Goal: Task Accomplishment & Management: Complete application form

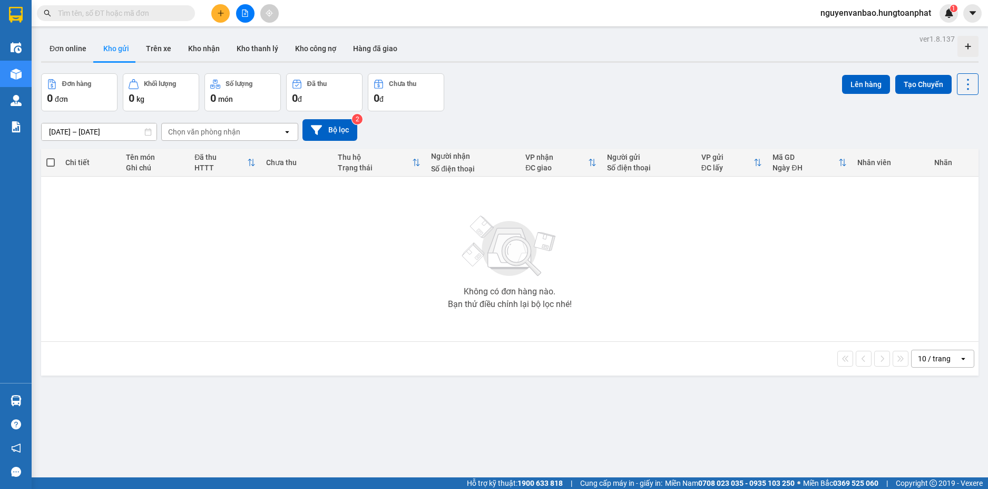
click at [218, 13] on icon "plus" at bounding box center [220, 12] width 7 height 7
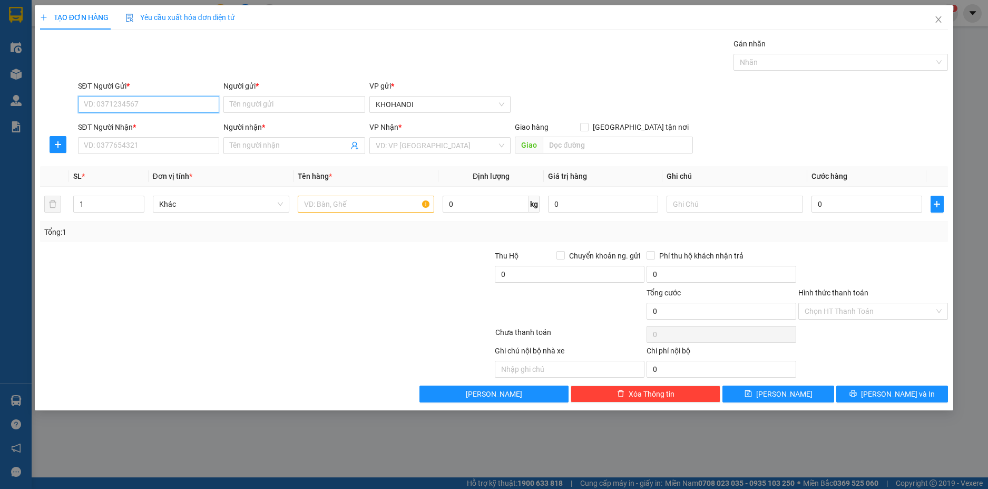
drag, startPoint x: 153, startPoint y: 108, endPoint x: 219, endPoint y: 108, distance: 66.4
click at [153, 108] on input "SĐT Người Gửi *" at bounding box center [149, 104] width 142 height 17
type input "0354805594"
click at [142, 119] on div "0354805594 - Khách" at bounding box center [149, 125] width 142 height 17
type input "Khách"
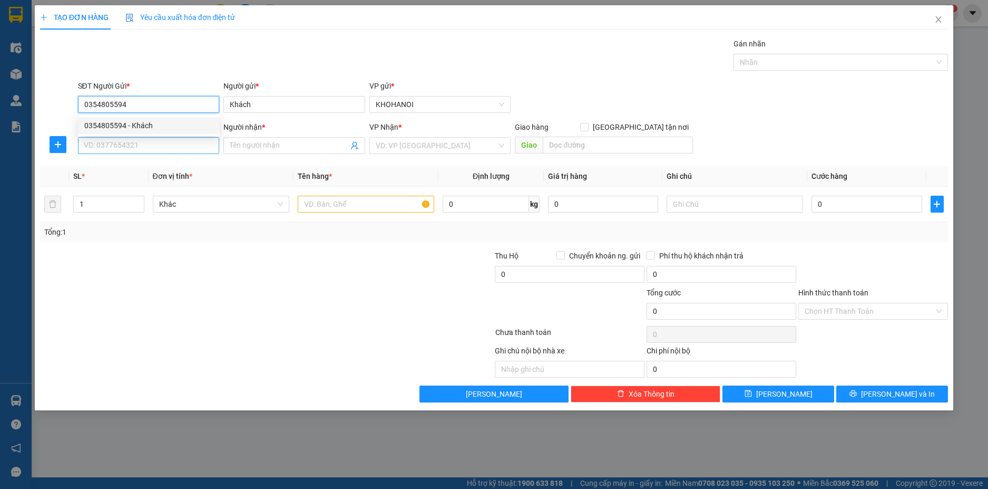
type input "0354805594"
click at [137, 139] on input "SĐT Người Nhận *" at bounding box center [149, 145] width 142 height 17
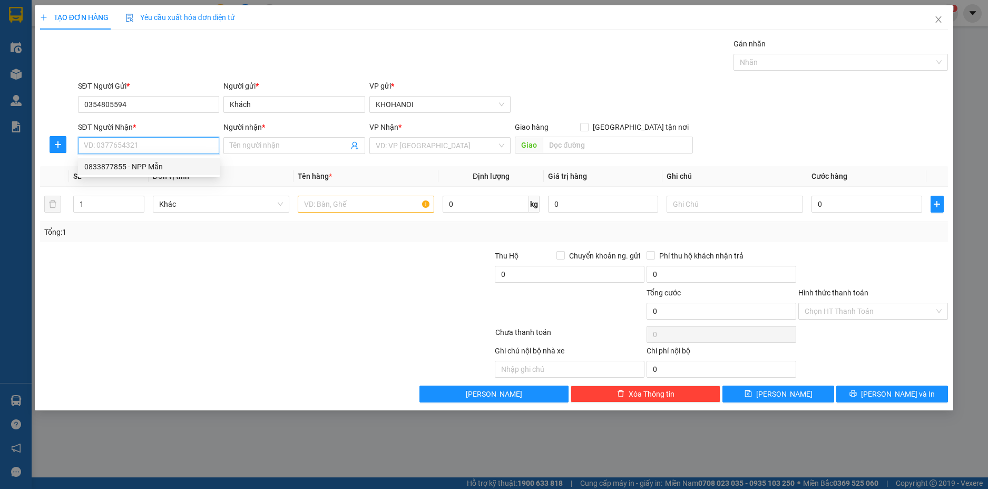
click at [133, 163] on div "0833877855 - NPP Mẫn" at bounding box center [148, 167] width 129 height 12
type input "0833877855"
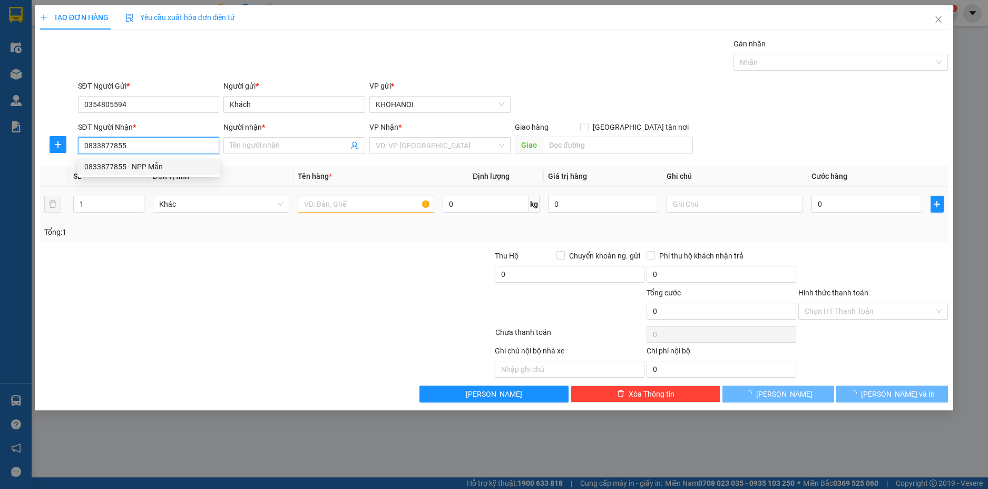
type input "NPP Mẫn"
checkbox input "true"
type input "ngõ 23/6A2, Nguyễn Xuân Linh, Vinh"
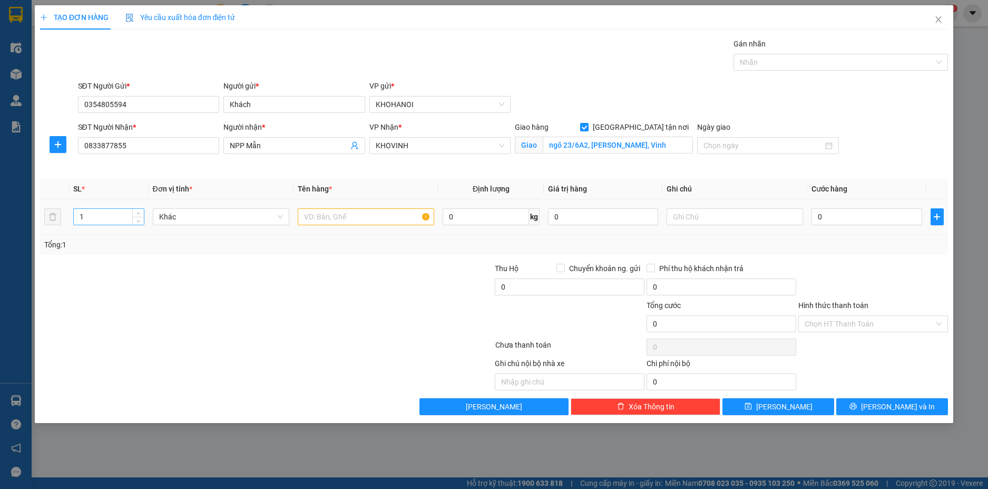
click at [109, 219] on input "1" at bounding box center [109, 217] width 70 height 16
type input "50"
click at [334, 220] on input "text" at bounding box center [366, 216] width 137 height 17
type input "Nước rửa bát"
click at [857, 217] on input "0" at bounding box center [867, 216] width 110 height 17
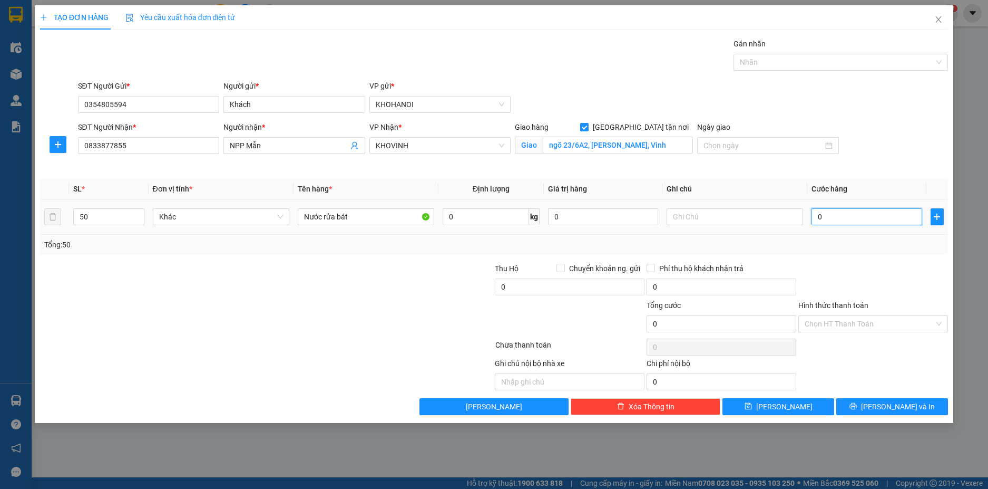
type input "5"
type input "50"
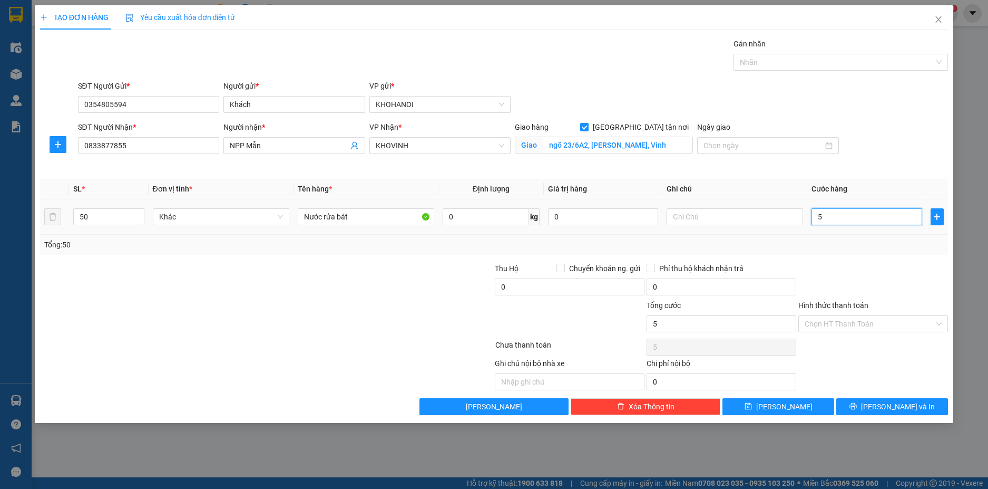
type input "50"
type input "500"
type input "500.000"
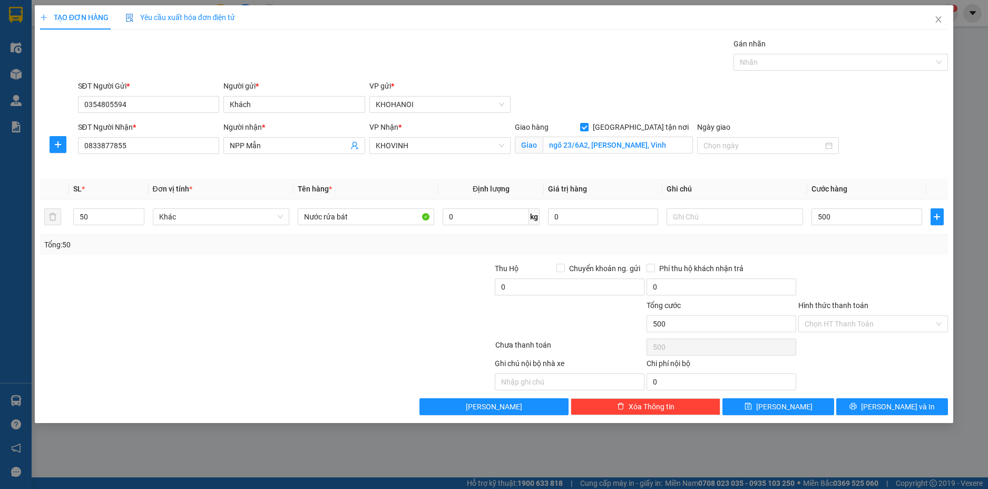
type input "500.000"
click at [832, 260] on div "Transit Pickup Surcharge Ids Transit Deliver Surcharge Ids Transit Deliver Surc…" at bounding box center [494, 226] width 909 height 377
click at [888, 411] on span "[PERSON_NAME] và In" at bounding box center [898, 407] width 74 height 12
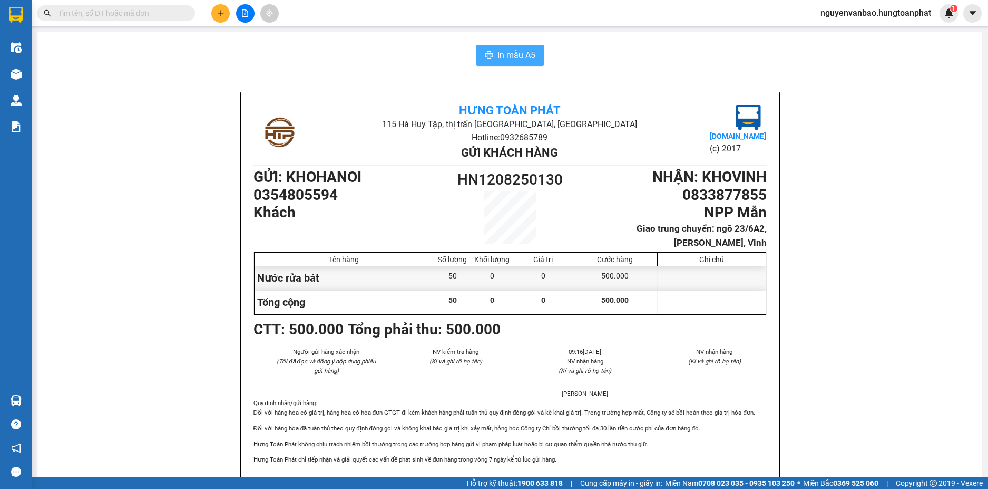
click at [498, 56] on span "In mẫu A5" at bounding box center [517, 54] width 38 height 13
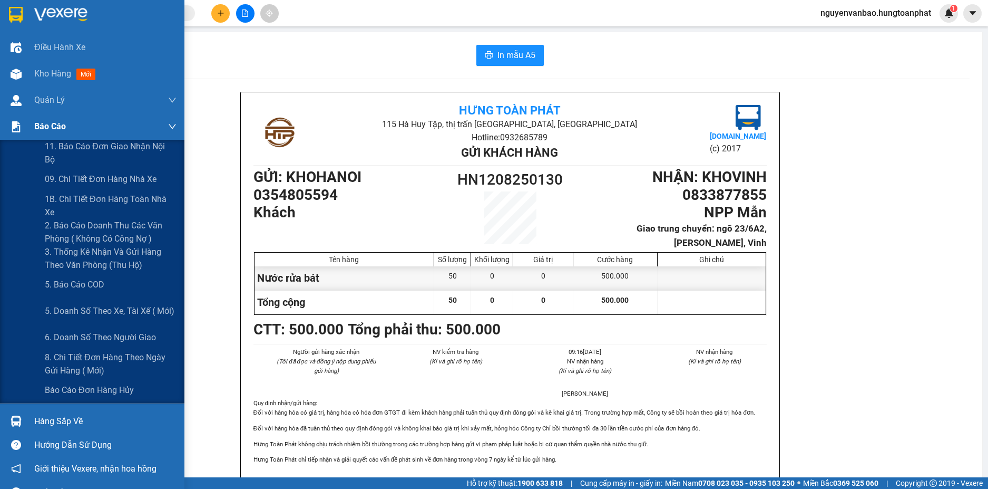
click at [19, 128] on img at bounding box center [16, 126] width 11 height 11
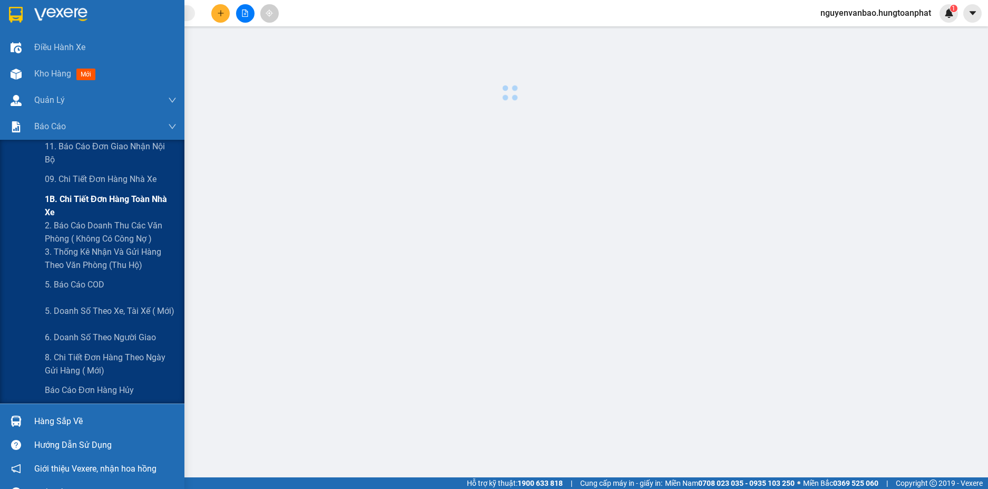
click at [69, 208] on span "1B. Chi tiết đơn hàng toàn nhà xe" at bounding box center [111, 205] width 132 height 26
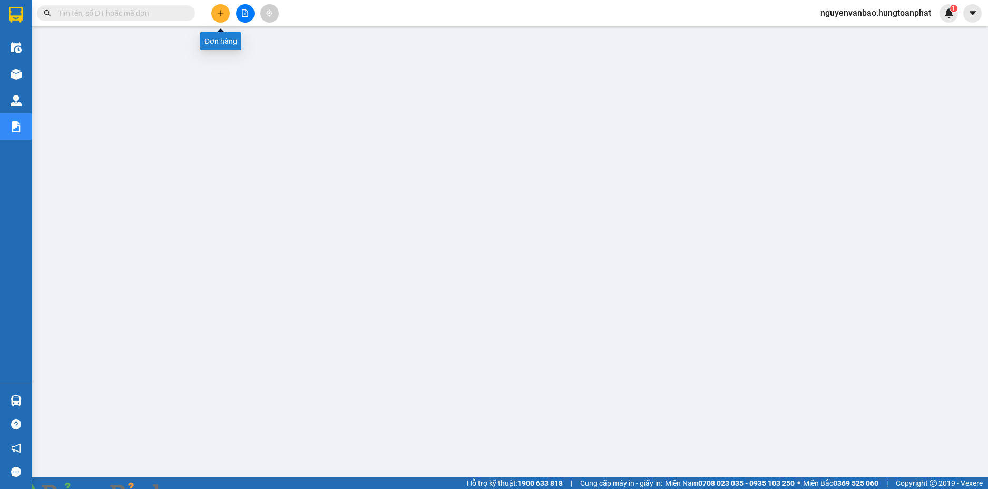
click at [223, 13] on icon "plus" at bounding box center [221, 13] width 6 height 1
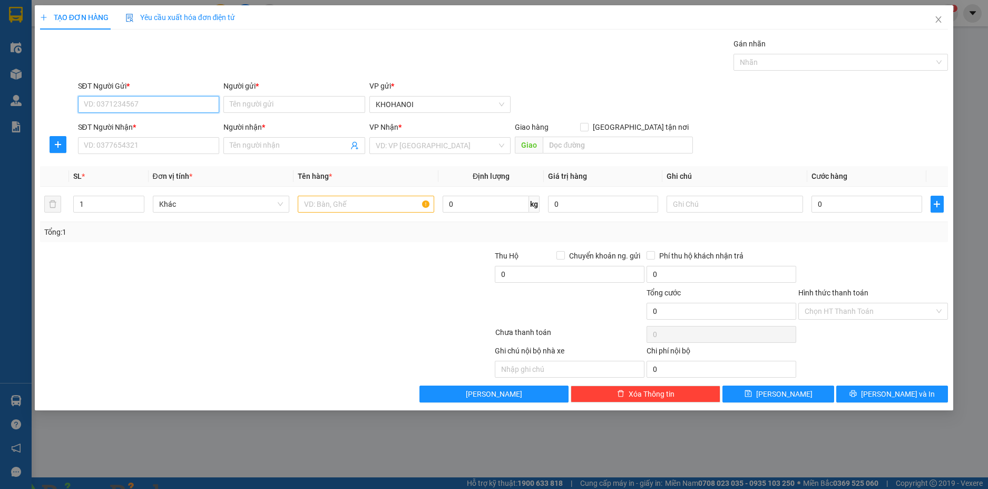
click at [142, 100] on input "SĐT Người Gửi *" at bounding box center [149, 104] width 142 height 17
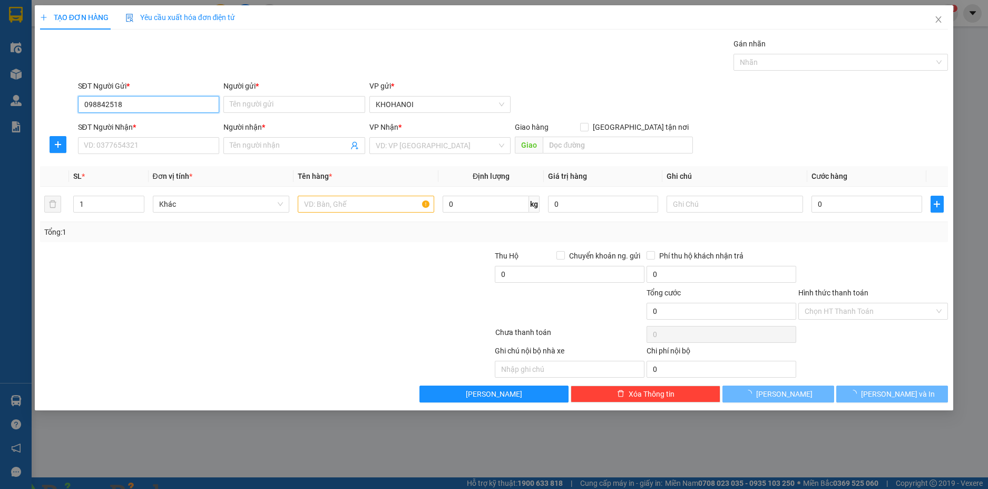
type input "0988425186"
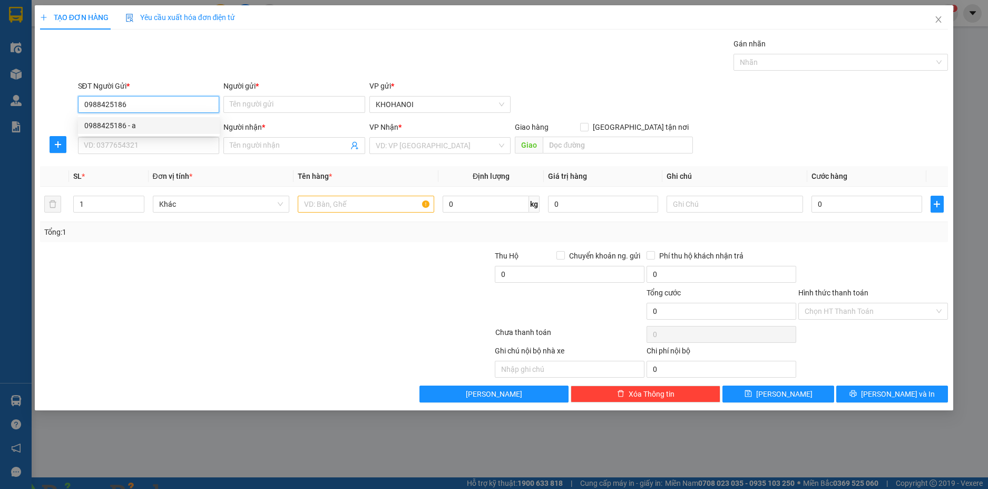
click at [121, 122] on div "0988425186 - a" at bounding box center [148, 126] width 129 height 12
type input "a"
type input "0988425186"
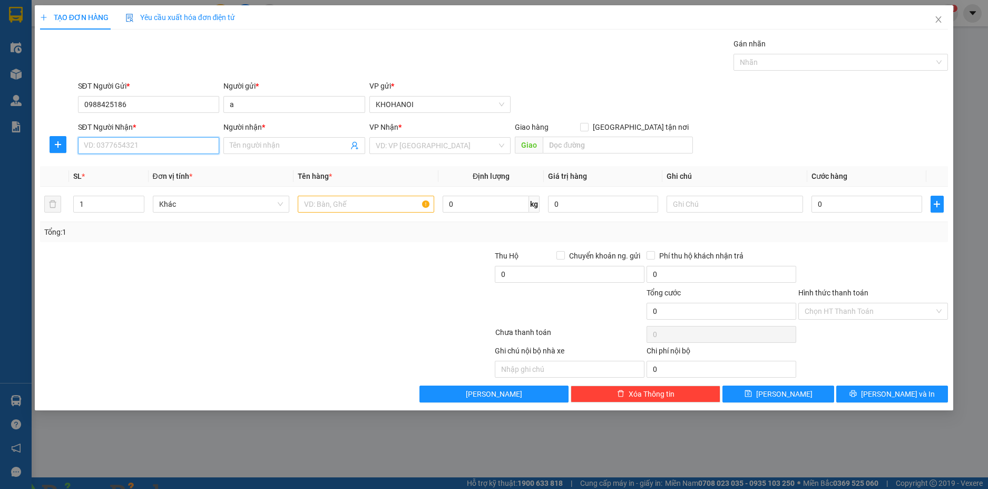
click at [124, 143] on input "SĐT Người Nhận *" at bounding box center [149, 145] width 142 height 17
click at [134, 166] on div "0946990777 - Dược NA" at bounding box center [148, 167] width 129 height 12
type input "0946990777"
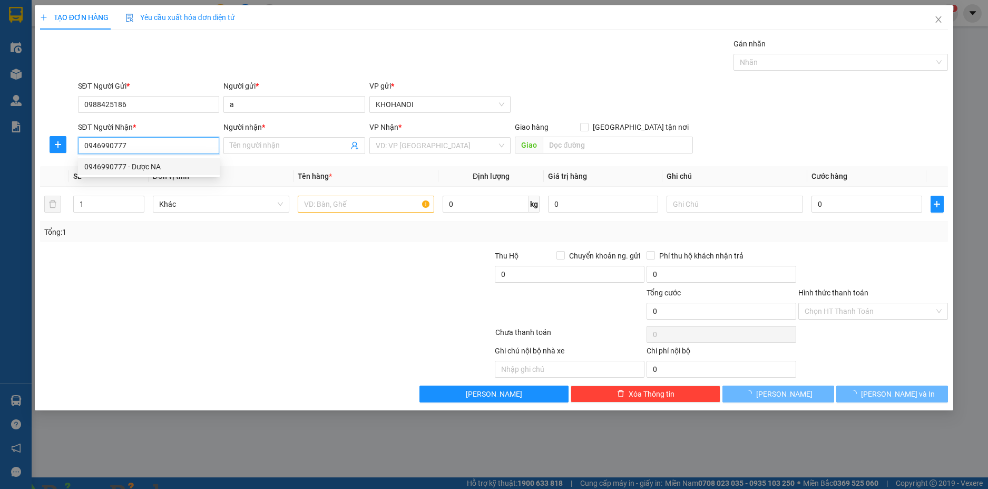
type input "Dược NA"
checkbox input "true"
type input "16 Nguyễn Thị Minh Khai, Vinh"
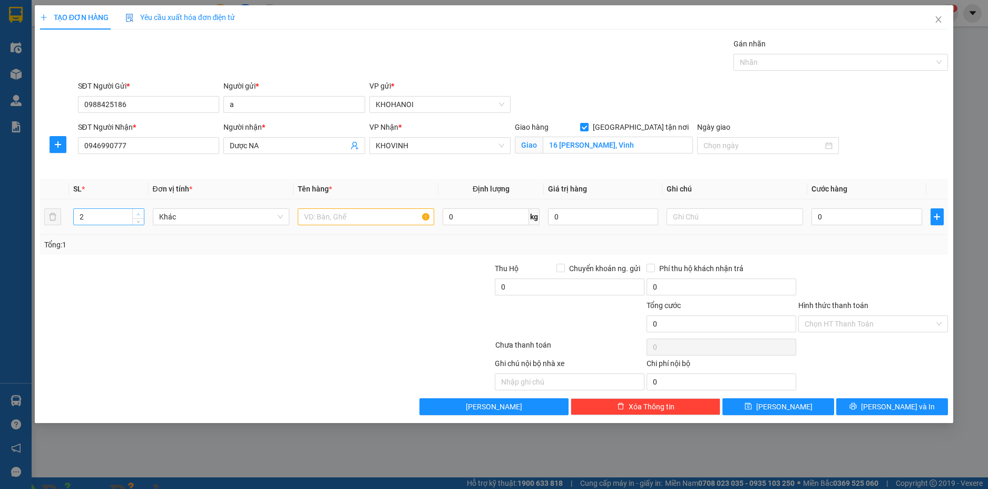
click at [141, 212] on span "up" at bounding box center [138, 214] width 6 height 6
click at [138, 218] on icon "down" at bounding box center [139, 220] width 4 height 4
type input "2"
click at [137, 211] on span "up" at bounding box center [138, 214] width 6 height 6
click at [355, 221] on input "text" at bounding box center [366, 216] width 137 height 17
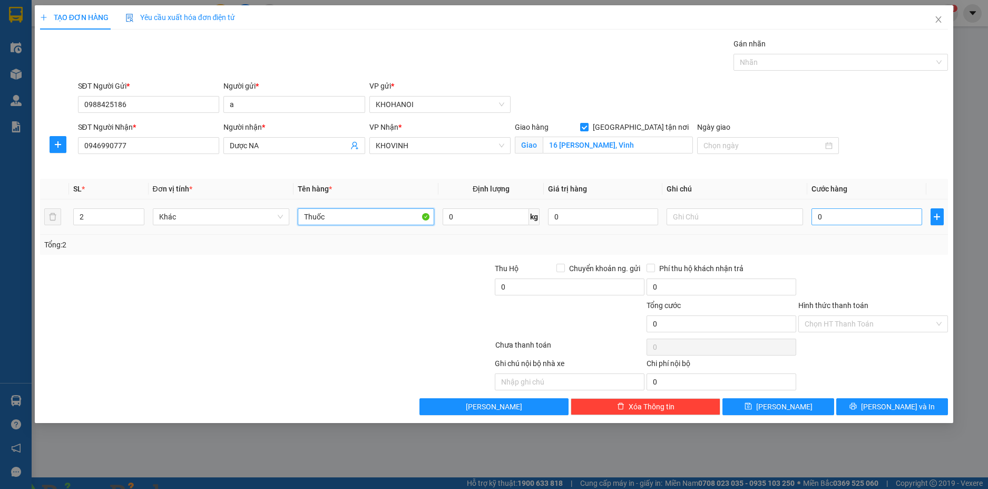
type input "Thuốc"
drag, startPoint x: 828, startPoint y: 216, endPoint x: 792, endPoint y: 220, distance: 36.6
click at [829, 216] on input "0" at bounding box center [867, 216] width 110 height 17
type input "8"
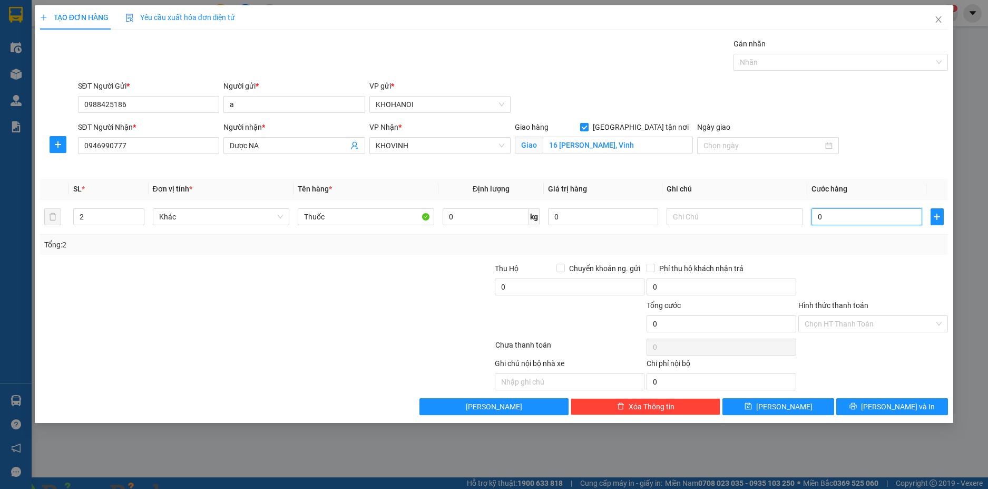
type input "8"
type input "80"
type input "80.000"
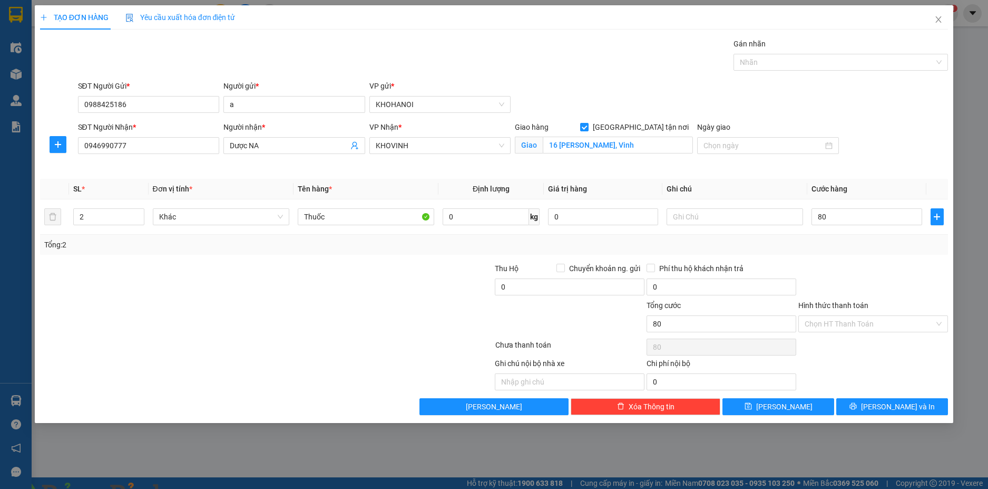
type input "80.000"
click at [884, 254] on div "Tổng: 2" at bounding box center [494, 245] width 909 height 20
drag, startPoint x: 886, startPoint y: 403, endPoint x: 881, endPoint y: 392, distance: 12.3
click at [886, 404] on span "[PERSON_NAME] và In" at bounding box center [898, 407] width 74 height 12
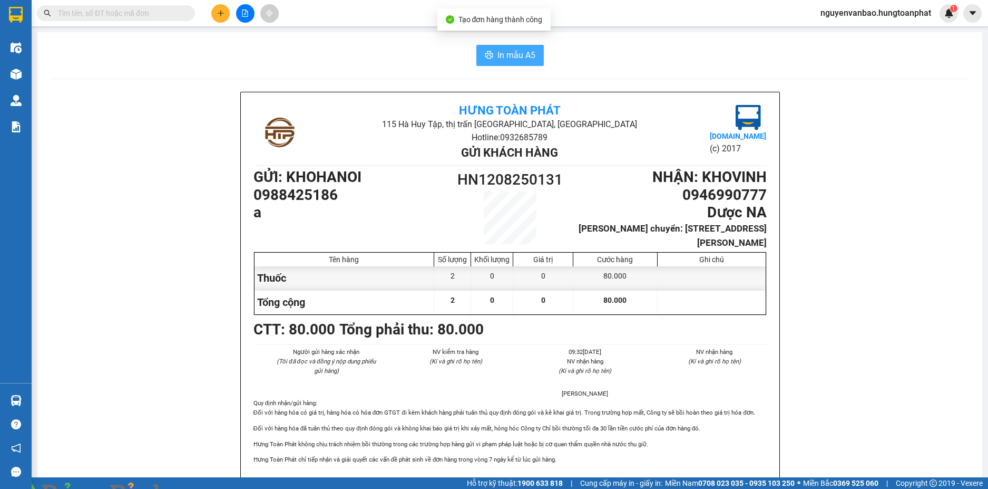
click at [516, 53] on span "In mẫu A5" at bounding box center [517, 54] width 38 height 13
click at [194, 488] on img at bounding box center [191, 495] width 6 height 6
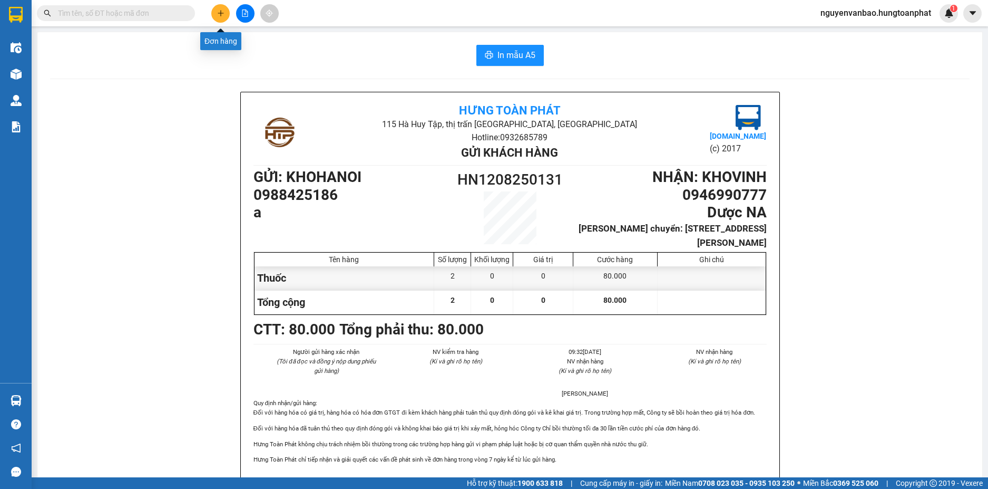
click at [218, 13] on icon "plus" at bounding box center [220, 12] width 7 height 7
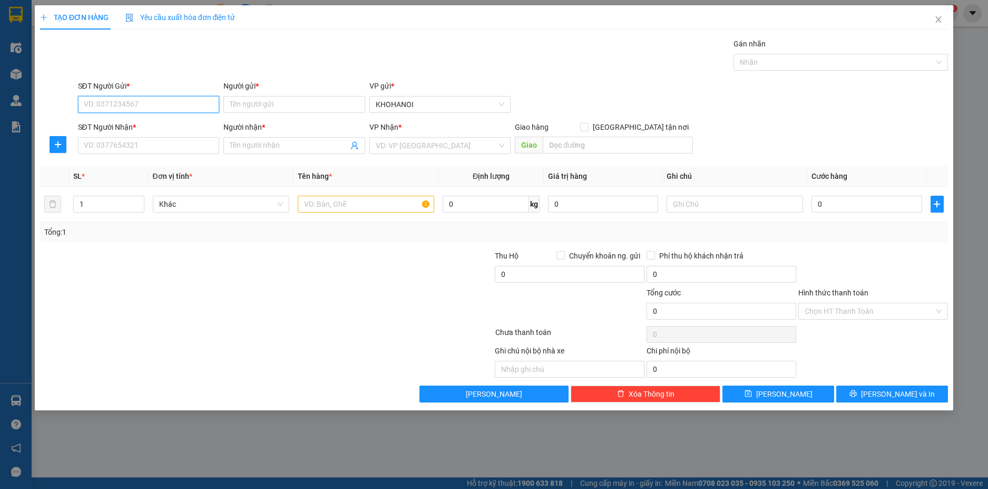
click at [173, 108] on input "SĐT Người Gửi *" at bounding box center [149, 104] width 142 height 17
click at [143, 142] on input "SĐT Người Nhận *" at bounding box center [149, 145] width 142 height 17
type input "0915374422"
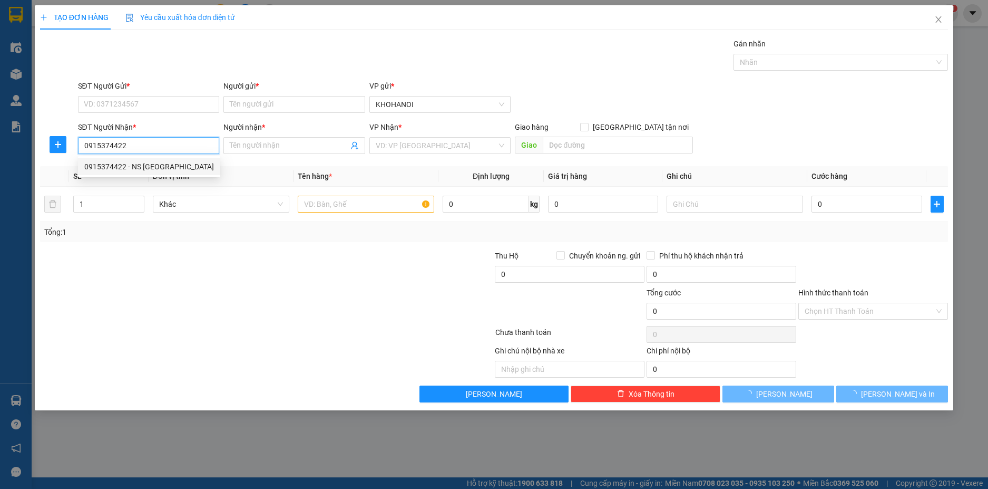
click at [148, 165] on div "0915374422 - NS [GEOGRAPHIC_DATA]" at bounding box center [149, 167] width 130 height 12
type input "NS [PERSON_NAME]"
checkbox input "true"
type input "Lotte Vinh, Đại lộ, Lê-nin, TP.Vinh"
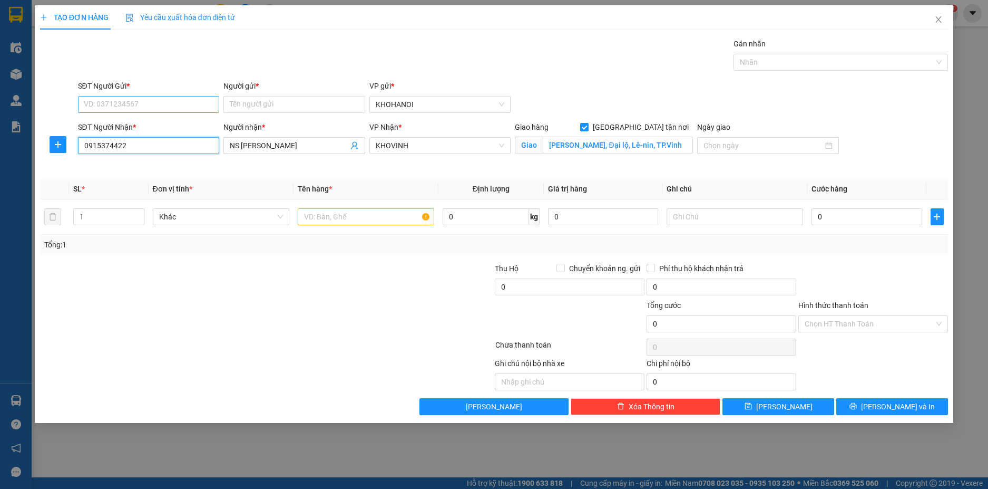
type input "0915374422"
click at [164, 106] on input "SĐT Người Gửi *" at bounding box center [149, 104] width 142 height 17
click at [151, 124] on div "0978853688 - Alphabooks" at bounding box center [148, 126] width 129 height 12
type input "0978853688"
type input "Alphabooks"
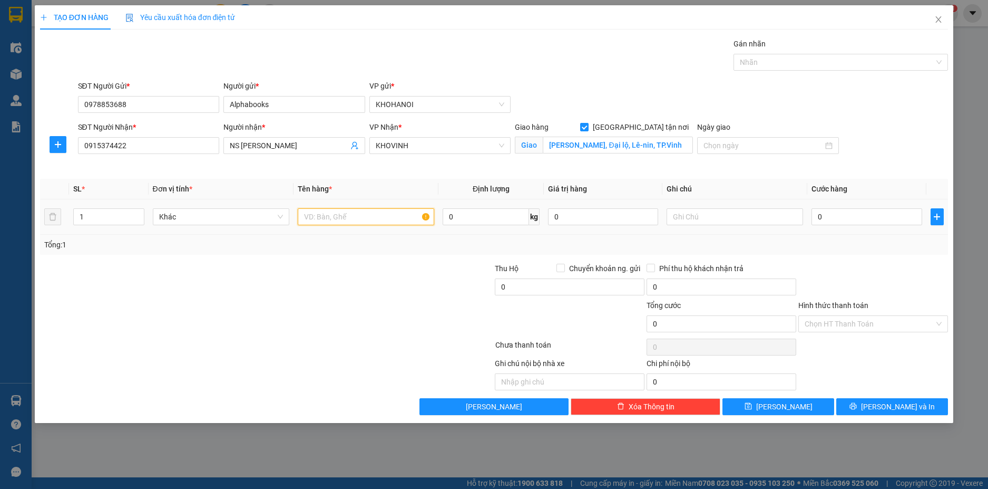
click at [336, 220] on input "text" at bounding box center [366, 216] width 137 height 17
type input "Hàng"
click at [870, 221] on input "0" at bounding box center [867, 216] width 110 height 17
type input "4"
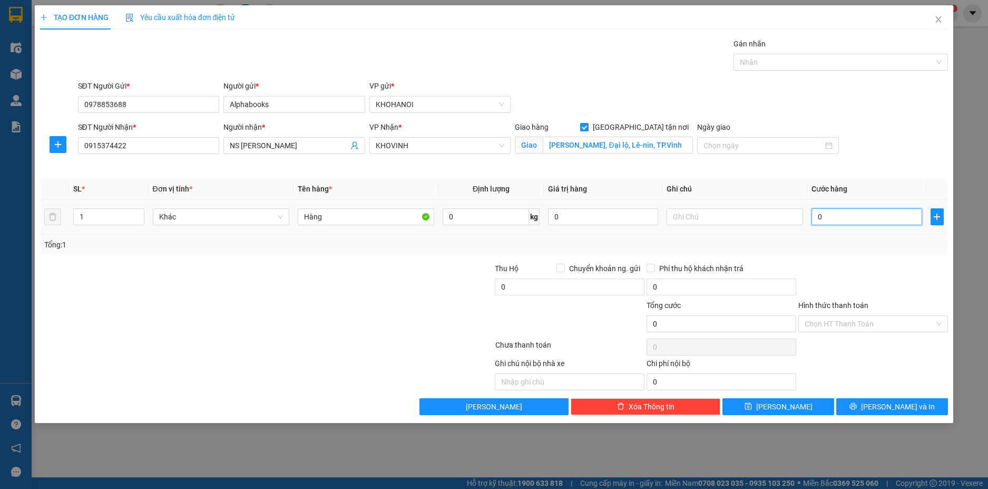
type input "4"
type input "40"
type input "40.000"
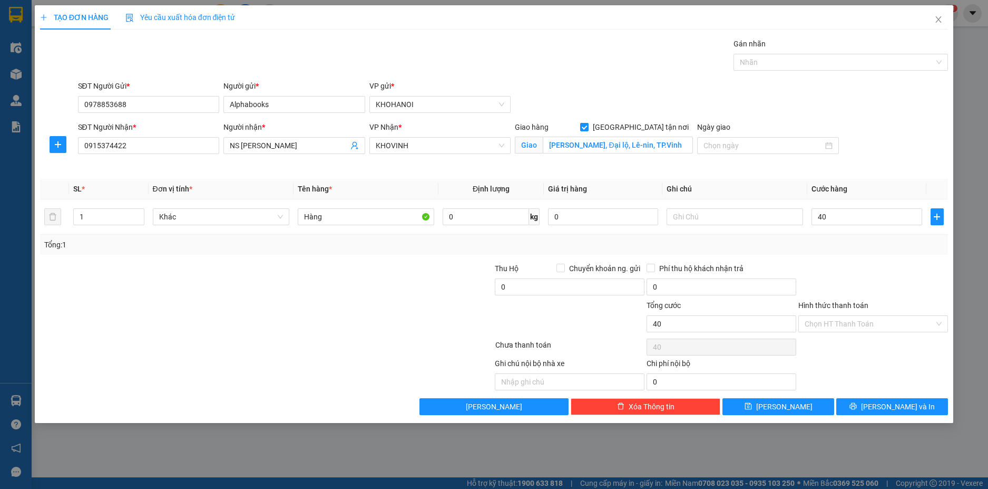
type input "40.000"
drag, startPoint x: 871, startPoint y: 262, endPoint x: 857, endPoint y: 323, distance: 61.6
click at [871, 263] on div at bounding box center [873, 280] width 152 height 37
click at [875, 401] on button "[PERSON_NAME] và In" at bounding box center [892, 406] width 112 height 17
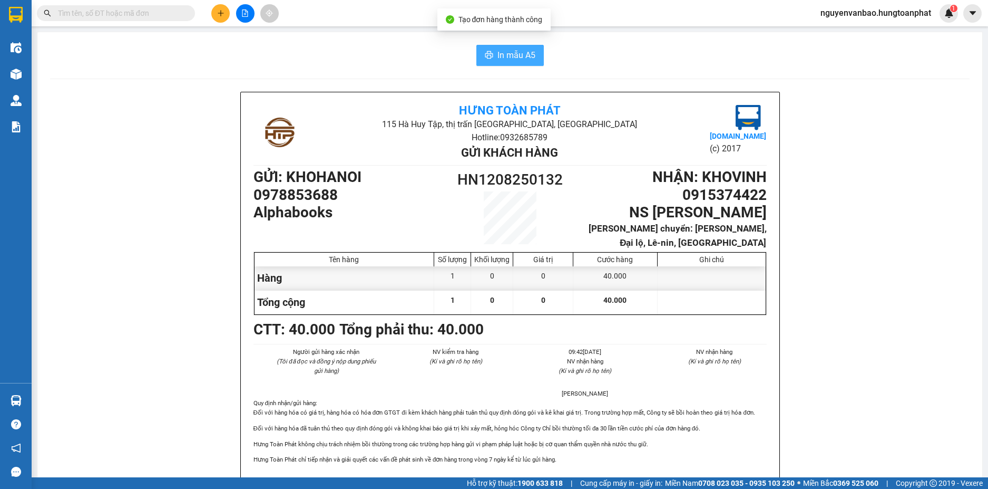
click at [500, 50] on span "In mẫu A5" at bounding box center [517, 54] width 38 height 13
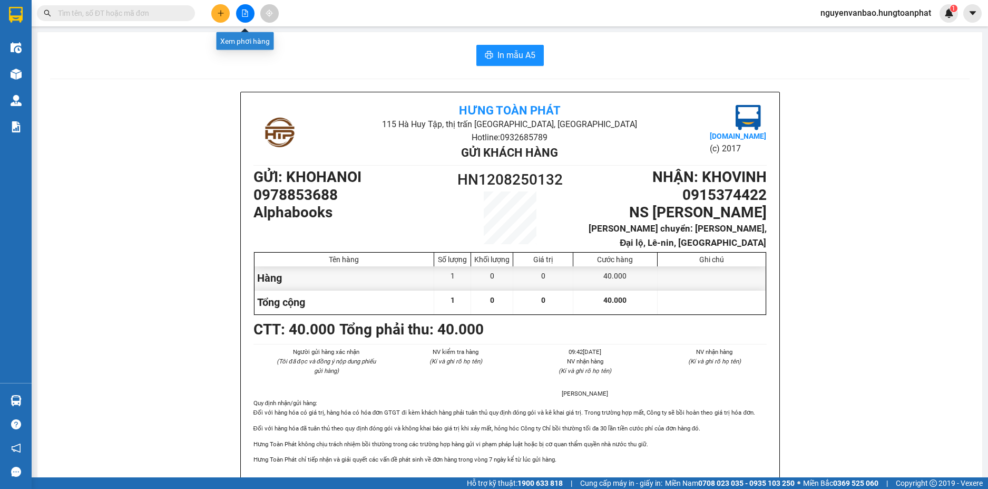
click at [224, 16] on button at bounding box center [220, 13] width 18 height 18
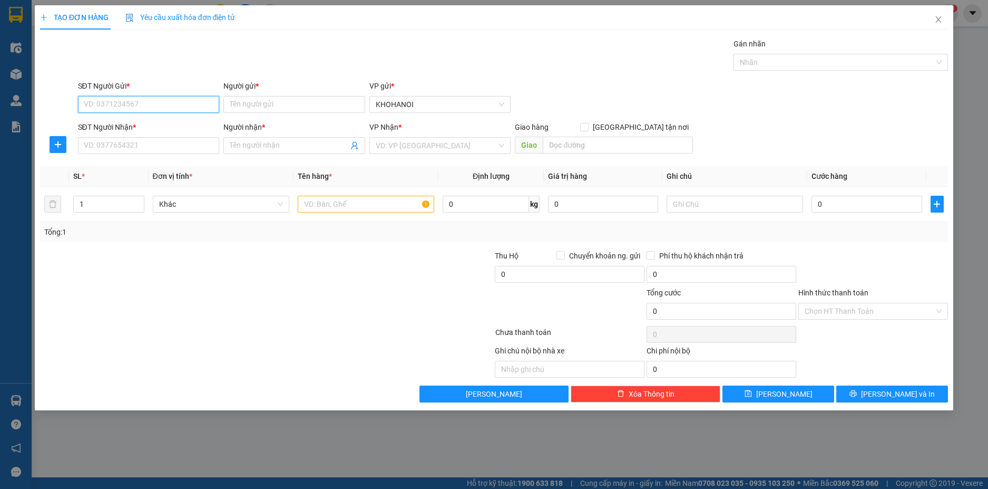
click at [155, 105] on input "SĐT Người Gửi *" at bounding box center [149, 104] width 142 height 17
type input "02473000856"
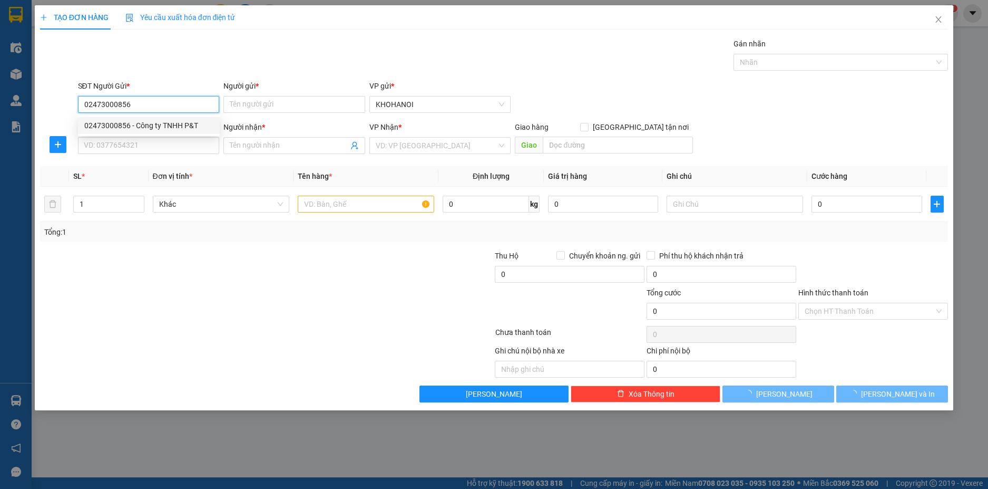
click at [182, 123] on div "02473000856 - Công ty TNHH P&T" at bounding box center [148, 126] width 129 height 12
type input "Công ty TNHH P&T"
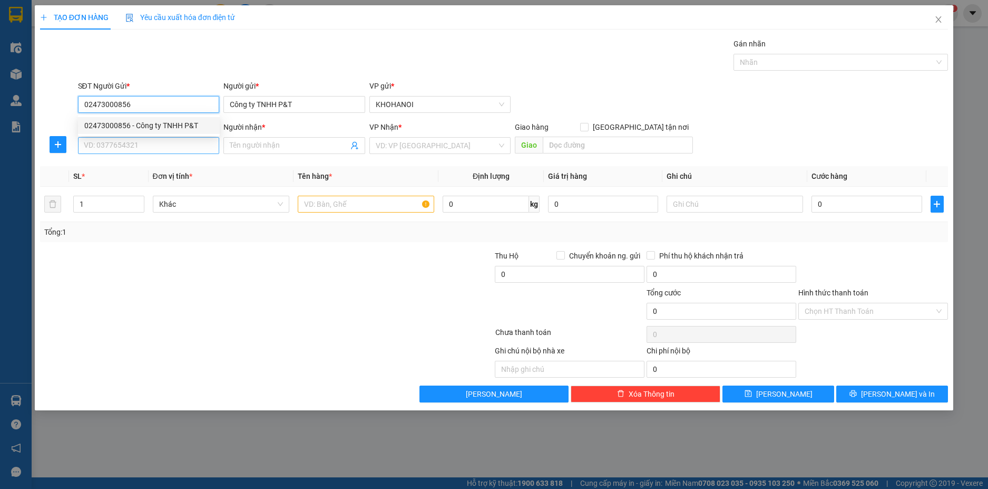
type input "02473000856"
click at [168, 152] on input "SĐT Người Nhận *" at bounding box center [149, 145] width 142 height 17
type input "0983116019"
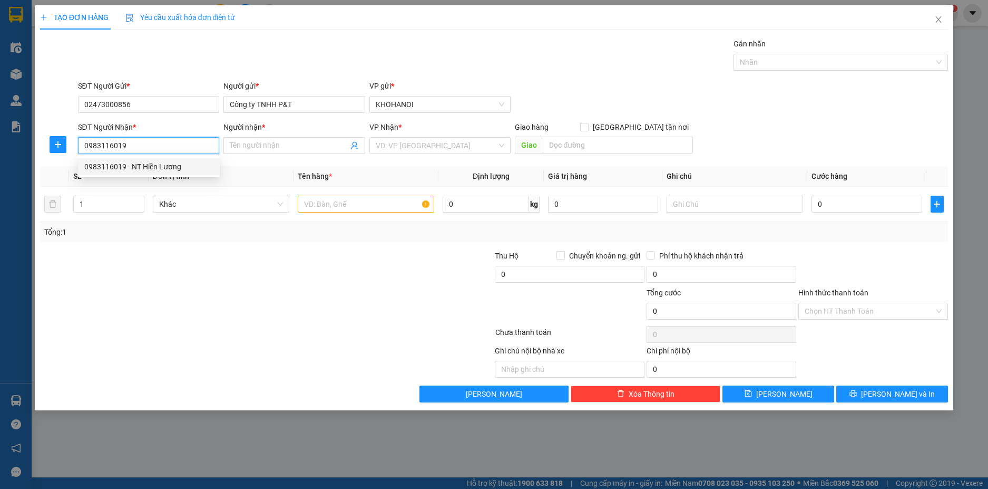
click at [153, 164] on div "0983116019 - NT Hiền Lương" at bounding box center [148, 167] width 129 height 12
type input "NT Hiền Lương"
checkbox input "true"
type input "182 Thăng Long, Vinh"
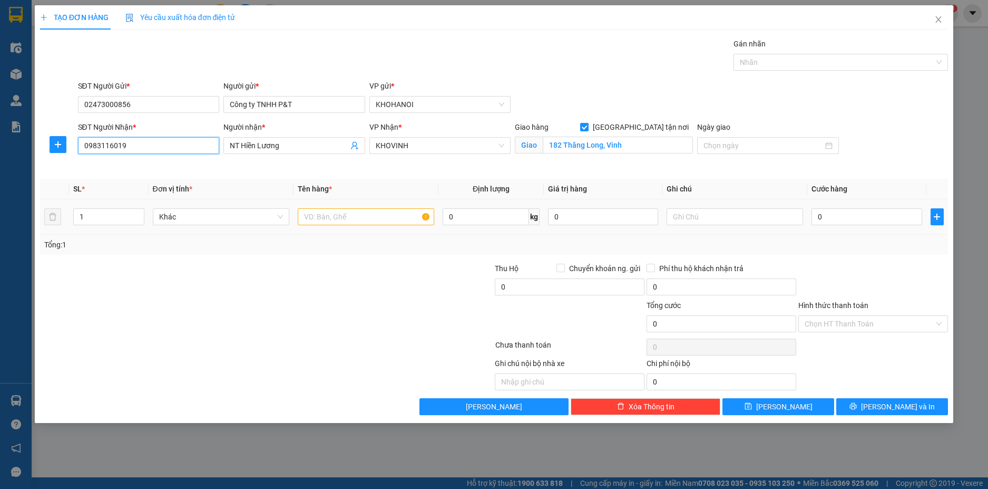
type input "0983116019"
drag, startPoint x: 314, startPoint y: 218, endPoint x: 301, endPoint y: 211, distance: 14.6
click at [313, 218] on input "text" at bounding box center [366, 216] width 137 height 17
type input "Thuốc"
click at [824, 214] on input "0" at bounding box center [867, 216] width 110 height 17
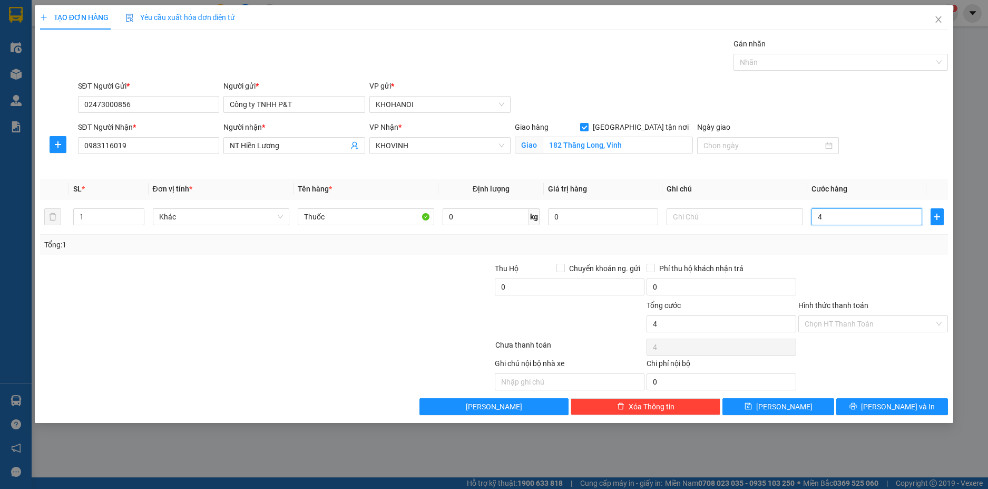
type input "4"
type input "40"
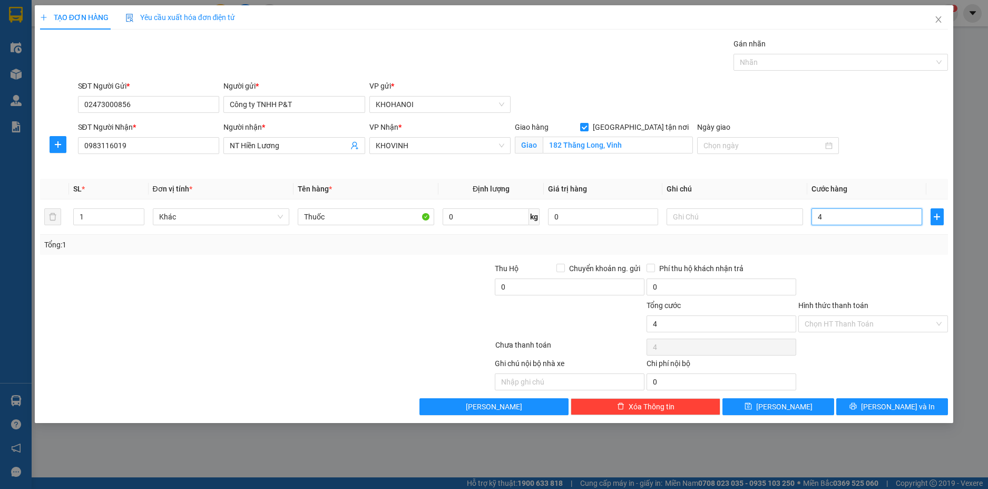
type input "40"
type input "40.000"
drag, startPoint x: 871, startPoint y: 270, endPoint x: 865, endPoint y: 311, distance: 40.9
click at [871, 272] on div at bounding box center [873, 280] width 152 height 37
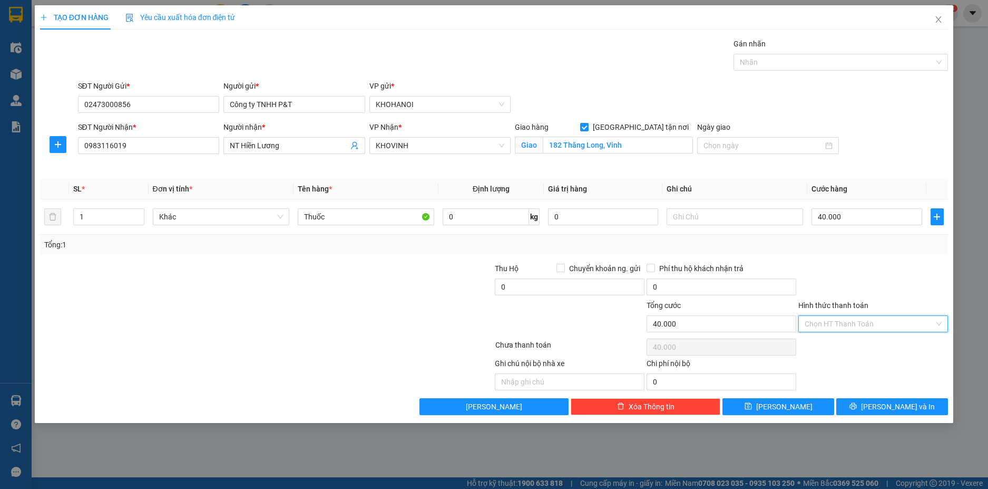
click at [863, 322] on input "Hình thức thanh toán" at bounding box center [870, 324] width 130 height 16
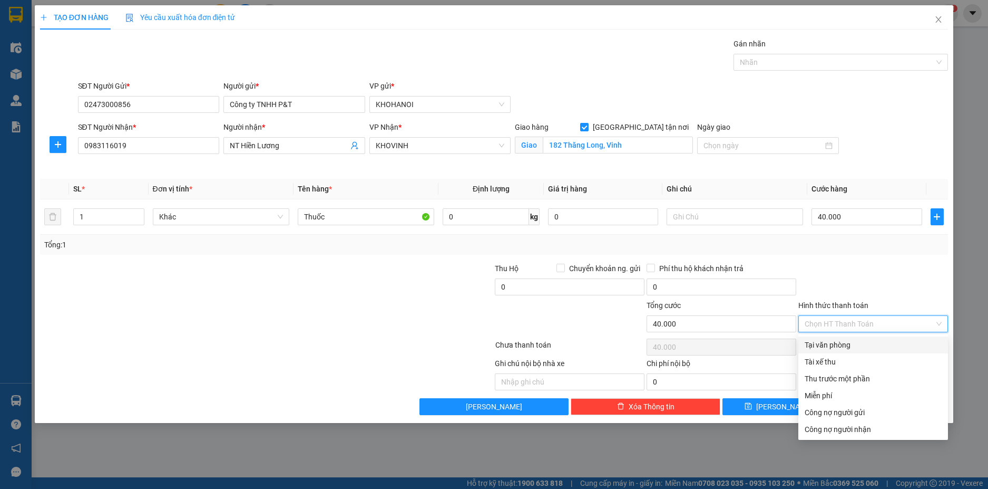
click at [862, 346] on div "Tại văn phòng" at bounding box center [873, 345] width 137 height 12
type input "0"
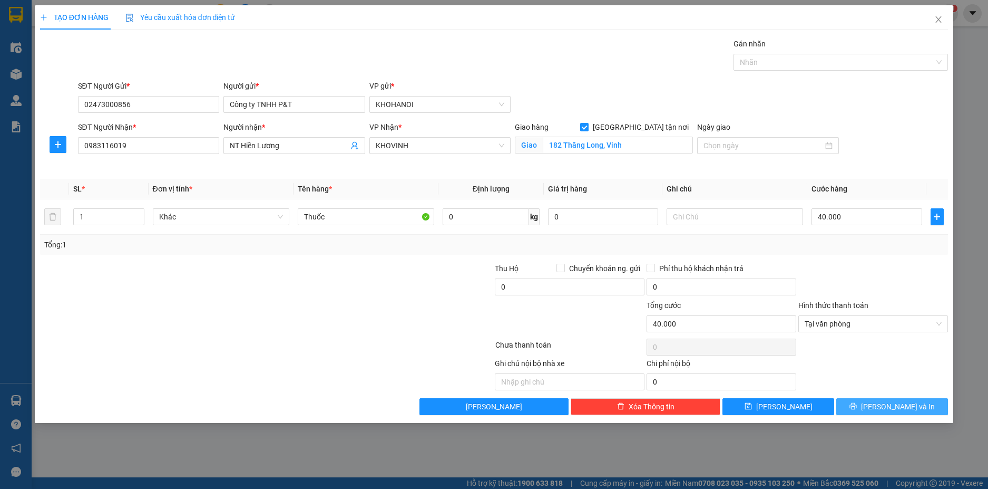
drag, startPoint x: 881, startPoint y: 402, endPoint x: 840, endPoint y: 352, distance: 64.8
click at [881, 402] on button "[PERSON_NAME] và In" at bounding box center [892, 406] width 112 height 17
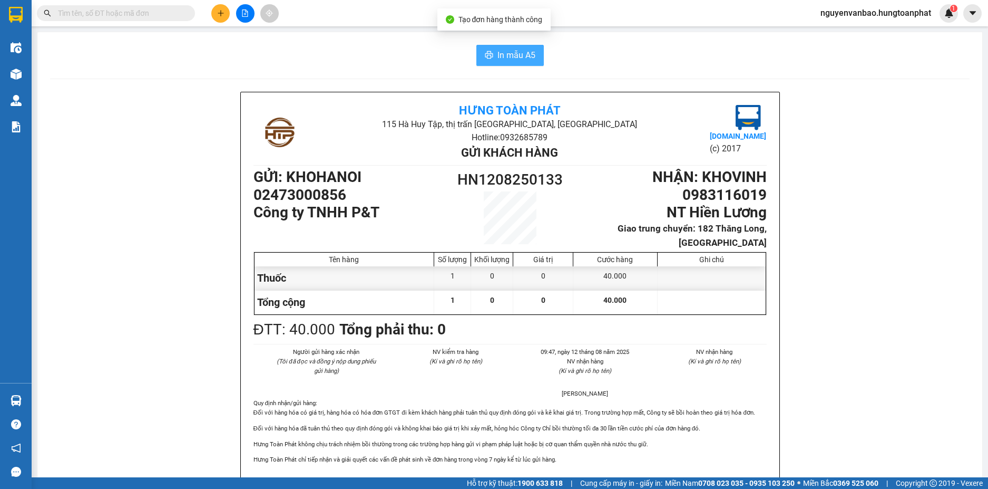
click at [502, 53] on span "In mẫu A5" at bounding box center [517, 54] width 38 height 13
click at [226, 8] on button at bounding box center [220, 13] width 18 height 18
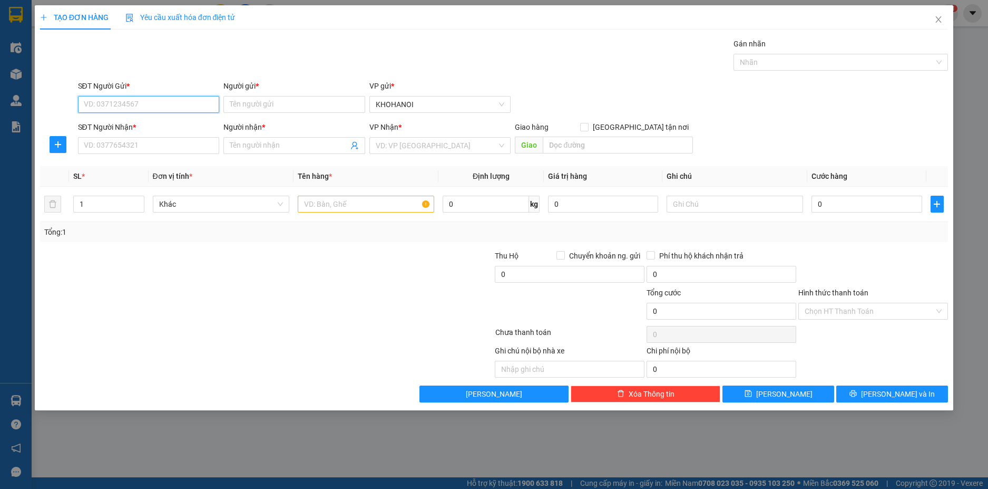
click at [151, 103] on input "SĐT Người Gửi *" at bounding box center [149, 104] width 142 height 17
type input "0384361990"
click at [241, 105] on input "Người gửi *" at bounding box center [294, 104] width 142 height 17
type input "K"
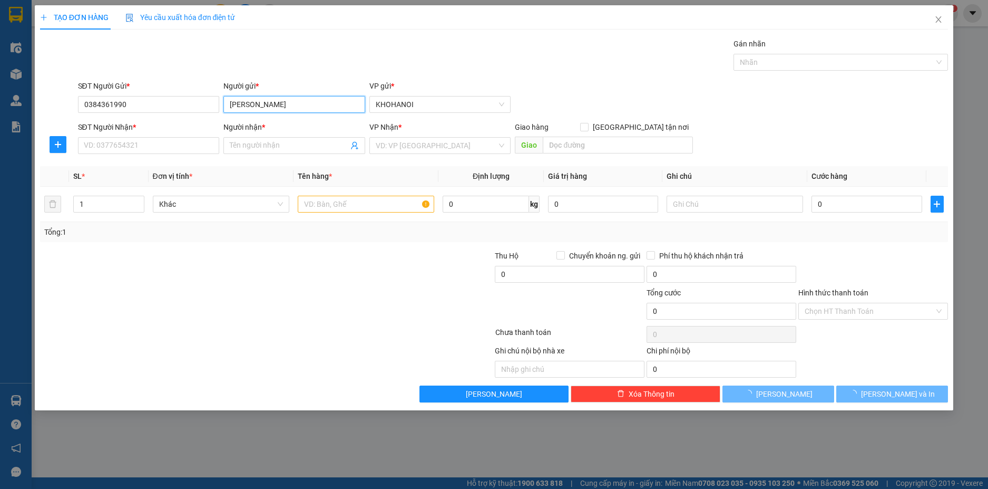
type input "[PERSON_NAME]"
click at [150, 156] on div "SĐT Người Nhận * VD: 0377654321" at bounding box center [149, 139] width 142 height 37
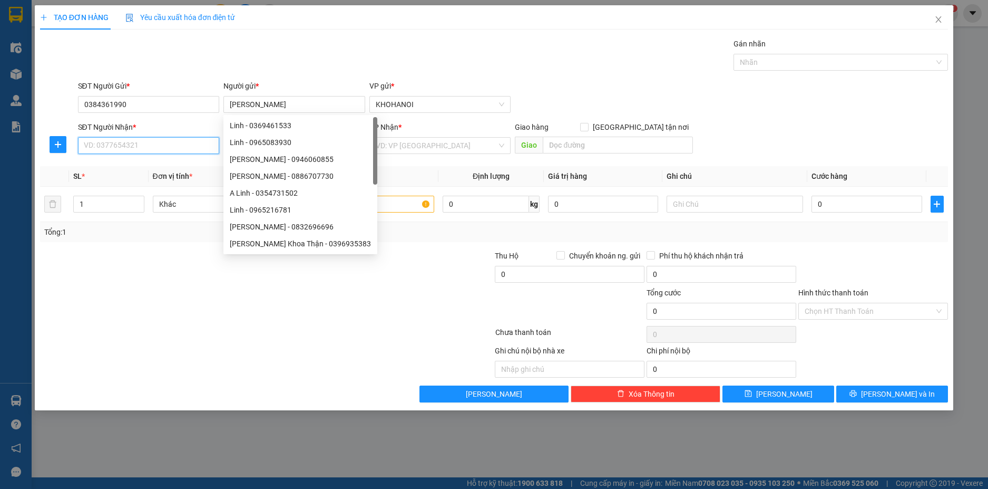
click at [153, 149] on input "SĐT Người Nhận *" at bounding box center [149, 145] width 142 height 17
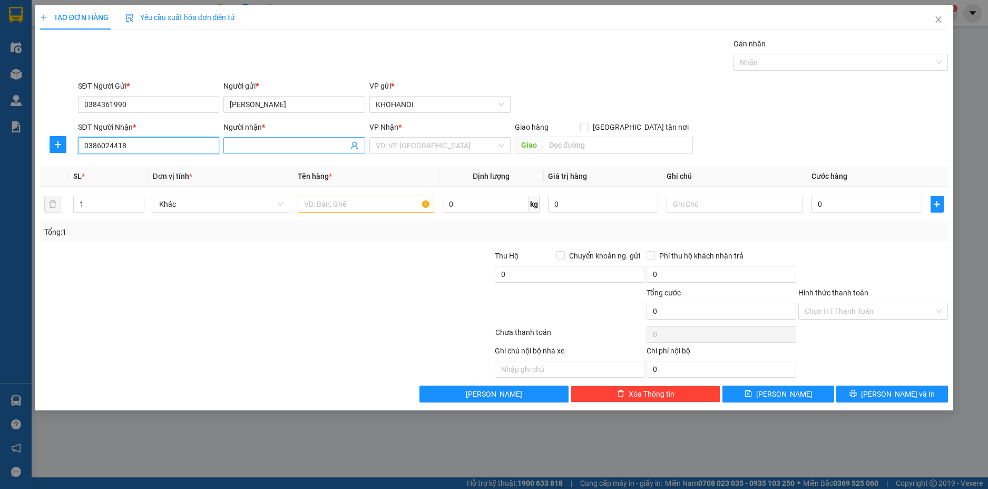
type input "0386024418"
click at [260, 148] on input "Người nhận *" at bounding box center [289, 146] width 119 height 12
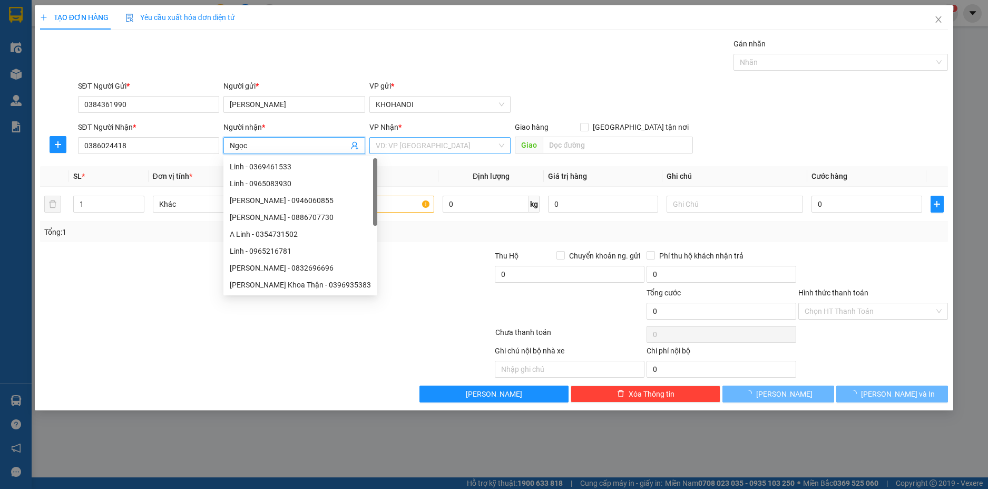
type input "Ngọc"
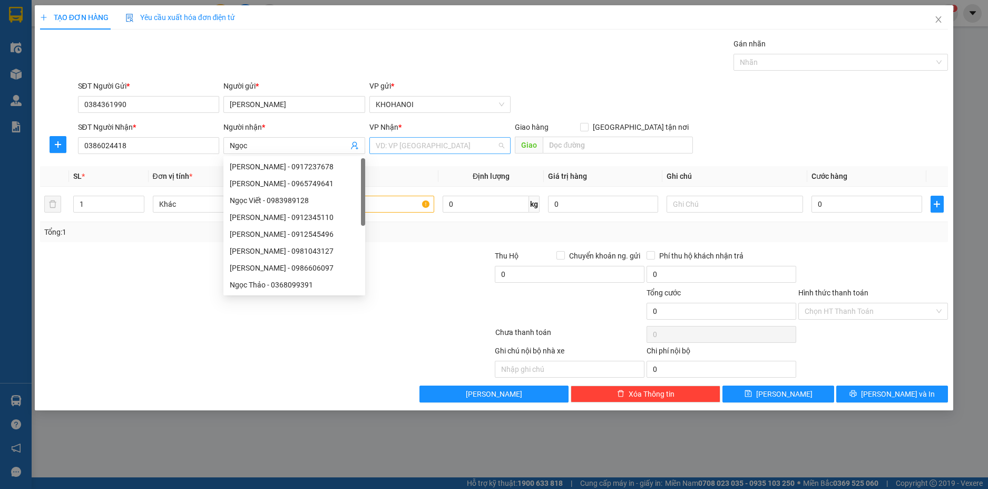
click at [412, 143] on input "search" at bounding box center [437, 146] width 122 height 16
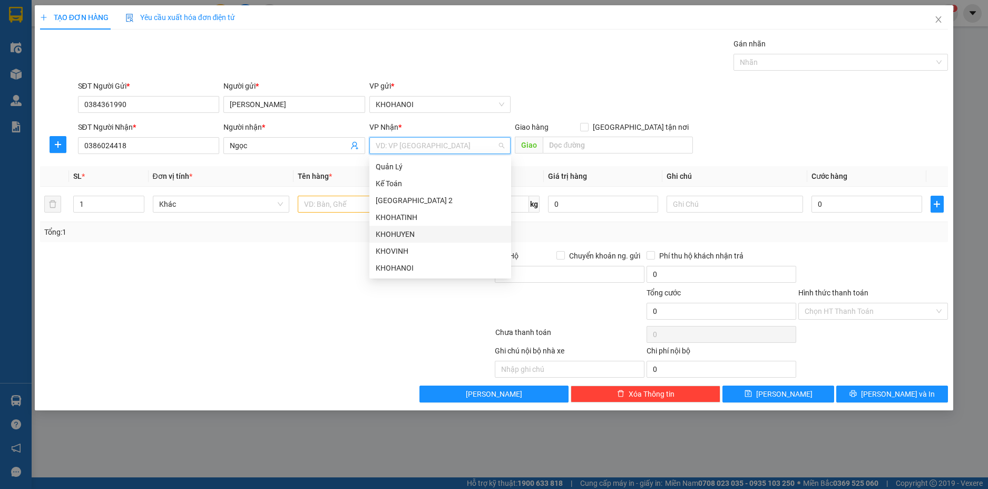
click at [405, 234] on div "KHOHUYEN" at bounding box center [440, 234] width 129 height 12
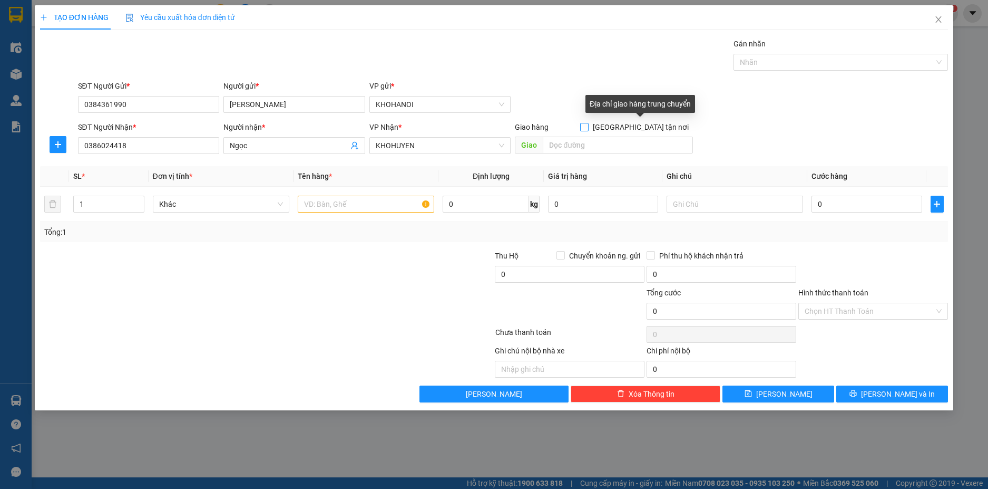
drag, startPoint x: 643, startPoint y: 128, endPoint x: 624, endPoint y: 138, distance: 21.7
click at [588, 128] on input "[GEOGRAPHIC_DATA] tận nơi" at bounding box center [583, 126] width 7 height 7
checkbox input "true"
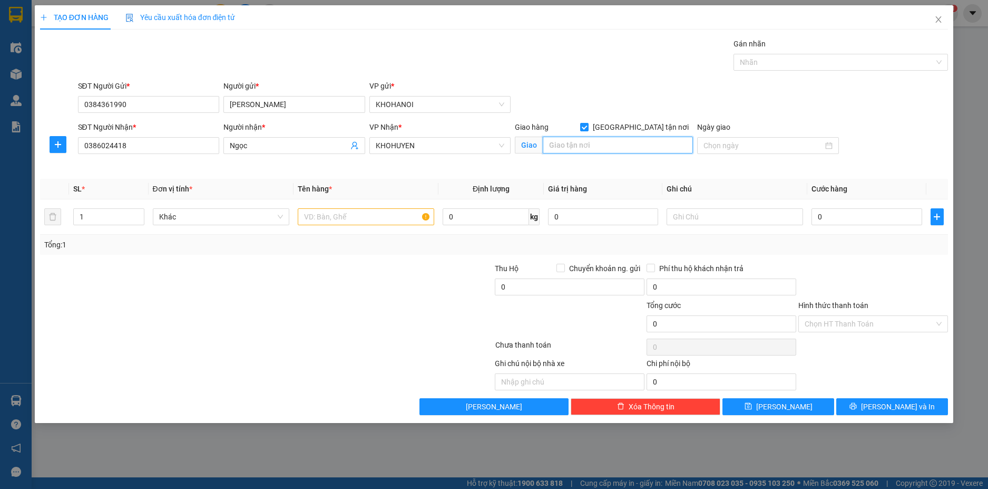
click at [623, 138] on input "text" at bounding box center [618, 145] width 150 height 17
type input "Quỳnh Hoa, Quỳnh Lưu, NA"
click at [112, 218] on input "1" at bounding box center [109, 217] width 70 height 16
click at [138, 211] on span "up" at bounding box center [138, 214] width 6 height 6
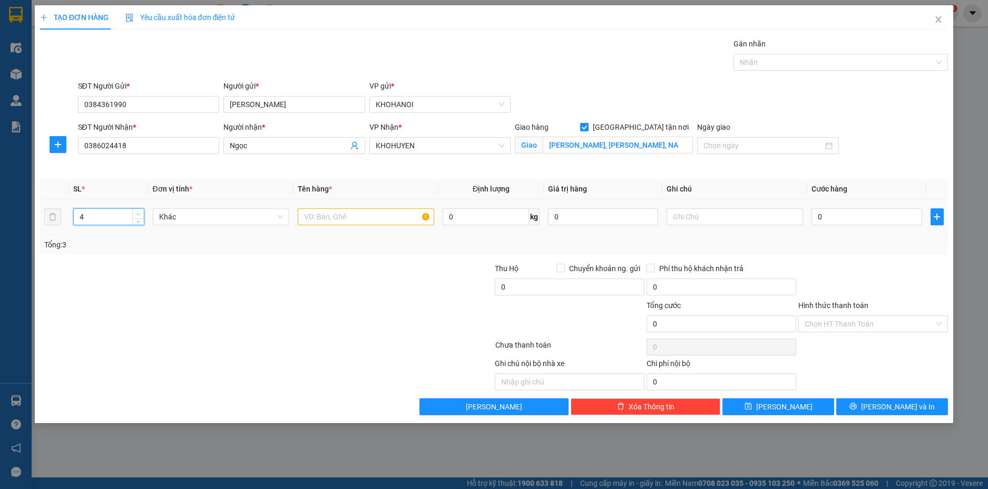
click at [138, 211] on span "up" at bounding box center [138, 214] width 6 height 6
type input "4"
click at [138, 222] on span "down" at bounding box center [138, 220] width 6 height 6
click at [330, 215] on input "text" at bounding box center [366, 216] width 137 height 17
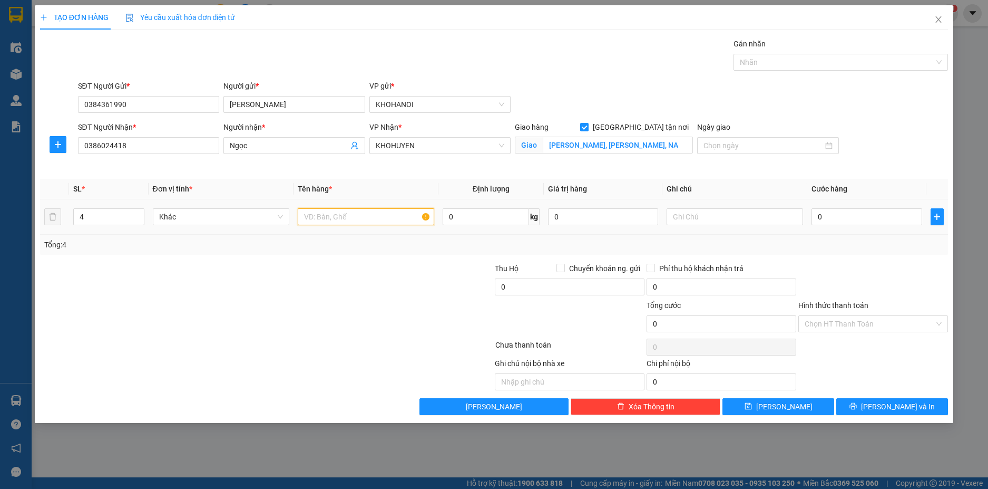
type input "D"
type input "Điều Hòa"
click at [841, 218] on input "0" at bounding box center [867, 216] width 110 height 17
type input "4"
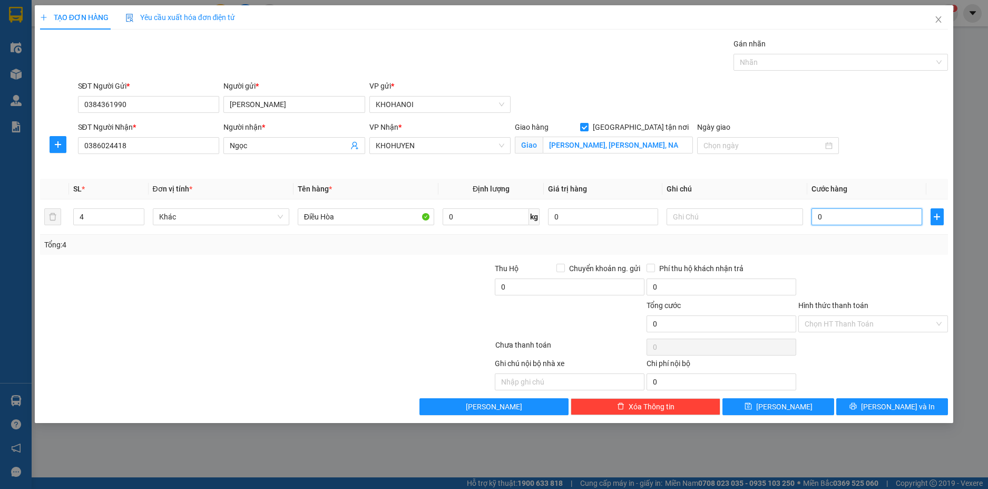
type input "4"
type input "40"
type input "400"
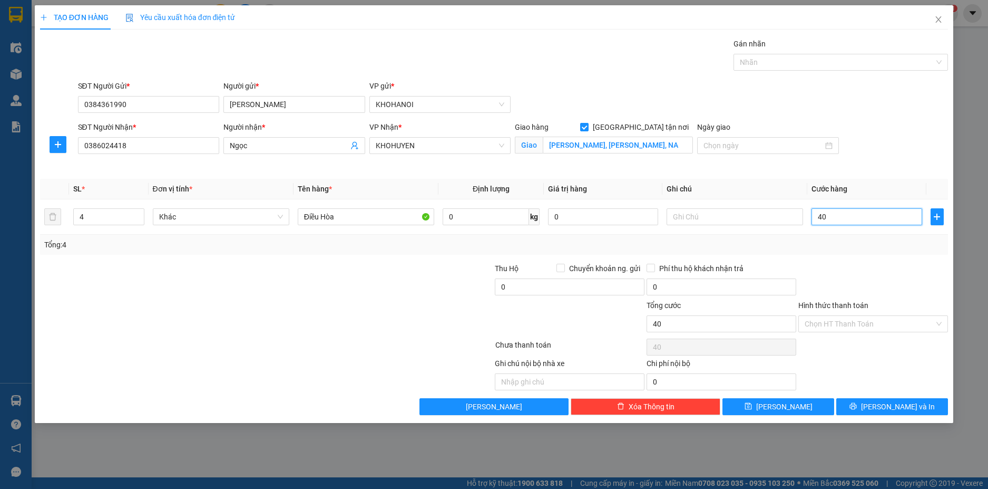
type input "400"
type input "400.000"
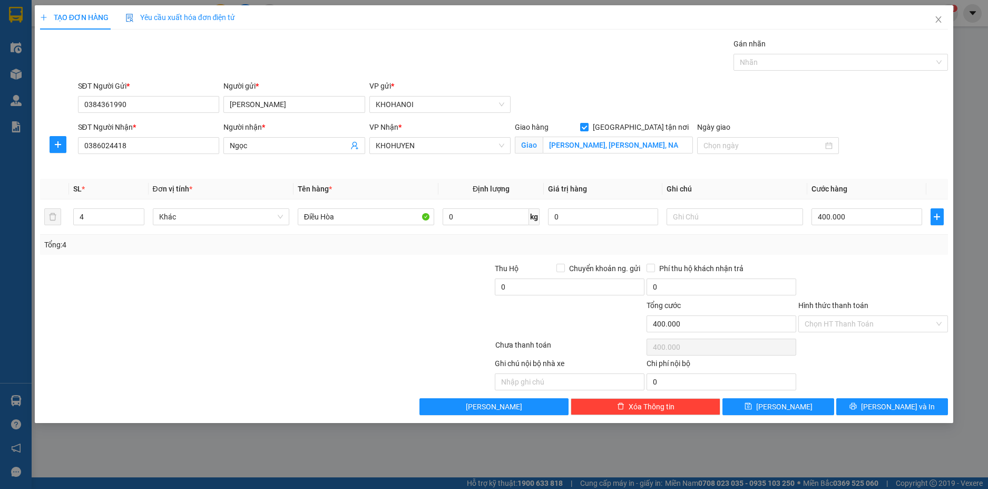
click at [896, 254] on div "Tổng: 4" at bounding box center [494, 245] width 909 height 20
click at [875, 401] on button "[PERSON_NAME] và In" at bounding box center [892, 406] width 112 height 17
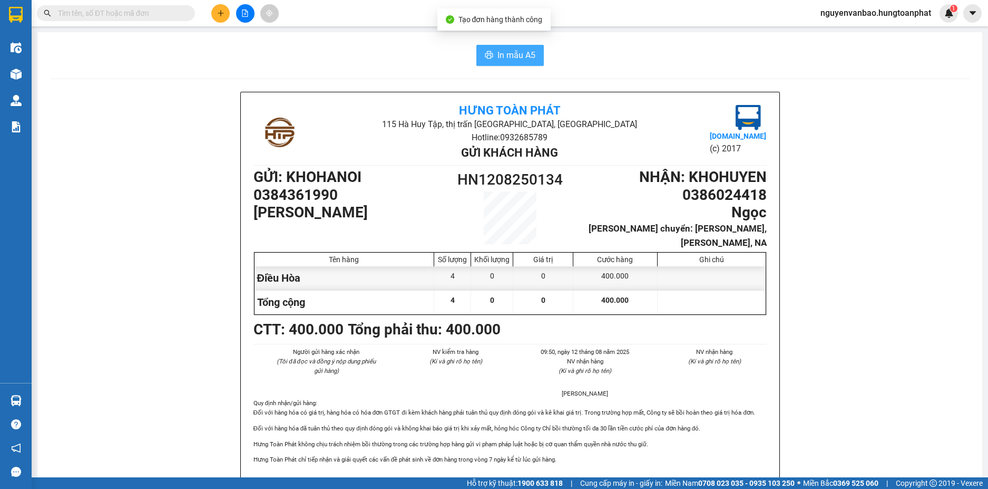
click at [515, 52] on span "In mẫu A5" at bounding box center [517, 54] width 38 height 13
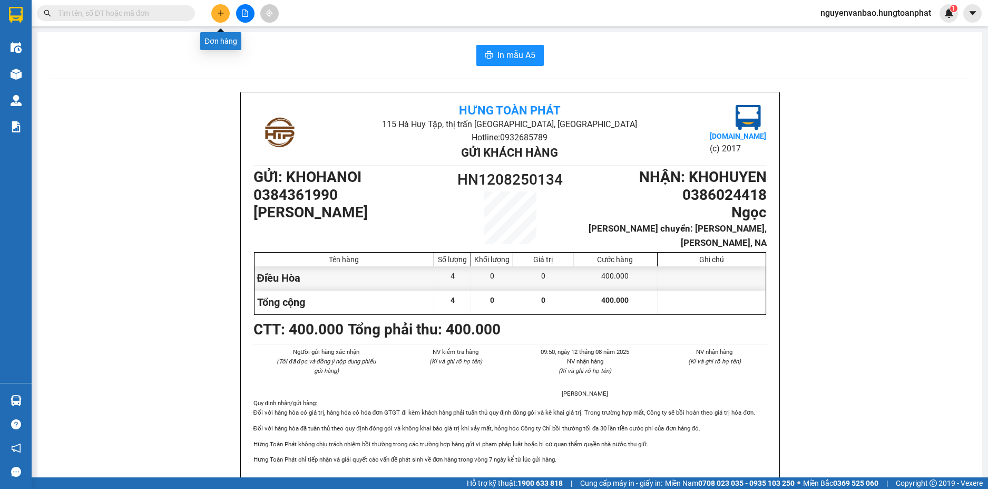
click at [224, 13] on icon "plus" at bounding box center [220, 12] width 7 height 7
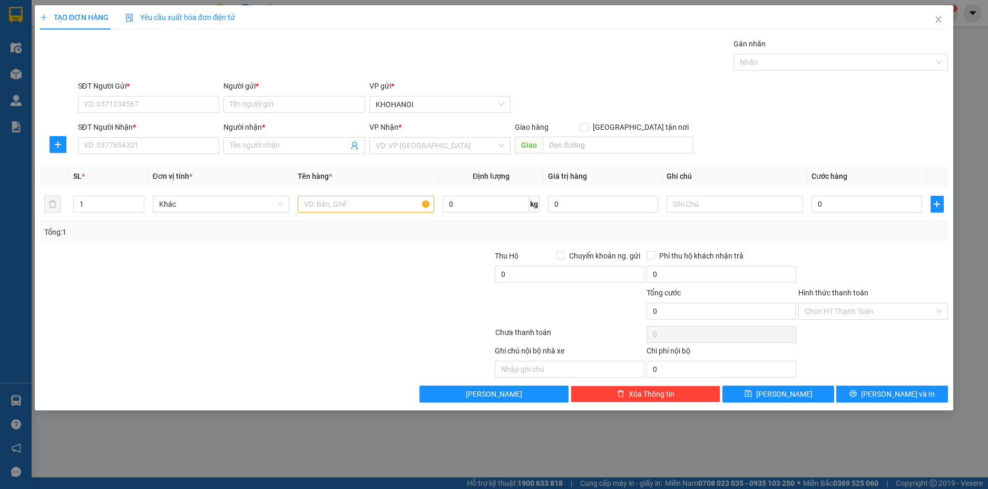
click at [161, 92] on div "SĐT Người Gửi *" at bounding box center [149, 88] width 142 height 16
click at [186, 108] on input "SĐT Người Gửi *" at bounding box center [149, 104] width 142 height 17
click at [934, 19] on span "Close" at bounding box center [939, 20] width 30 height 30
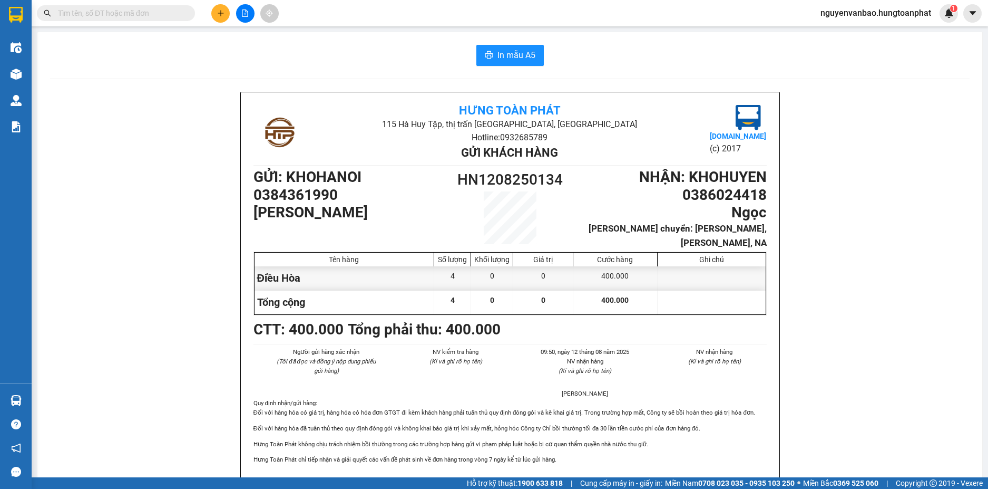
click at [138, 16] on input "text" at bounding box center [120, 13] width 124 height 12
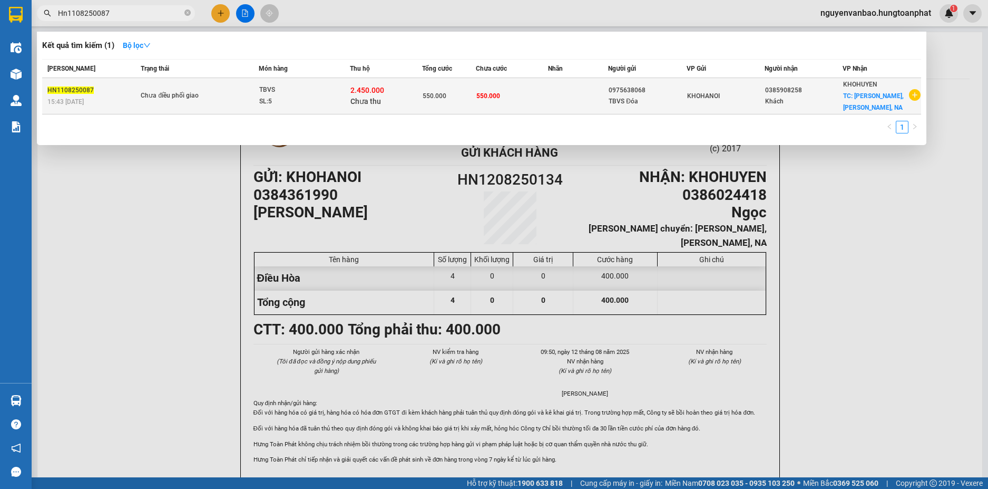
type input "Hn1108250087"
click at [407, 97] on div "2.450.000 Chưa thu" at bounding box center [386, 96] width 71 height 22
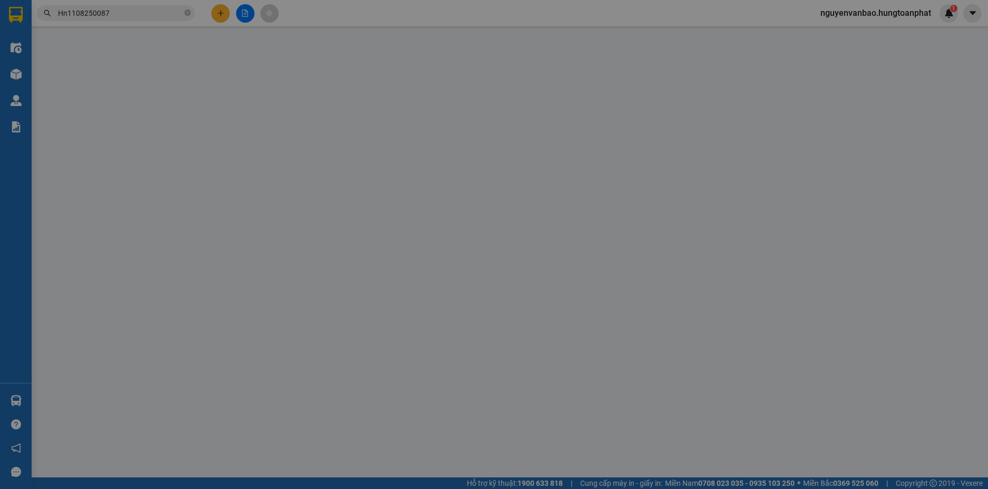
type input "0975638068"
type input "TBVS Đóa"
type input "0385908258"
type input "Khách"
checkbox input "true"
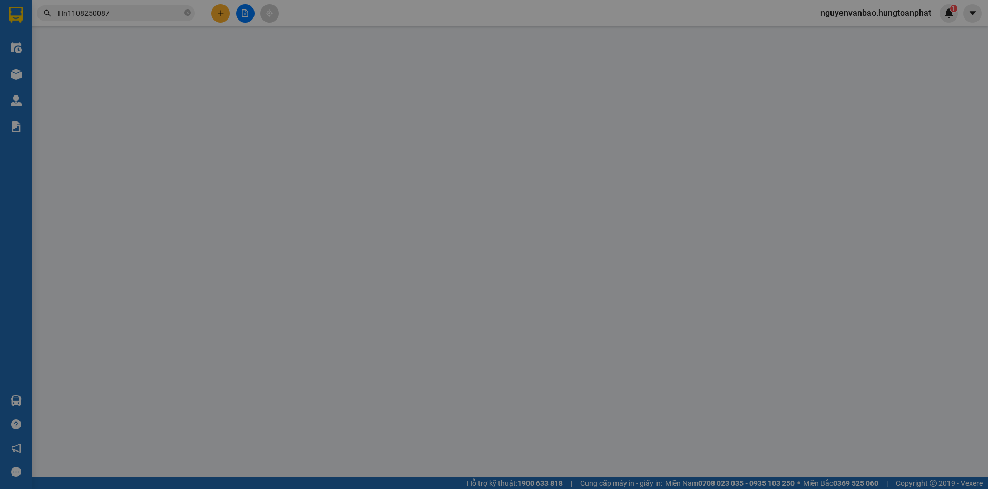
type input "Quỳnh Hương, Quỳnh Lưu, NA"
type input "550.000"
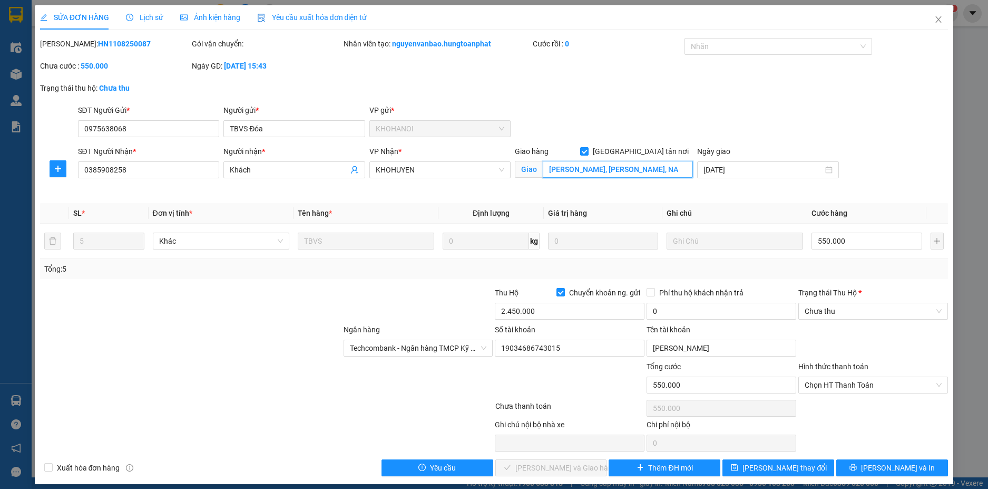
click at [621, 173] on input "Quỳnh Hương, Quỳnh Lưu, NA" at bounding box center [618, 169] width 150 height 17
type input "Liên Hoa, Diễn Châu, NA"
click at [539, 312] on input "2.450.000" at bounding box center [570, 311] width 150 height 17
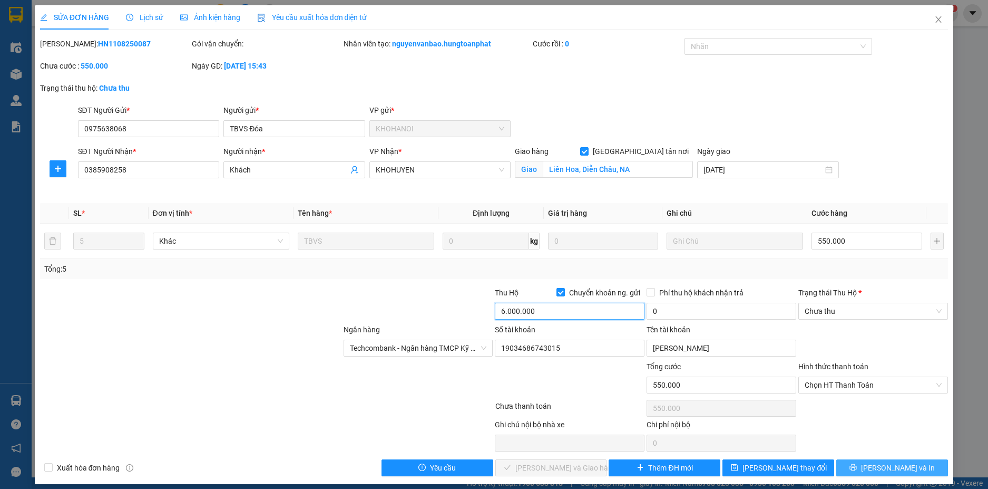
type input "6.000.000"
click at [877, 460] on button "[PERSON_NAME] và In" at bounding box center [892, 467] width 112 height 17
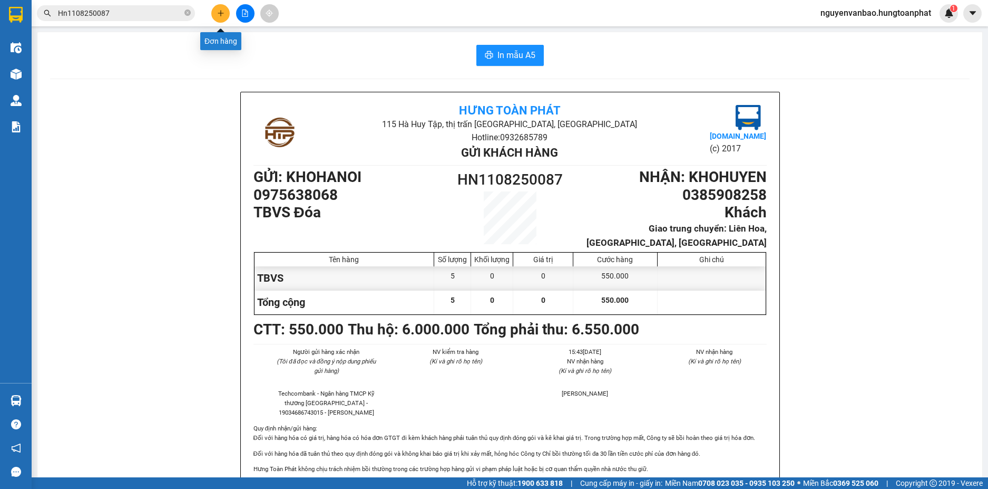
click at [227, 13] on button at bounding box center [220, 13] width 18 height 18
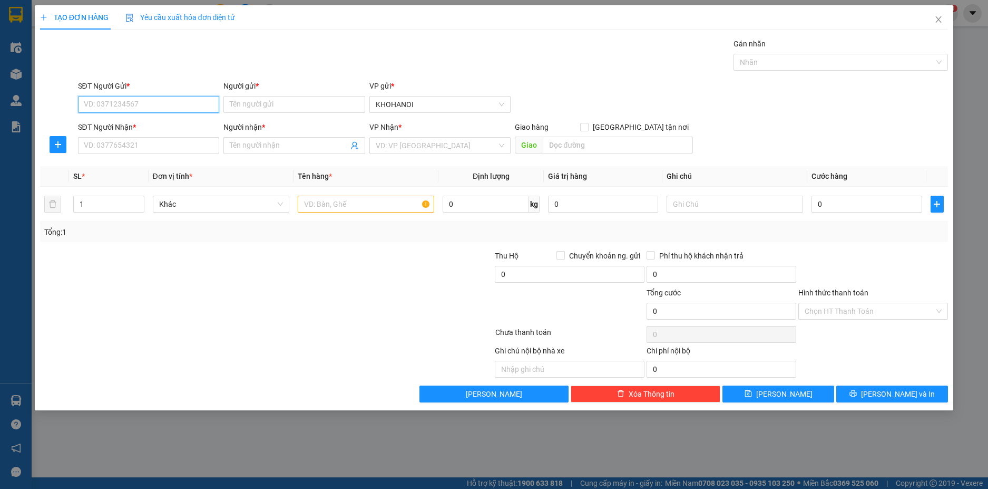
click at [151, 108] on input "SĐT Người Gửi *" at bounding box center [149, 104] width 142 height 17
drag, startPoint x: 129, startPoint y: 105, endPoint x: 625, endPoint y: 65, distance: 497.0
click at [130, 105] on input "SĐT Người Gửi *" at bounding box center [149, 104] width 142 height 17
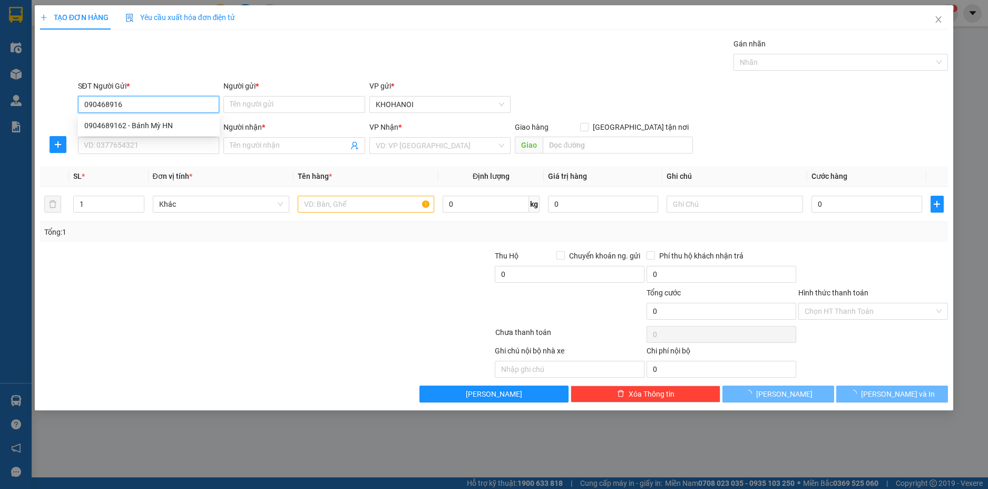
type input "0904689162"
click at [160, 123] on div "0904689162 - Bánh Mỳ HN" at bounding box center [148, 126] width 129 height 12
type input "Bánh Mỳ HN"
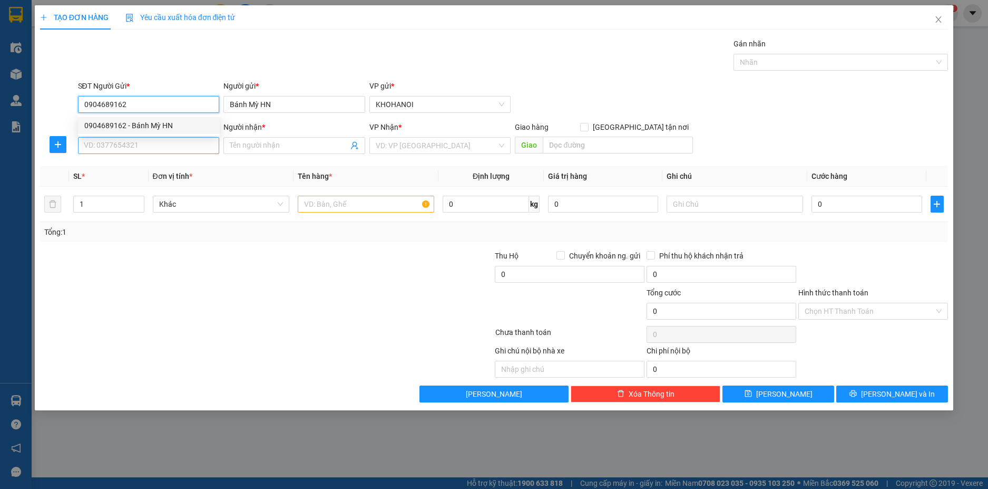
type input "0904689162"
click at [155, 142] on input "SĐT Người Nhận *" at bounding box center [149, 145] width 142 height 17
type input "0358448449"
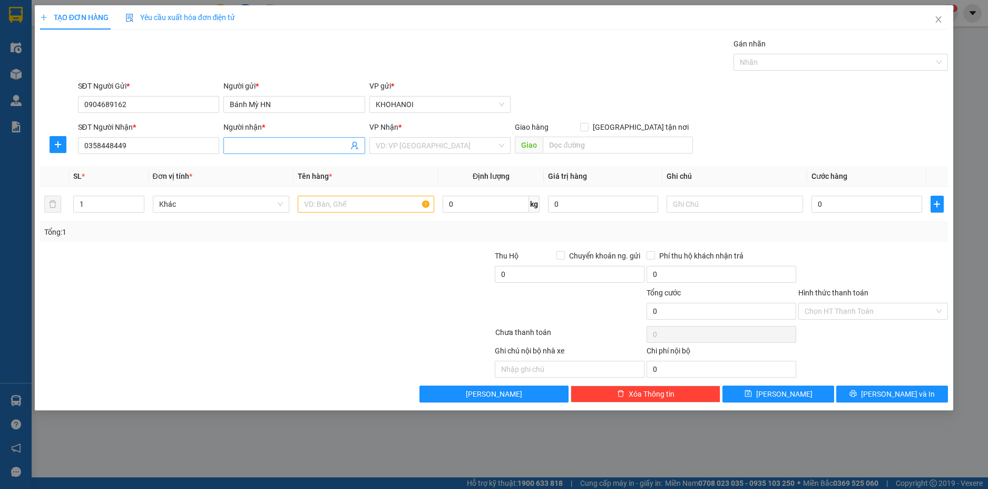
click at [271, 147] on input "Người nhận *" at bounding box center [289, 146] width 119 height 12
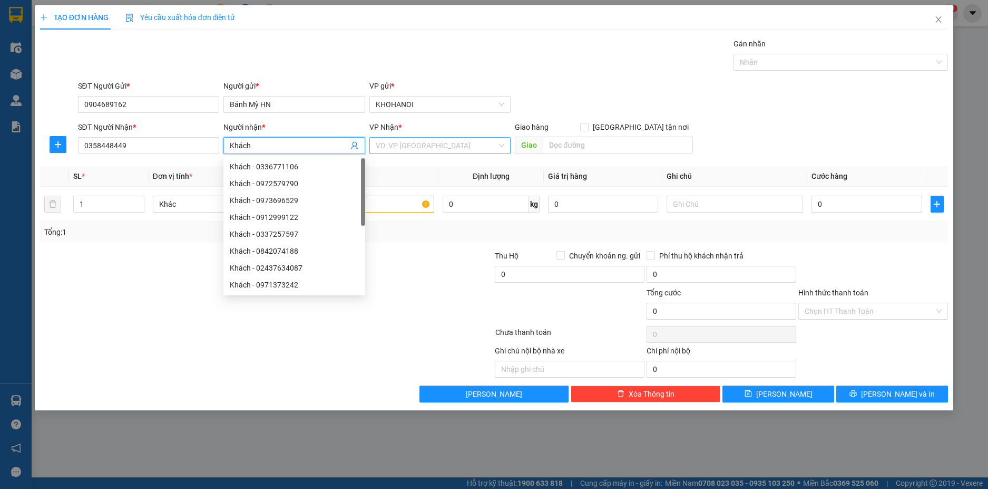
type input "Khách"
click at [445, 151] on input "search" at bounding box center [437, 146] width 122 height 16
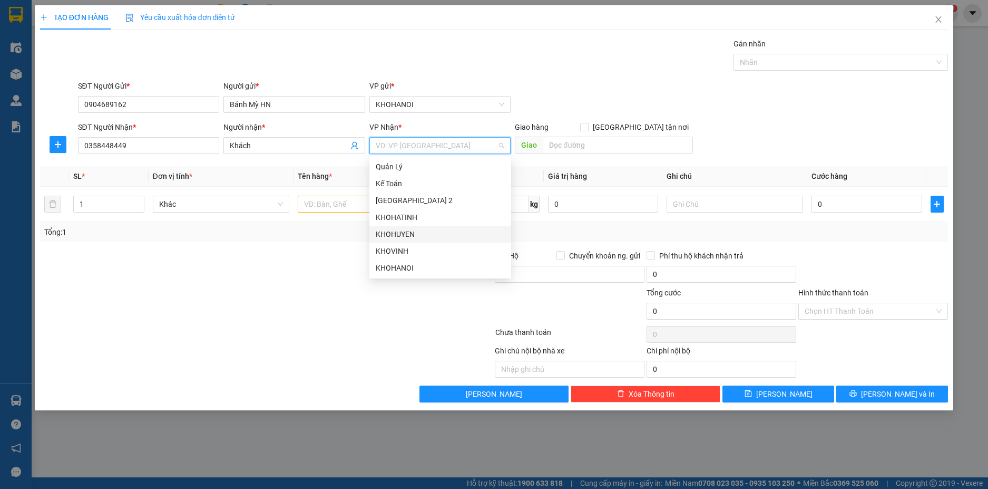
click at [408, 233] on div "KHOHUYEN" at bounding box center [440, 234] width 129 height 12
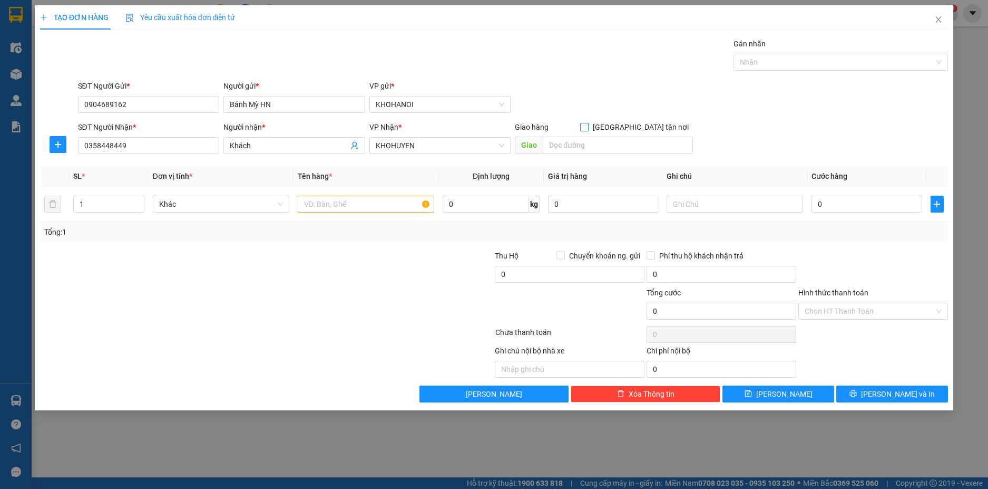
click at [588, 127] on input "[GEOGRAPHIC_DATA] tận nơi" at bounding box center [583, 126] width 7 height 7
checkbox input "true"
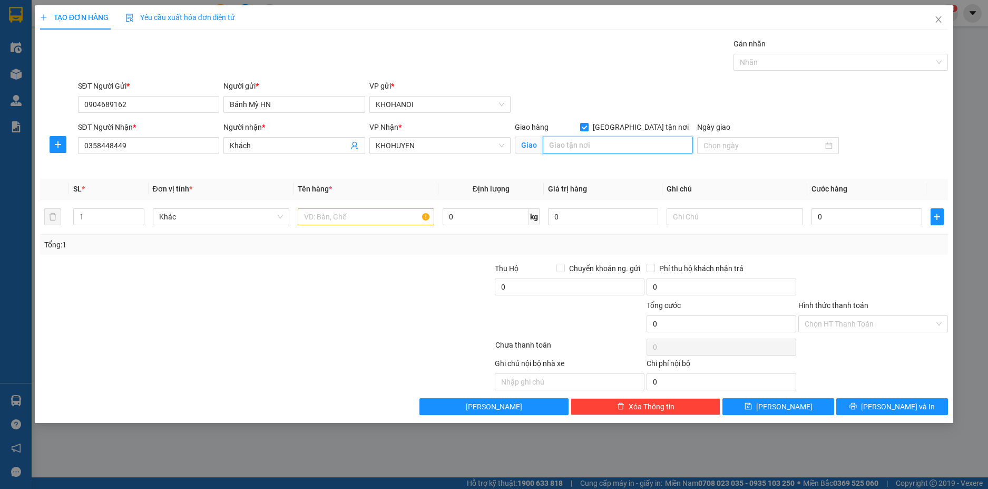
click at [611, 148] on input "text" at bounding box center [618, 145] width 150 height 17
type input "TT Nghèn, Can Lộc, HT"
type input "2"
click at [138, 212] on icon "up" at bounding box center [139, 214] width 4 height 4
click at [366, 211] on input "text" at bounding box center [366, 216] width 137 height 17
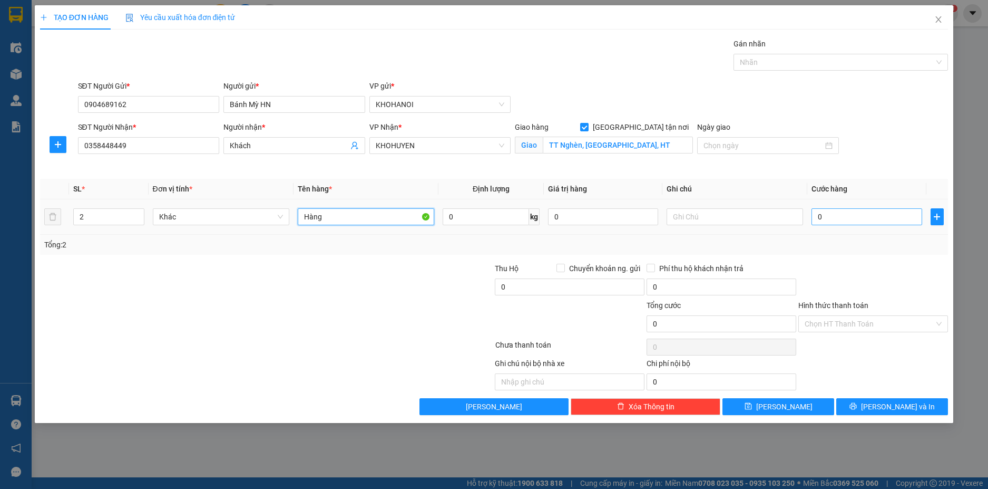
type input "Hàng"
click at [879, 221] on input "0" at bounding box center [867, 216] width 110 height 17
click at [466, 147] on span "KHOHUYEN" at bounding box center [440, 146] width 129 height 16
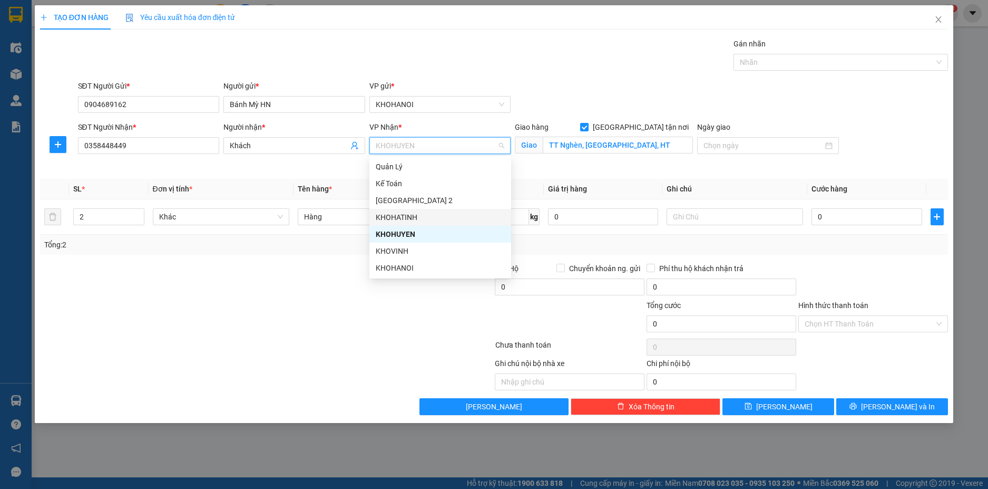
click at [412, 213] on div "KHOHATINH" at bounding box center [440, 217] width 129 height 12
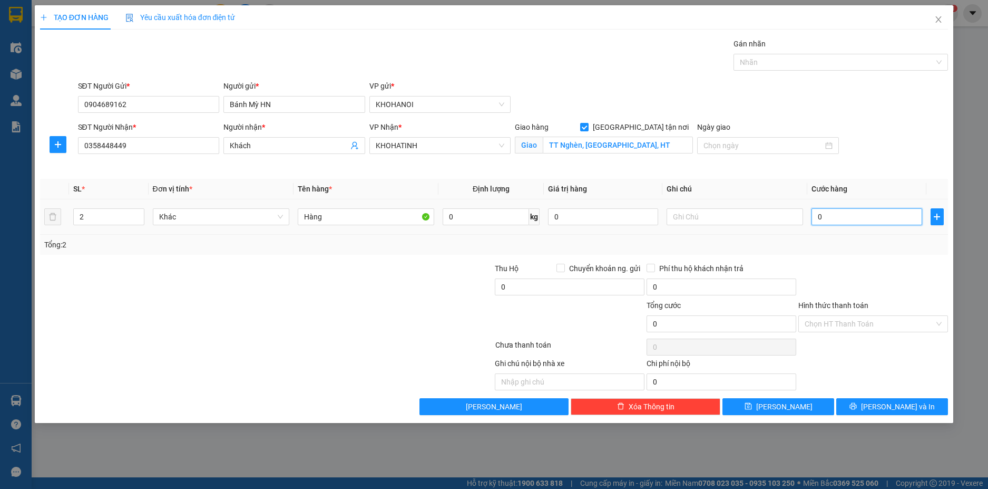
drag, startPoint x: 846, startPoint y: 220, endPoint x: 854, endPoint y: 218, distance: 8.7
click at [845, 221] on input "0" at bounding box center [867, 216] width 110 height 17
type input "1"
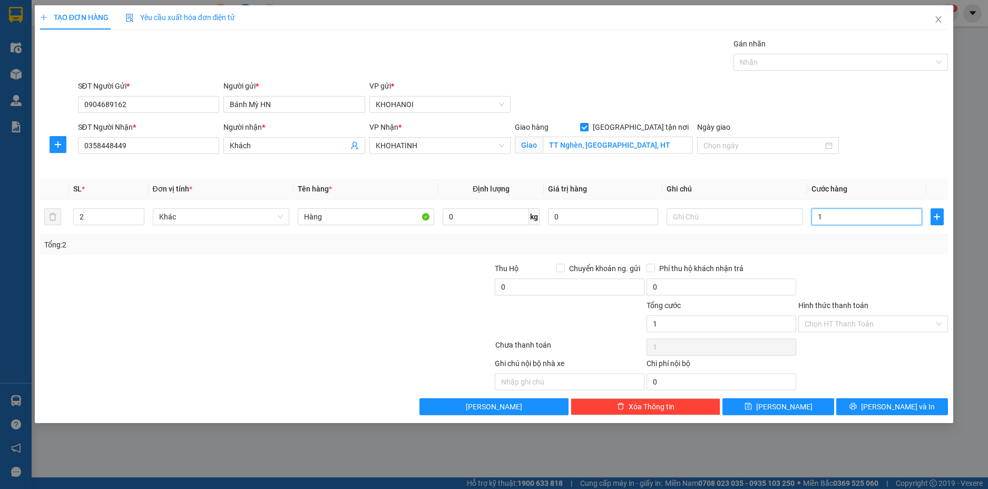
type input "14"
type input "140"
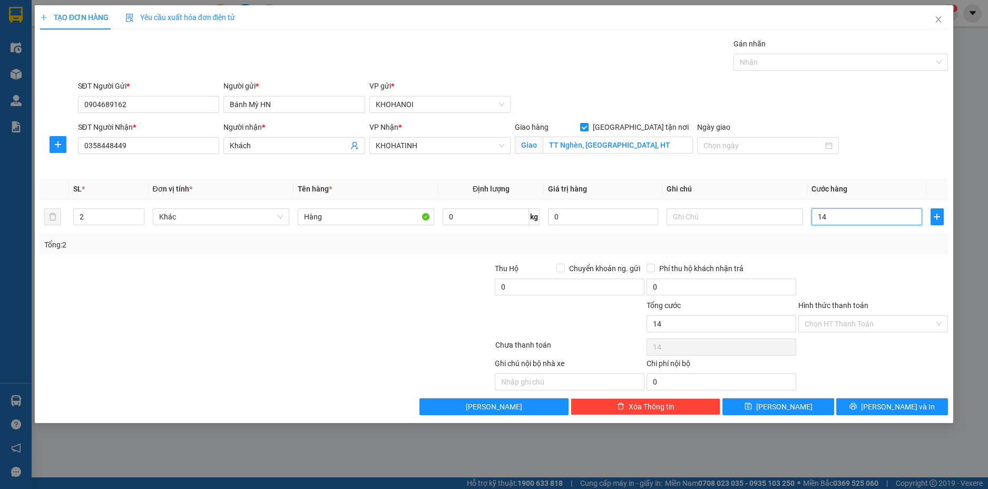
type input "140"
type input "140.000"
click at [819, 237] on div "Tổng: 2" at bounding box center [494, 245] width 909 height 20
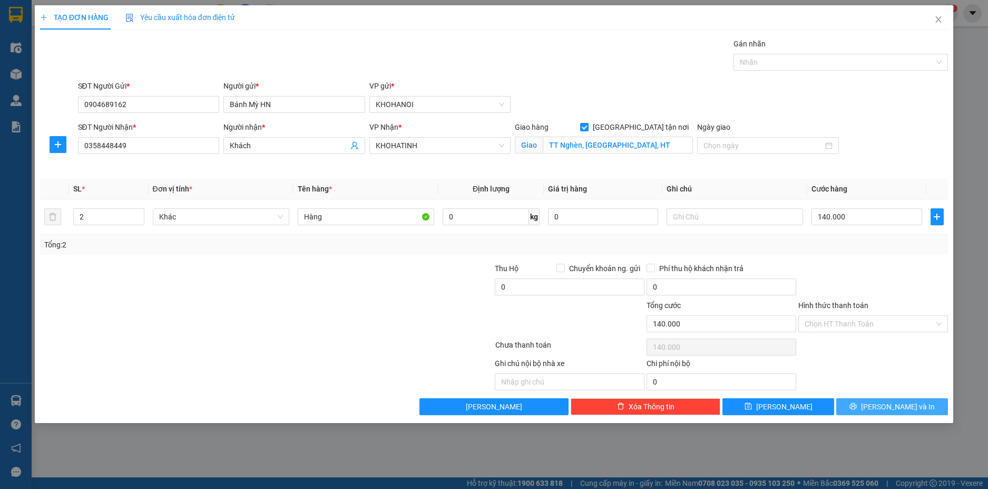
drag, startPoint x: 895, startPoint y: 407, endPoint x: 834, endPoint y: 259, distance: 160.2
click at [894, 404] on span "[PERSON_NAME] và In" at bounding box center [898, 407] width 74 height 12
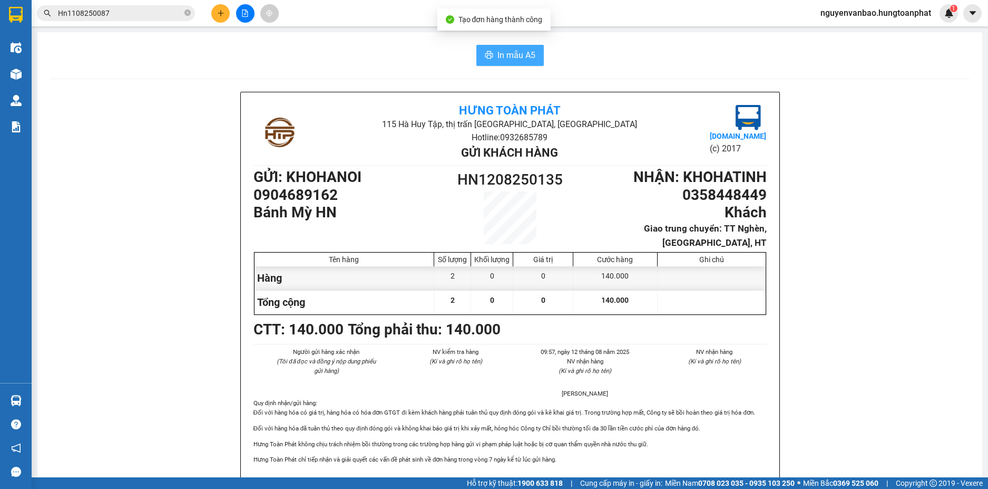
click at [505, 51] on span "In mẫu A5" at bounding box center [517, 54] width 38 height 13
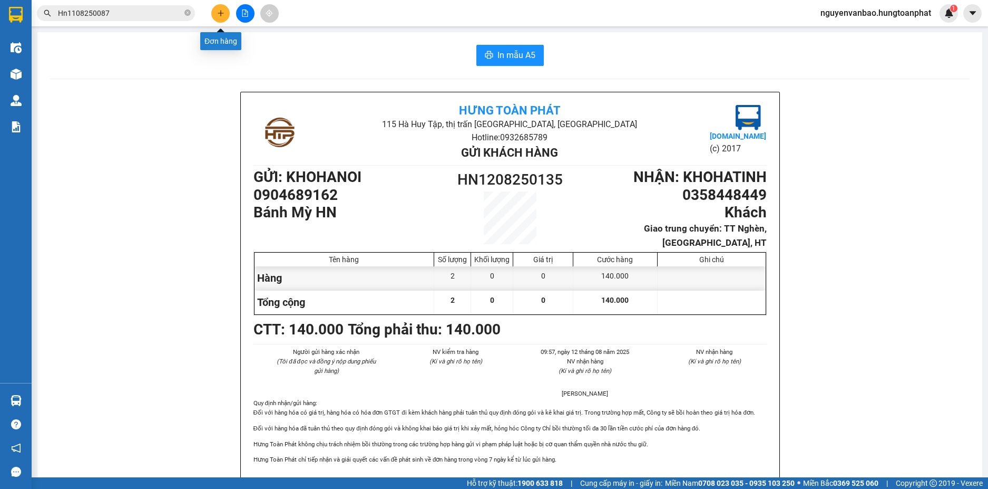
click at [222, 15] on icon "plus" at bounding box center [220, 12] width 7 height 7
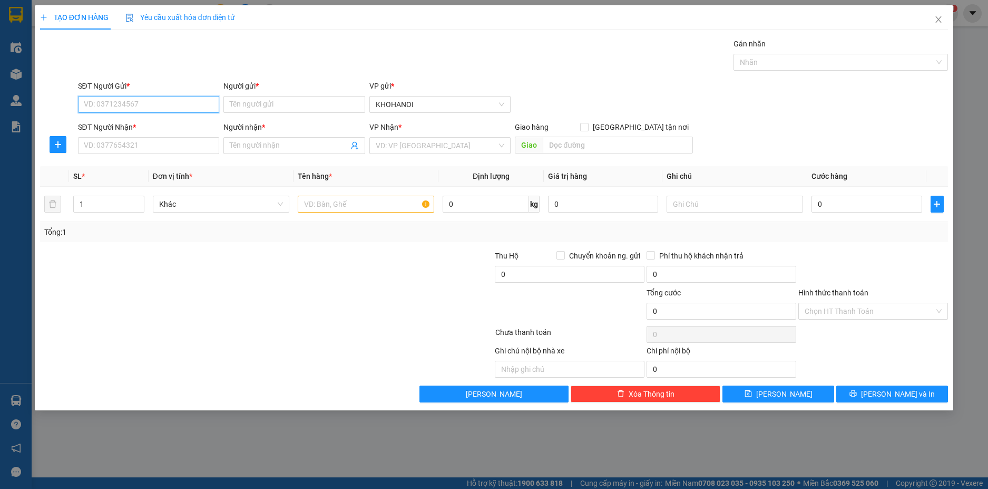
click at [192, 104] on input "SĐT Người Gửi *" at bounding box center [149, 104] width 142 height 17
click at [244, 102] on input "Người gửi *" at bounding box center [294, 104] width 142 height 17
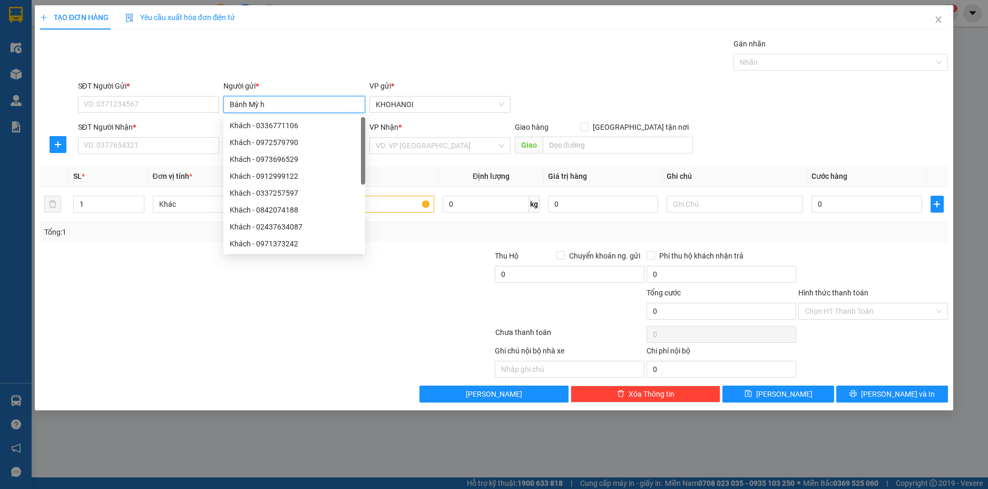
type input "Bánh Mỳ hn"
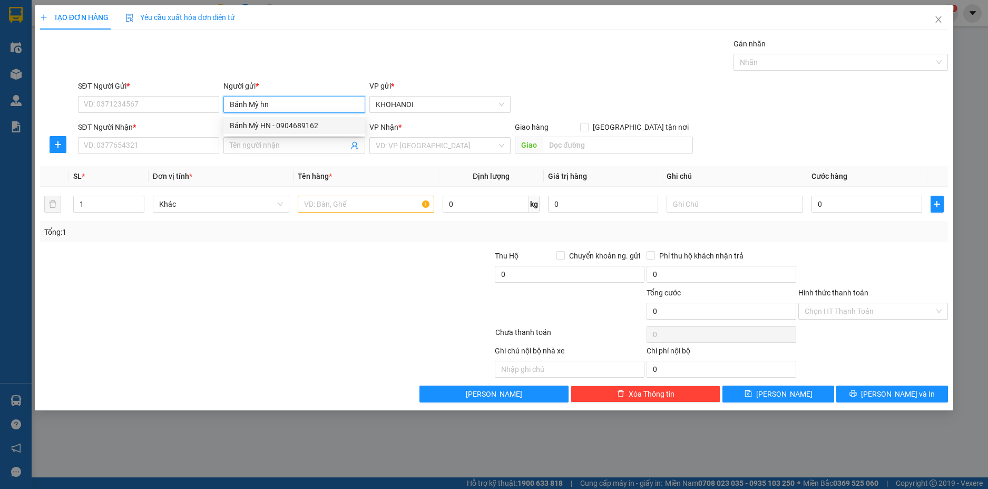
click at [278, 123] on div "Bánh Mỳ HN - 0904689162" at bounding box center [294, 126] width 129 height 12
type input "0904689162"
type input "Bánh Mỳ HN"
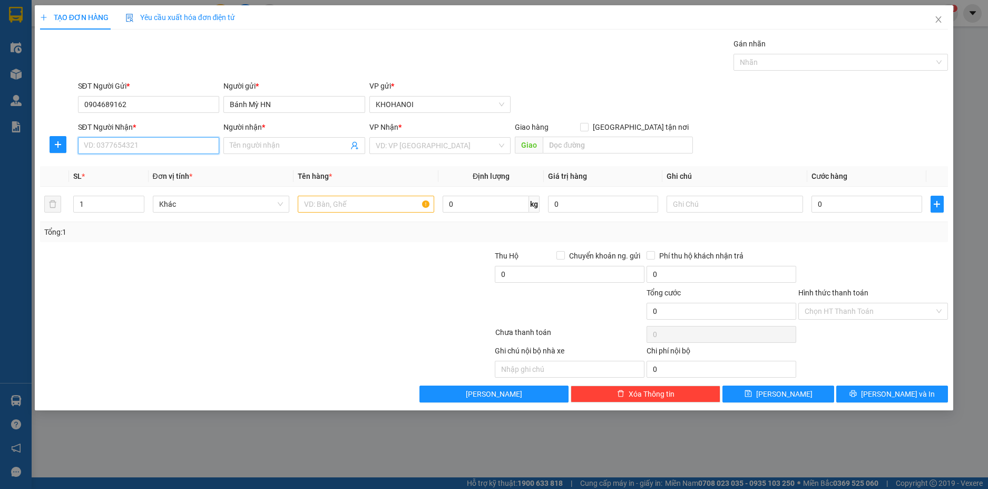
click at [143, 149] on input "SĐT Người Nhận *" at bounding box center [149, 145] width 142 height 17
click at [173, 149] on input "SĐT Người Nhận *" at bounding box center [149, 145] width 142 height 17
click at [176, 141] on input "SĐT Người Nhận *" at bounding box center [149, 145] width 142 height 17
type input "0984451437"
click at [158, 168] on div "0984451437 - Bánh Mỳ Bảo Ngọc" at bounding box center [148, 167] width 129 height 12
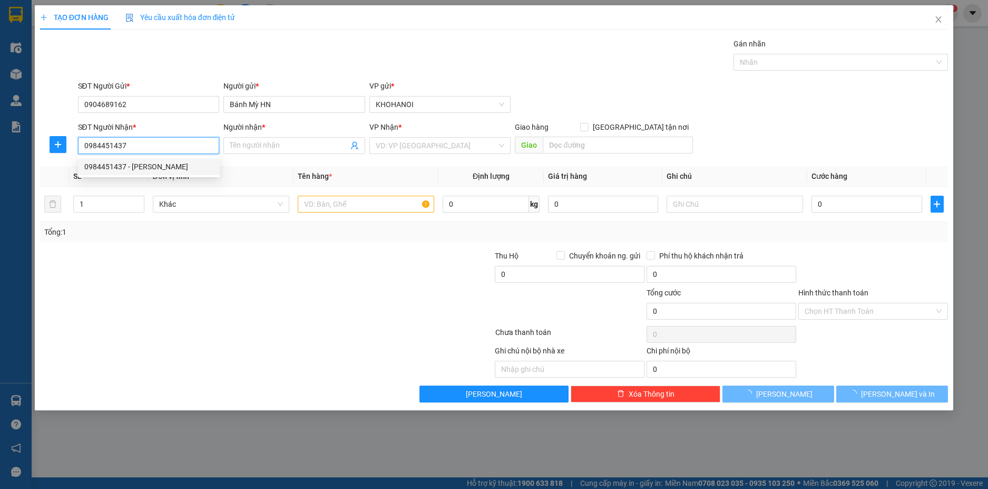
type input "Bánh Mỳ Bảo Ngọc"
checkbox input "true"
type input "Diễn Hồng, Diễn Châu, Nghệ An"
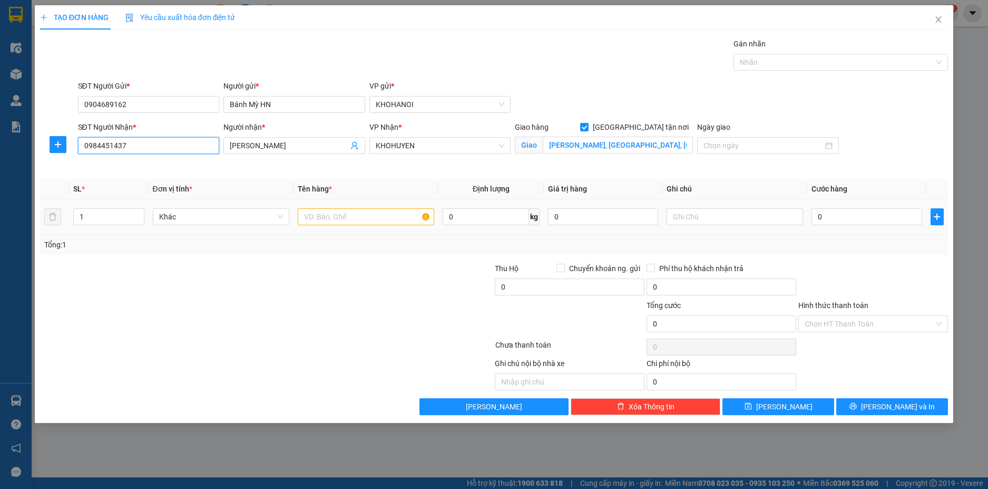
type input "0984451437"
click at [388, 219] on input "text" at bounding box center [366, 216] width 137 height 17
type input "Bánh Mỳ"
drag, startPoint x: 283, startPoint y: 218, endPoint x: 264, endPoint y: 221, distance: 18.6
click at [264, 221] on tr "1 Khác Bánh Mỳ 0 kg 0 0" at bounding box center [494, 216] width 909 height 35
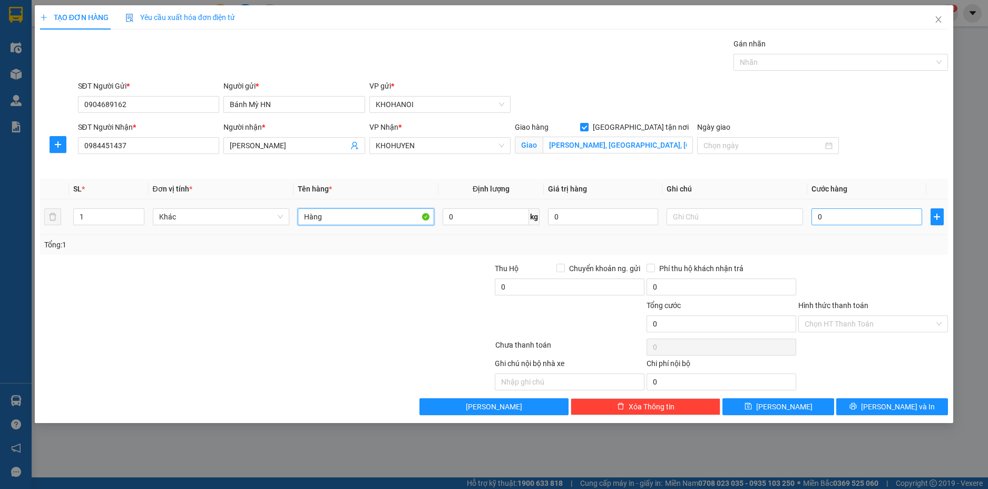
type input "Hàng"
click at [860, 217] on input "0" at bounding box center [867, 216] width 110 height 17
type input "7"
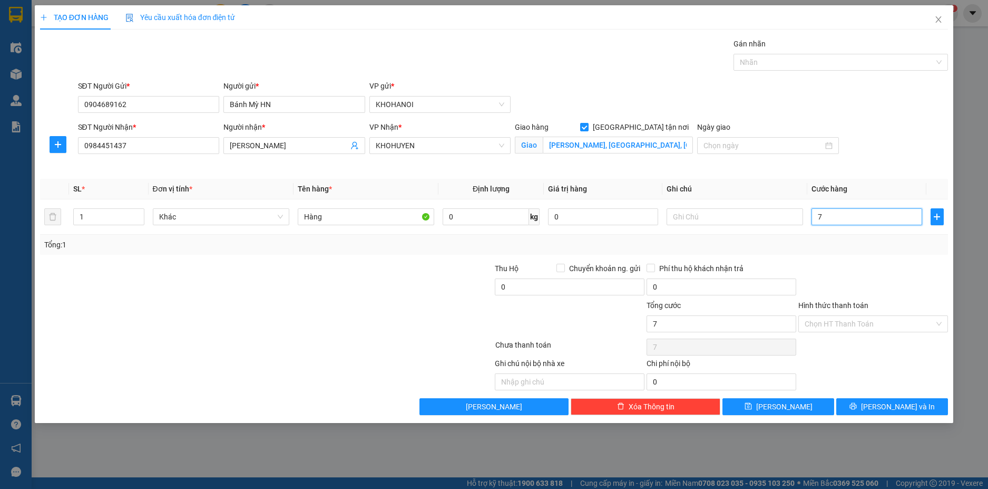
type input "70"
type input "70.000"
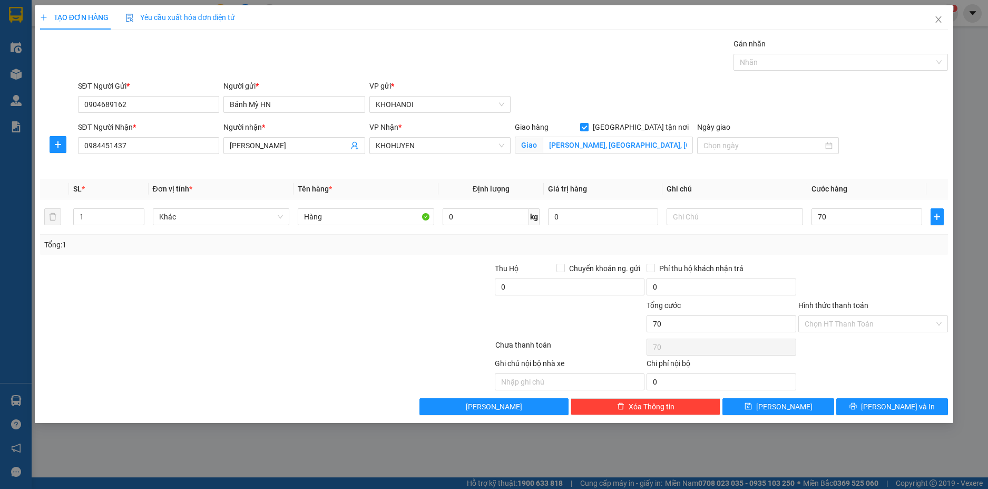
type input "70.000"
click at [860, 274] on div at bounding box center [873, 280] width 152 height 37
drag, startPoint x: 866, startPoint y: 401, endPoint x: 850, endPoint y: 386, distance: 22.0
click at [865, 401] on button "[PERSON_NAME] và In" at bounding box center [892, 406] width 112 height 17
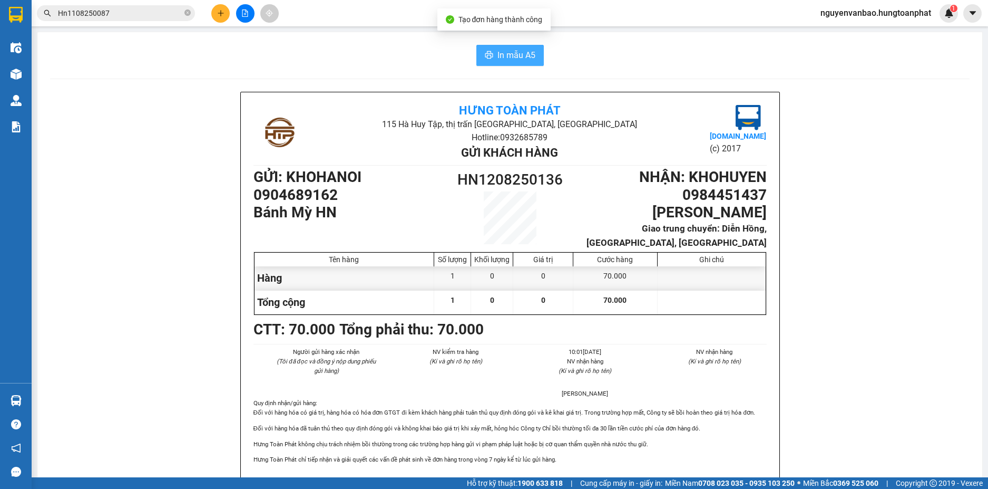
click at [500, 51] on span "In mẫu A5" at bounding box center [517, 54] width 38 height 13
click at [221, 16] on icon "plus" at bounding box center [220, 12] width 7 height 7
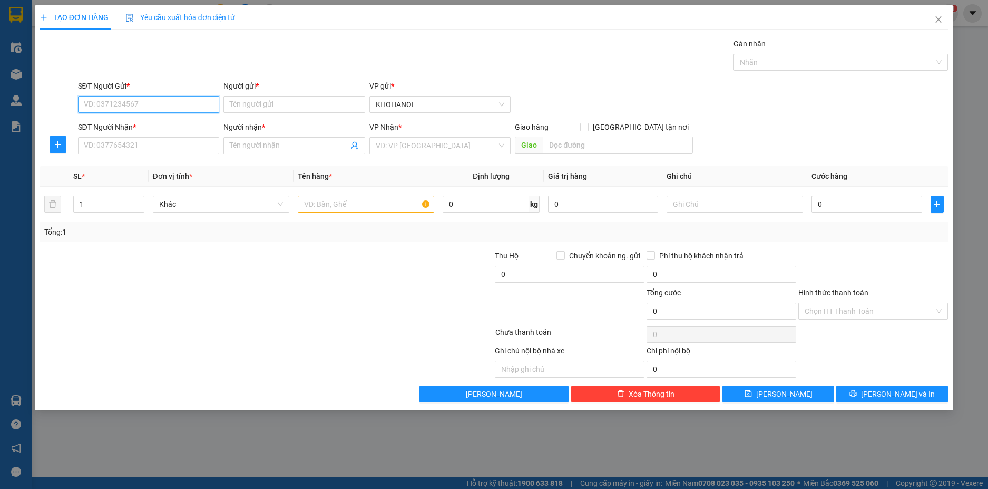
click at [145, 98] on input "SĐT Người Gửi *" at bounding box center [149, 104] width 142 height 17
type input "0967168555"
click at [123, 122] on div "0967168555 - A Hưng" at bounding box center [148, 126] width 129 height 12
type input "A Hưng"
type input "0967168555"
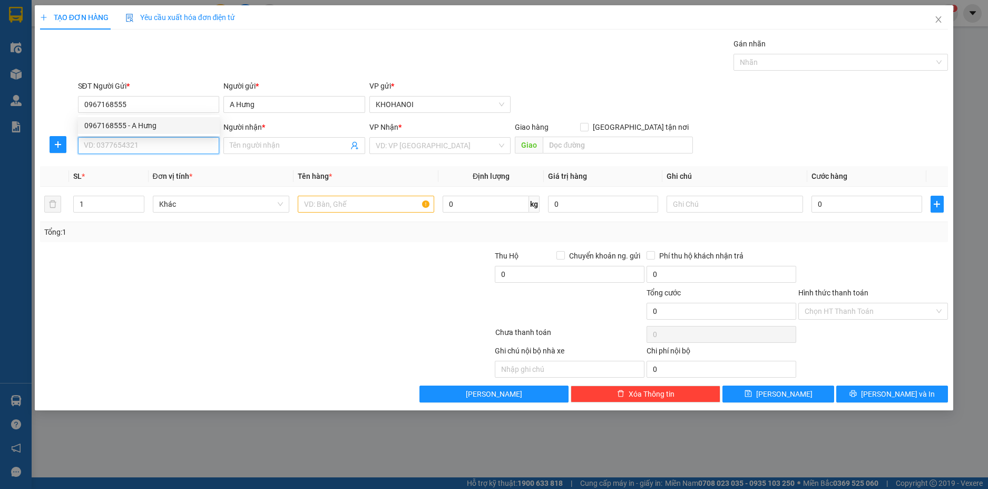
click at [120, 148] on input "SĐT Người Nhận *" at bounding box center [149, 145] width 142 height 17
type input "0962887777"
click at [253, 147] on input "Người nhận *" at bounding box center [289, 146] width 119 height 12
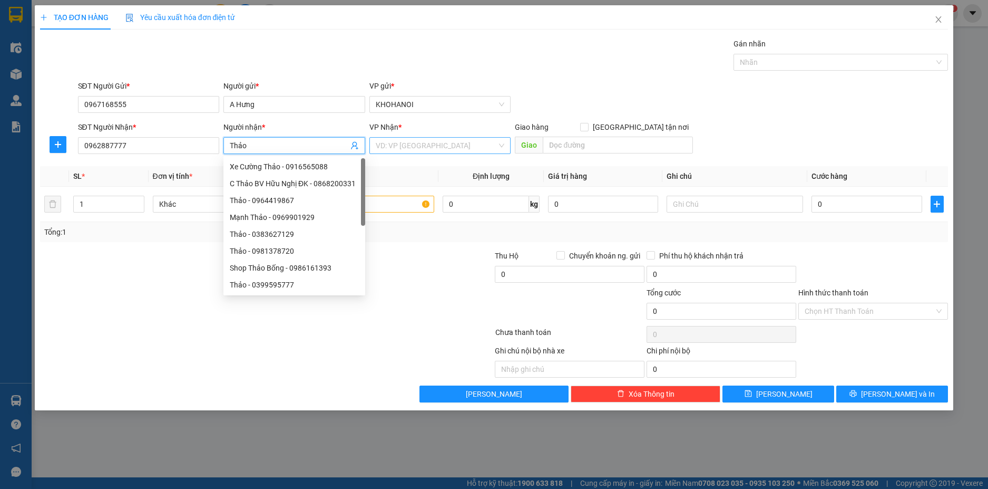
type input "Thảo"
click at [398, 142] on input "search" at bounding box center [437, 146] width 122 height 16
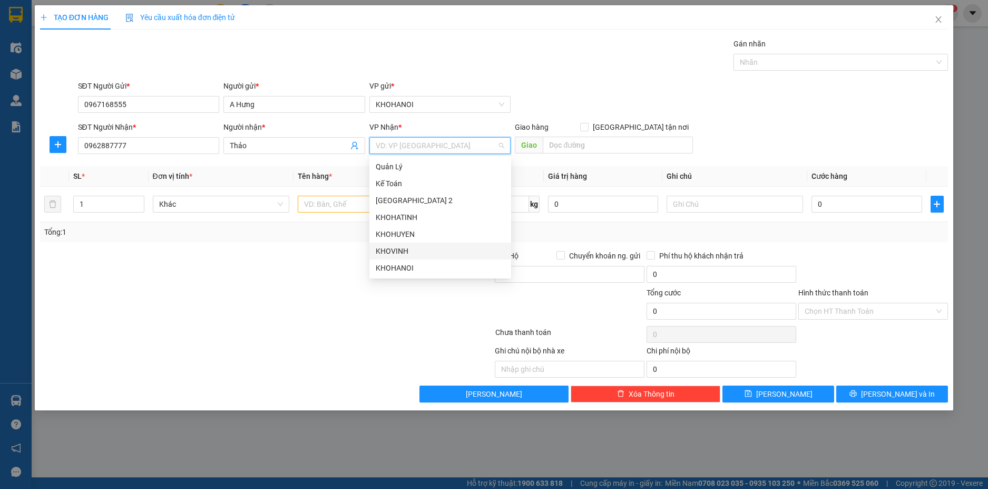
click at [401, 249] on div "KHOVINH" at bounding box center [440, 251] width 129 height 12
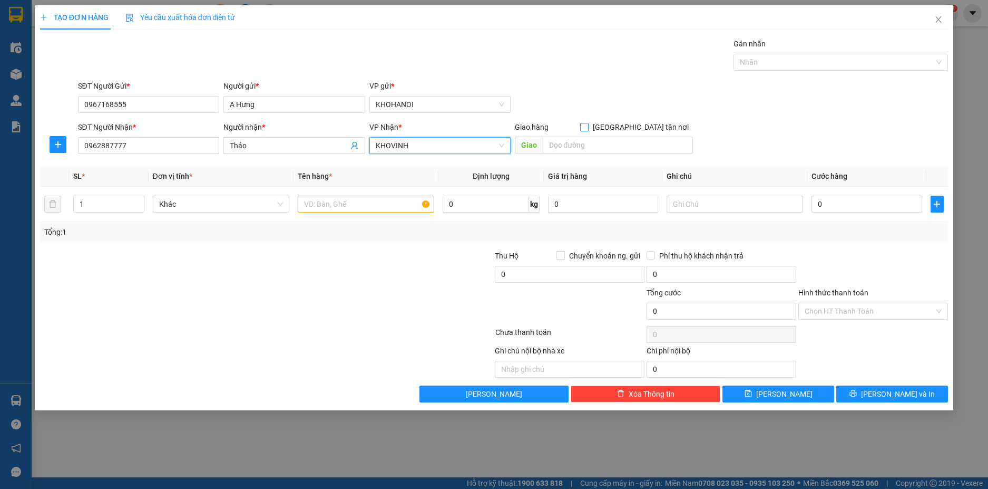
click at [588, 123] on input "[GEOGRAPHIC_DATA] tận nơi" at bounding box center [583, 126] width 7 height 7
checkbox input "true"
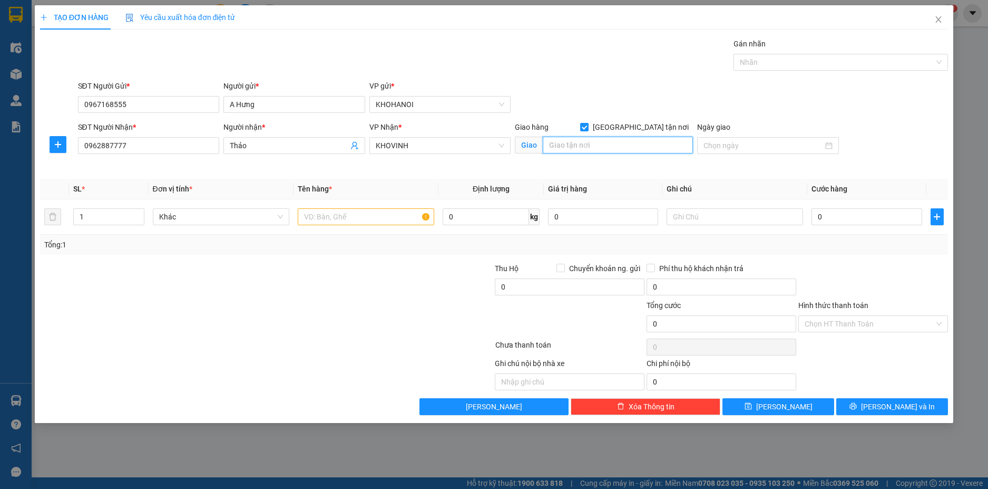
click at [608, 144] on input "text" at bounding box center [618, 145] width 150 height 17
type input "71 Lê Hồng Phong, Vinh"
click at [138, 213] on icon "up" at bounding box center [138, 214] width 3 height 2
type input "4"
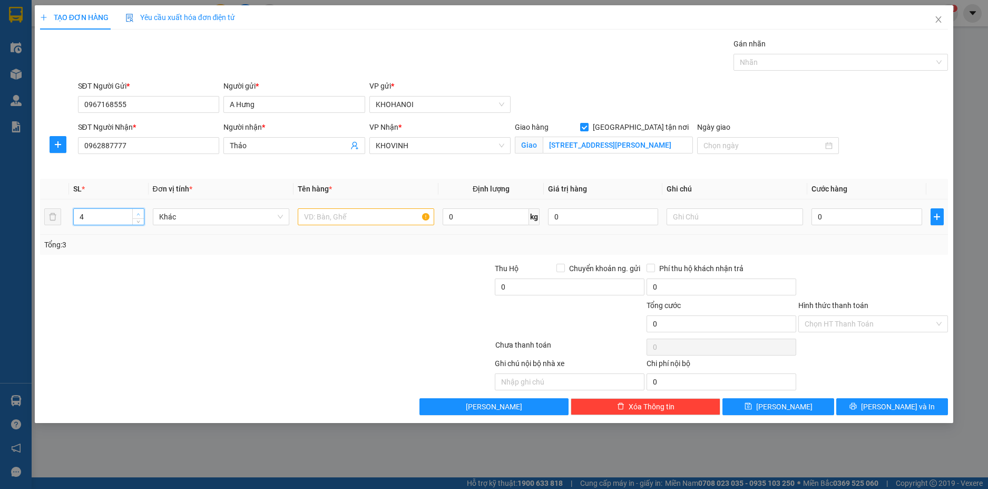
click at [140, 213] on icon "up" at bounding box center [139, 214] width 4 height 4
click at [364, 220] on input "text" at bounding box center [366, 216] width 137 height 17
type input "Hàng"
click at [831, 212] on input "0" at bounding box center [867, 216] width 110 height 17
type input "1"
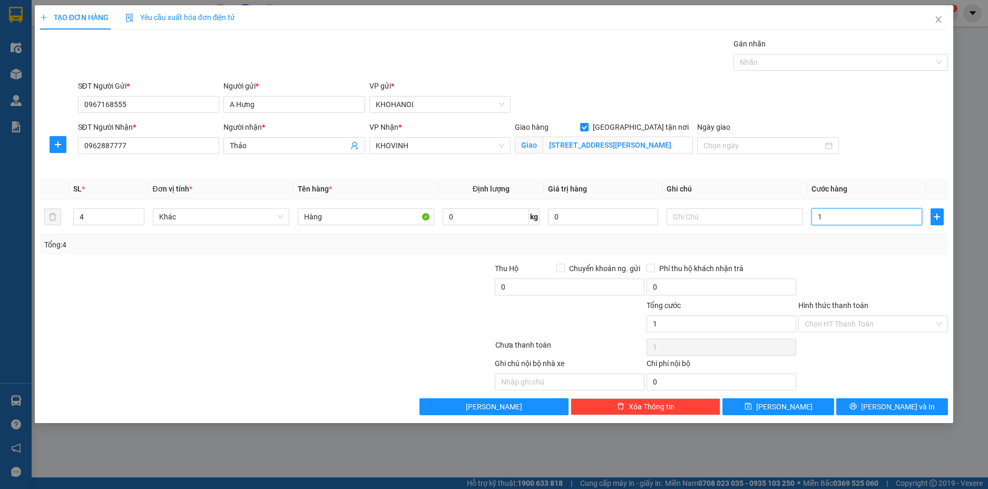
type input "1"
type input "16"
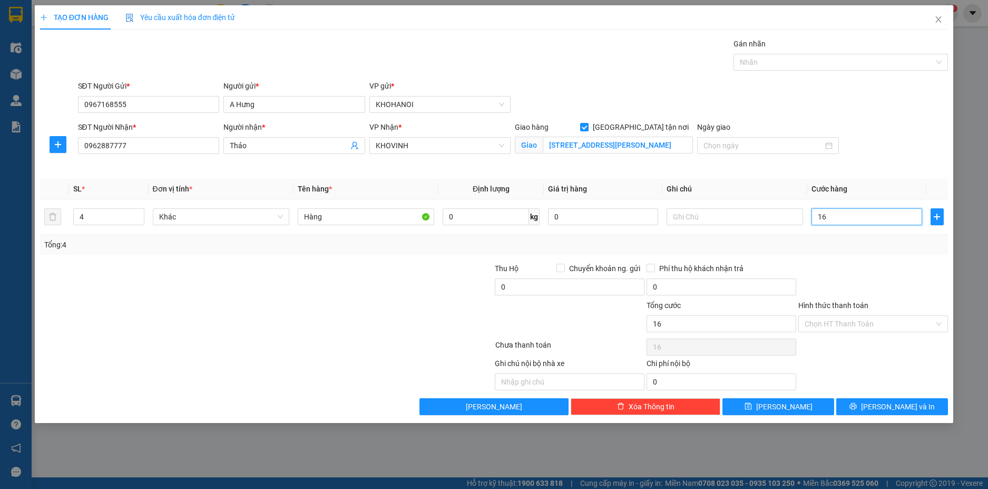
type input "160"
type input "160.000"
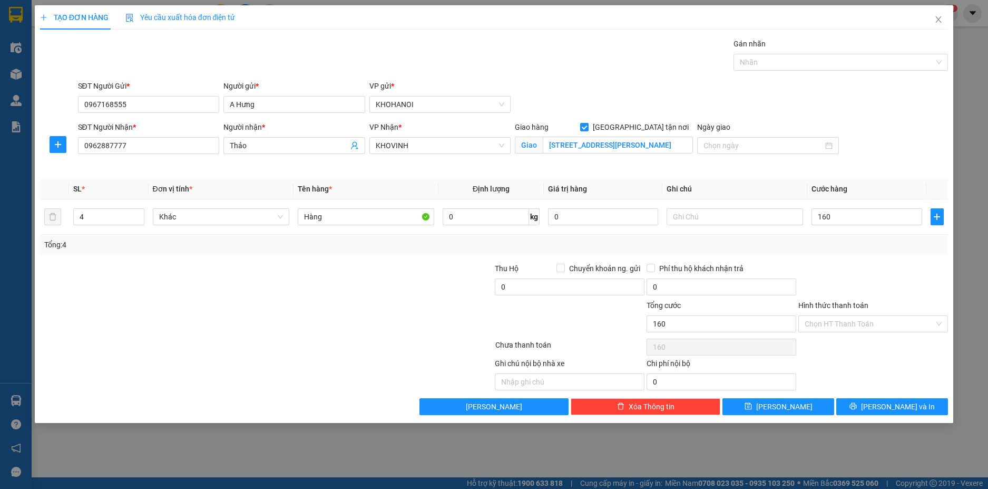
type input "160.000"
click at [859, 264] on div at bounding box center [873, 280] width 152 height 37
drag, startPoint x: 876, startPoint y: 402, endPoint x: 814, endPoint y: 323, distance: 99.5
click at [876, 402] on button "[PERSON_NAME] và In" at bounding box center [892, 406] width 112 height 17
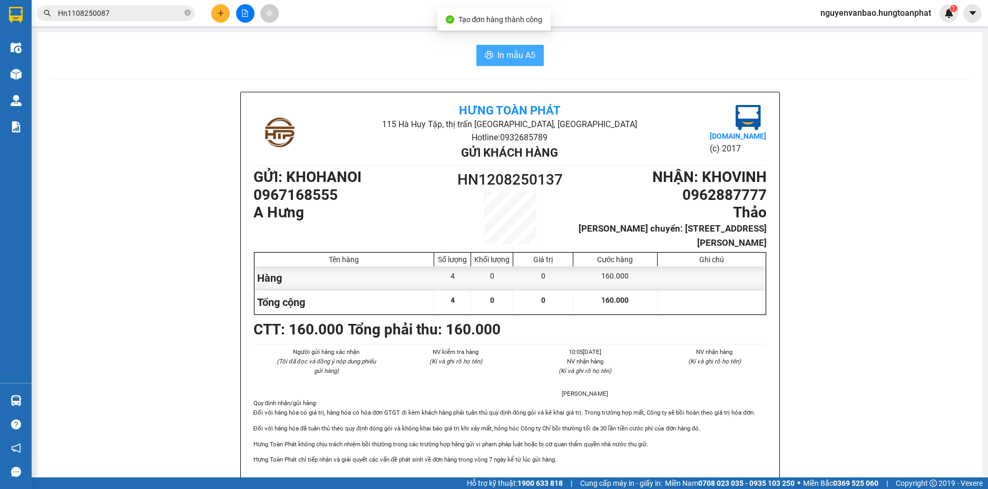
click at [502, 52] on span "In mẫu A5" at bounding box center [517, 54] width 38 height 13
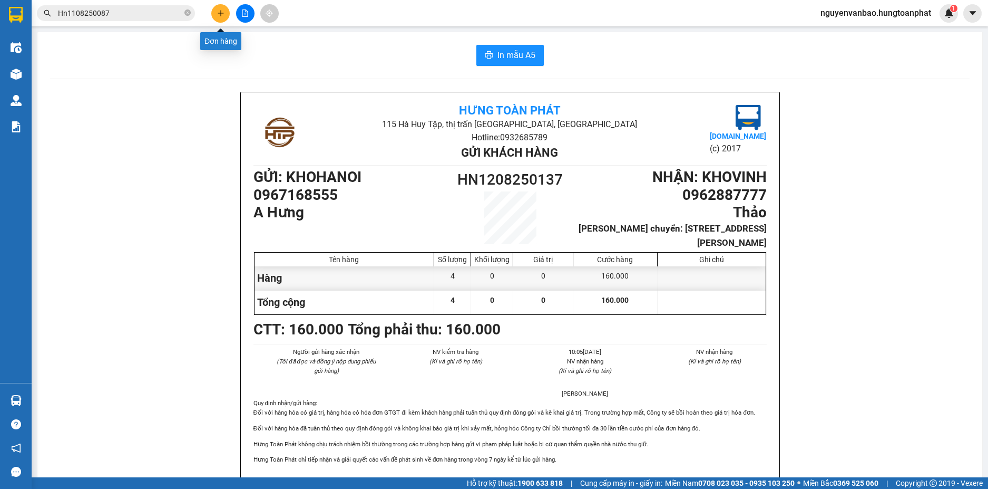
click at [222, 13] on icon "plus" at bounding box center [221, 13] width 6 height 1
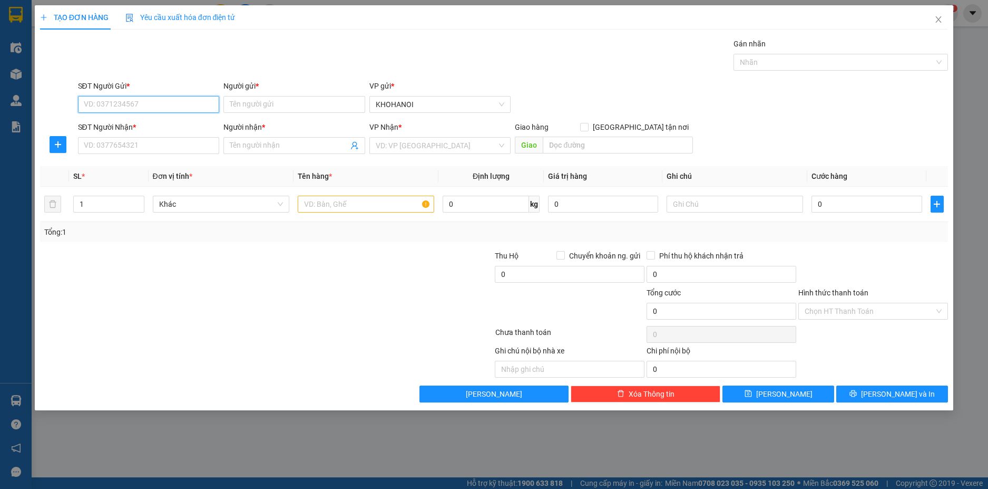
click at [178, 104] on input "SĐT Người Gửi *" at bounding box center [149, 104] width 142 height 17
type input "0834494949"
click at [241, 102] on input "Người gửi *" at bounding box center [294, 104] width 142 height 17
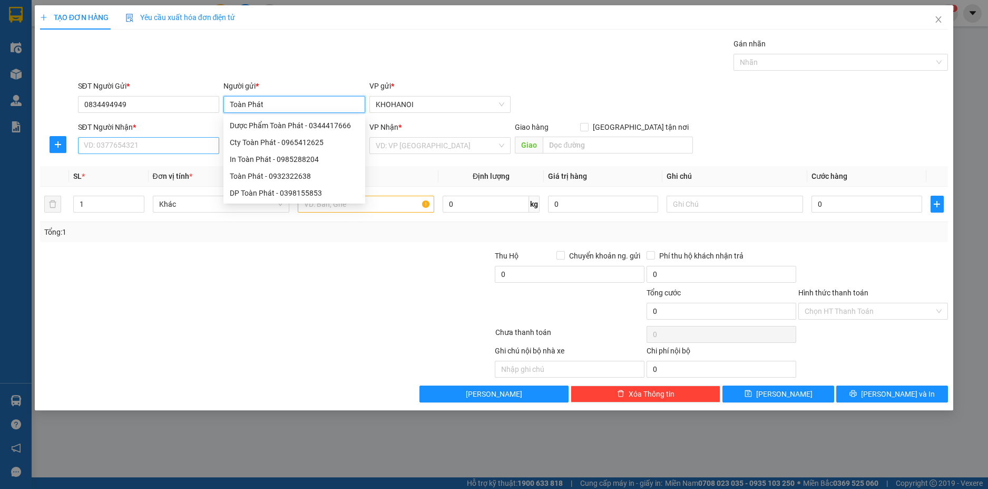
type input "Toàn Phát"
click at [139, 149] on input "SĐT Người Nhận *" at bounding box center [149, 145] width 142 height 17
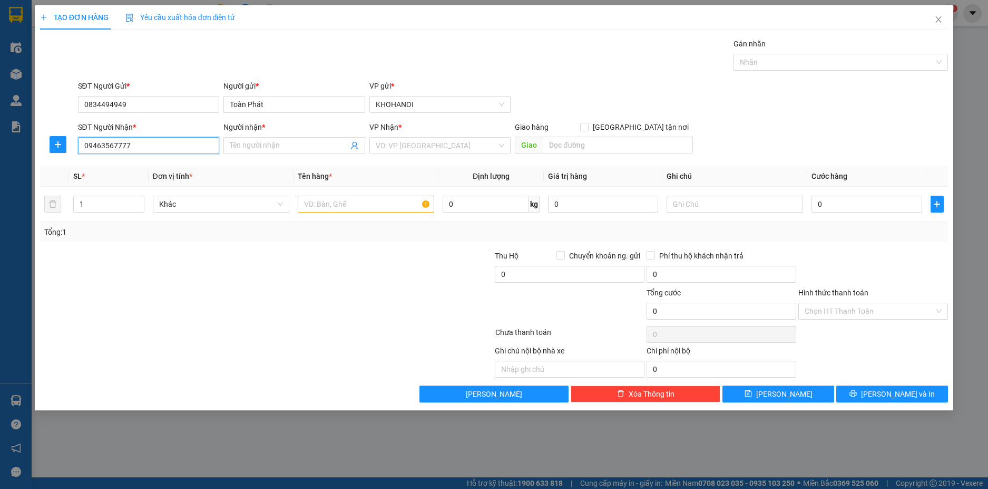
type input "0946356777"
click at [116, 163] on div "0946356777" at bounding box center [148, 167] width 129 height 12
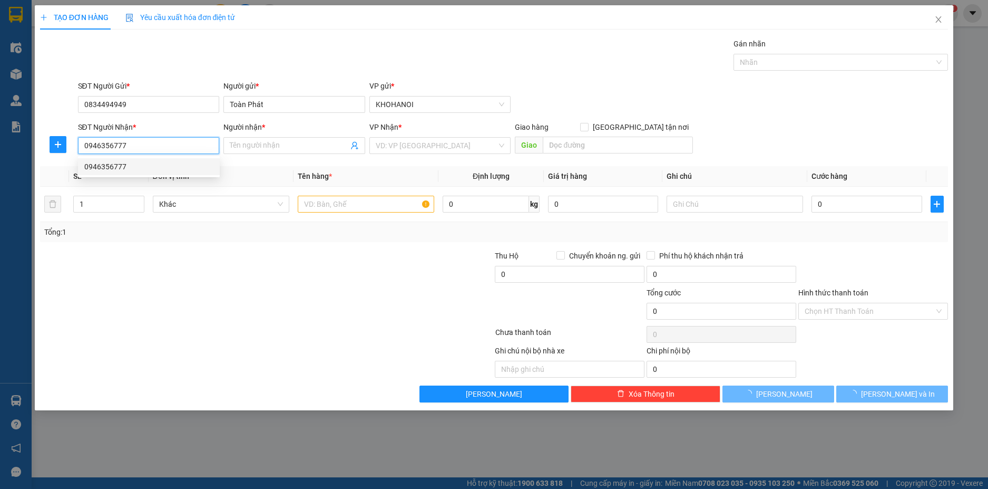
checkbox input "true"
type input "vincom plaza hà tĩnh"
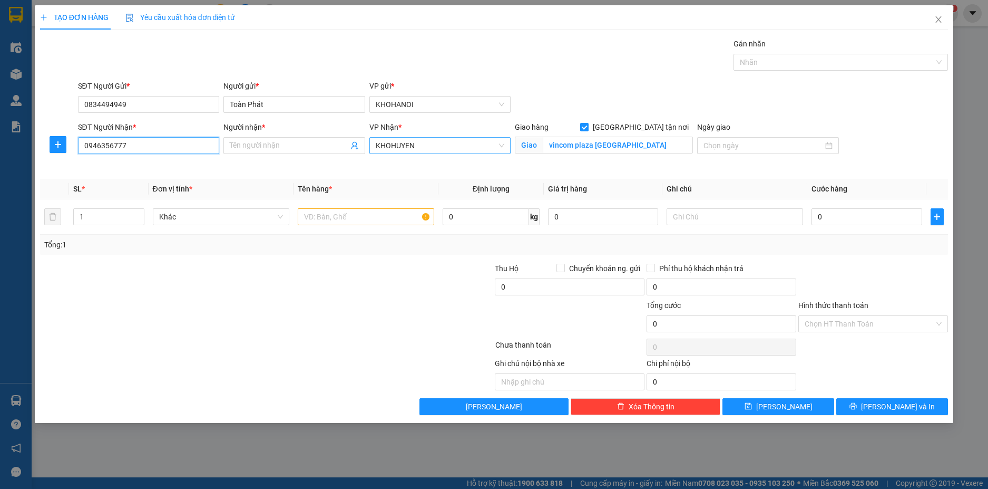
click at [420, 147] on span "KHOHUYEN" at bounding box center [440, 146] width 129 height 16
type input "0946356777"
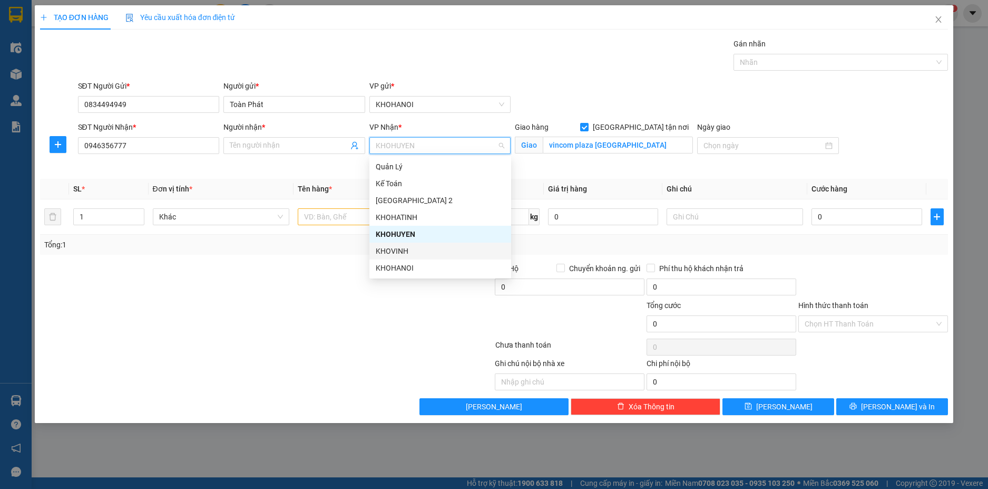
drag, startPoint x: 396, startPoint y: 245, endPoint x: 350, endPoint y: 194, distance: 68.3
click at [395, 245] on div "KHOVINH" at bounding box center [440, 250] width 142 height 17
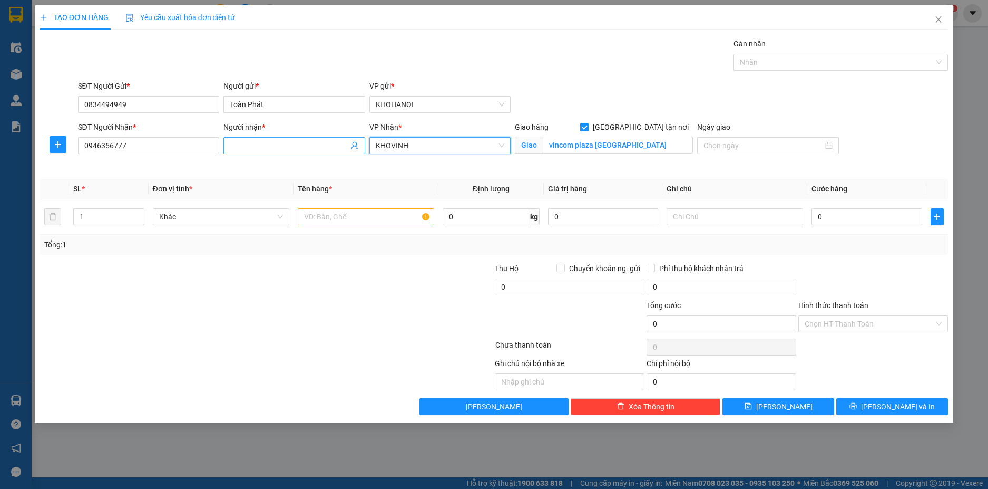
click at [275, 143] on input "Người nhận *" at bounding box center [289, 146] width 119 height 12
type input "[PERSON_NAME]"
click at [634, 138] on input "vincom plaza hà tĩnh" at bounding box center [618, 145] width 150 height 17
type input "79 Đại Lộ Lê Nin, Vinh"
type input "2"
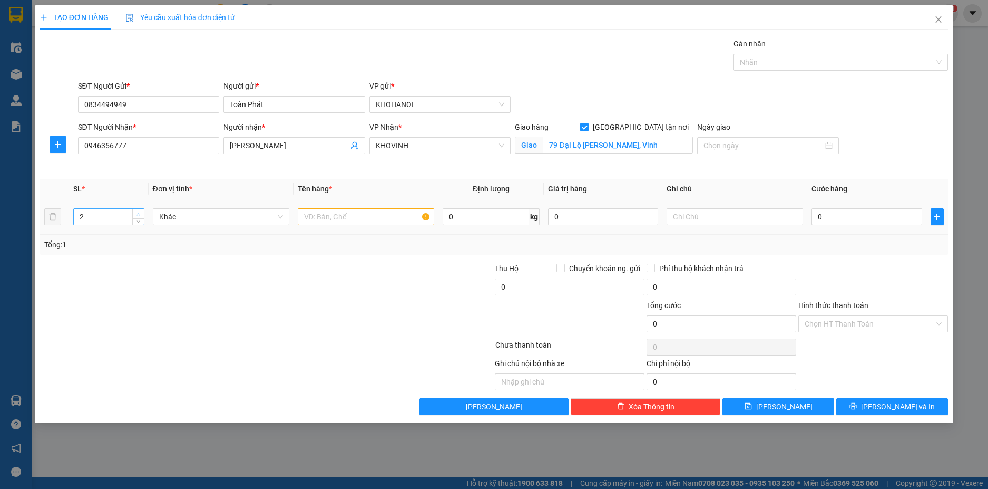
click at [135, 211] on span "up" at bounding box center [138, 214] width 6 height 6
click at [346, 217] on input "text" at bounding box center [366, 216] width 137 height 17
type input "Bình Ga"
click at [842, 212] on input "0" at bounding box center [867, 216] width 110 height 17
type input "1"
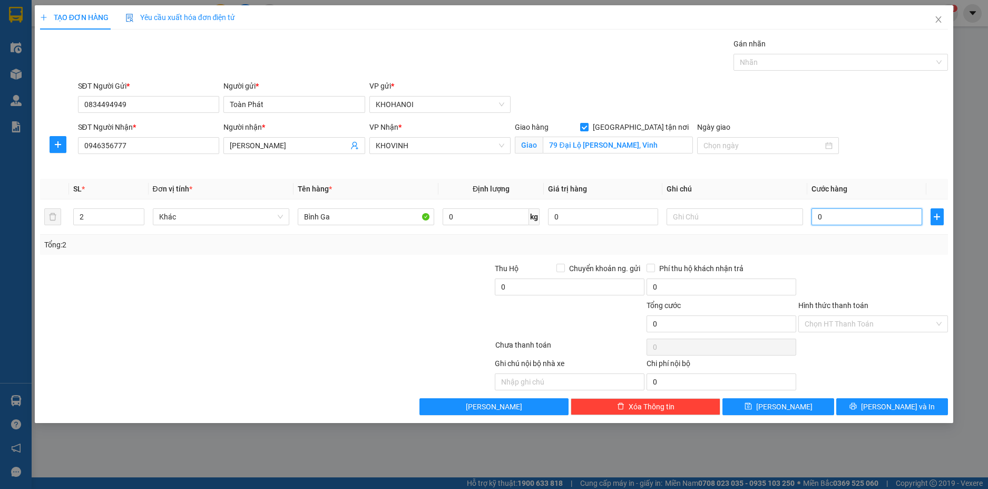
type input "1"
type input "12"
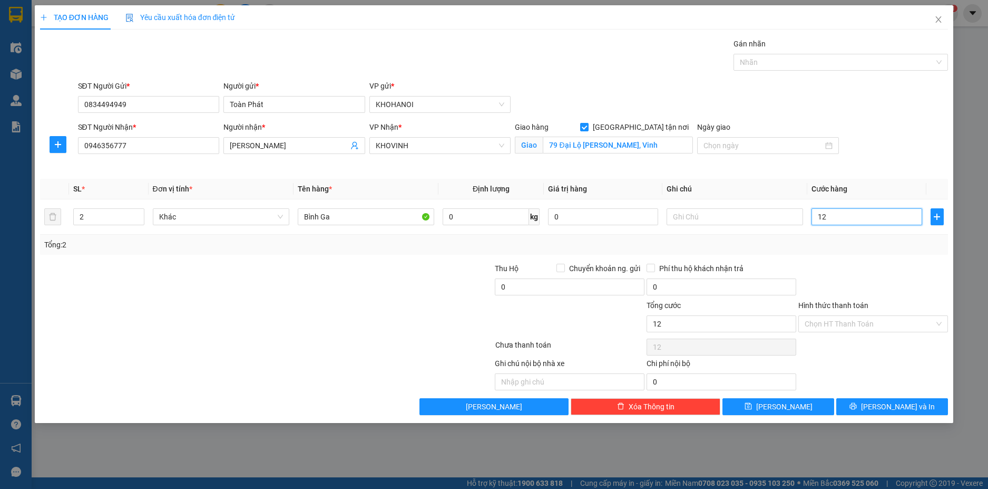
type input "120"
type input "120.000"
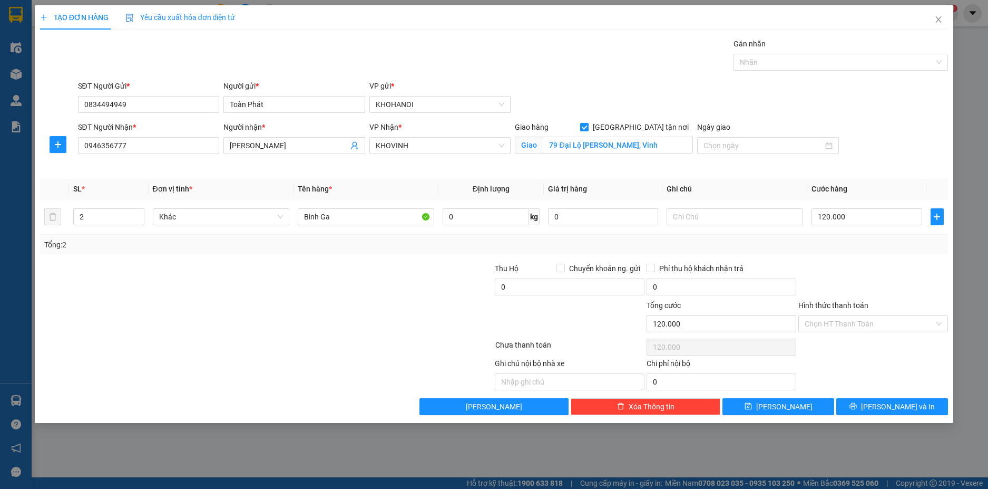
drag, startPoint x: 865, startPoint y: 241, endPoint x: 867, endPoint y: 283, distance: 42.2
click at [864, 245] on div "Tổng: 2" at bounding box center [494, 245] width 900 height 12
click at [848, 326] on input "Hình thức thanh toán" at bounding box center [870, 324] width 130 height 16
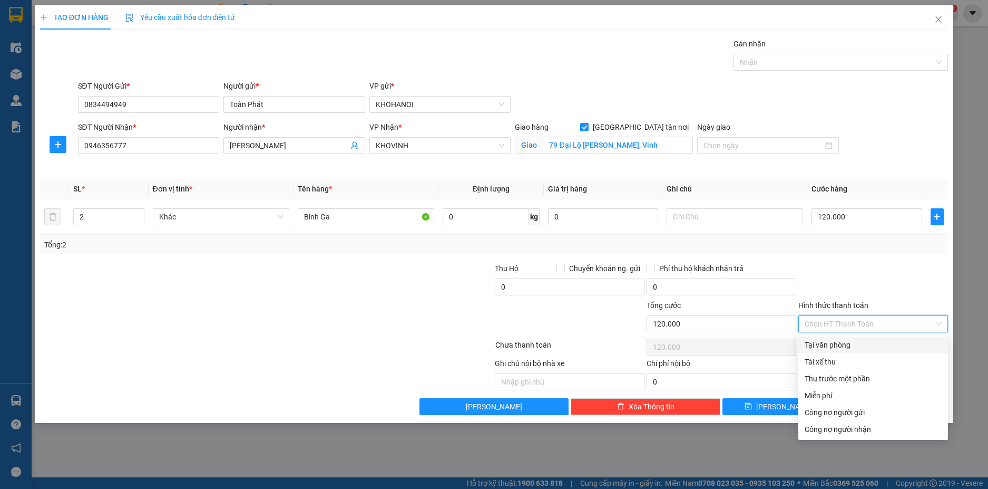
click at [843, 349] on div "Tại văn phòng" at bounding box center [873, 345] width 137 height 12
type input "0"
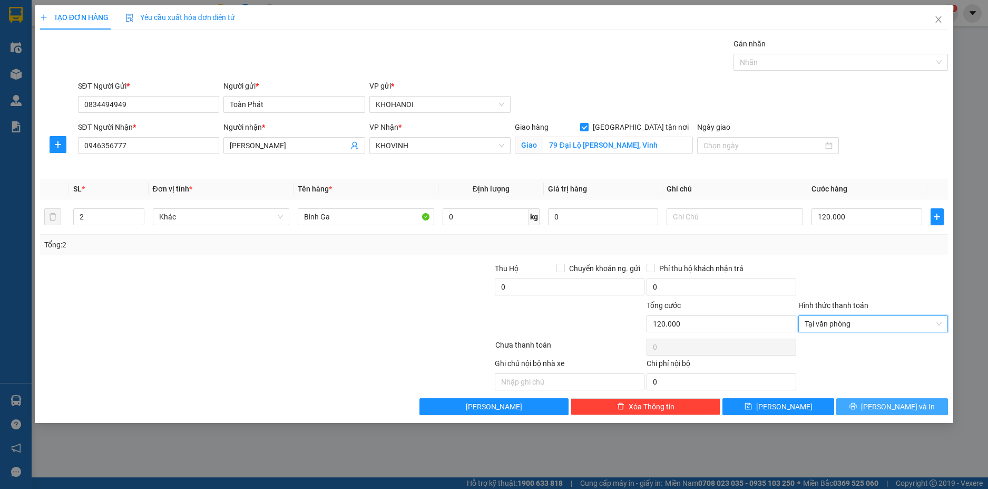
drag, startPoint x: 896, startPoint y: 402, endPoint x: 860, endPoint y: 386, distance: 39.2
click at [896, 401] on span "[PERSON_NAME] và In" at bounding box center [898, 407] width 74 height 12
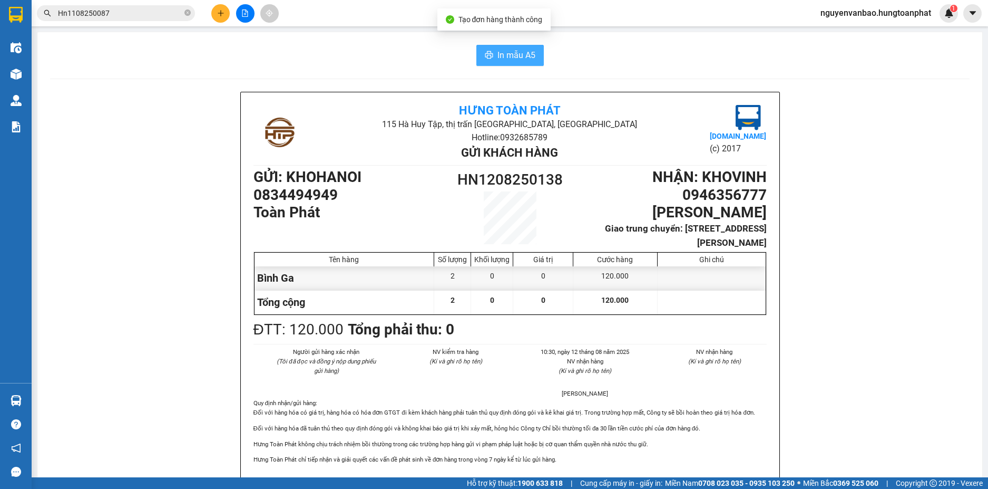
click at [499, 52] on span "In mẫu A5" at bounding box center [517, 54] width 38 height 13
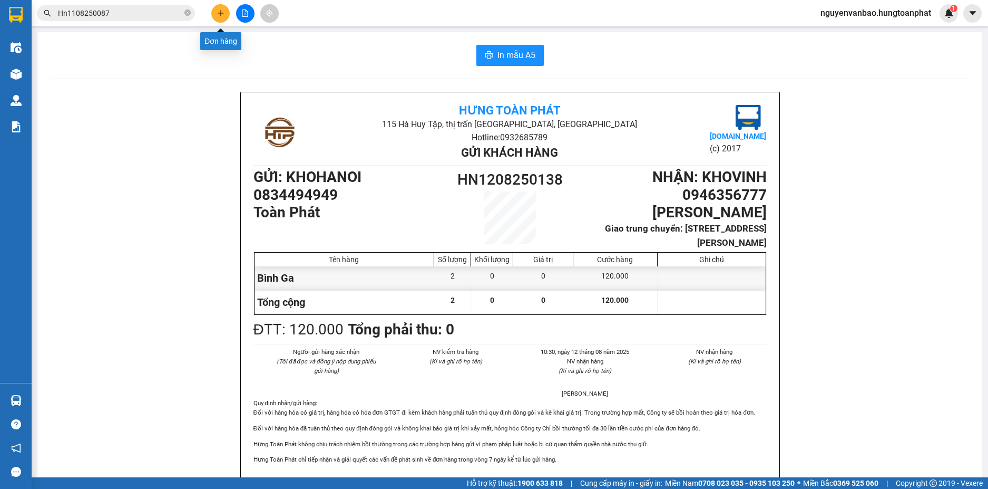
click at [223, 15] on icon "plus" at bounding box center [220, 12] width 7 height 7
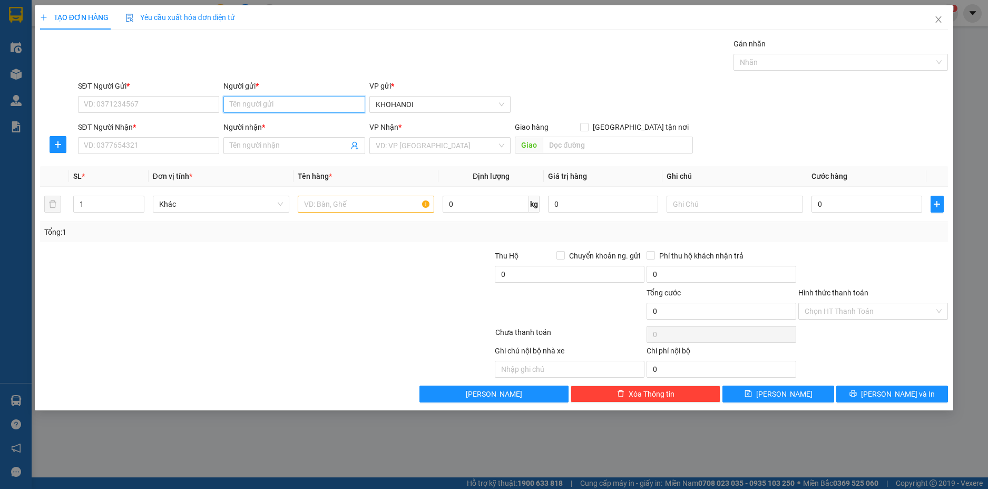
click at [299, 109] on input "Người gửi *" at bounding box center [294, 104] width 142 height 17
type input "quang asia"
click at [266, 119] on div "A Quang Asia - 0936464161" at bounding box center [294, 125] width 142 height 17
type input "0936464161"
type input "A [GEOGRAPHIC_DATA]"
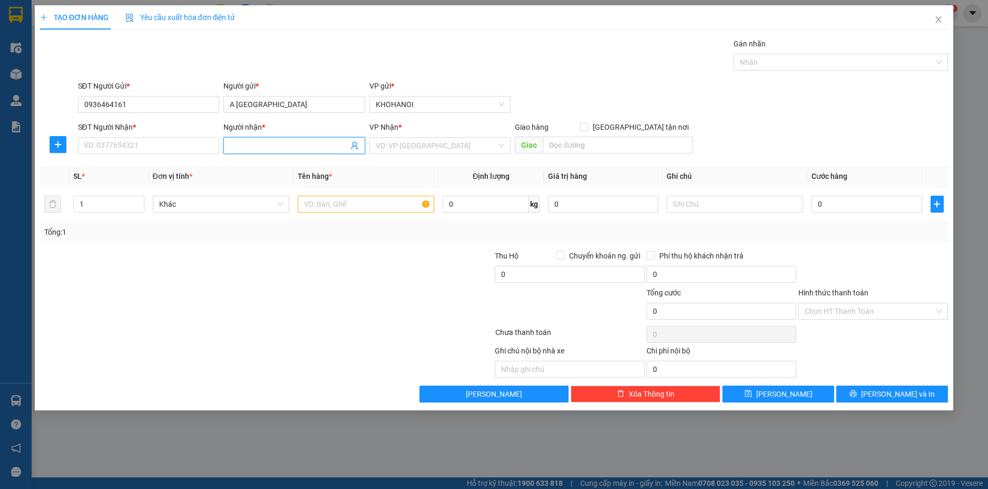
click at [244, 150] on input "Người nhận *" at bounding box center [289, 146] width 119 height 12
type input "giang anh"
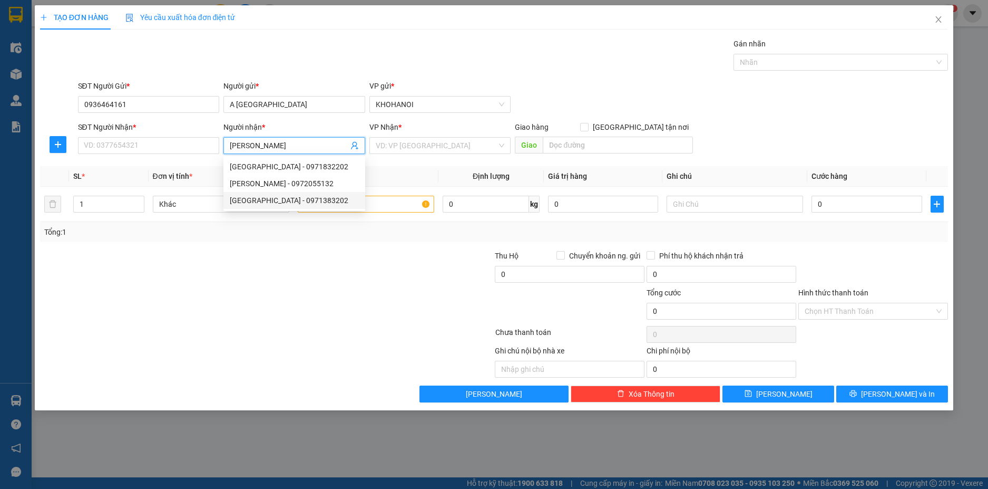
click at [273, 203] on div "Giang Anh - 0971383202" at bounding box center [294, 200] width 129 height 12
type input "0971383202"
type input "[GEOGRAPHIC_DATA]"
checkbox input "true"
type input "192 Hà Huy Tâp, Vinh"
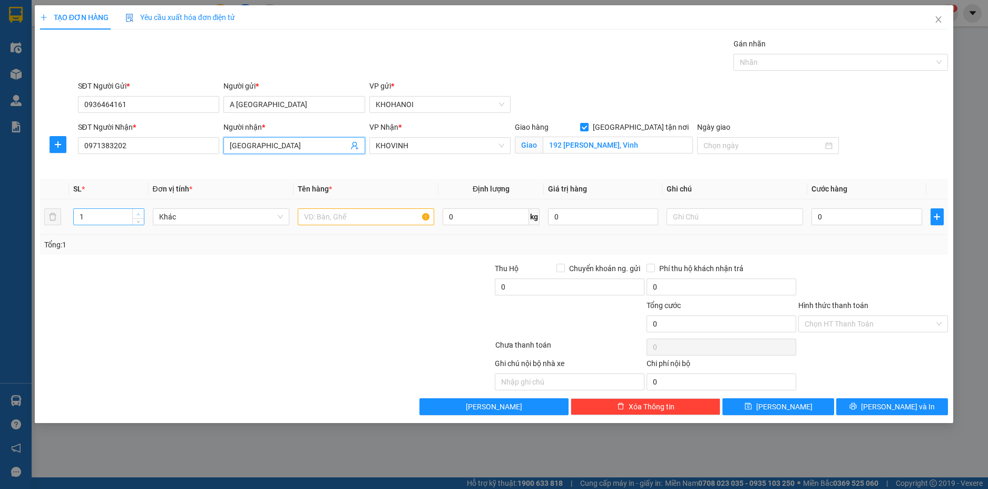
type input "[GEOGRAPHIC_DATA]"
type input "2"
click at [140, 213] on icon "up" at bounding box center [139, 214] width 4 height 4
click at [328, 212] on input "text" at bounding box center [366, 216] width 137 height 17
click at [850, 210] on input "0" at bounding box center [867, 216] width 110 height 17
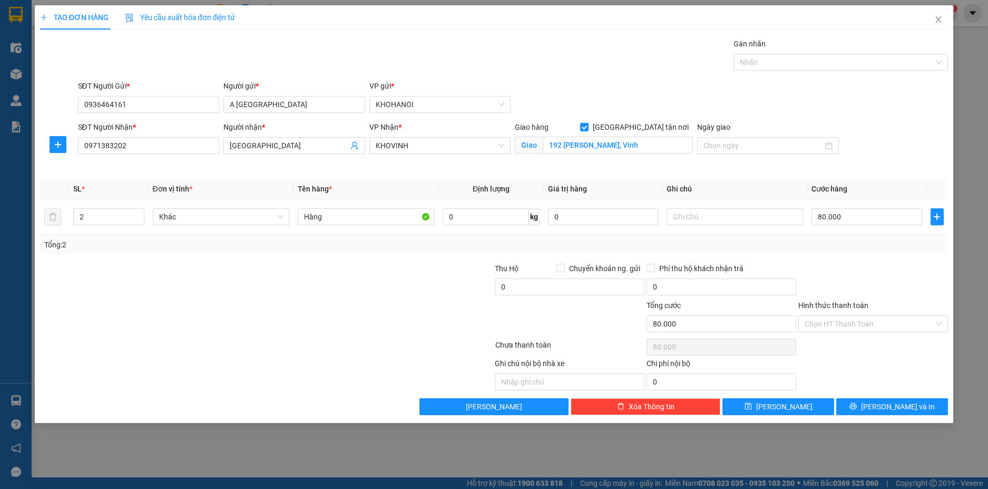
click at [874, 255] on div "Transit Pickup Surcharge Ids Transit Deliver Surcharge Ids Transit Deliver Surc…" at bounding box center [494, 226] width 909 height 377
drag, startPoint x: 865, startPoint y: 404, endPoint x: 789, endPoint y: 274, distance: 151.4
click at [866, 401] on button "[PERSON_NAME] và In" at bounding box center [892, 406] width 112 height 17
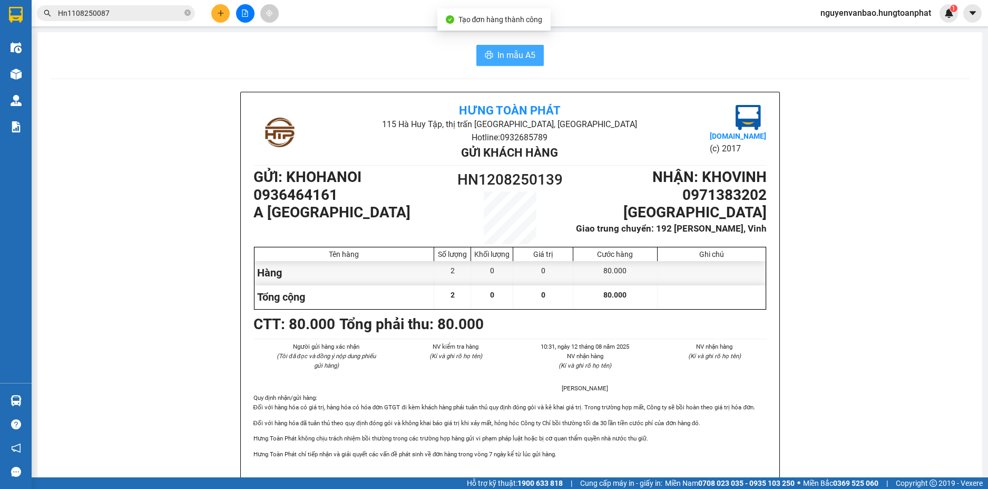
click at [498, 54] on span "In mẫu A5" at bounding box center [517, 54] width 38 height 13
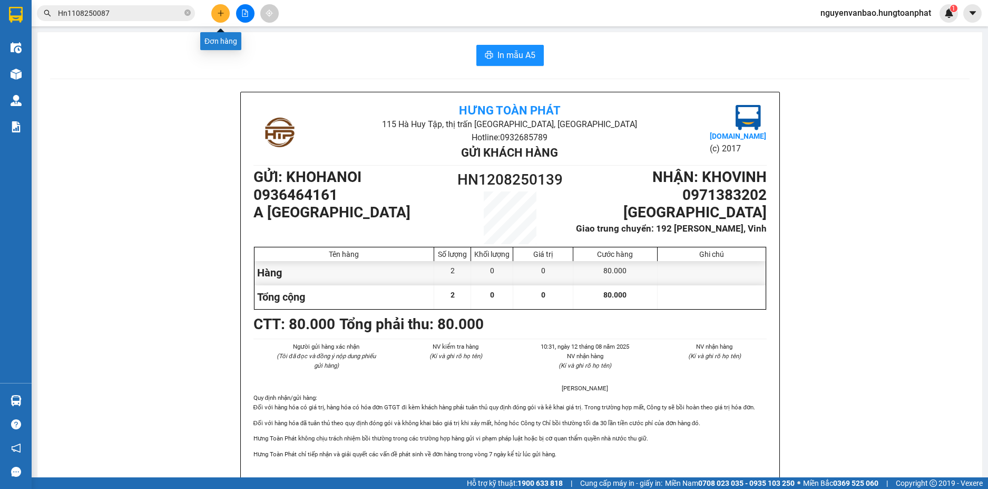
click at [225, 12] on button at bounding box center [220, 13] width 18 height 18
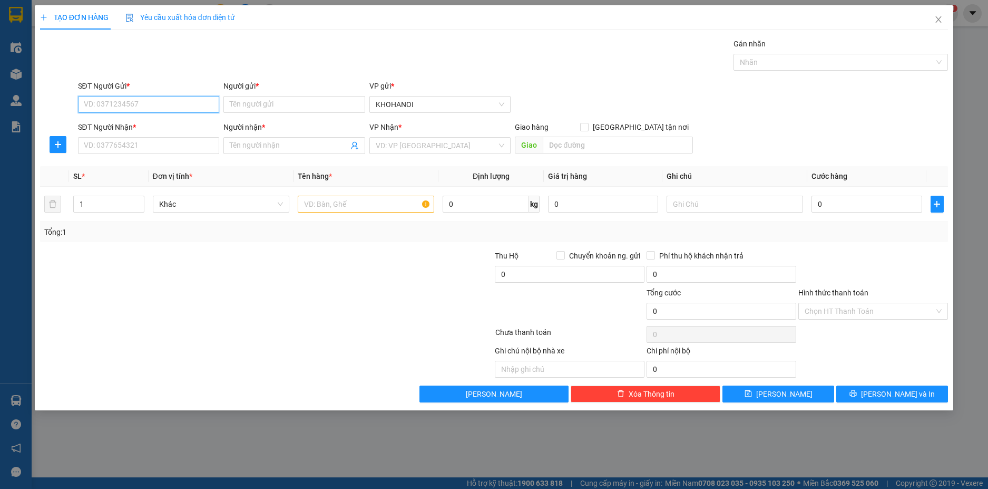
click at [156, 105] on input "SĐT Người Gửi *" at bounding box center [149, 104] width 142 height 17
click at [232, 106] on input "Người gửi *" at bounding box center [294, 104] width 142 height 17
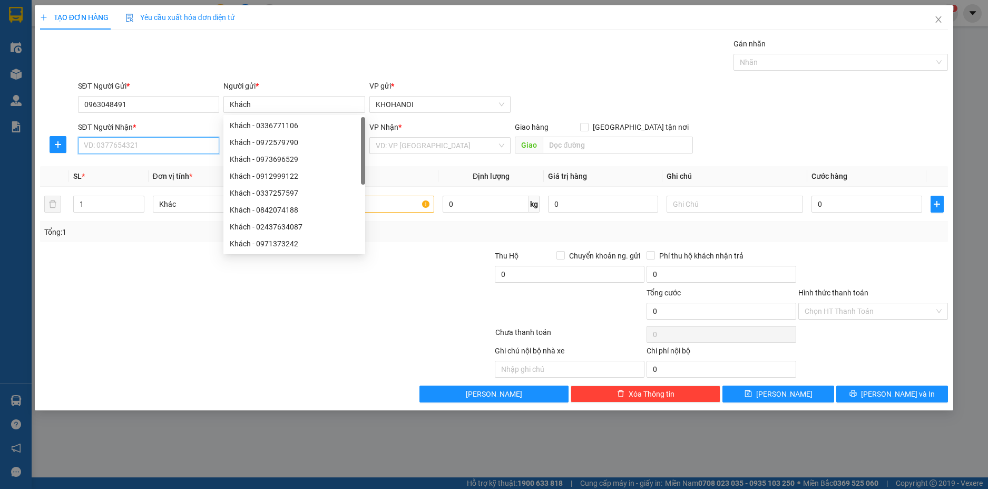
click at [130, 150] on input "SĐT Người Nhận *" at bounding box center [149, 145] width 142 height 17
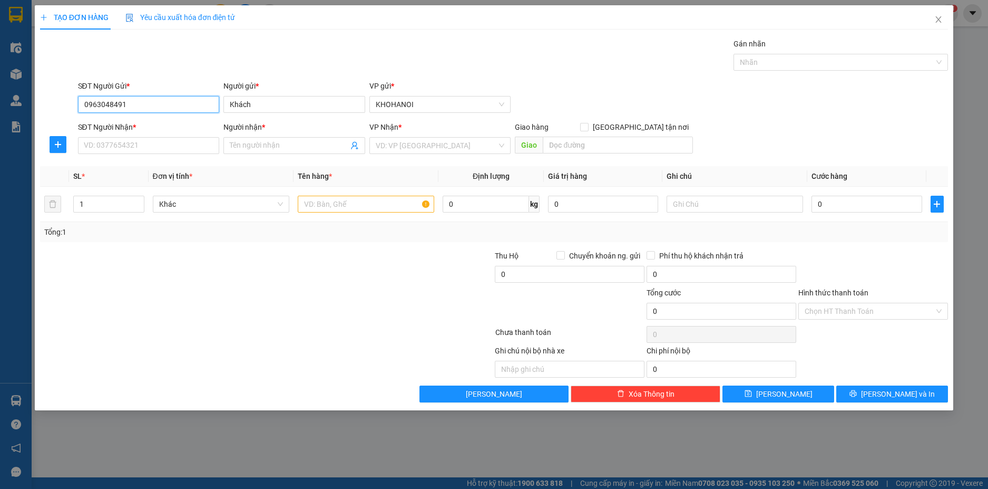
click at [115, 106] on input "0963048491" at bounding box center [149, 104] width 142 height 17
click at [115, 104] on input "09630484191" at bounding box center [149, 104] width 142 height 17
click at [135, 121] on div "0963048191 - Diệu" at bounding box center [148, 126] width 129 height 12
click at [139, 142] on input "SĐT Người Nhận *" at bounding box center [149, 145] width 142 height 17
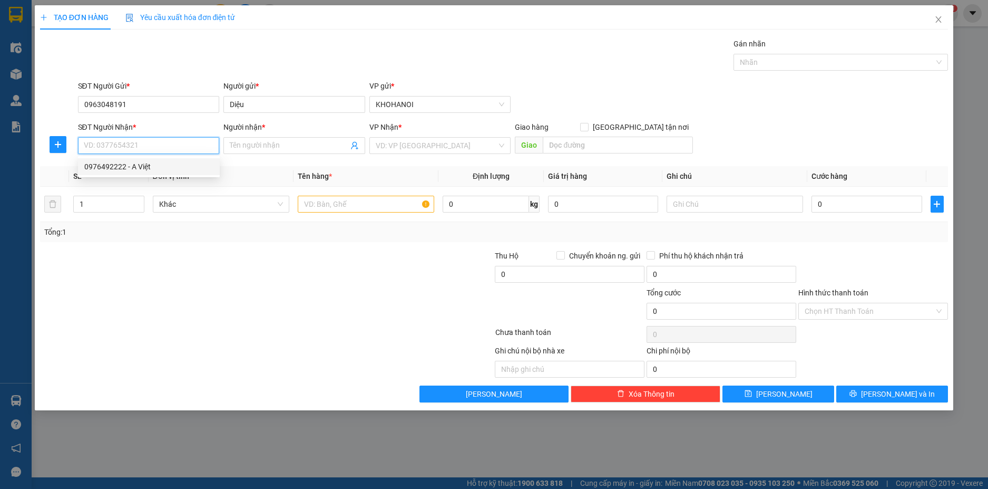
click at [137, 164] on div "0976492222 - A Việt" at bounding box center [148, 167] width 129 height 12
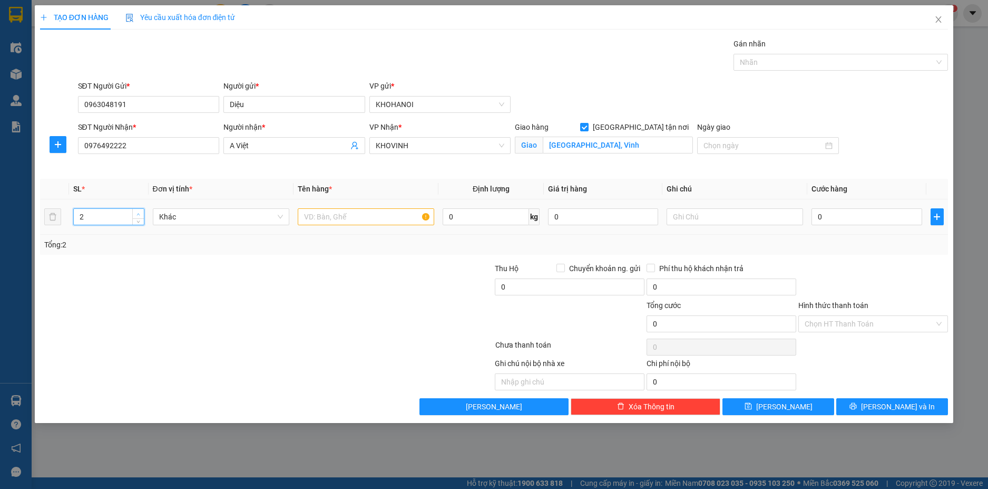
click at [141, 213] on span "up" at bounding box center [138, 214] width 6 height 6
click at [320, 218] on input "text" at bounding box center [366, 216] width 137 height 17
click at [828, 218] on input "0" at bounding box center [867, 216] width 110 height 17
click at [852, 251] on div "Tổng: 3" at bounding box center [494, 245] width 909 height 20
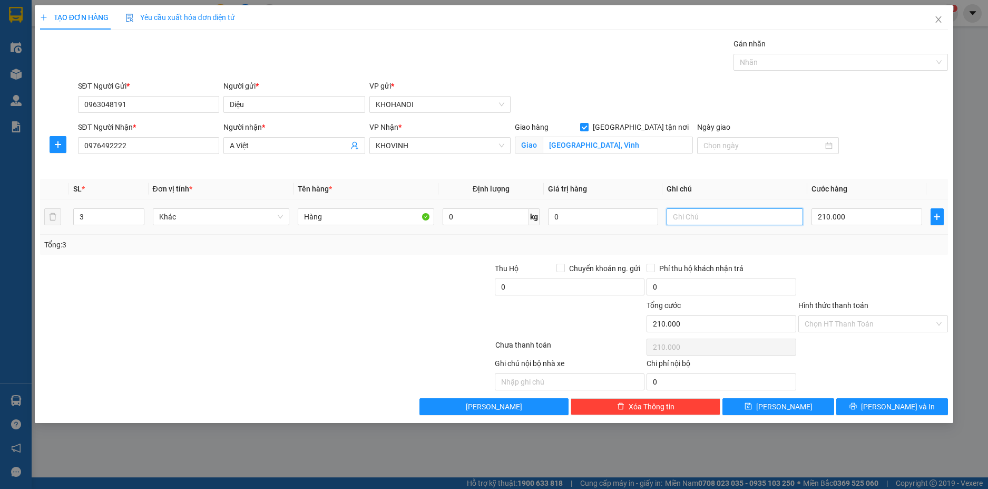
click at [696, 217] on input "text" at bounding box center [735, 216] width 137 height 17
click at [851, 265] on div at bounding box center [873, 280] width 152 height 37
click at [871, 398] on button "[PERSON_NAME] và In" at bounding box center [892, 406] width 112 height 17
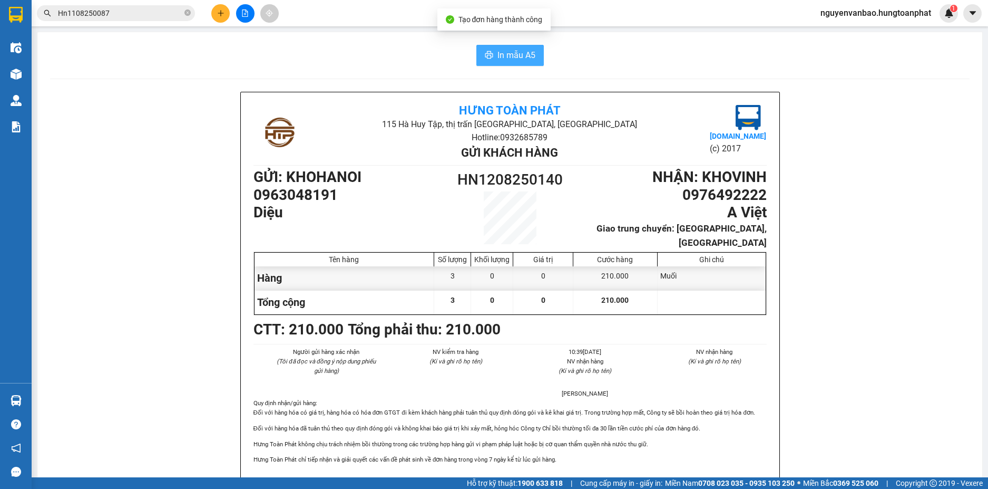
click at [507, 56] on span "In mẫu A5" at bounding box center [517, 54] width 38 height 13
drag, startPoint x: 309, startPoint y: 421, endPoint x: 313, endPoint y: 432, distance: 11.7
drag, startPoint x: 313, startPoint y: 432, endPoint x: 168, endPoint y: 202, distance: 272.0
click at [218, 19] on button at bounding box center [220, 13] width 18 height 18
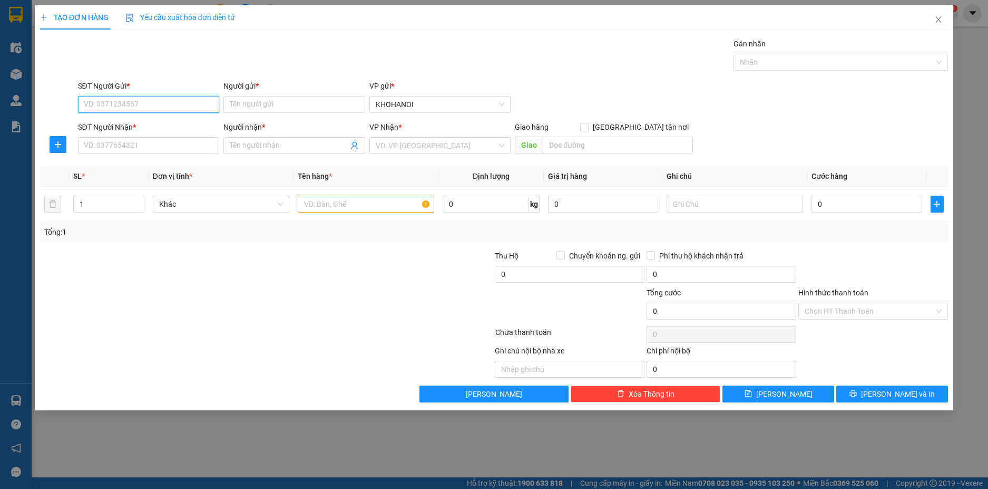
click at [130, 108] on input "SĐT Người Gửi *" at bounding box center [149, 104] width 142 height 17
click at [161, 107] on input "SĐT Người Gửi *" at bounding box center [149, 104] width 142 height 17
click at [129, 122] on div "0976113204 - Khách" at bounding box center [148, 126] width 129 height 12
click at [127, 147] on input "SĐT Người Nhận *" at bounding box center [149, 145] width 142 height 17
click at [242, 147] on input "Người nhận *" at bounding box center [289, 146] width 119 height 12
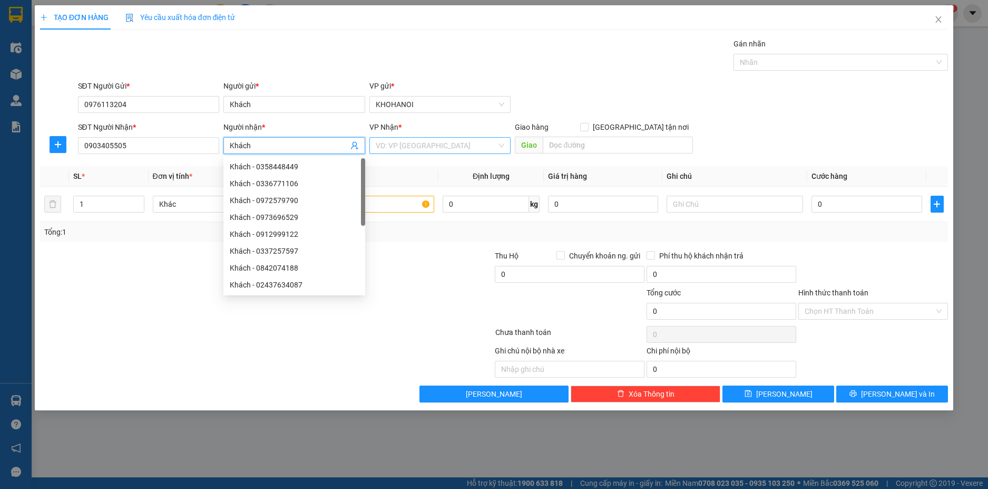
click at [430, 146] on input "search" at bounding box center [437, 146] width 122 height 16
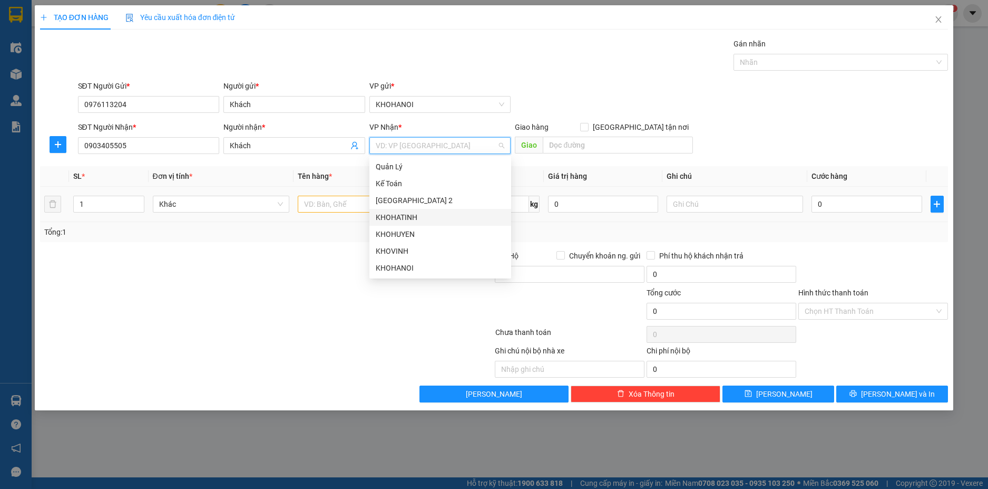
click at [416, 217] on div "KHOHATINH" at bounding box center [440, 217] width 129 height 12
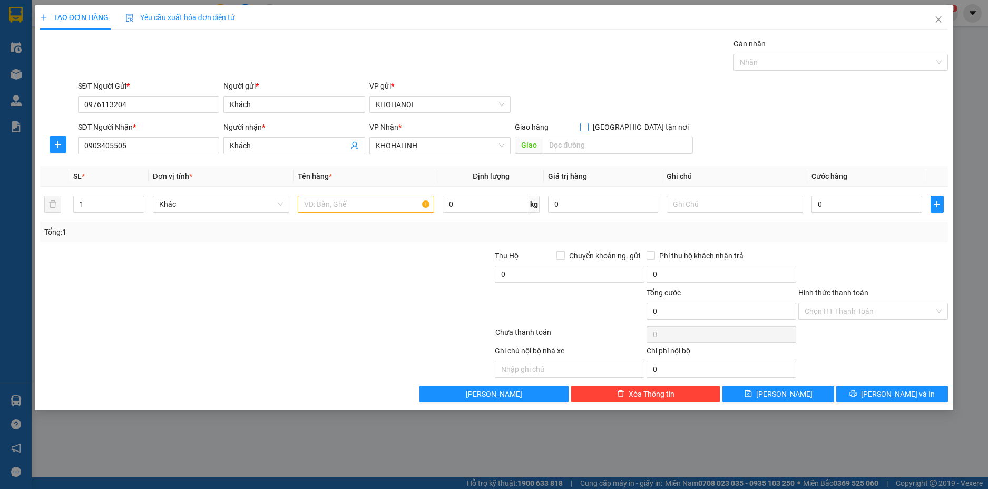
click at [588, 128] on input "[GEOGRAPHIC_DATA] tận nơi" at bounding box center [583, 126] width 7 height 7
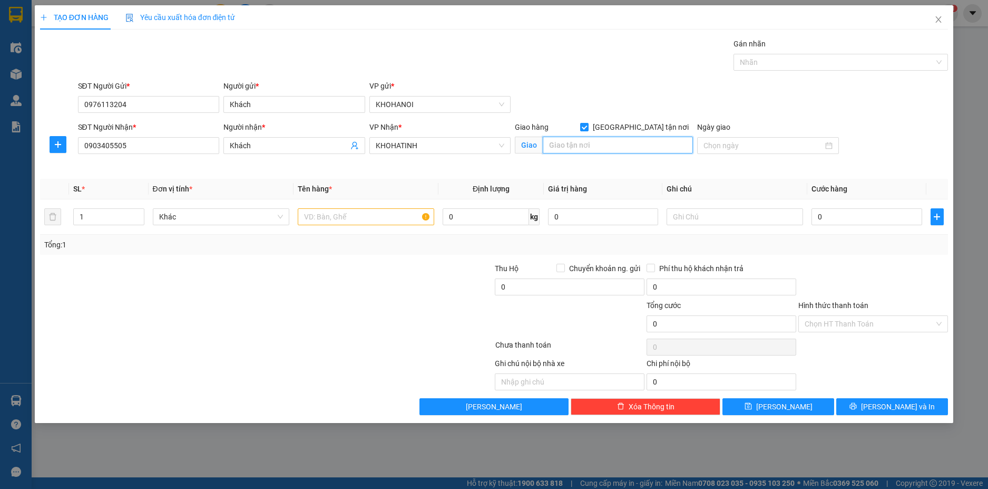
click at [621, 143] on input "text" at bounding box center [618, 145] width 150 height 17
click at [359, 221] on input "text" at bounding box center [366, 216] width 137 height 17
drag, startPoint x: 833, startPoint y: 217, endPoint x: 822, endPoint y: 196, distance: 23.1
click at [833, 216] on input "0" at bounding box center [867, 216] width 110 height 17
drag, startPoint x: 855, startPoint y: 257, endPoint x: 865, endPoint y: 357, distance: 100.1
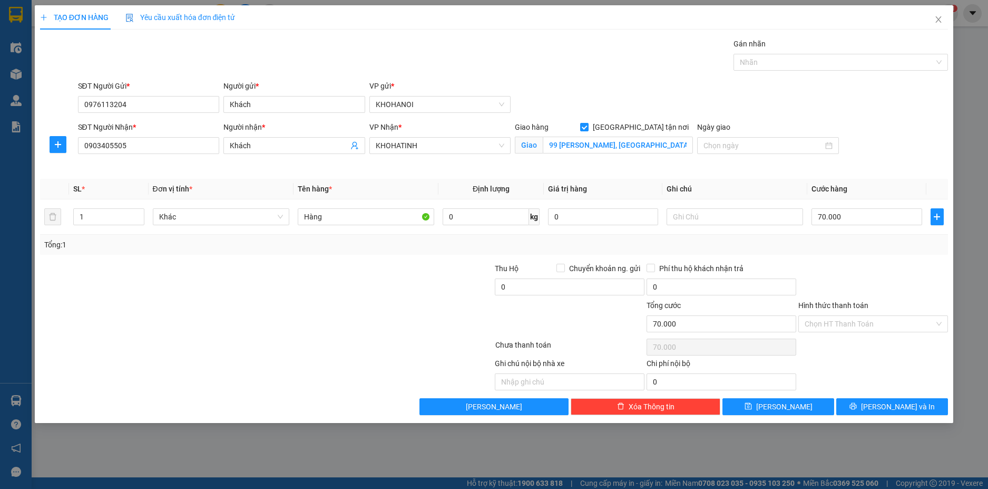
click at [856, 257] on div "Transit Pickup Surcharge Ids Transit Deliver Surcharge Ids Transit Deliver Surc…" at bounding box center [494, 226] width 909 height 377
click at [886, 401] on span "[PERSON_NAME] và In" at bounding box center [898, 407] width 74 height 12
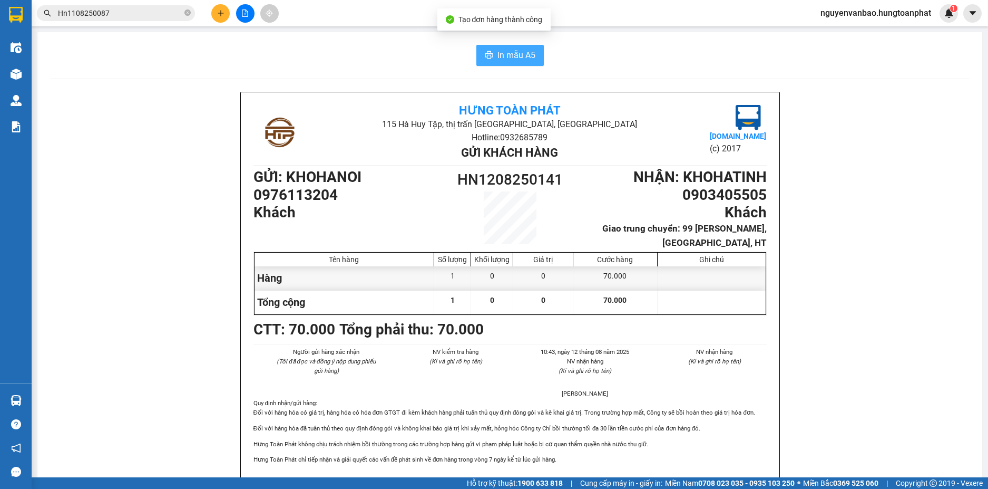
click at [528, 53] on span "In mẫu A5" at bounding box center [517, 54] width 38 height 13
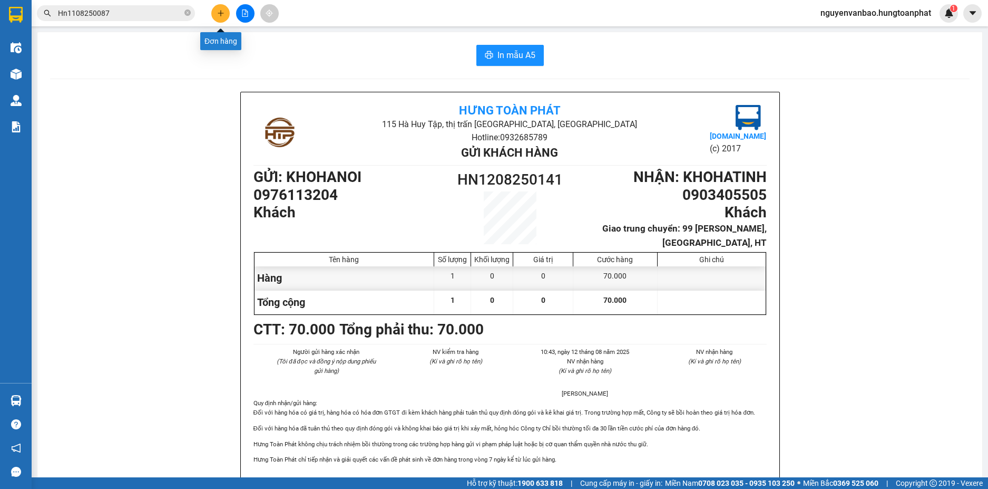
click at [218, 15] on icon "plus" at bounding box center [220, 12] width 7 height 7
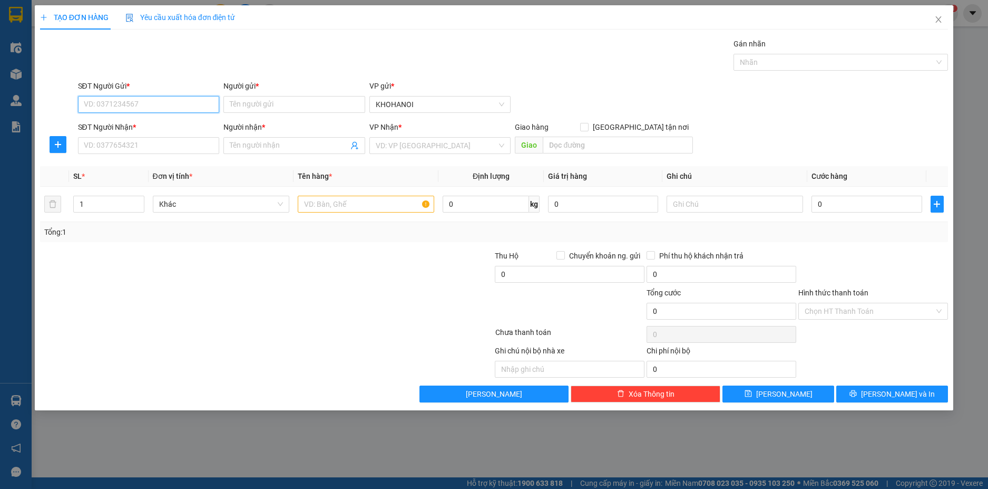
drag, startPoint x: 144, startPoint y: 110, endPoint x: 157, endPoint y: 111, distance: 12.1
click at [144, 111] on input "SĐT Người Gửi *" at bounding box center [149, 104] width 142 height 17
click at [120, 126] on div "0364126389 - Chung" at bounding box center [148, 126] width 129 height 12
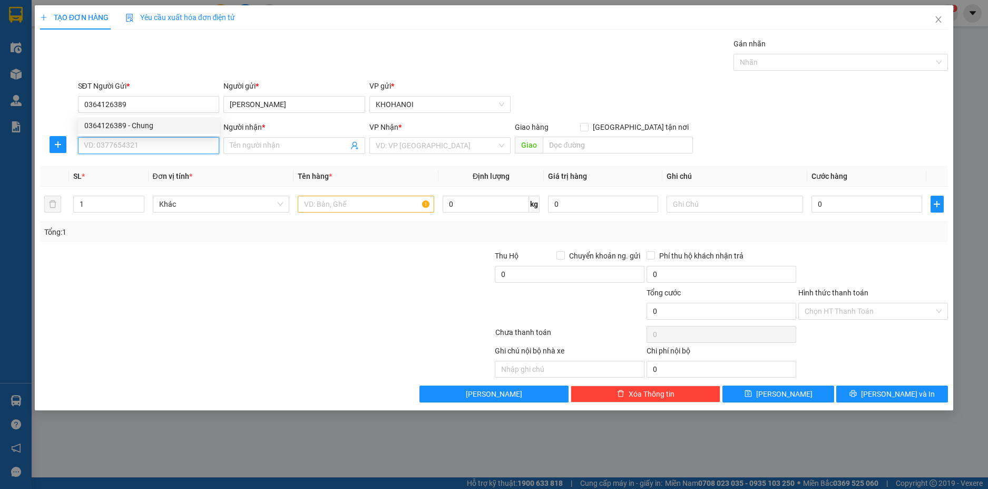
click at [120, 142] on input "SĐT Người Nhận *" at bounding box center [149, 145] width 142 height 17
click at [123, 167] on div "0974660207 - Cẩm Vân" at bounding box center [148, 167] width 129 height 12
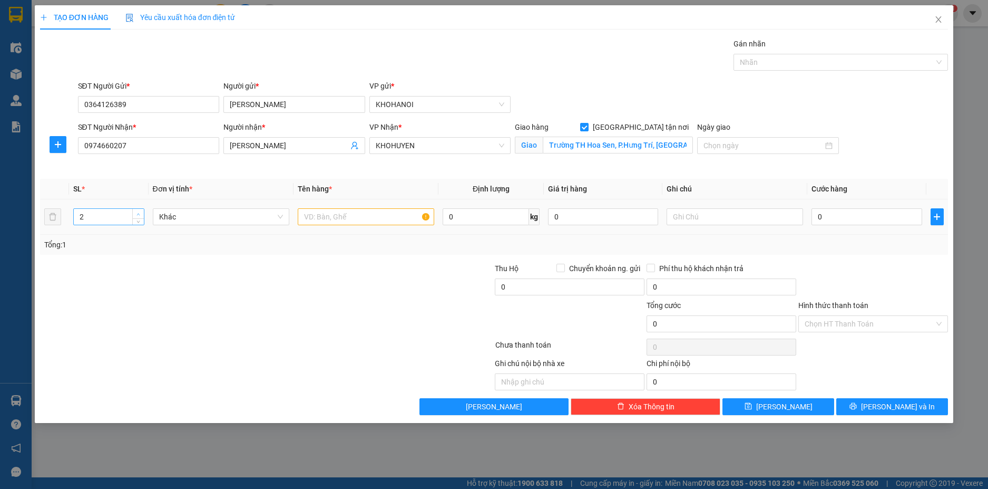
click at [140, 213] on icon "up" at bounding box center [139, 214] width 4 height 4
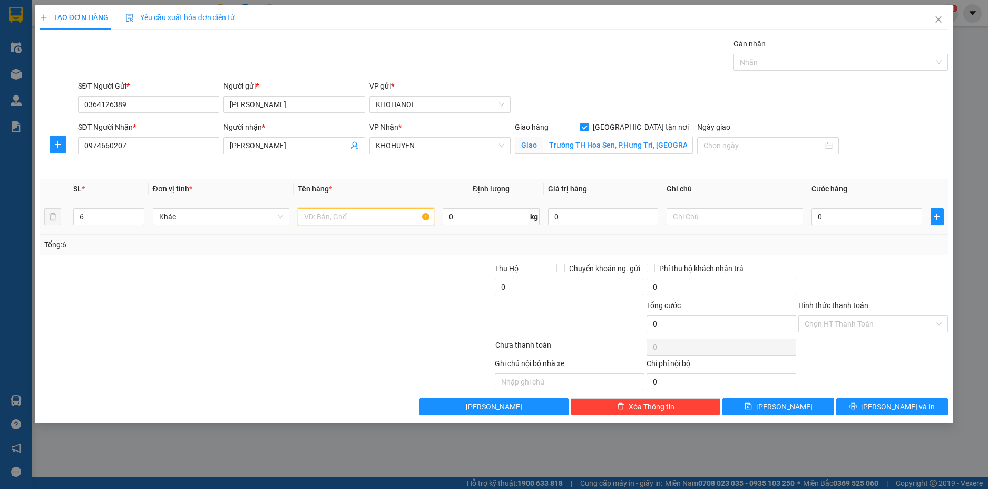
drag, startPoint x: 321, startPoint y: 217, endPoint x: 292, endPoint y: 181, distance: 46.1
click at [322, 217] on input "text" at bounding box center [366, 216] width 137 height 17
drag, startPoint x: 872, startPoint y: 218, endPoint x: 855, endPoint y: 183, distance: 38.0
click at [872, 217] on input "0" at bounding box center [867, 216] width 110 height 17
click at [872, 266] on div at bounding box center [873, 280] width 152 height 37
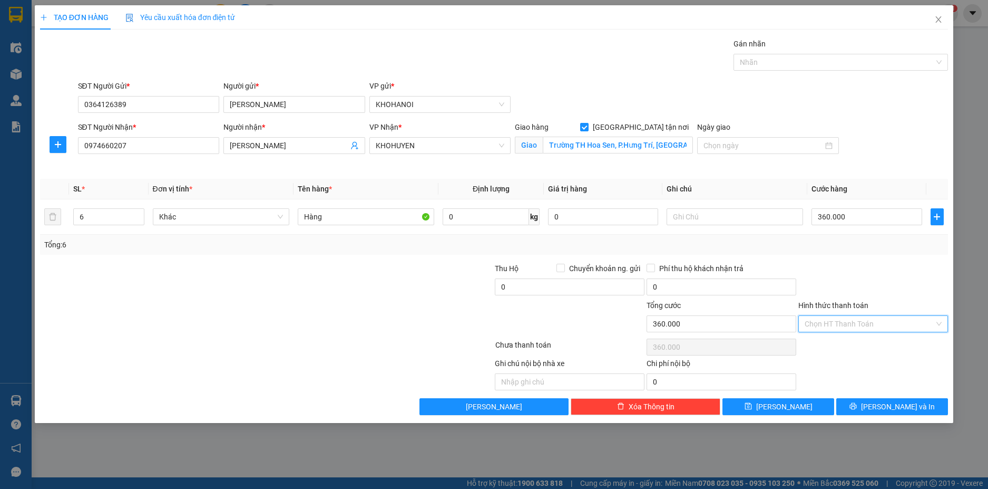
click at [845, 322] on input "Hình thức thanh toán" at bounding box center [870, 324] width 130 height 16
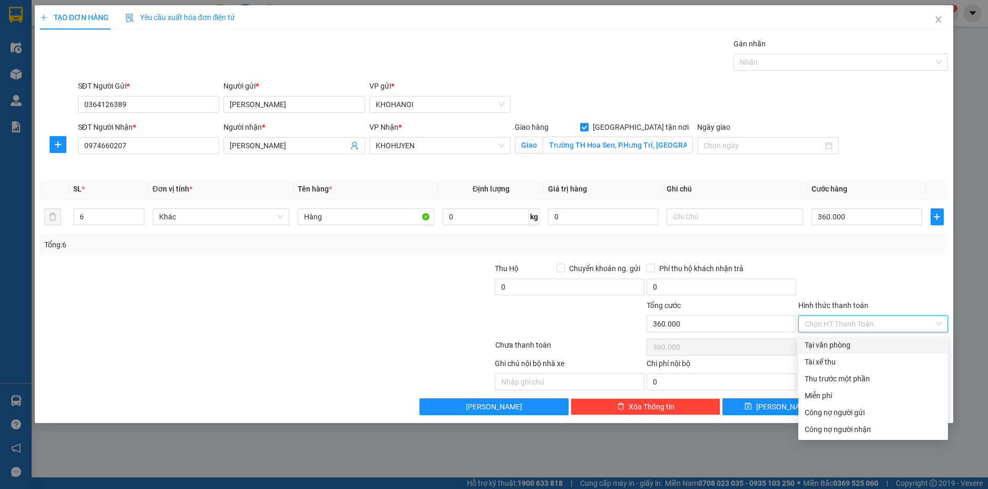
click at [843, 347] on div "Tại văn phòng" at bounding box center [873, 345] width 137 height 12
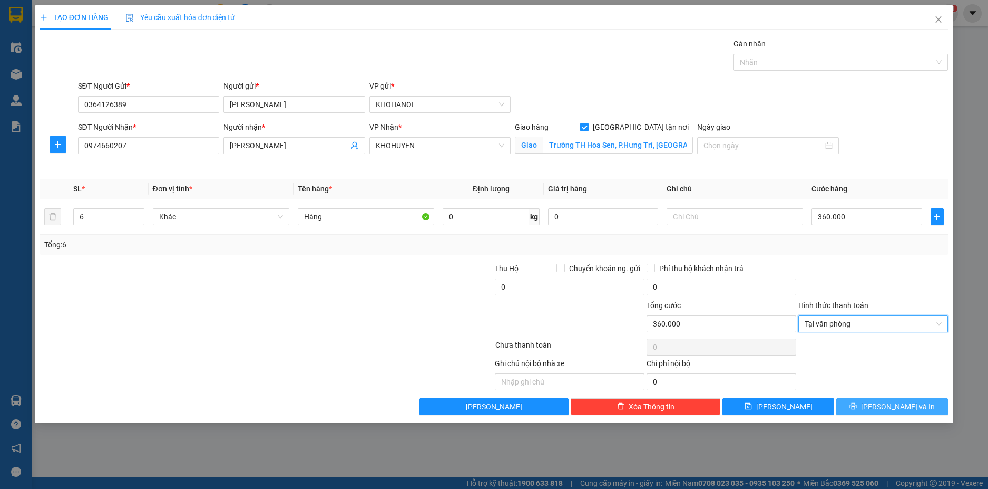
click at [896, 405] on span "[PERSON_NAME] và In" at bounding box center [898, 407] width 74 height 12
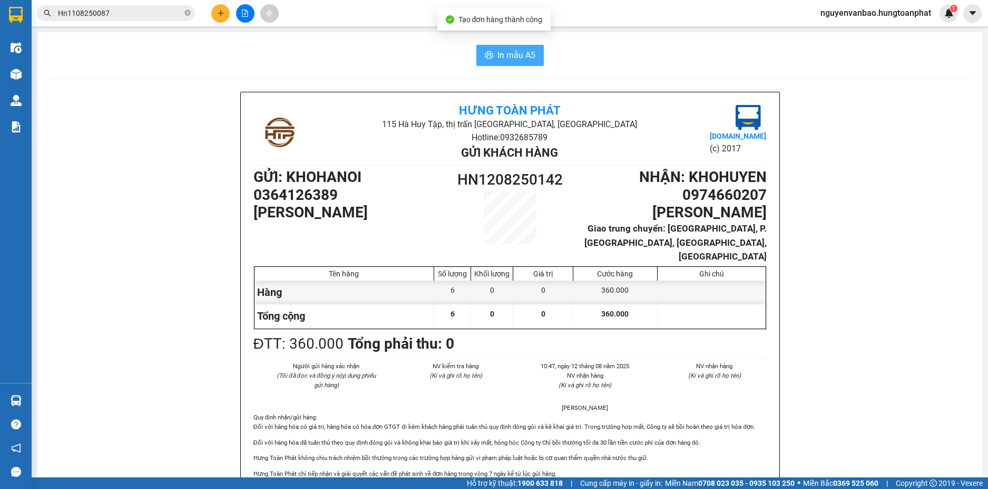
click at [511, 54] on span "In mẫu A5" at bounding box center [517, 54] width 38 height 13
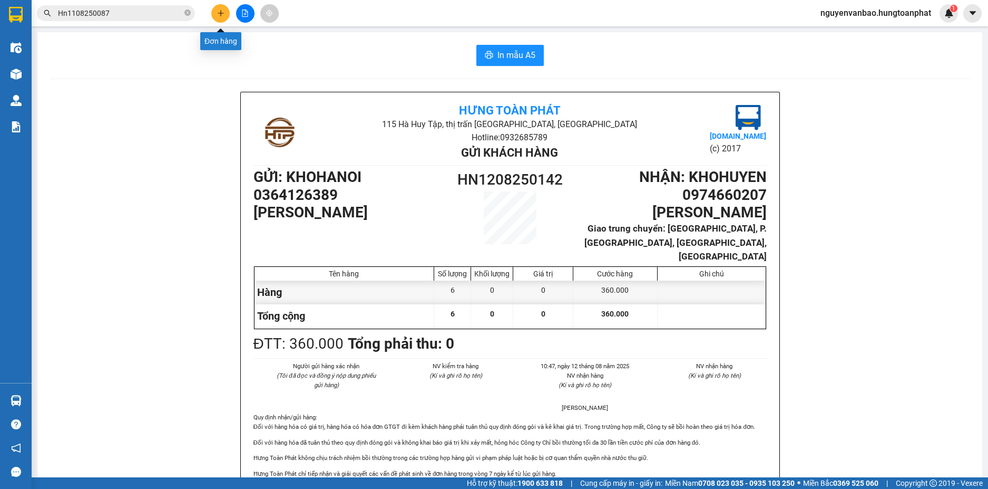
click at [225, 11] on button at bounding box center [220, 13] width 18 height 18
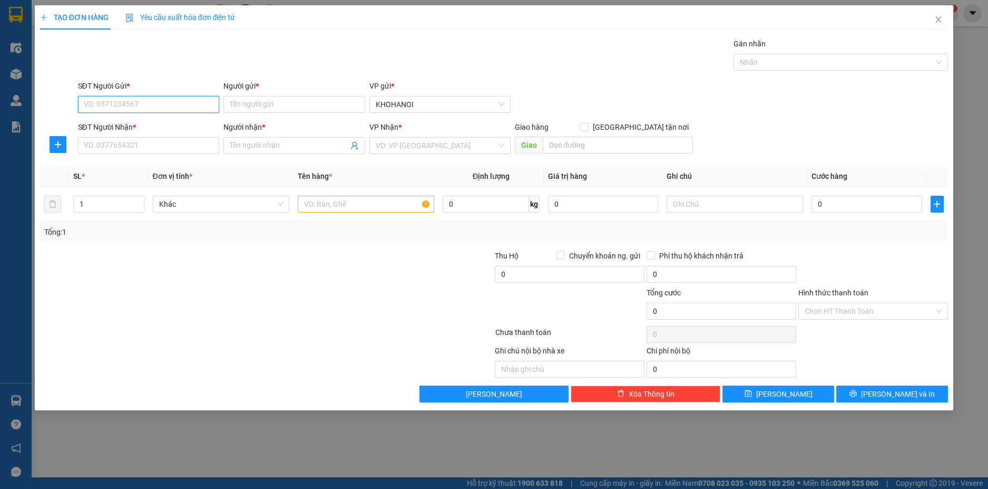
click at [169, 110] on input "SĐT Người Gửi *" at bounding box center [149, 104] width 142 height 17
click at [267, 104] on input "Người gửi *" at bounding box center [294, 104] width 142 height 17
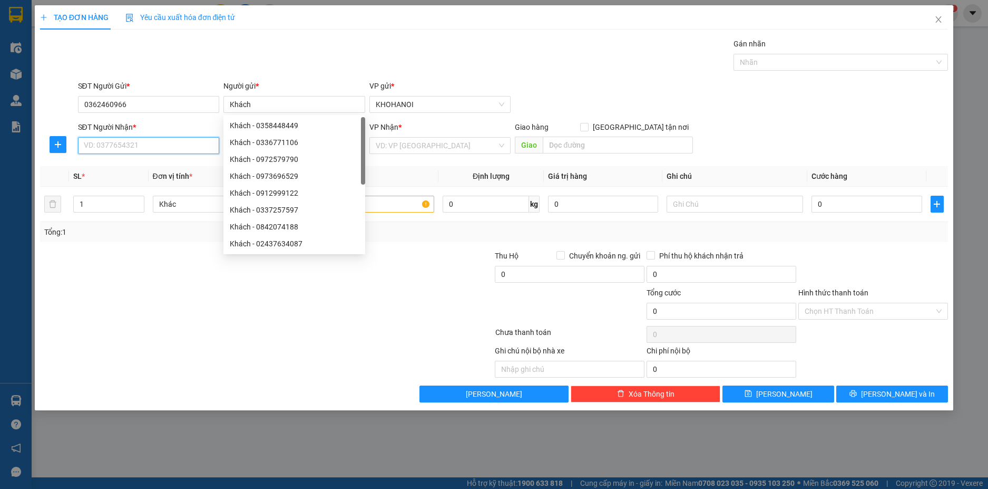
click at [124, 152] on input "SĐT Người Nhận *" at bounding box center [149, 145] width 142 height 17
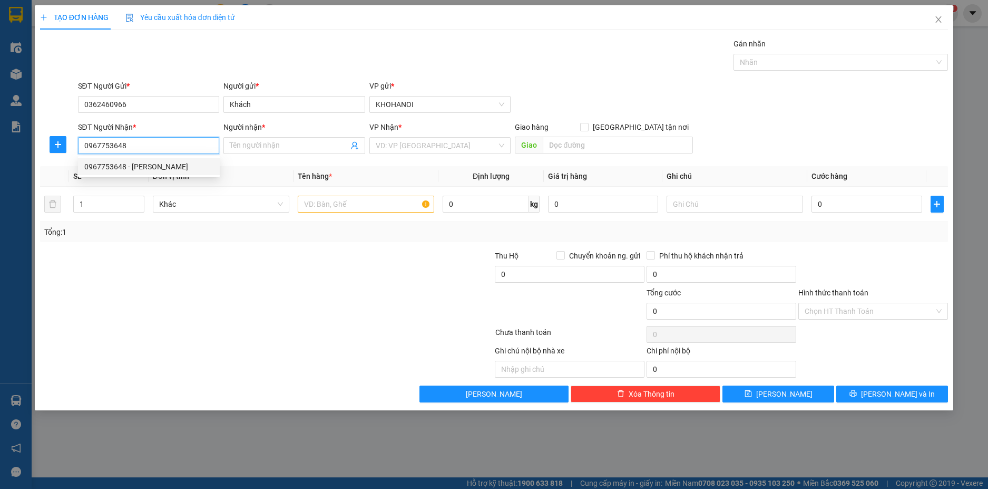
click at [125, 164] on div "0967753648 - Kim Nhan" at bounding box center [148, 167] width 129 height 12
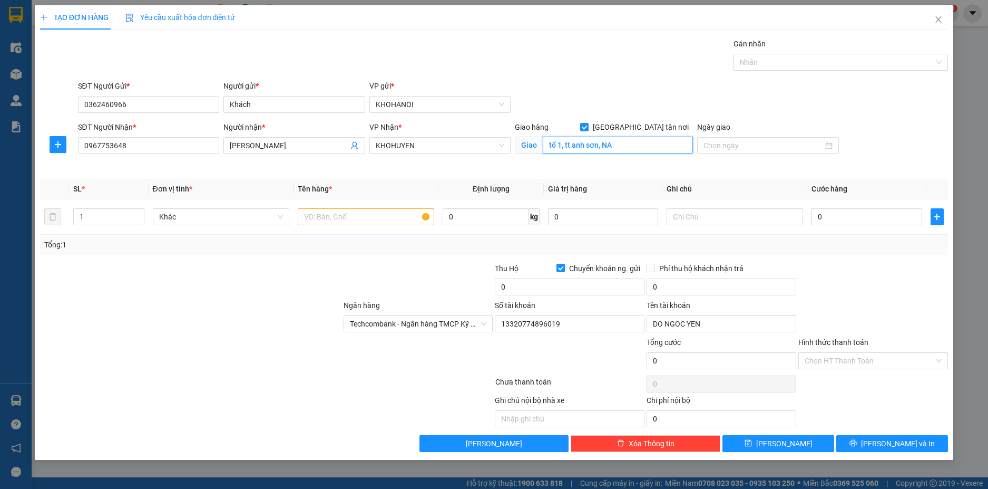
click at [626, 148] on input "tổ 1, tt anh sơn, NA" at bounding box center [618, 145] width 150 height 17
click at [136, 212] on span "up" at bounding box center [138, 214] width 6 height 6
click at [330, 212] on input "text" at bounding box center [366, 216] width 137 height 17
click at [831, 207] on div "0" at bounding box center [867, 216] width 110 height 21
click at [825, 212] on input "0" at bounding box center [867, 216] width 110 height 17
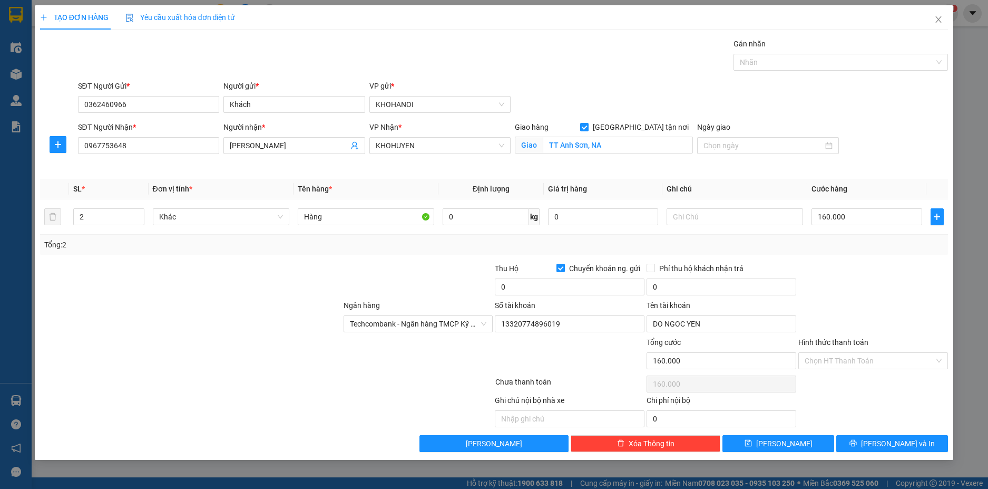
click at [839, 298] on div at bounding box center [873, 280] width 152 height 37
click at [901, 439] on span "[PERSON_NAME] và In" at bounding box center [898, 443] width 74 height 12
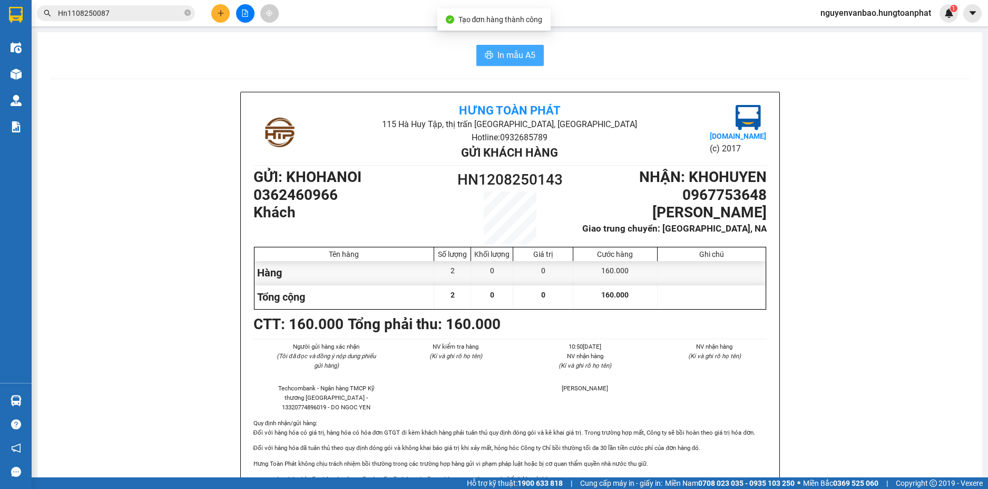
click at [485, 56] on icon "printer" at bounding box center [489, 55] width 8 height 8
click at [220, 14] on icon "plus" at bounding box center [220, 12] width 7 height 7
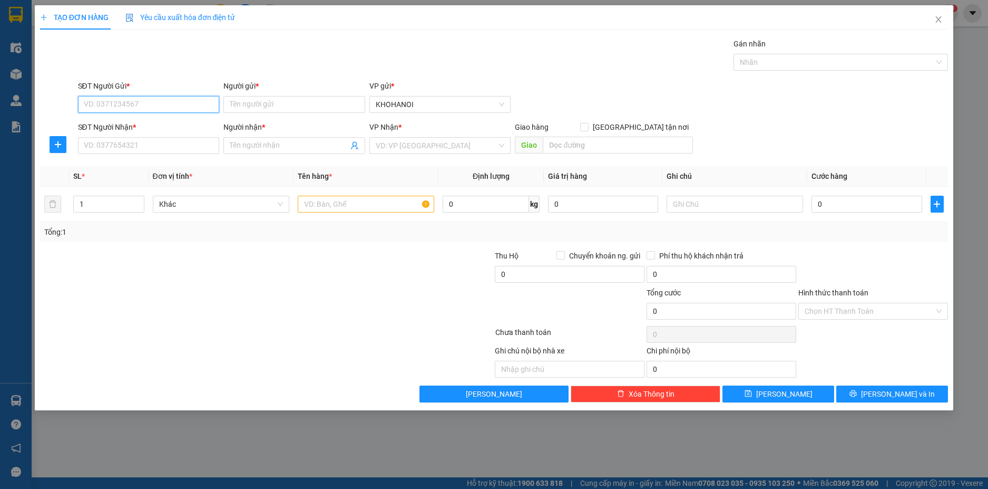
click at [209, 107] on input "SĐT Người Gửi *" at bounding box center [149, 104] width 142 height 17
click at [267, 105] on input "Người gửi *" at bounding box center [294, 104] width 142 height 17
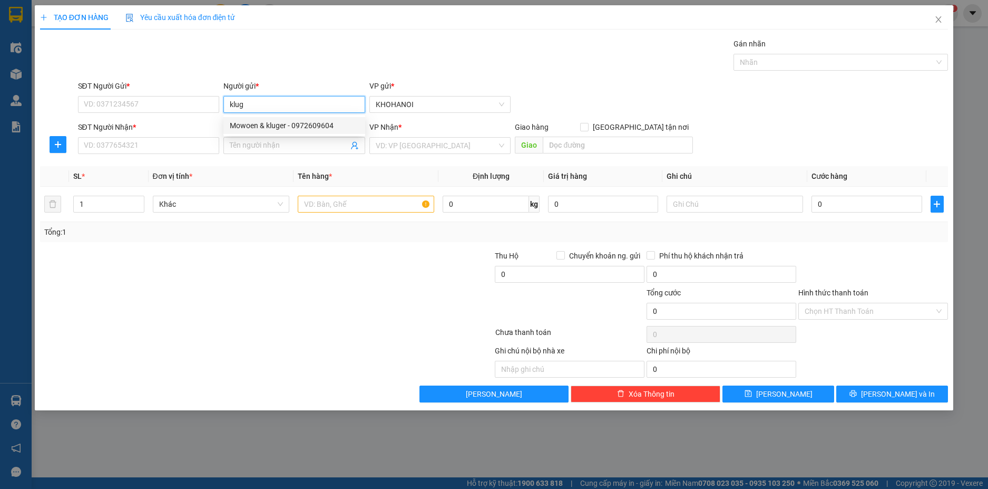
click at [261, 123] on div "Mowoen & kluger - 0972609604" at bounding box center [294, 126] width 129 height 12
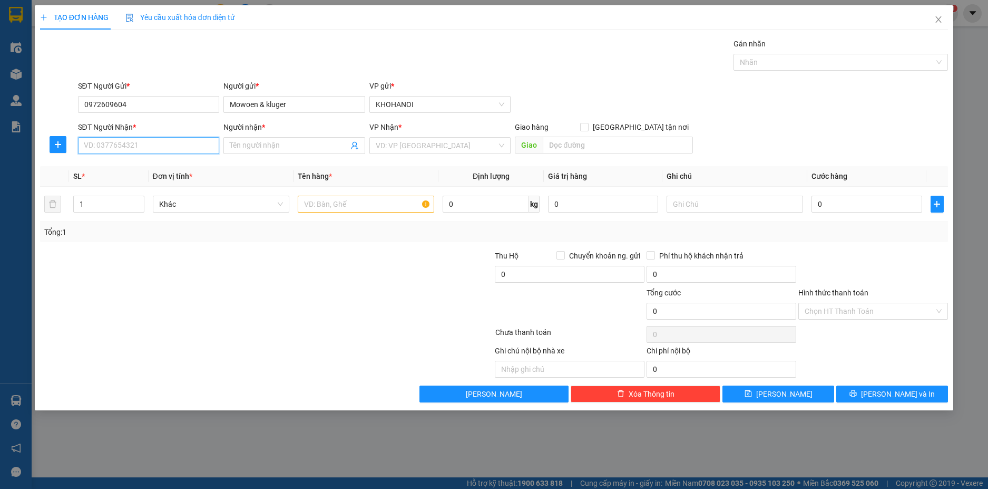
click at [150, 147] on input "SĐT Người Nhận *" at bounding box center [149, 145] width 142 height 17
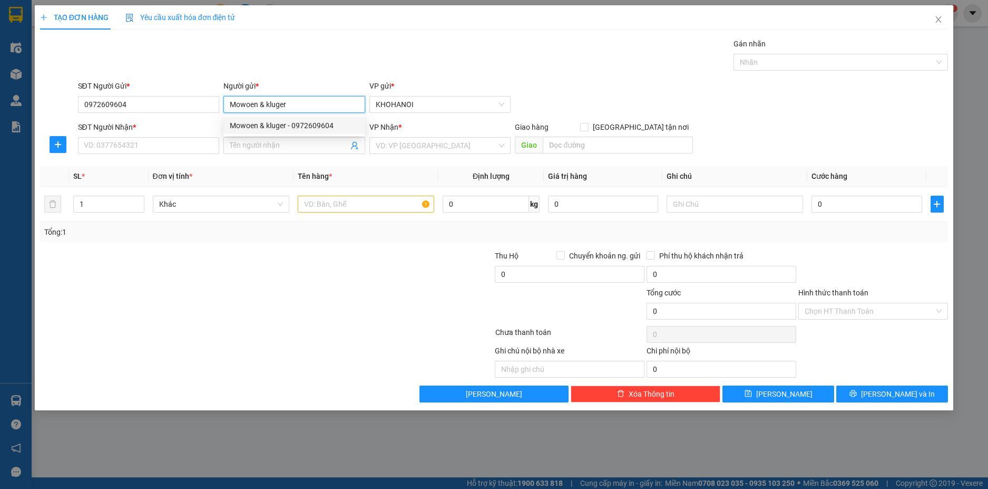
drag, startPoint x: 294, startPoint y: 107, endPoint x: 220, endPoint y: 122, distance: 75.4
click at [221, 122] on form "SĐT Người Gửi * 0972609604 Người gửi * Mowoen & kluger VP gửi * KHOHANOI SĐT Ng…" at bounding box center [494, 119] width 909 height 78
drag, startPoint x: 132, startPoint y: 110, endPoint x: 81, endPoint y: 116, distance: 51.5
click at [81, 116] on div "SĐT Người Gửi * 0972609604 0972609604" at bounding box center [149, 98] width 142 height 37
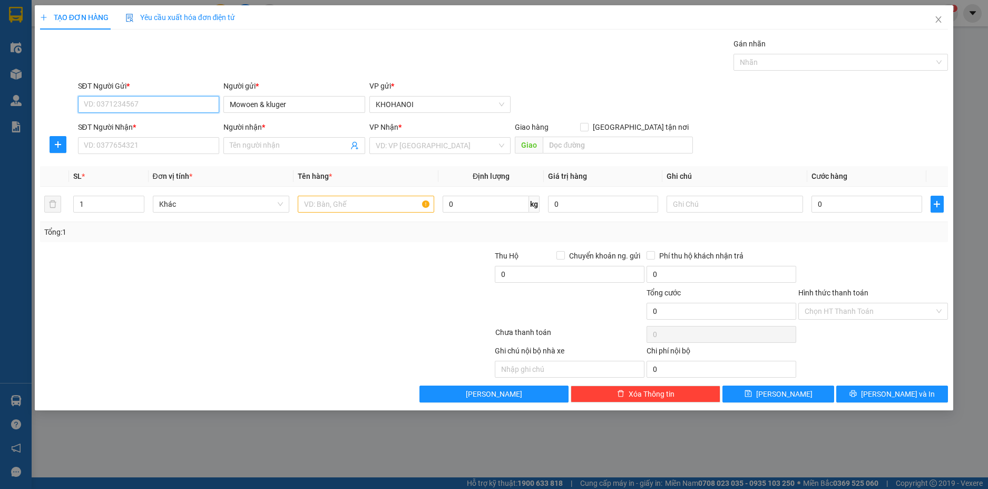
click at [150, 108] on input "SĐT Người Gửi *" at bounding box center [149, 104] width 142 height 17
click at [116, 122] on div "0986154055 - a" at bounding box center [148, 126] width 129 height 12
click at [127, 152] on input "SĐT Người Nhận *" at bounding box center [149, 145] width 142 height 17
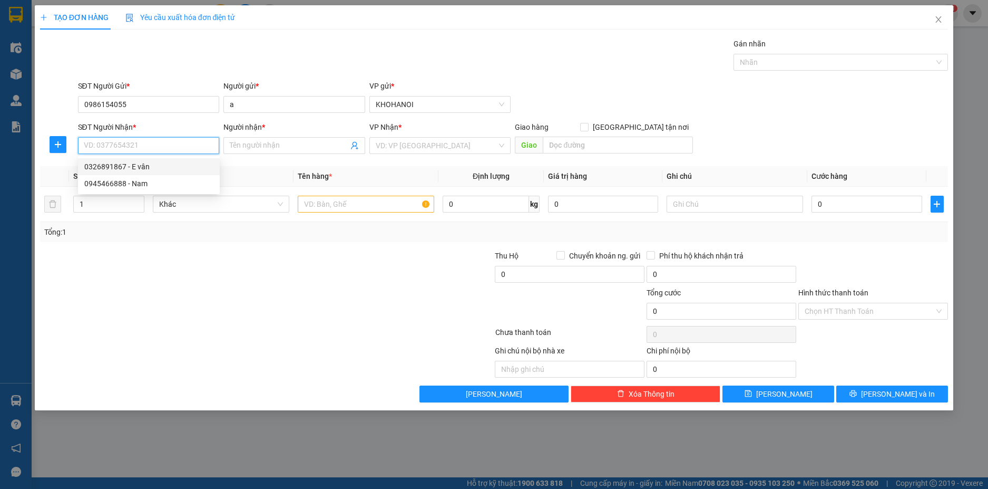
click at [124, 167] on div "0326891867 - E vân" at bounding box center [148, 167] width 129 height 12
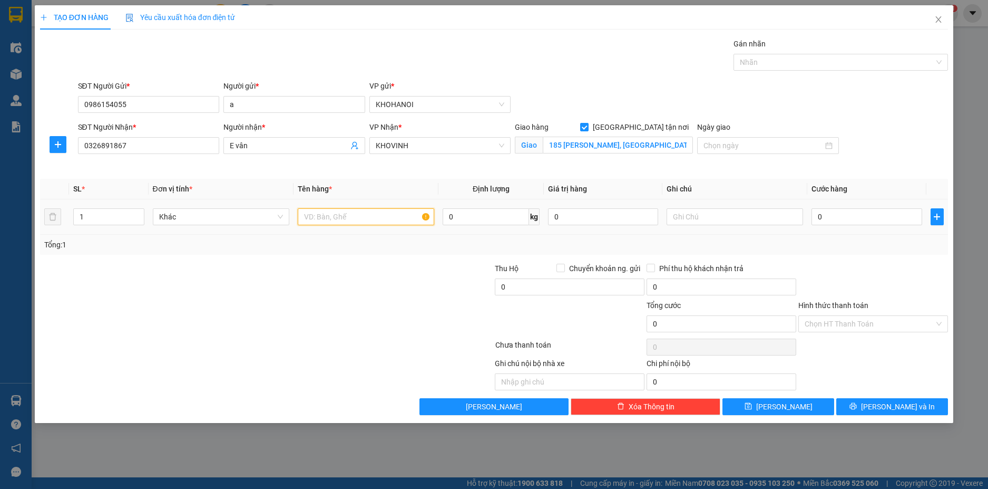
click at [338, 217] on input "text" at bounding box center [366, 216] width 137 height 17
click at [837, 229] on td "0" at bounding box center [867, 216] width 119 height 35
click at [841, 219] on input "0" at bounding box center [867, 216] width 110 height 17
drag, startPoint x: 842, startPoint y: 217, endPoint x: 805, endPoint y: 223, distance: 36.9
click at [806, 226] on tr "1 Khác Hàng 0 kg 0 60" at bounding box center [494, 216] width 909 height 35
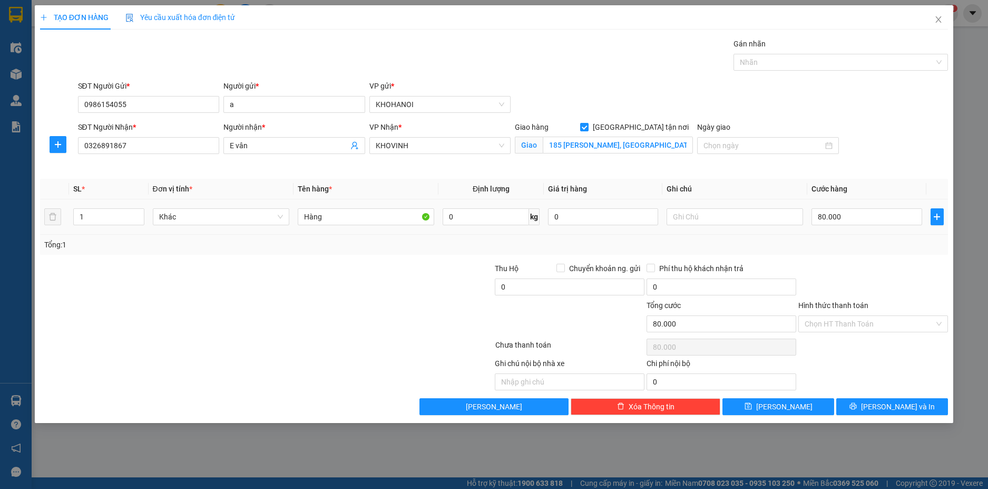
click at [844, 247] on div "Tổng: 1" at bounding box center [494, 245] width 900 height 12
drag, startPoint x: 889, startPoint y: 392, endPoint x: 885, endPoint y: 407, distance: 15.9
click at [887, 397] on div "Transit Pickup Surcharge Ids Transit Deliver Surcharge Ids Transit Deliver Surc…" at bounding box center [494, 226] width 909 height 377
drag, startPoint x: 888, startPoint y: 404, endPoint x: 887, endPoint y: 395, distance: 9.0
click at [888, 404] on span "[PERSON_NAME] và In" at bounding box center [898, 407] width 74 height 12
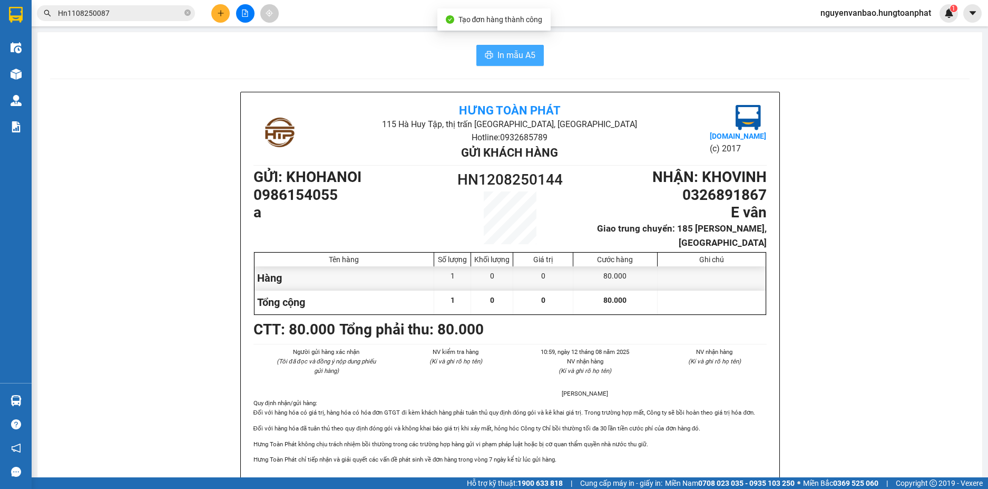
click at [499, 57] on span "In mẫu A5" at bounding box center [517, 54] width 38 height 13
click at [225, 13] on button at bounding box center [220, 13] width 18 height 18
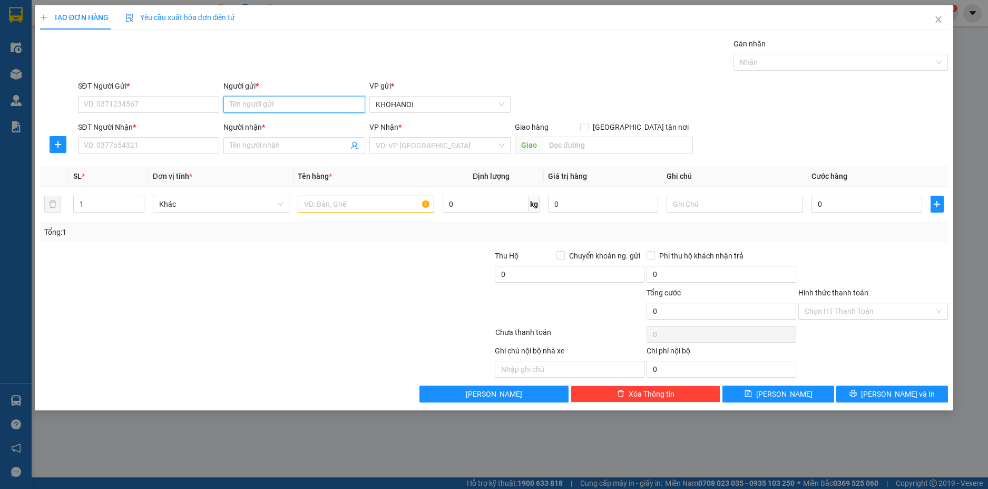
click at [255, 104] on input "Người gửi *" at bounding box center [294, 104] width 142 height 17
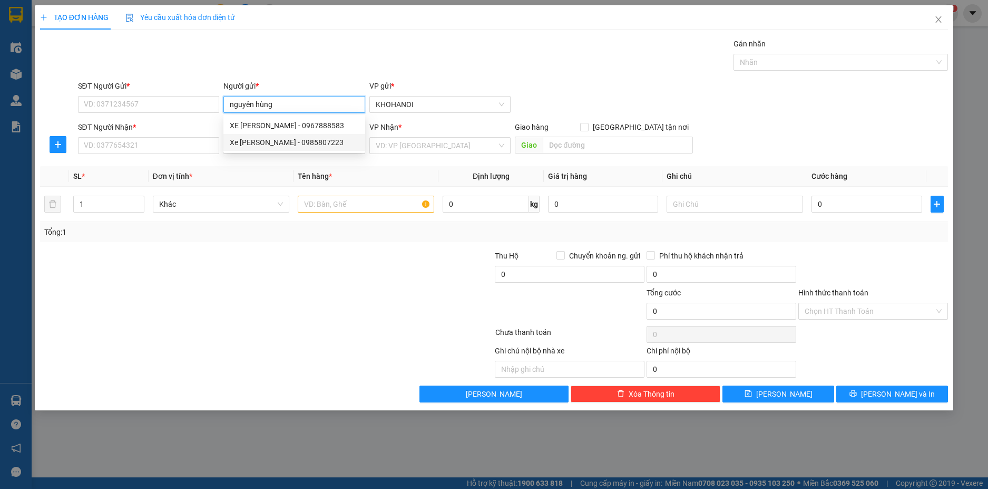
click at [278, 142] on div "Xe Nguyên Hùng - 0985807223" at bounding box center [294, 143] width 129 height 12
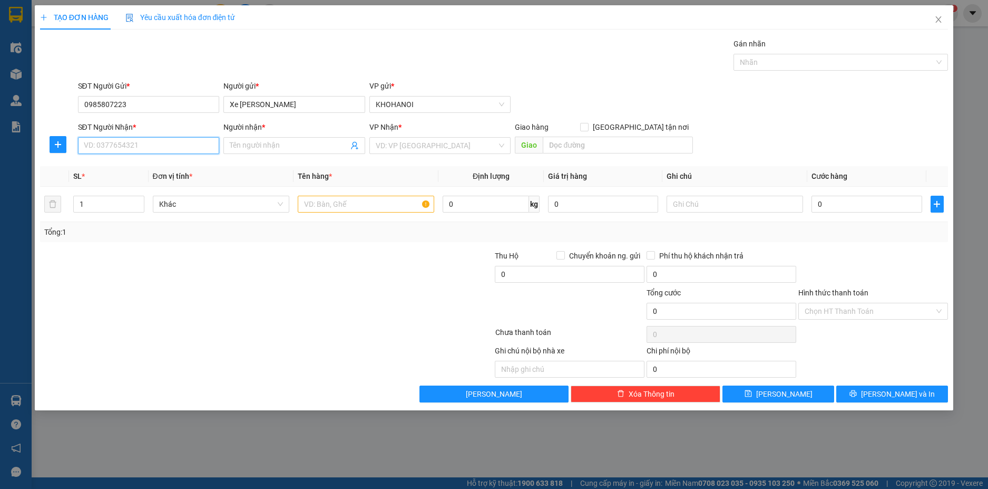
click at [163, 147] on input "SĐT Người Nhận *" at bounding box center [149, 145] width 142 height 17
click at [240, 149] on input "Người nhận *" at bounding box center [289, 146] width 119 height 12
click at [198, 147] on input "SĐT Người Nhận *" at bounding box center [149, 145] width 142 height 17
click at [250, 150] on input "Người nhận *" at bounding box center [289, 146] width 119 height 12
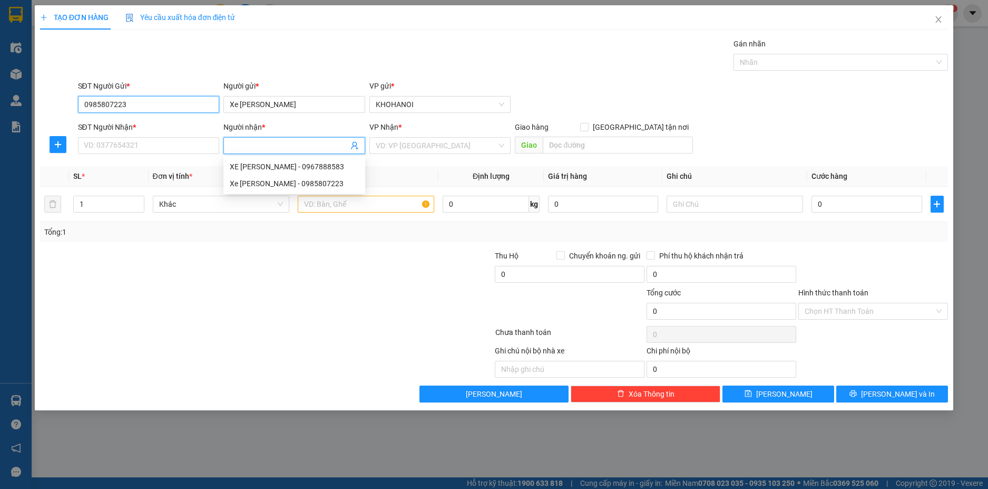
click at [137, 110] on input "0985807223" at bounding box center [149, 104] width 142 height 17
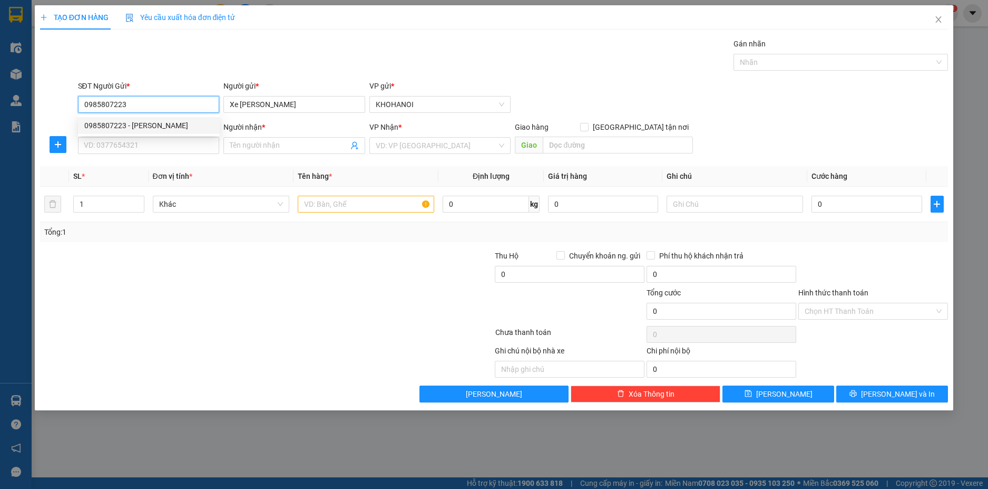
click at [125, 124] on div "0985807223 - Xe Nguyên Hùng" at bounding box center [148, 126] width 129 height 12
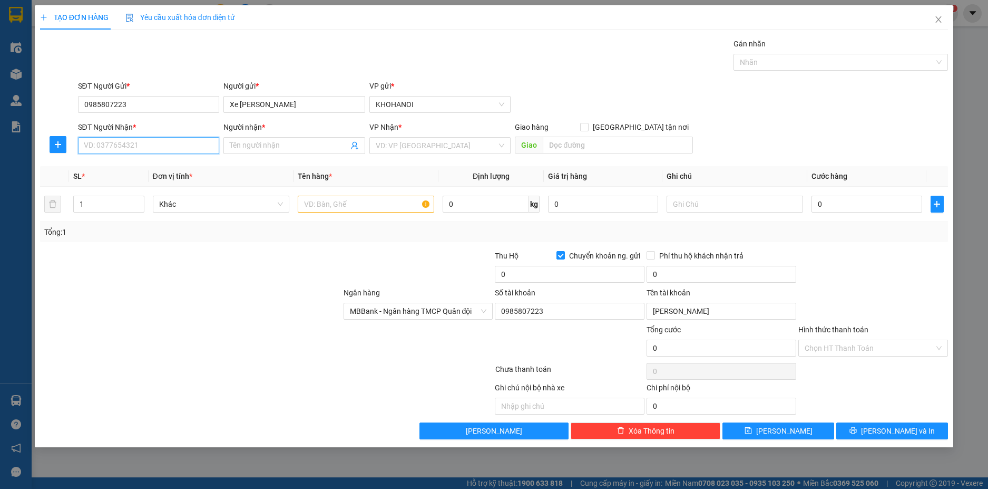
click at [129, 150] on input "SĐT Người Nhận *" at bounding box center [149, 145] width 142 height 17
click at [135, 178] on div "0987719157 - Hoài Thương" at bounding box center [148, 184] width 129 height 12
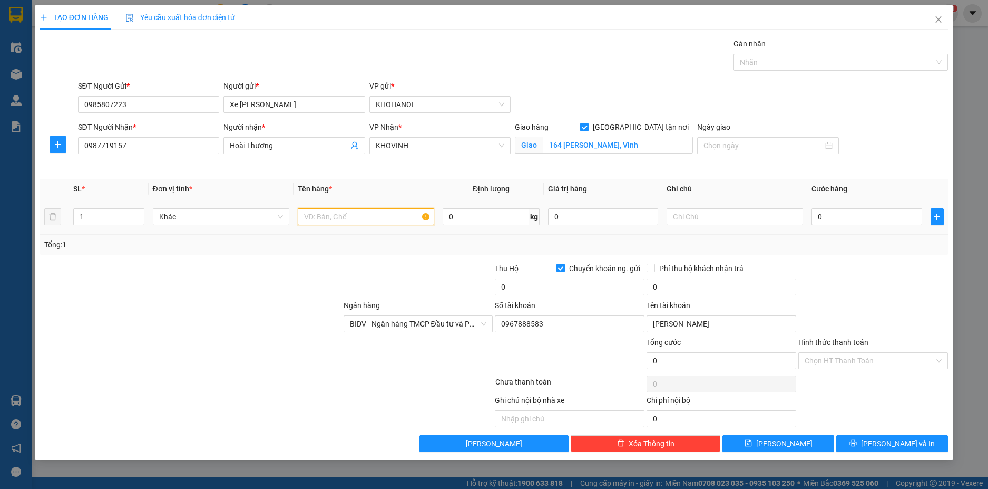
click at [330, 212] on input "text" at bounding box center [366, 216] width 137 height 17
click at [836, 214] on input "0" at bounding box center [867, 216] width 110 height 17
click at [884, 249] on div "Tổng: 1" at bounding box center [494, 245] width 900 height 12
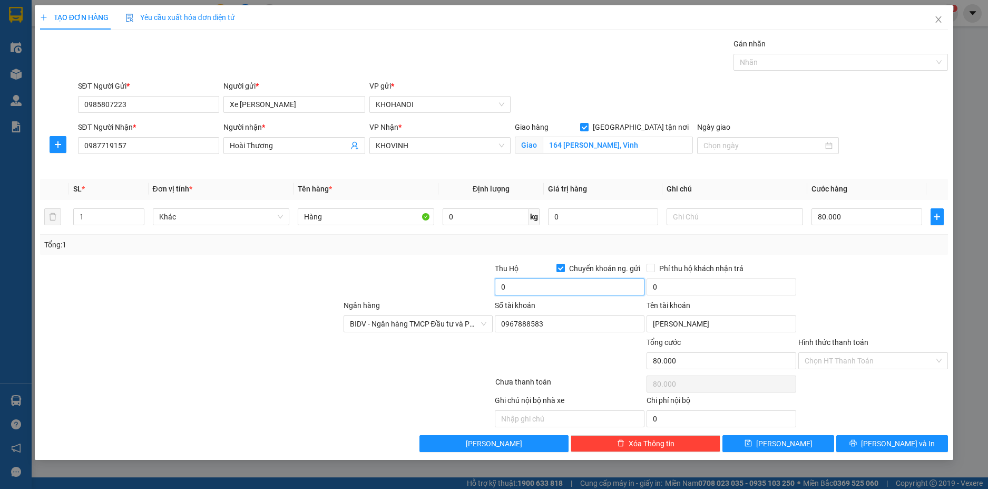
click at [550, 286] on input "0" at bounding box center [570, 286] width 150 height 17
drag, startPoint x: 873, startPoint y: 277, endPoint x: 693, endPoint y: 185, distance: 202.3
click at [873, 276] on div at bounding box center [873, 280] width 152 height 37
click at [888, 441] on span "[PERSON_NAME] và In" at bounding box center [898, 443] width 74 height 12
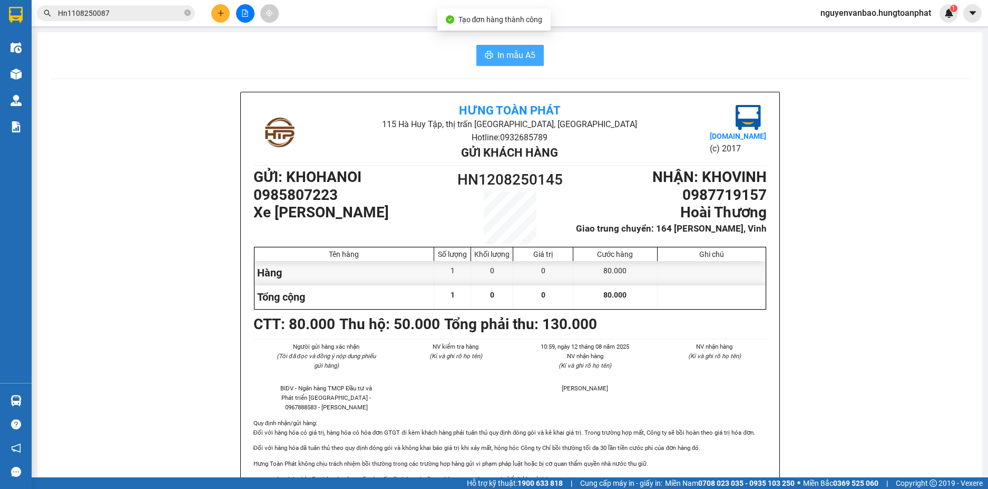
click at [522, 50] on span "In mẫu A5" at bounding box center [517, 54] width 38 height 13
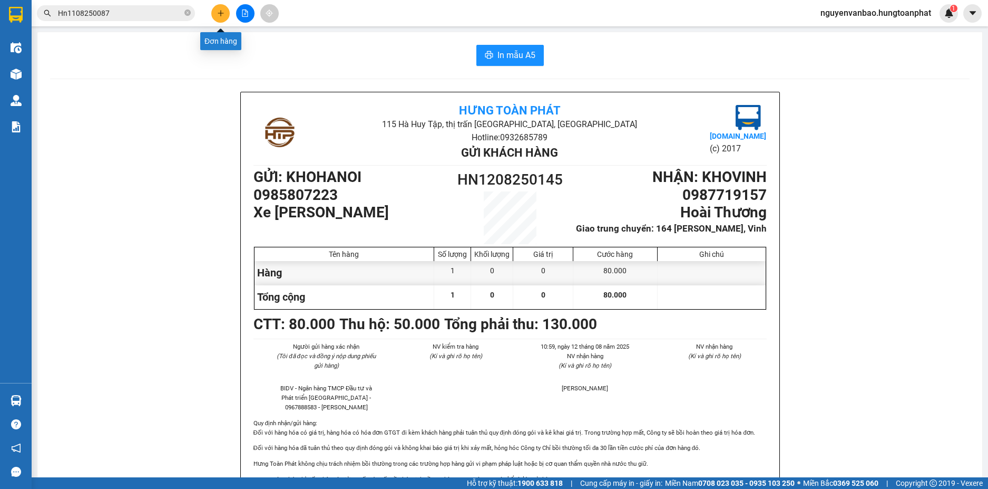
click at [219, 11] on icon "plus" at bounding box center [220, 12] width 7 height 7
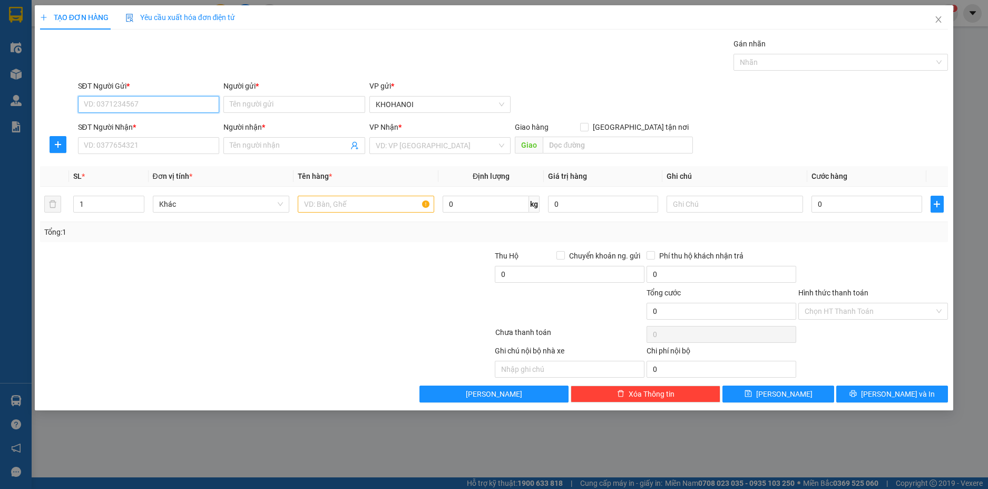
click at [215, 111] on input "SĐT Người Gửi *" at bounding box center [149, 104] width 142 height 17
click at [145, 123] on div "0972609604 - Mowoen & kluger" at bounding box center [168, 126] width 168 height 12
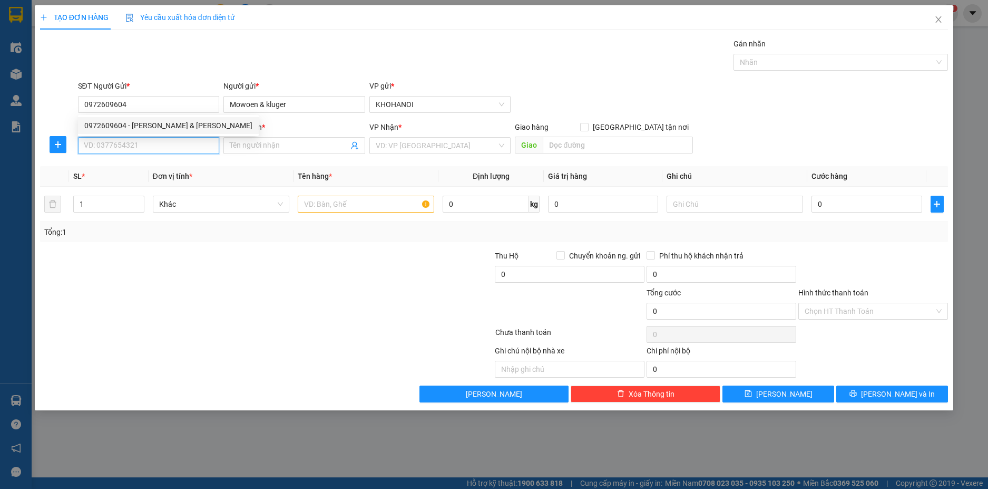
click at [151, 147] on input "SĐT Người Nhận *" at bounding box center [149, 145] width 142 height 17
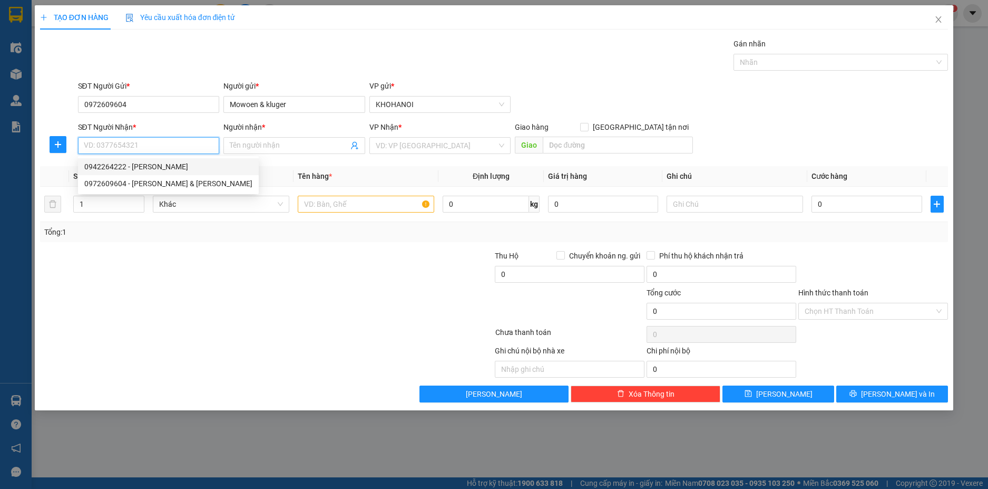
click at [151, 151] on input "SĐT Người Nhận *" at bounding box center [149, 145] width 142 height 17
click at [171, 163] on div "0834287888 - thông quyên" at bounding box center [148, 167] width 129 height 12
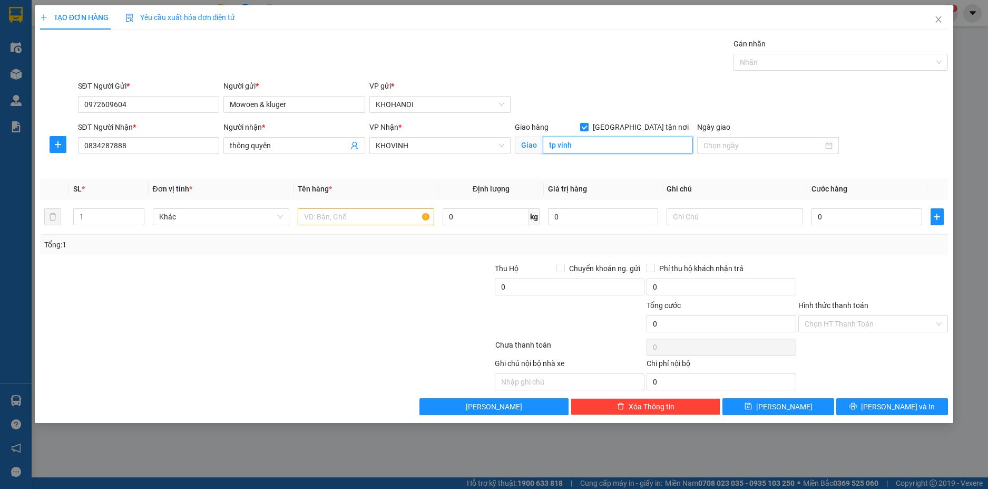
click at [583, 144] on input "tp vinh" at bounding box center [618, 145] width 150 height 17
click at [142, 211] on span "Increase Value" at bounding box center [138, 213] width 12 height 9
click at [322, 215] on input "text" at bounding box center [366, 216] width 137 height 17
click at [838, 216] on input "0" at bounding box center [867, 216] width 110 height 17
click at [864, 266] on div at bounding box center [873, 280] width 152 height 37
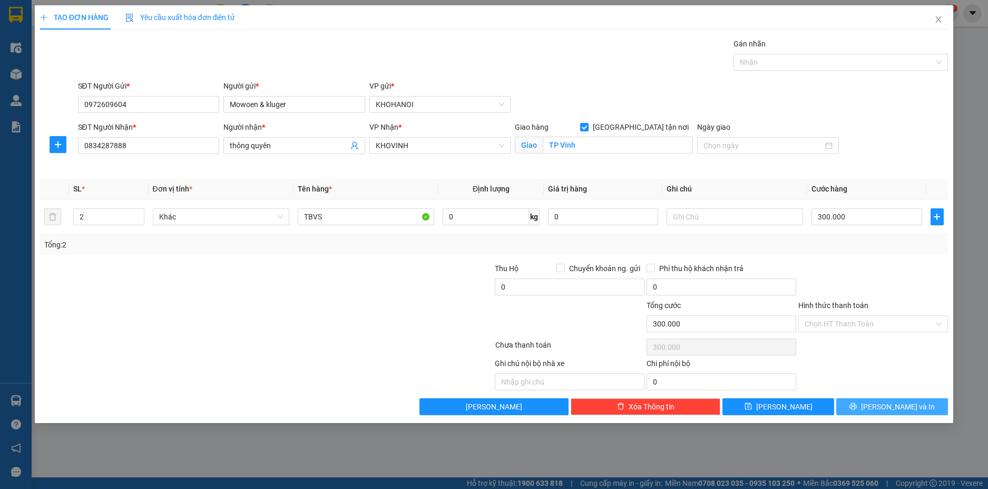
drag, startPoint x: 890, startPoint y: 411, endPoint x: 865, endPoint y: 368, distance: 49.6
click at [890, 411] on span "[PERSON_NAME] và In" at bounding box center [898, 407] width 74 height 12
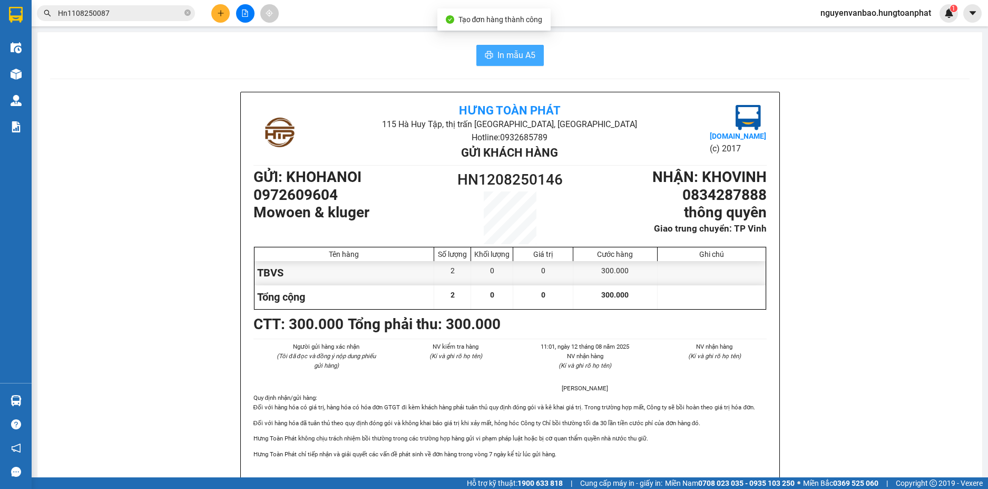
click at [512, 61] on span "In mẫu A5" at bounding box center [517, 54] width 38 height 13
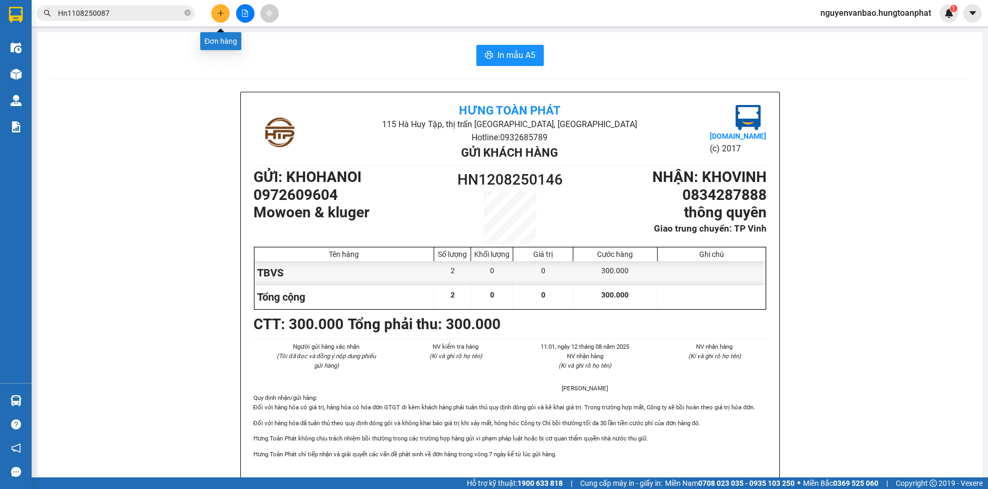
click at [223, 11] on icon "plus" at bounding box center [220, 12] width 7 height 7
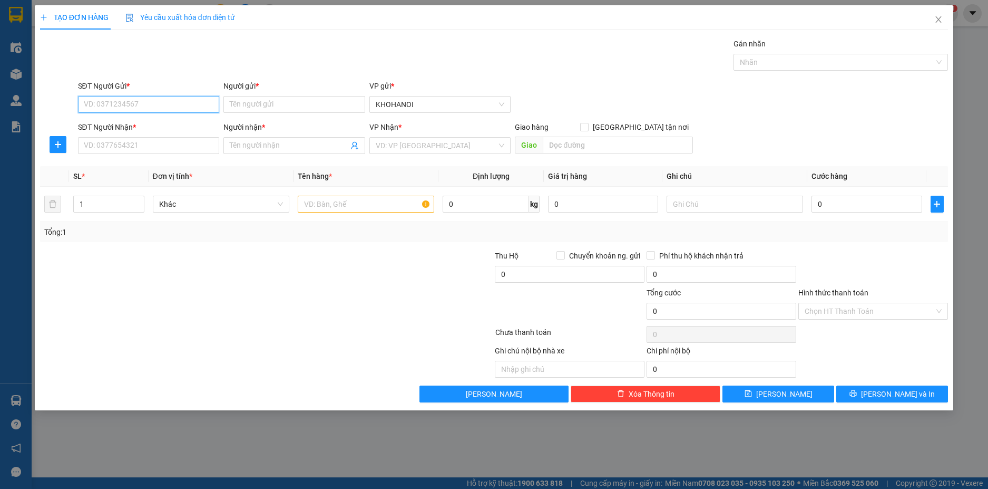
click at [200, 112] on input "SĐT Người Gửi *" at bounding box center [149, 104] width 142 height 17
click at [182, 106] on input "SĐT Người Gửi *" at bounding box center [149, 104] width 142 height 17
click at [146, 123] on div "0967600440 - Dược SG" at bounding box center [148, 126] width 129 height 12
click at [126, 151] on input "SĐT Người Nhận *" at bounding box center [149, 145] width 142 height 17
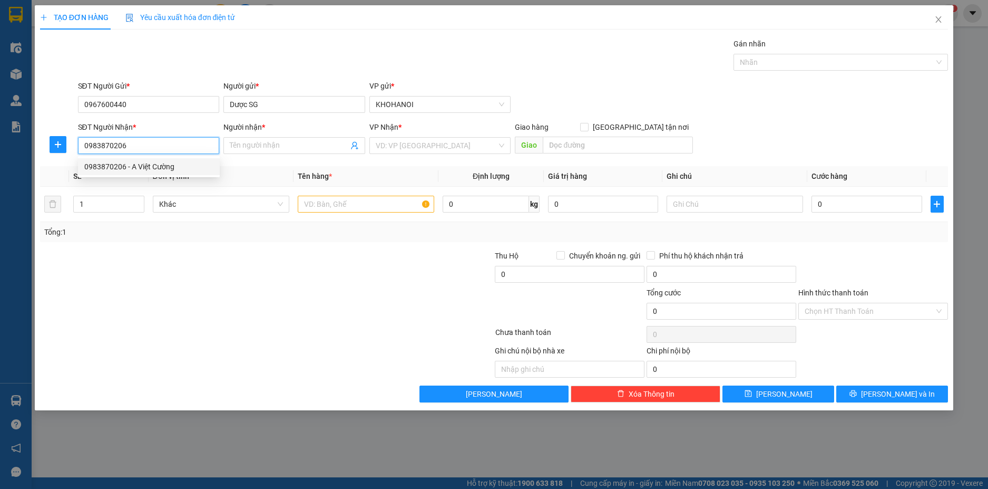
click at [112, 163] on div "0983870206 - A Việt Cường" at bounding box center [148, 167] width 129 height 12
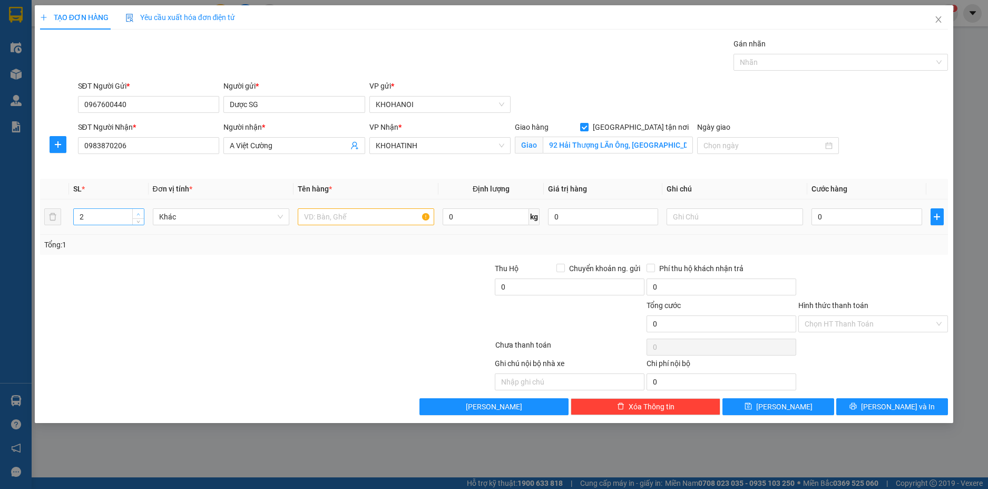
click at [135, 213] on span "up" at bounding box center [138, 214] width 6 height 6
click at [137, 213] on icon "up" at bounding box center [139, 214] width 4 height 4
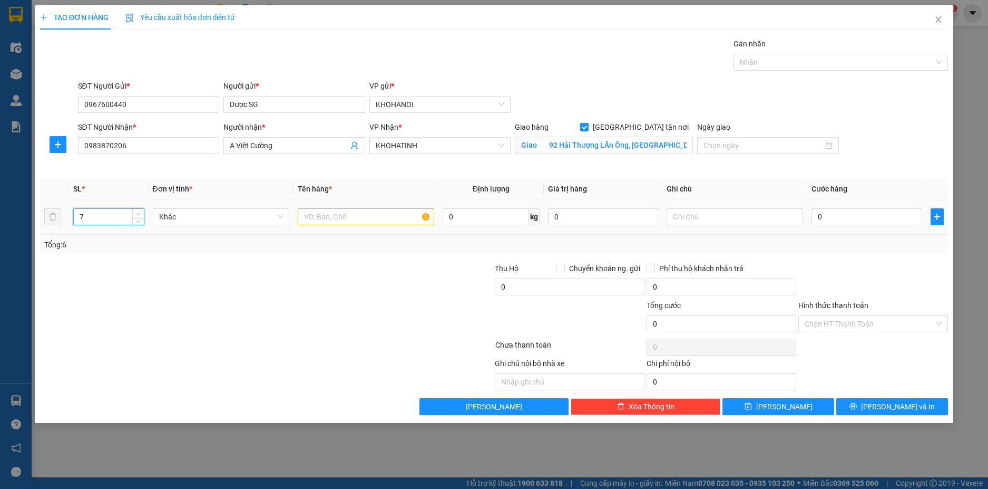
click at [137, 213] on icon "up" at bounding box center [139, 214] width 4 height 4
click at [141, 213] on span "up" at bounding box center [138, 214] width 6 height 6
click at [326, 225] on input "text" at bounding box center [366, 216] width 137 height 17
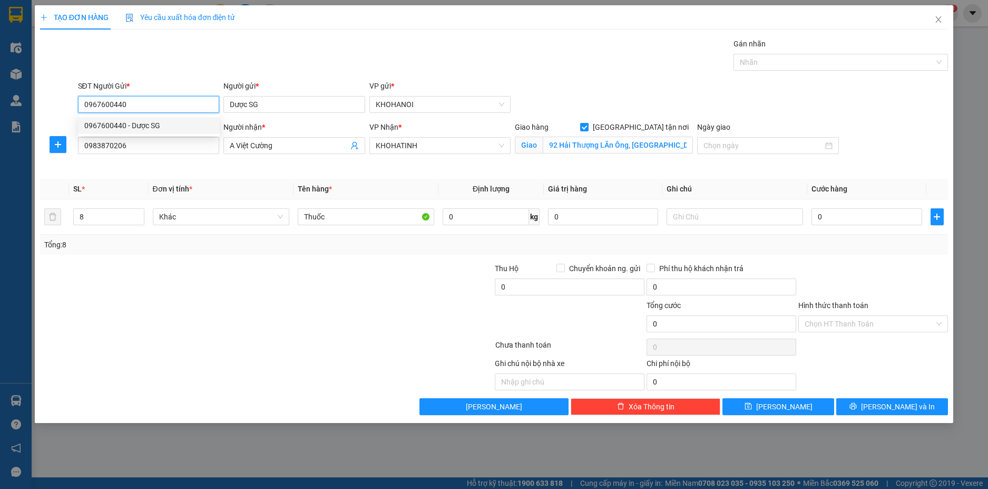
drag, startPoint x: 120, startPoint y: 112, endPoint x: 78, endPoint y: 118, distance: 42.0
click at [78, 118] on body "Kết quả tìm kiếm ( 1 ) Bộ lọc Mã ĐH Trạng thái Món hàng Thu hộ Tổng cước Chưa c…" at bounding box center [494, 244] width 988 height 489
click at [751, 64] on div at bounding box center [835, 62] width 199 height 13
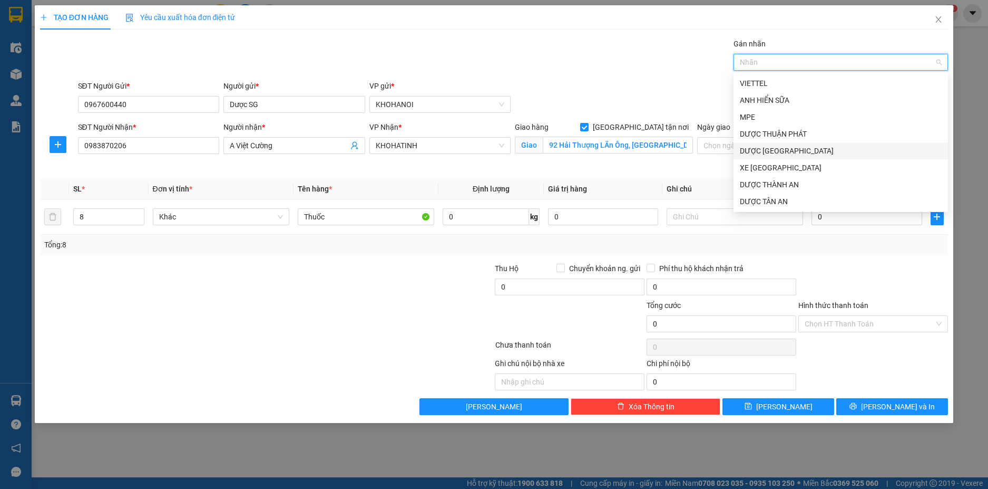
click at [772, 145] on div "DƯỢC [GEOGRAPHIC_DATA]" at bounding box center [841, 151] width 202 height 12
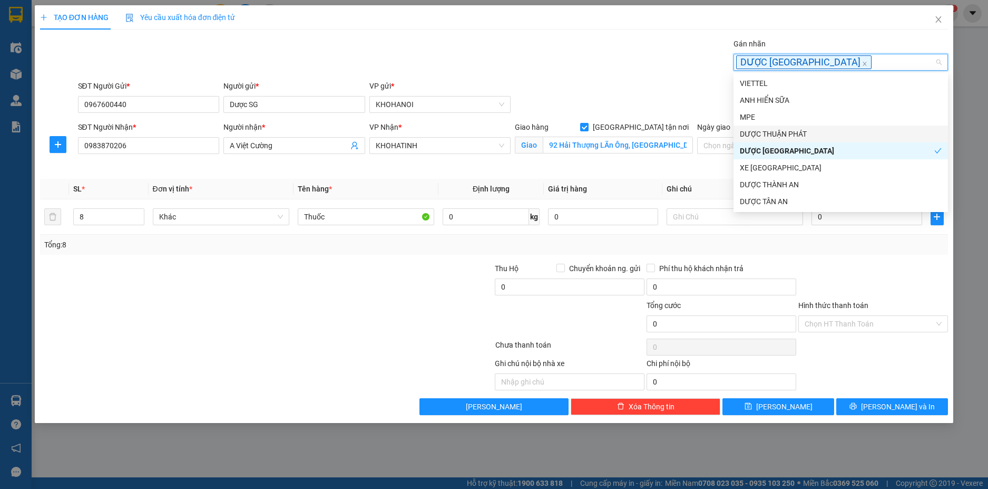
click at [684, 87] on div "SĐT Người Gửi * 0967600440 Người gửi * Dược SG VP gửi * KHOHANOI" at bounding box center [513, 98] width 875 height 37
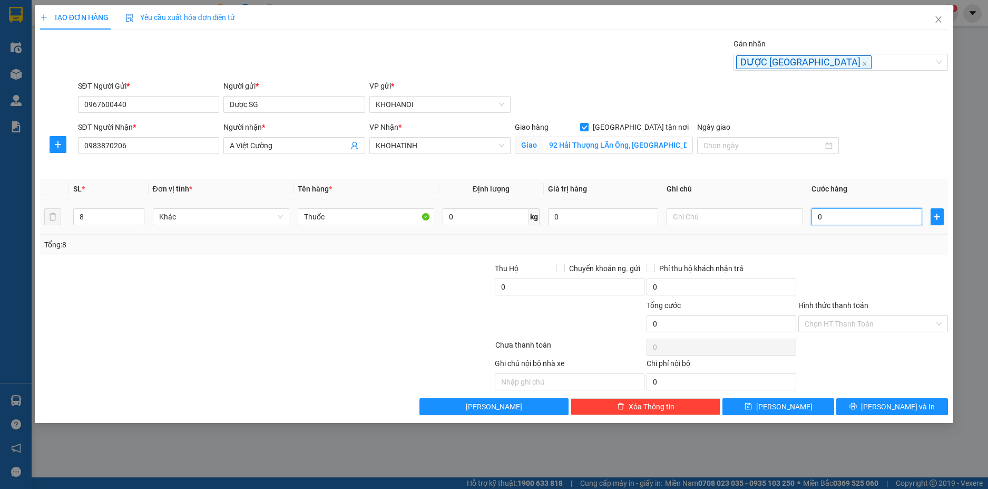
click at [859, 220] on input "0" at bounding box center [867, 216] width 110 height 17
click at [841, 252] on div "Tổng: 8" at bounding box center [494, 245] width 909 height 20
click at [849, 324] on input "Hình thức thanh toán" at bounding box center [870, 324] width 130 height 16
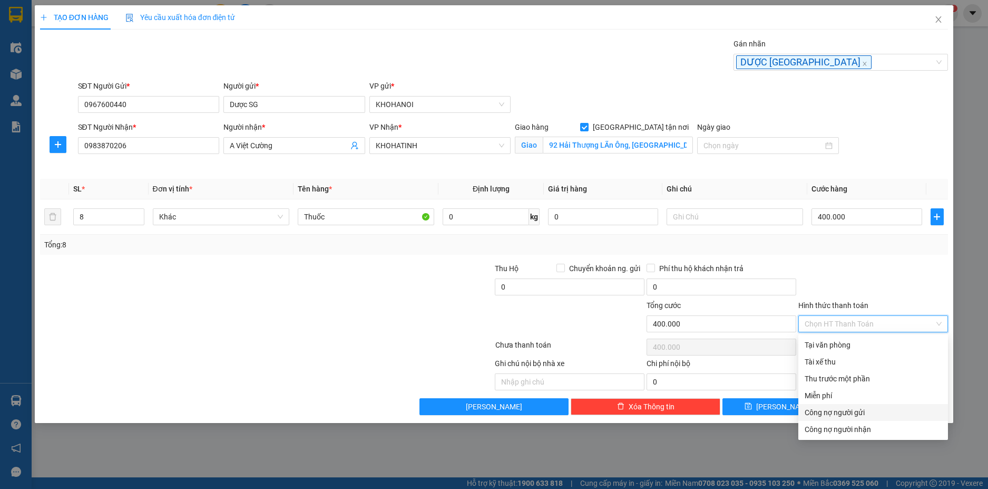
click at [845, 415] on div "Công nợ người gửi" at bounding box center [873, 412] width 137 height 12
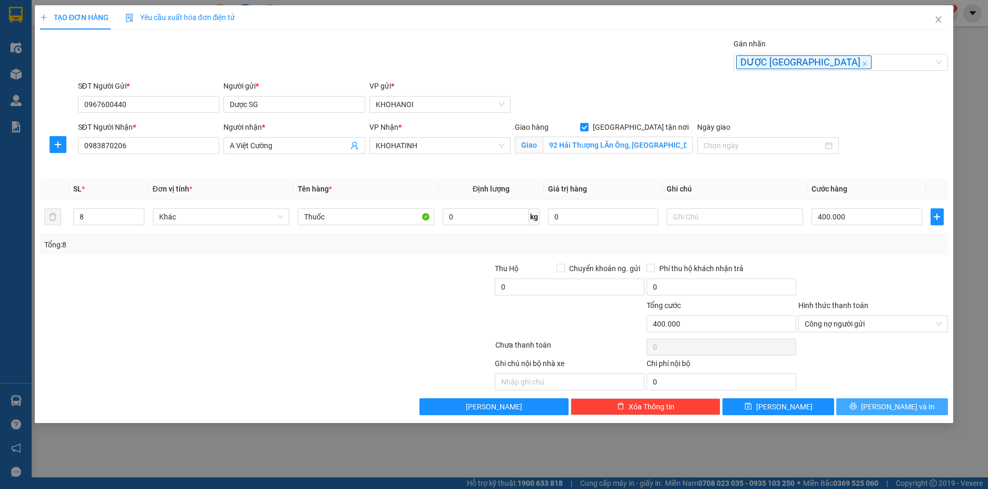
drag, startPoint x: 861, startPoint y: 407, endPoint x: 849, endPoint y: 382, distance: 28.3
click at [861, 406] on button "[PERSON_NAME] và In" at bounding box center [892, 406] width 112 height 17
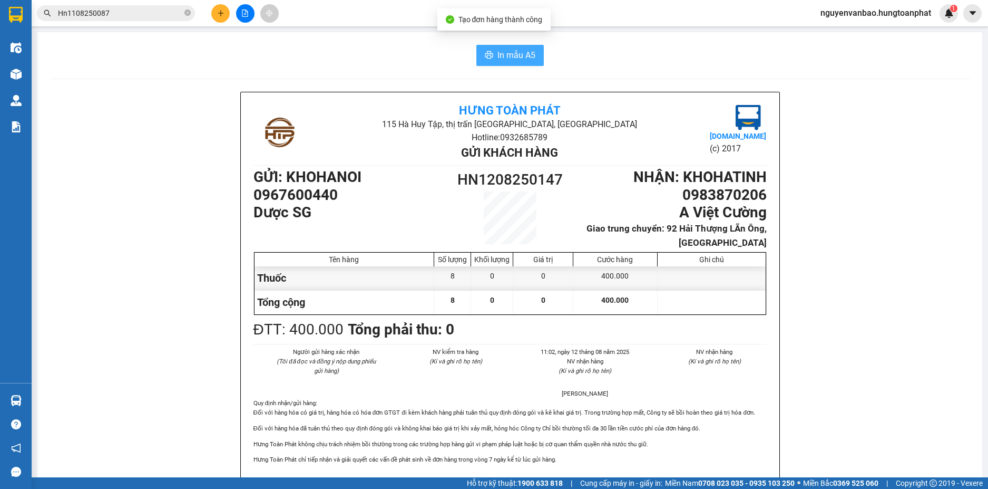
click at [498, 51] on span "In mẫu A5" at bounding box center [517, 54] width 38 height 13
click at [219, 20] on button at bounding box center [220, 13] width 18 height 18
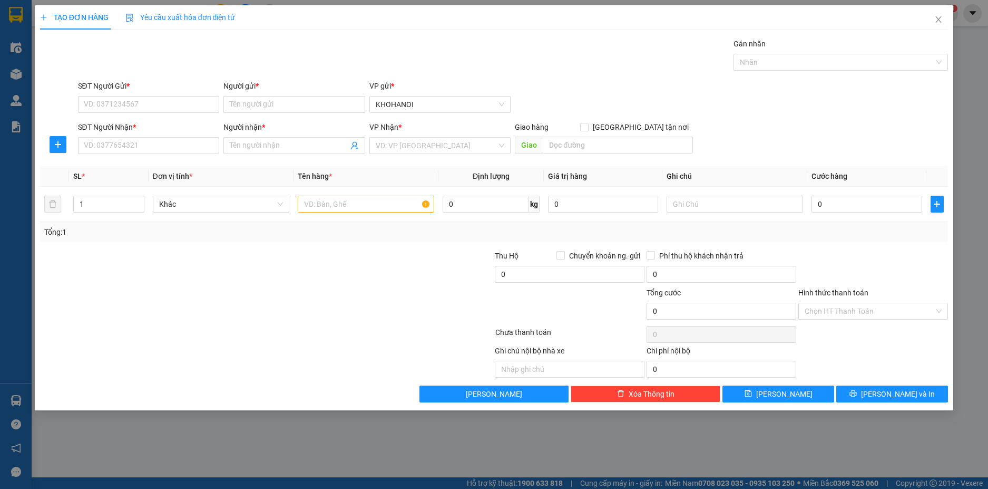
click at [135, 94] on div "SĐT Người Gửi *" at bounding box center [149, 88] width 142 height 16
drag, startPoint x: 132, startPoint y: 118, endPoint x: 138, endPoint y: 111, distance: 9.0
click at [133, 119] on form "SĐT Người Gửi * VD: 0371234567 Người gửi * Tên người gửi VP gửi * KHOHANOI SĐT …" at bounding box center [494, 119] width 909 height 78
click at [139, 110] on input "SĐT Người Gửi *" at bounding box center [149, 104] width 142 height 17
click at [264, 101] on input "Người gửi *" at bounding box center [294, 104] width 142 height 17
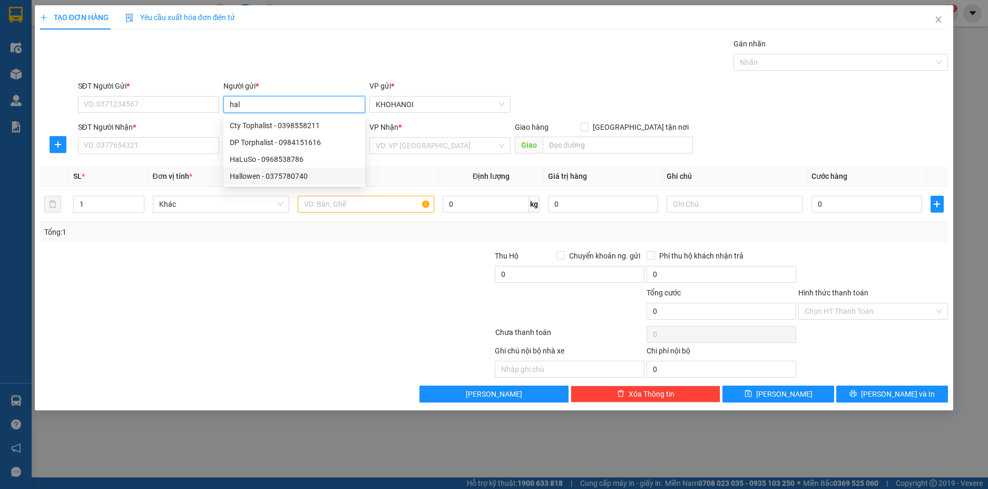
click at [268, 177] on div "Hallowen - 0375780740" at bounding box center [294, 176] width 129 height 12
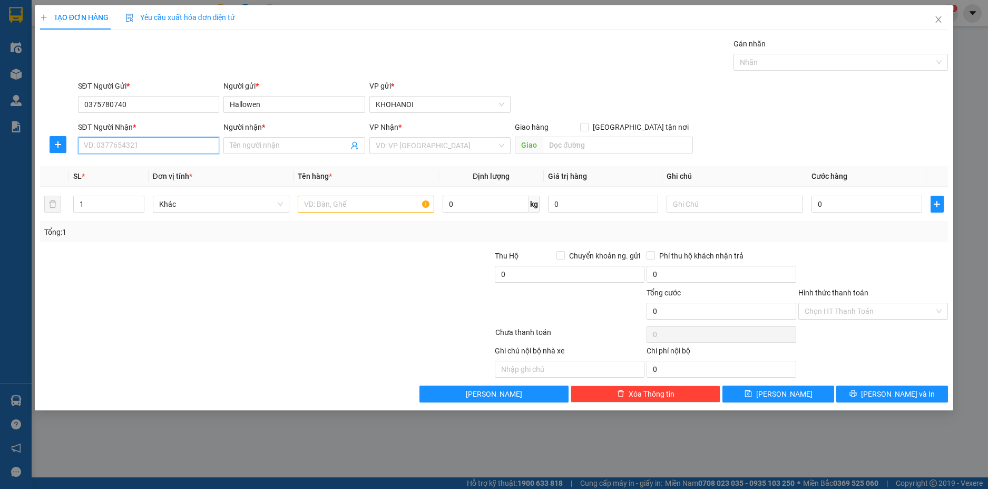
click at [146, 152] on input "SĐT Người Nhận *" at bounding box center [149, 145] width 142 height 17
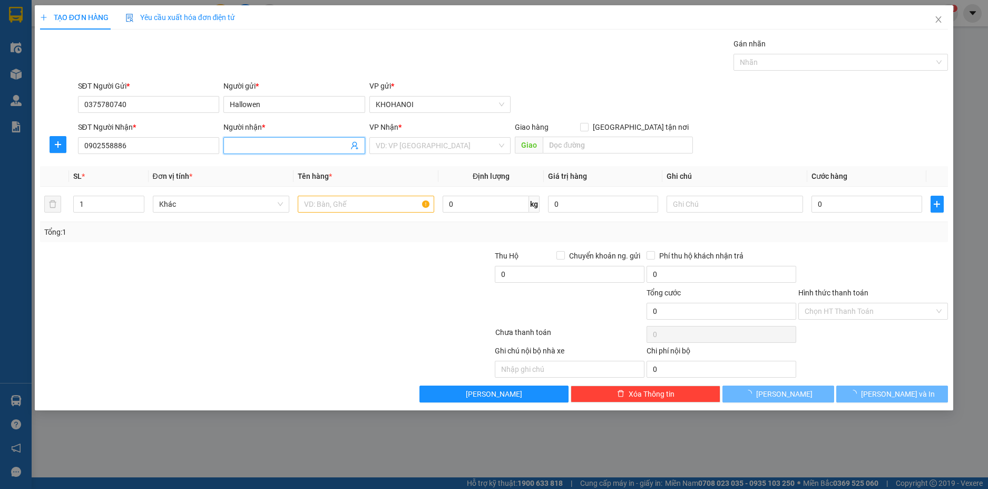
click at [274, 144] on input "Người nhận *" at bounding box center [289, 146] width 119 height 12
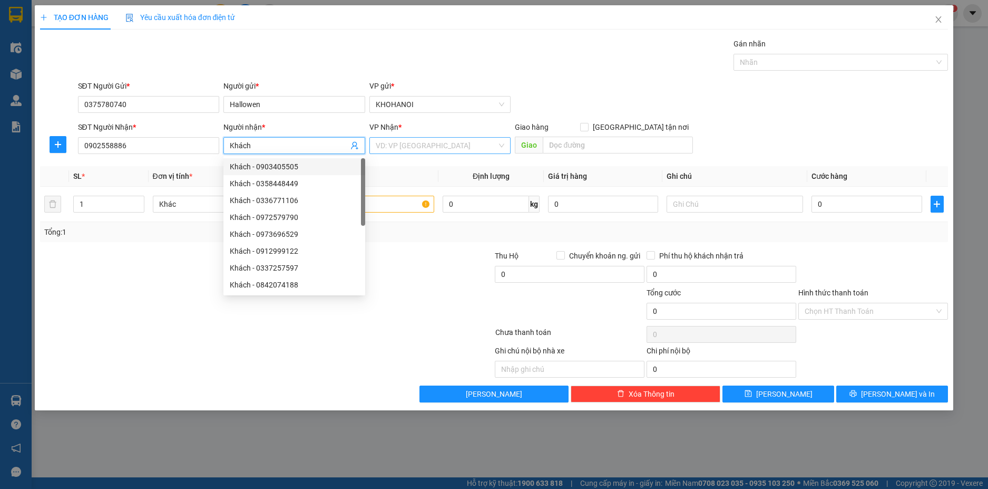
click at [403, 150] on input "search" at bounding box center [437, 146] width 122 height 16
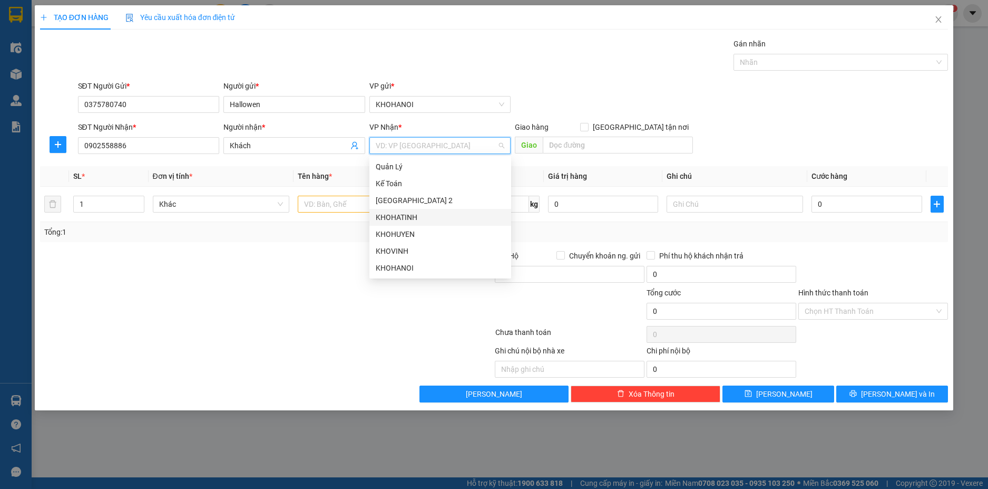
click at [405, 227] on div "KHOHUYEN" at bounding box center [440, 234] width 142 height 17
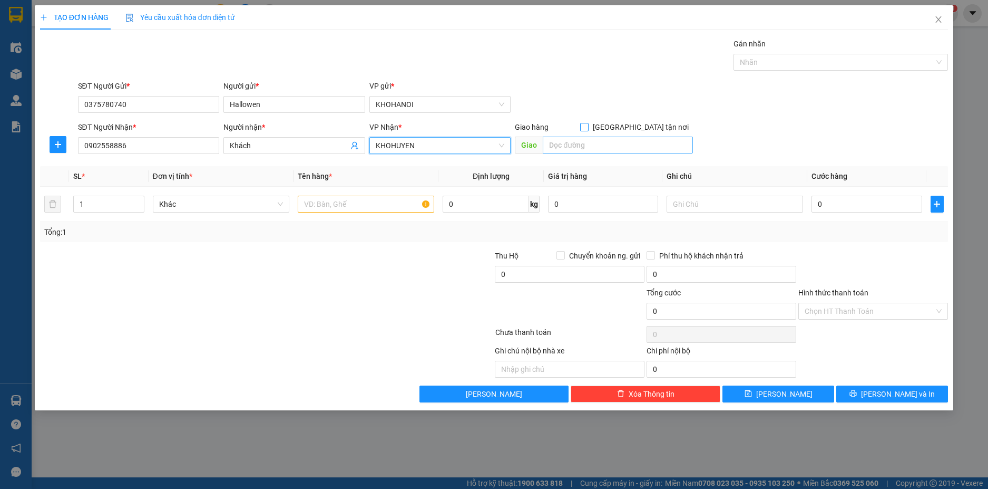
drag, startPoint x: 640, startPoint y: 125, endPoint x: 634, endPoint y: 138, distance: 13.7
click at [588, 126] on input "[GEOGRAPHIC_DATA] tận nơi" at bounding box center [583, 126] width 7 height 7
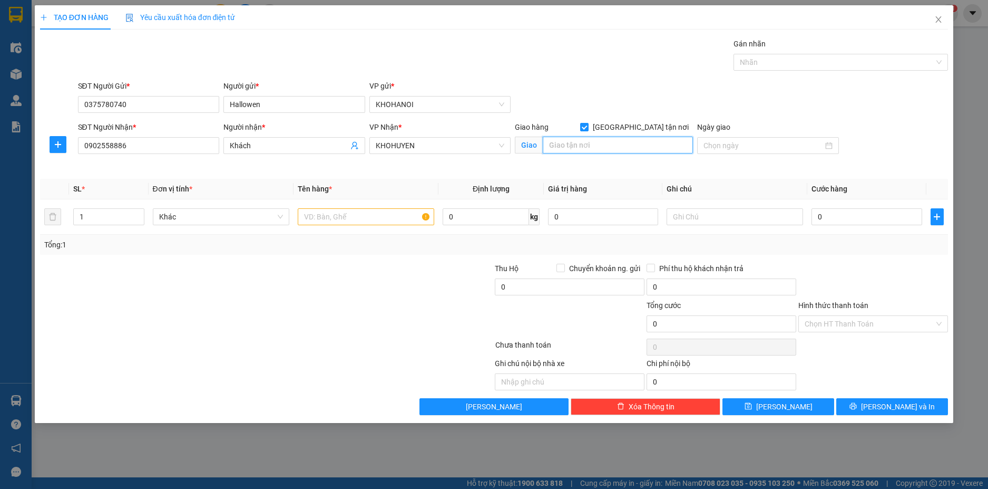
click at [617, 149] on input "text" at bounding box center [618, 145] width 150 height 17
click at [338, 220] on input "text" at bounding box center [366, 216] width 137 height 17
click at [857, 210] on input "0" at bounding box center [867, 216] width 110 height 17
click at [836, 270] on div at bounding box center [873, 280] width 152 height 37
click at [857, 408] on icon "printer" at bounding box center [853, 405] width 7 height 7
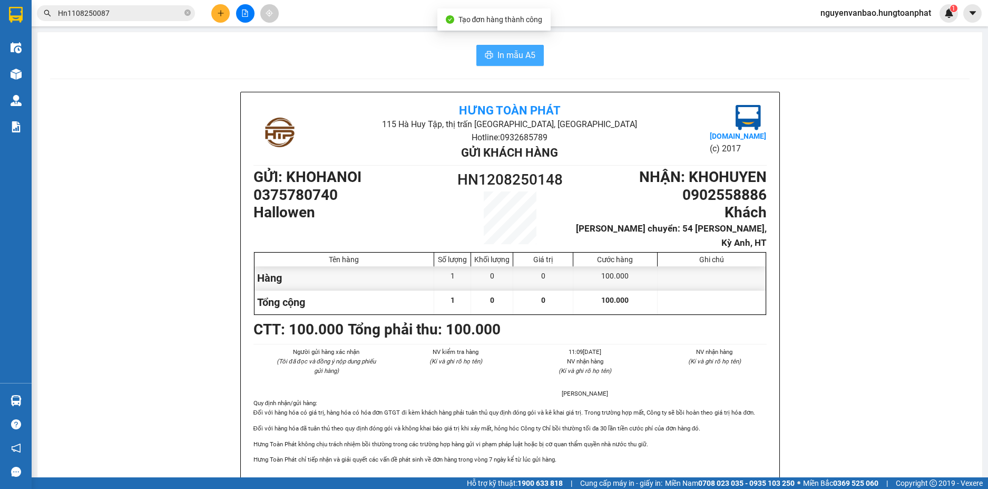
click at [513, 54] on span "In mẫu A5" at bounding box center [517, 54] width 38 height 13
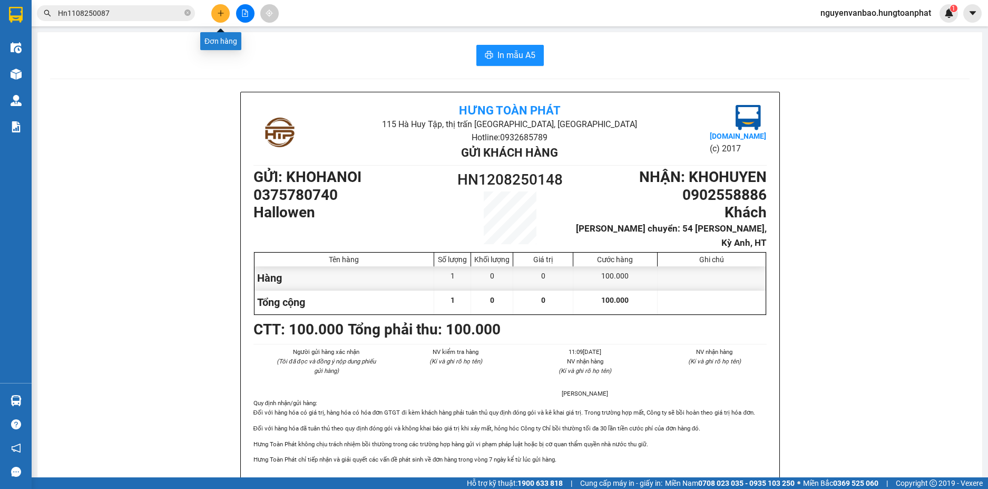
click at [221, 13] on icon "plus" at bounding box center [221, 13] width 6 height 1
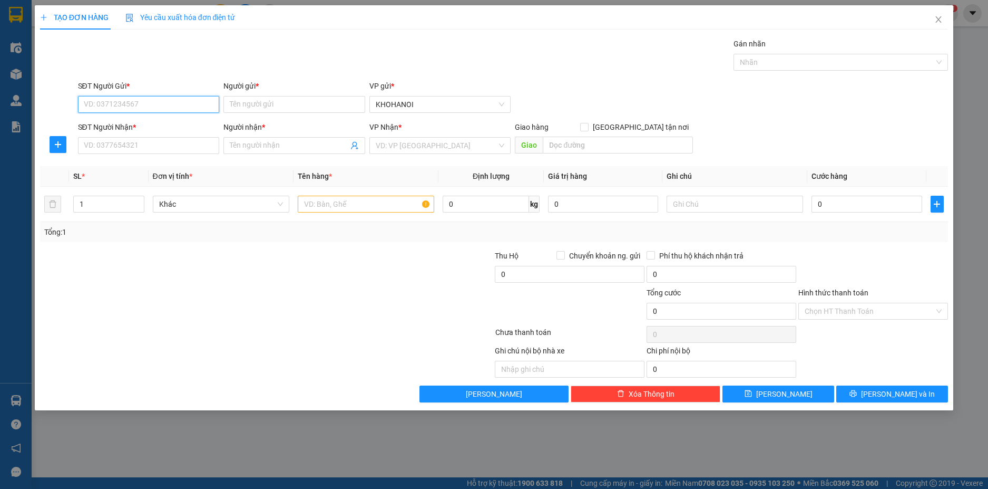
click at [174, 109] on input "SĐT Người Gửi *" at bounding box center [149, 104] width 142 height 17
click at [166, 100] on input "SĐT Người Gửi *" at bounding box center [149, 104] width 142 height 17
click at [288, 106] on input "Người gửi *" at bounding box center [294, 104] width 142 height 17
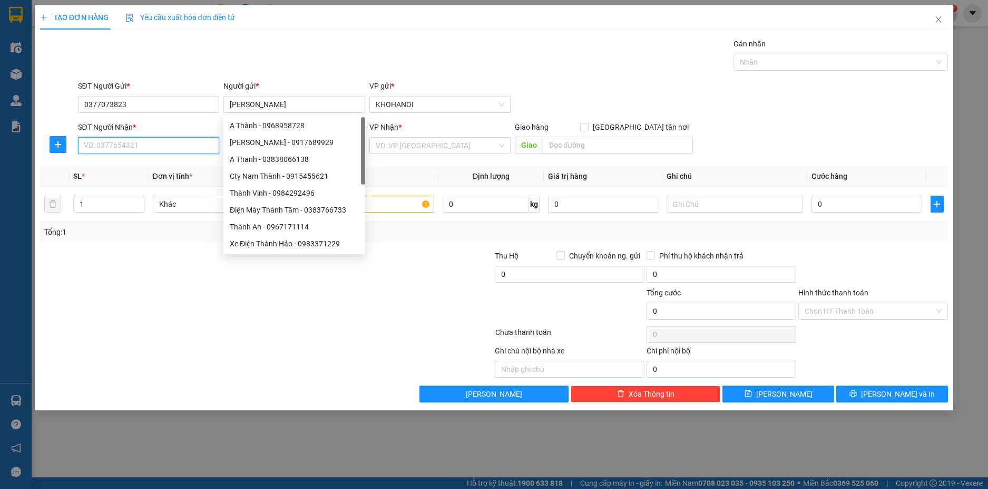
click at [153, 150] on input "SĐT Người Nhận *" at bounding box center [149, 145] width 142 height 17
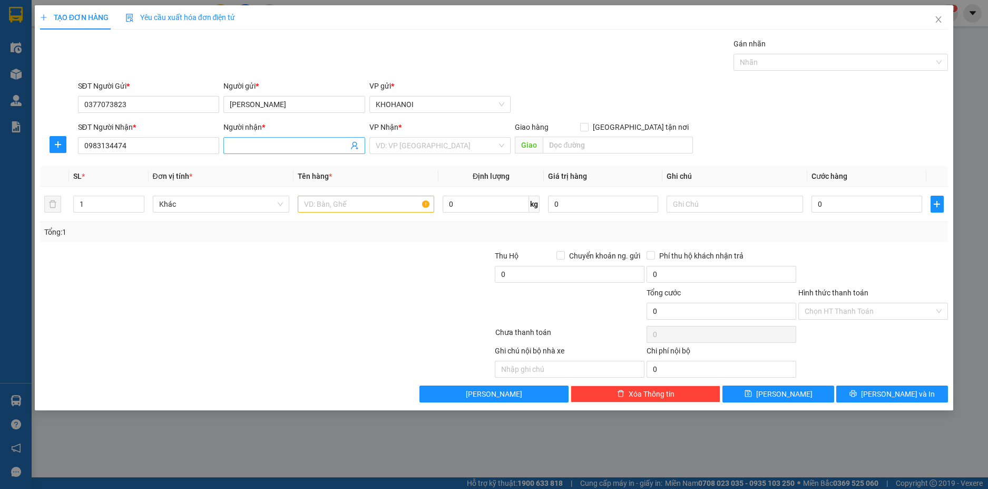
click at [284, 143] on input "Người nhận *" at bounding box center [289, 146] width 119 height 12
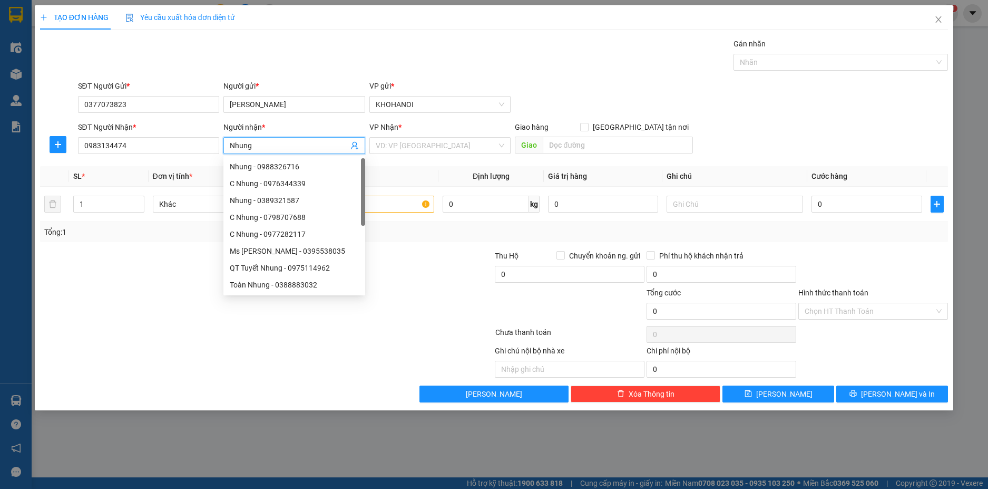
click at [440, 157] on div "VP Nhận * VD: VP Sài Gòn" at bounding box center [440, 139] width 142 height 37
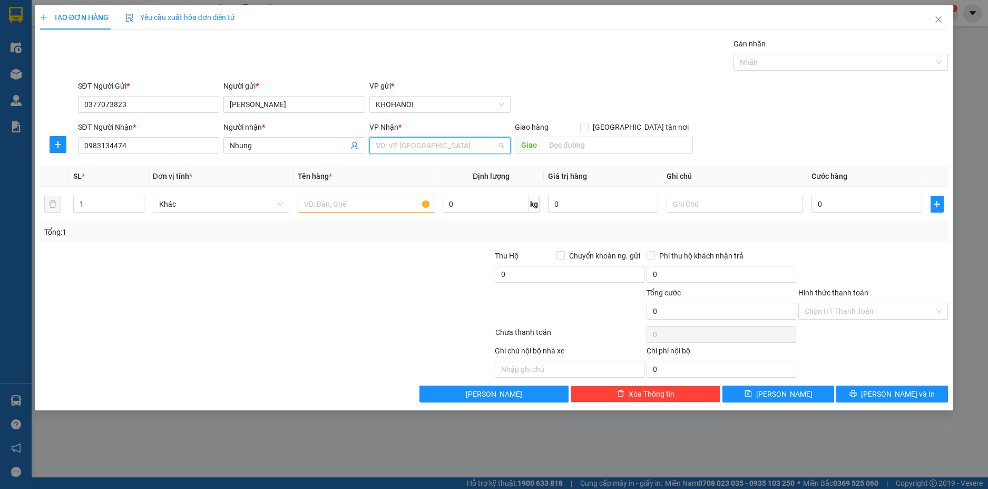
drag, startPoint x: 435, startPoint y: 147, endPoint x: 420, endPoint y: 240, distance: 94.5
click at [434, 149] on input "search" at bounding box center [437, 146] width 122 height 16
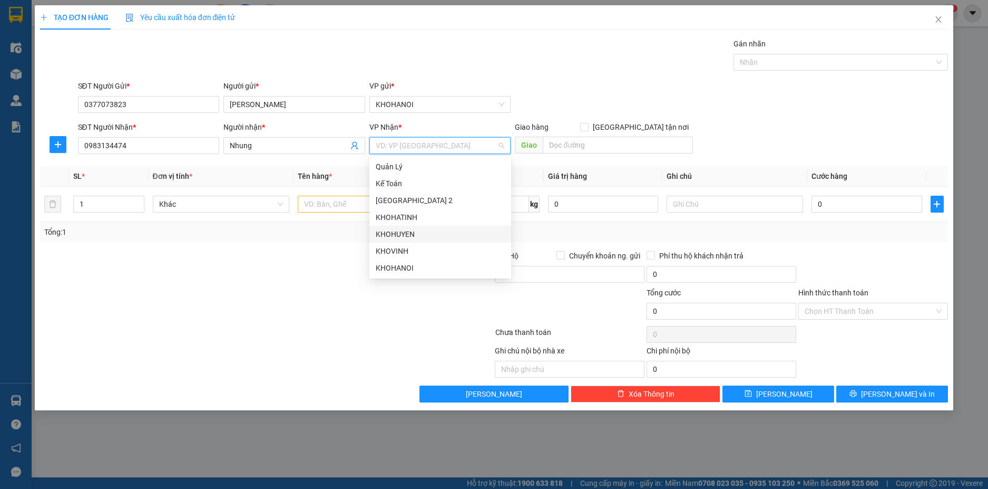
click at [403, 232] on div "KHOHUYEN" at bounding box center [440, 234] width 129 height 12
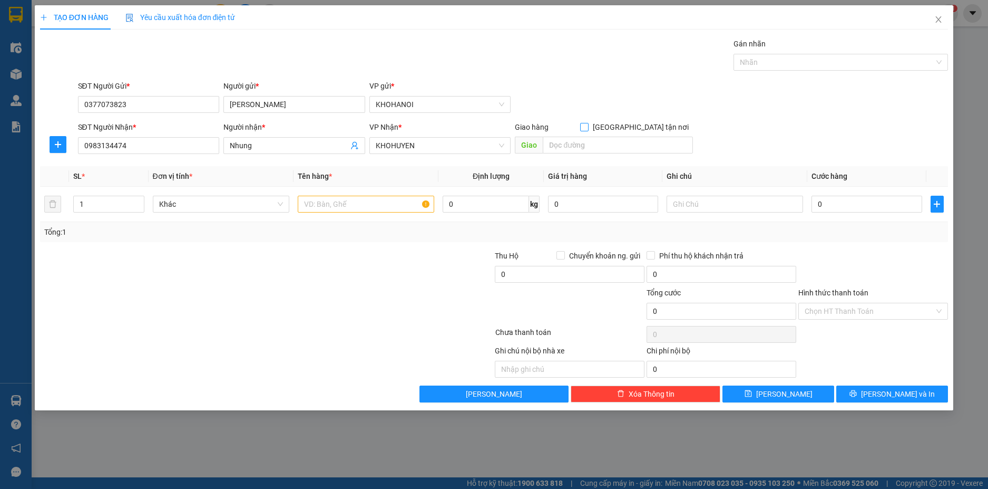
click at [588, 127] on input "[GEOGRAPHIC_DATA] tận nơi" at bounding box center [583, 126] width 7 height 7
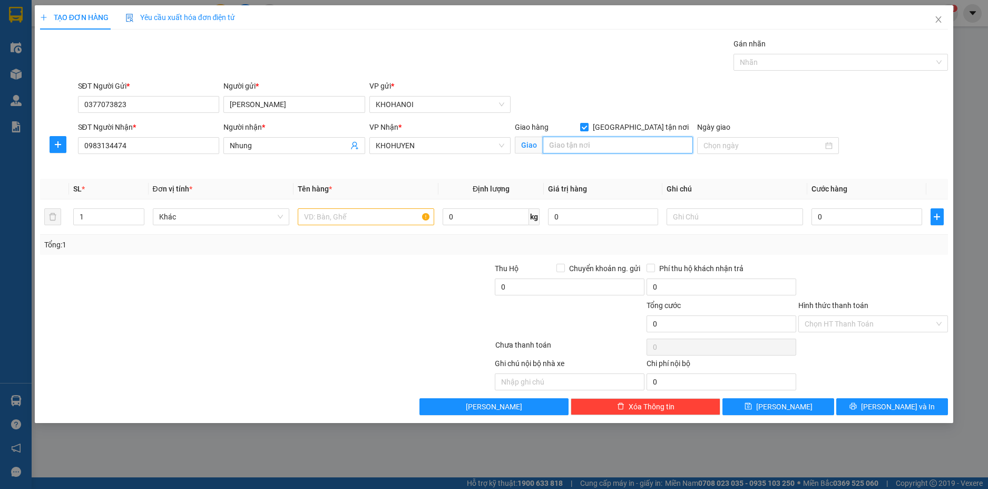
click at [619, 138] on input "text" at bounding box center [618, 145] width 150 height 17
click at [334, 219] on input "text" at bounding box center [366, 216] width 137 height 17
drag, startPoint x: 829, startPoint y: 225, endPoint x: 834, endPoint y: 220, distance: 7.1
click at [831, 224] on div "0" at bounding box center [867, 216] width 110 height 21
click at [835, 218] on input "0" at bounding box center [867, 216] width 110 height 17
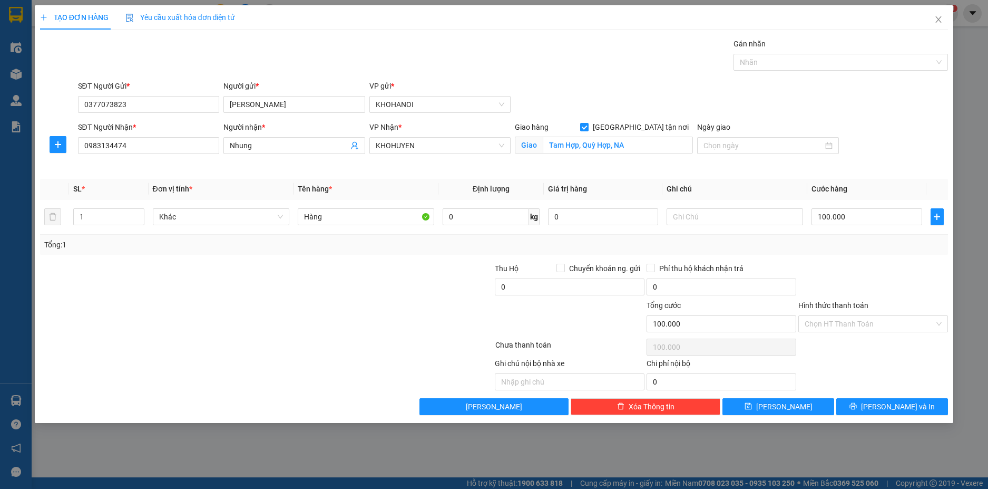
click at [853, 276] on div at bounding box center [873, 280] width 152 height 37
click at [558, 266] on input "Chuyển khoản ng. gửi" at bounding box center [560, 267] width 7 height 7
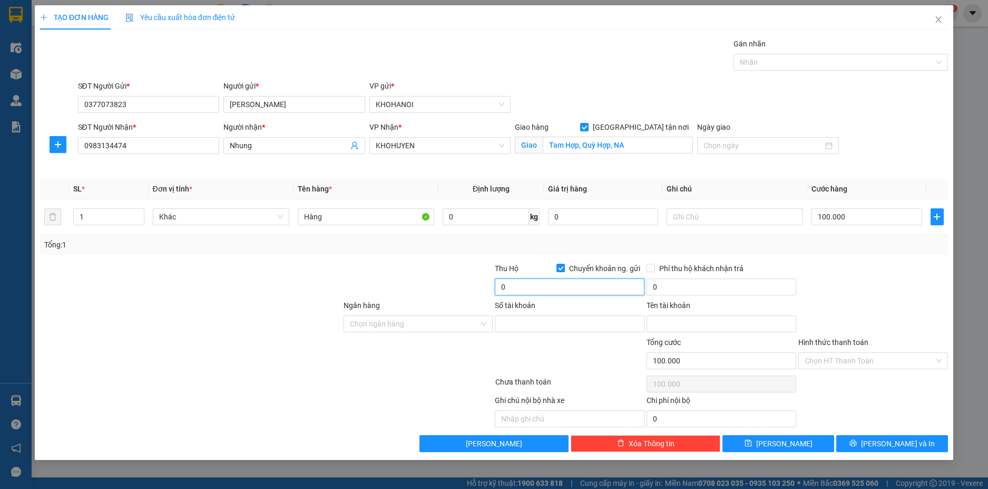
click at [539, 290] on input "0" at bounding box center [570, 286] width 150 height 17
click at [444, 262] on div at bounding box center [419, 280] width 152 height 37
click at [384, 323] on input "Ngân hàng" at bounding box center [415, 324] width 130 height 16
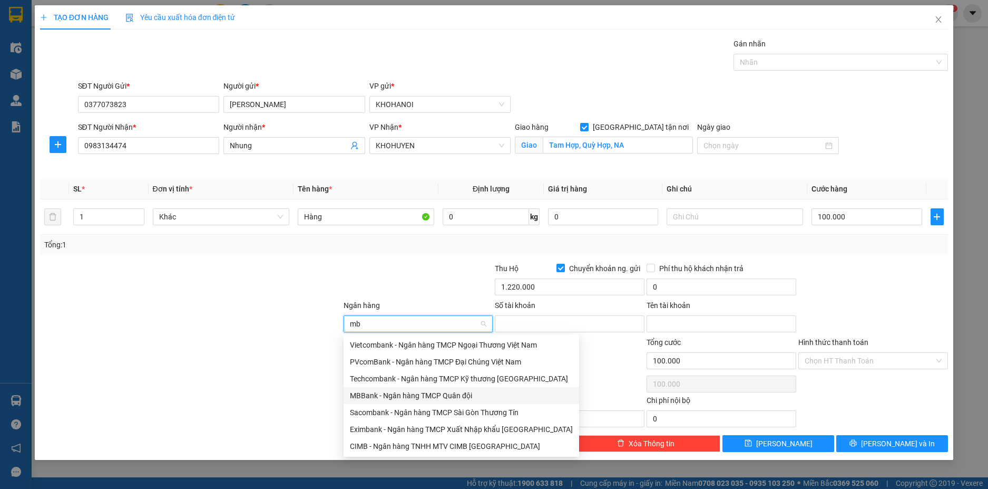
click at [404, 392] on div "MBBank - Ngân hàng TMCP Quân đội" at bounding box center [461, 396] width 223 height 12
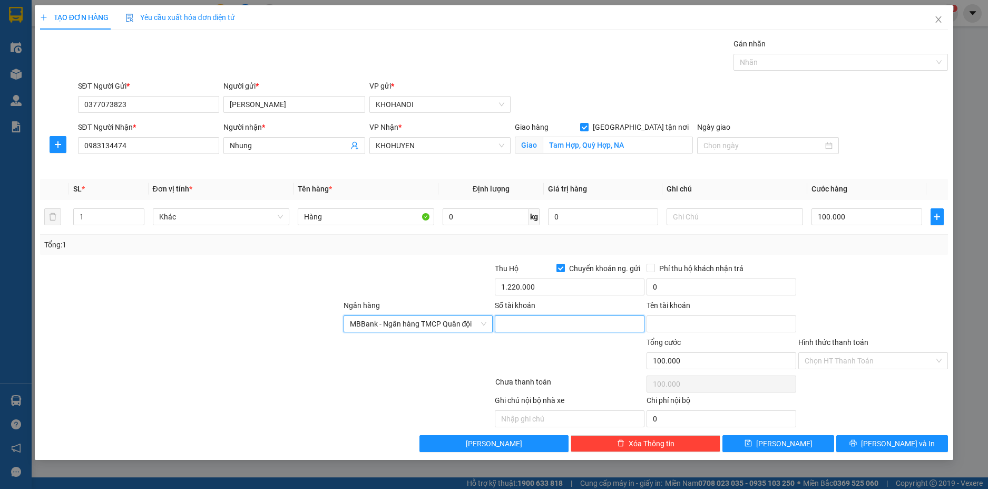
click at [530, 323] on input "Số tài khoản" at bounding box center [570, 323] width 150 height 17
click at [670, 321] on input "Tên tài khoản" at bounding box center [722, 323] width 150 height 17
click at [865, 281] on div at bounding box center [873, 280] width 152 height 37
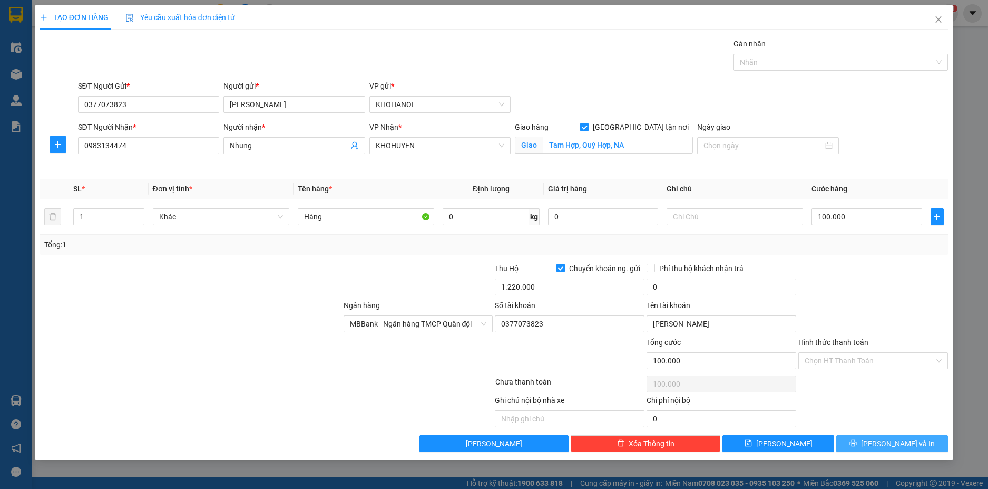
drag, startPoint x: 863, startPoint y: 443, endPoint x: 859, endPoint y: 432, distance: 11.7
click at [863, 441] on button "[PERSON_NAME] và In" at bounding box center [892, 443] width 112 height 17
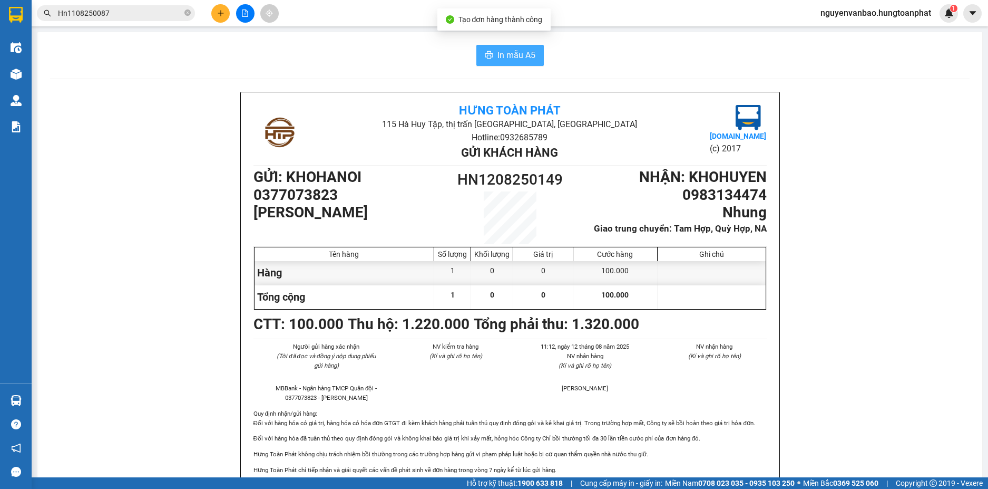
click at [519, 57] on span "In mẫu A5" at bounding box center [517, 54] width 38 height 13
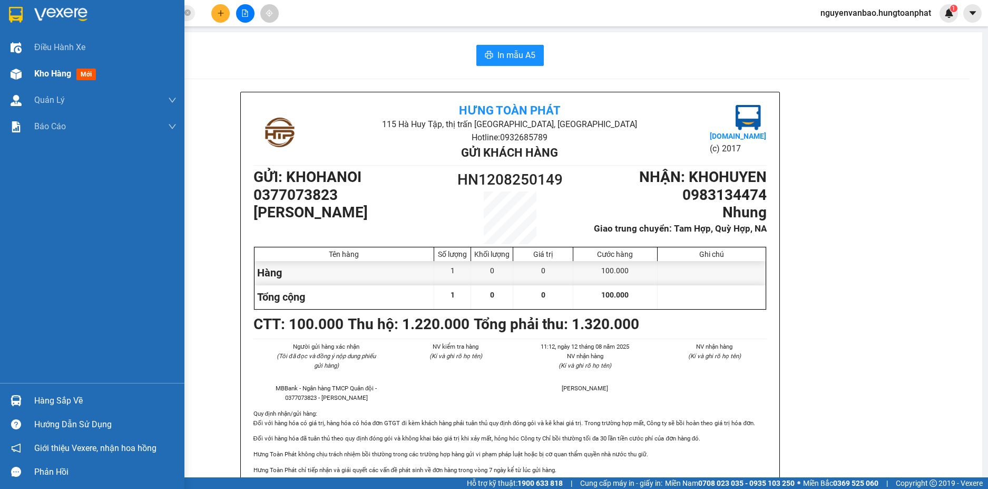
click at [16, 75] on img at bounding box center [16, 74] width 11 height 11
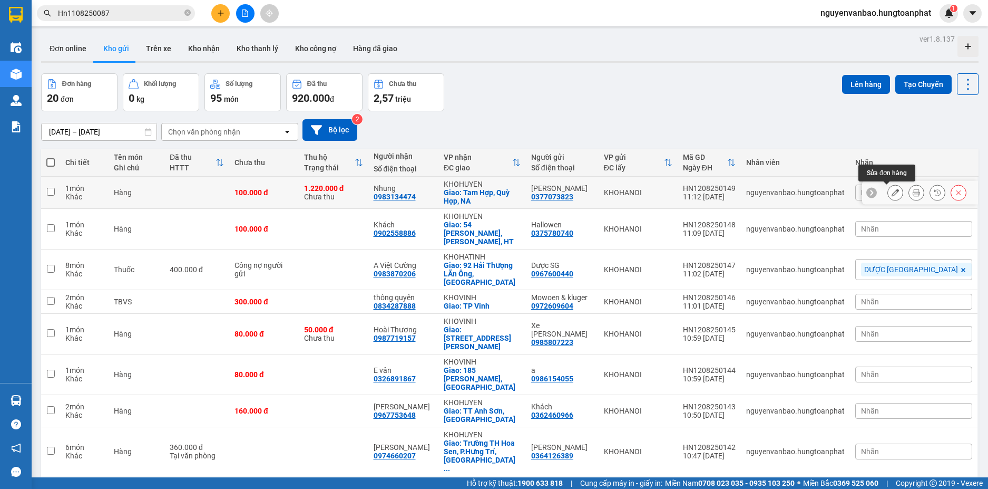
click at [888, 189] on button at bounding box center [895, 192] width 15 height 18
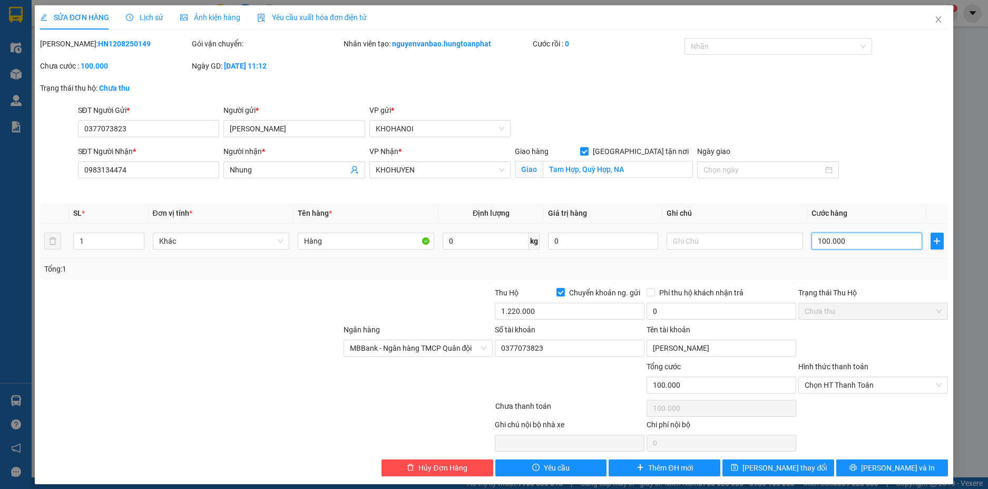
click at [847, 242] on input "100.000" at bounding box center [867, 240] width 110 height 17
click at [559, 313] on input "1.220.000" at bounding box center [570, 311] width 150 height 17
click at [897, 116] on div "SĐT Người Gửi * 0377073823 Người gửi * Thanh VP gửi * KHOHANOI" at bounding box center [513, 122] width 875 height 37
drag, startPoint x: 868, startPoint y: 465, endPoint x: 845, endPoint y: 424, distance: 46.5
click at [857, 465] on icon "printer" at bounding box center [853, 466] width 7 height 7
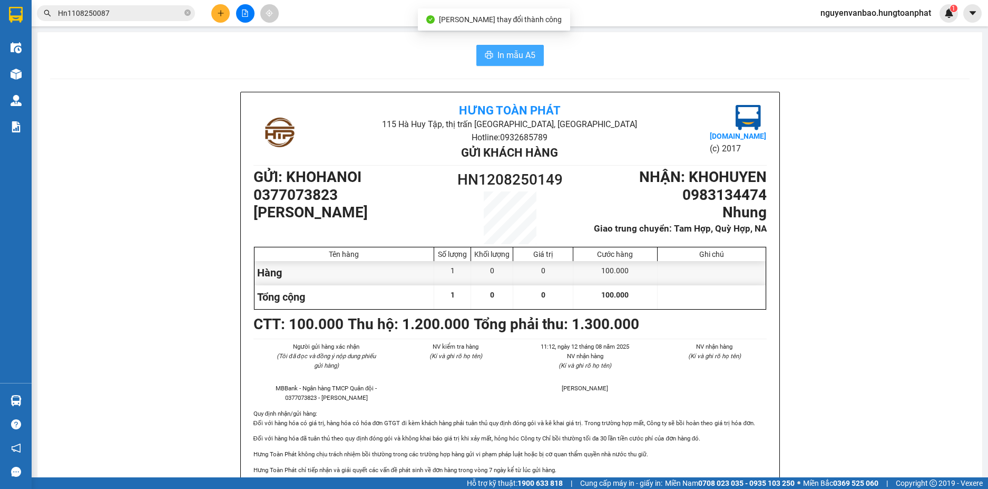
click at [507, 45] on button "In mẫu A5" at bounding box center [509, 55] width 67 height 21
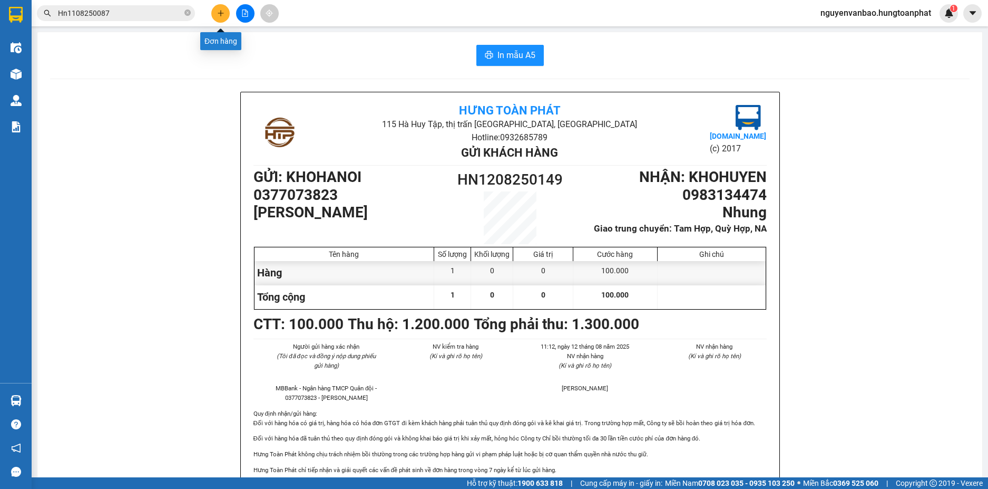
click at [219, 16] on icon "plus" at bounding box center [220, 12] width 7 height 7
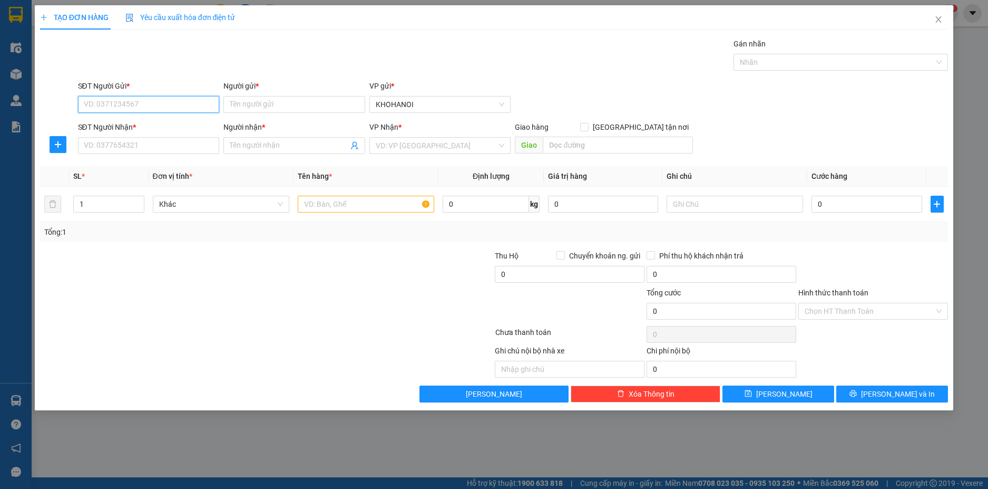
click at [201, 109] on input "SĐT Người Gửi *" at bounding box center [149, 104] width 142 height 17
click at [156, 109] on input "SĐT Người Gửi *" at bounding box center [149, 104] width 142 height 17
click at [161, 120] on div "0974866603 - Cty Hoàng bách" at bounding box center [148, 126] width 129 height 12
click at [152, 143] on input "SĐT Người Nhận *" at bounding box center [149, 145] width 142 height 17
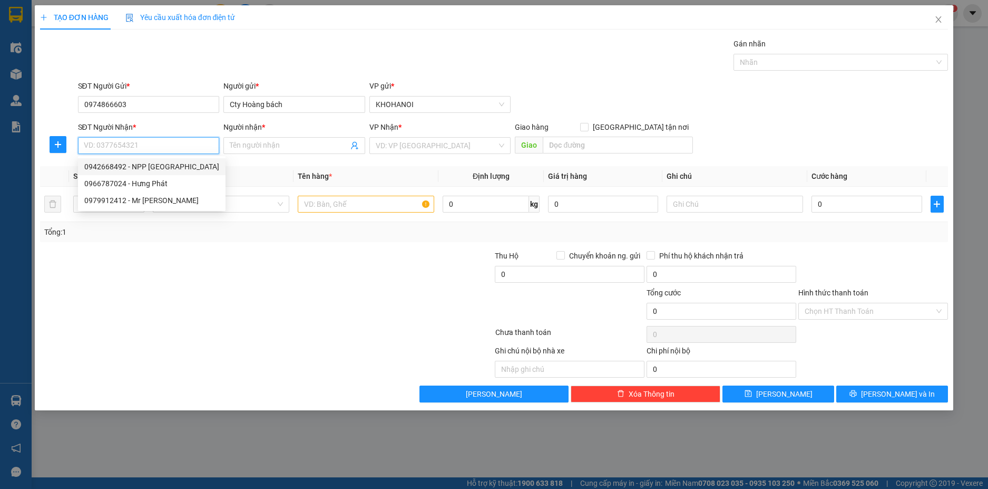
click at [155, 167] on div "0942668492 - NPP Hưng Phát" at bounding box center [151, 167] width 135 height 12
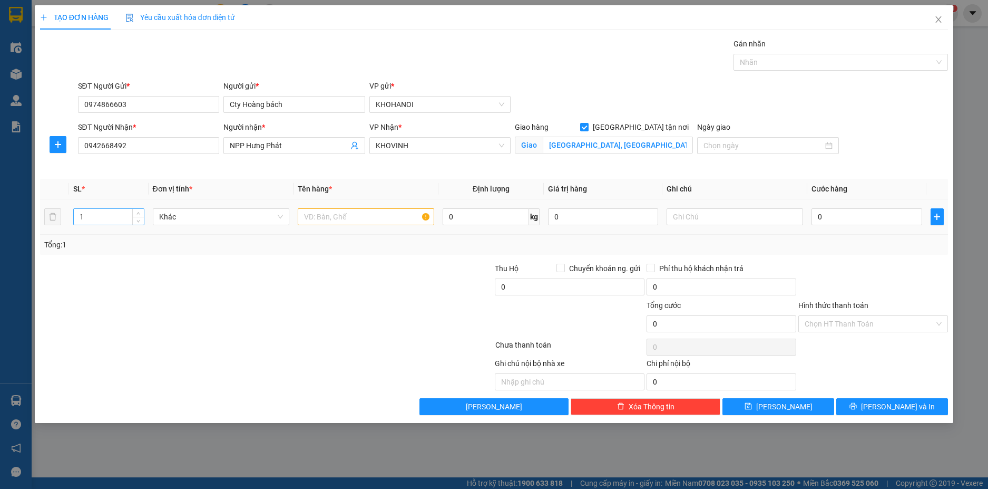
click at [103, 220] on input "1" at bounding box center [109, 217] width 70 height 16
click at [365, 217] on input "text" at bounding box center [366, 216] width 137 height 17
click at [832, 223] on input "0" at bounding box center [867, 216] width 110 height 17
click at [868, 255] on div "Transit Pickup Surcharge Ids Transit Deliver Surcharge Ids Transit Deliver Surc…" at bounding box center [494, 226] width 909 height 377
click at [854, 327] on input "Hình thức thanh toán" at bounding box center [870, 324] width 130 height 16
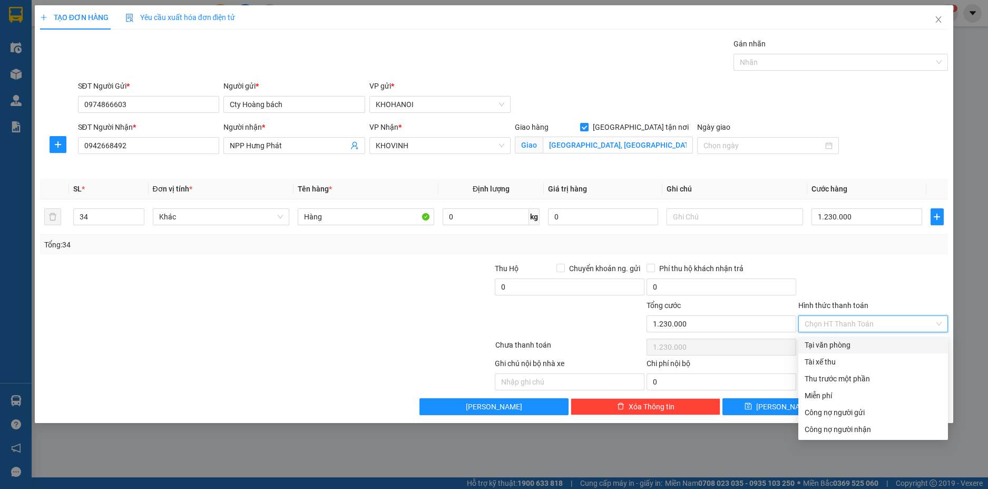
click at [851, 342] on div "Tại văn phòng" at bounding box center [873, 345] width 137 height 12
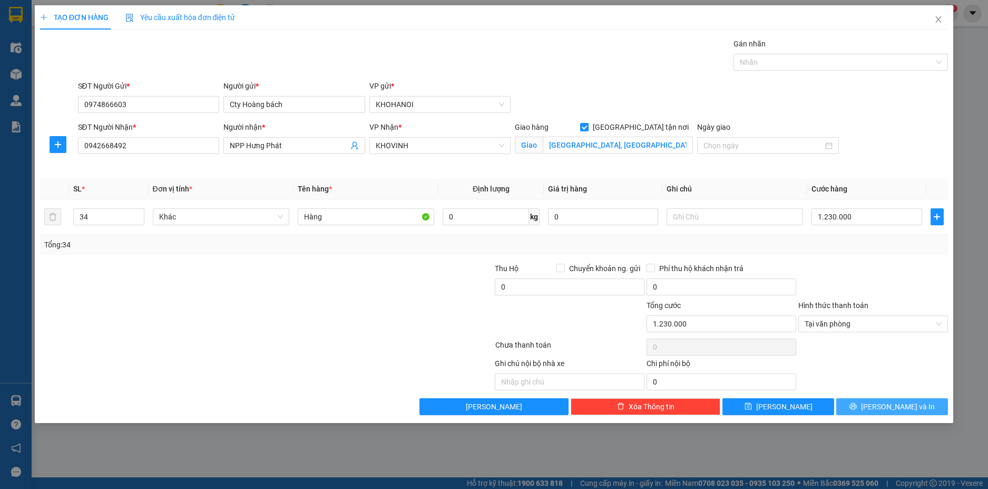
click at [907, 405] on span "[PERSON_NAME] và In" at bounding box center [898, 407] width 74 height 12
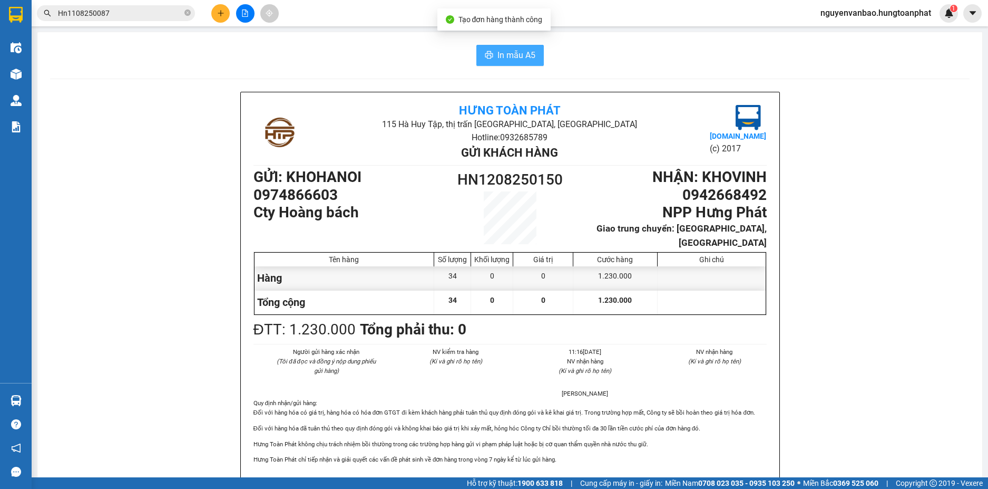
click at [500, 54] on span "In mẫu A5" at bounding box center [517, 54] width 38 height 13
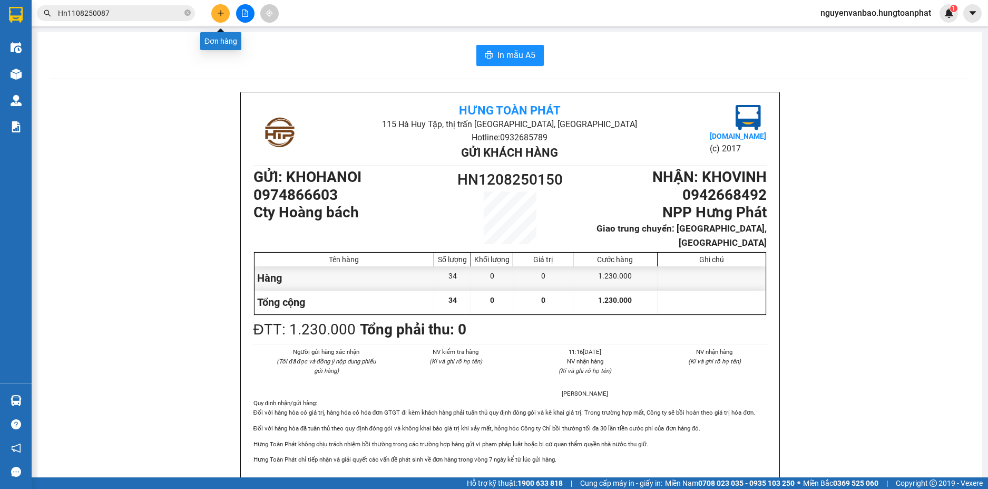
click at [216, 12] on button at bounding box center [220, 13] width 18 height 18
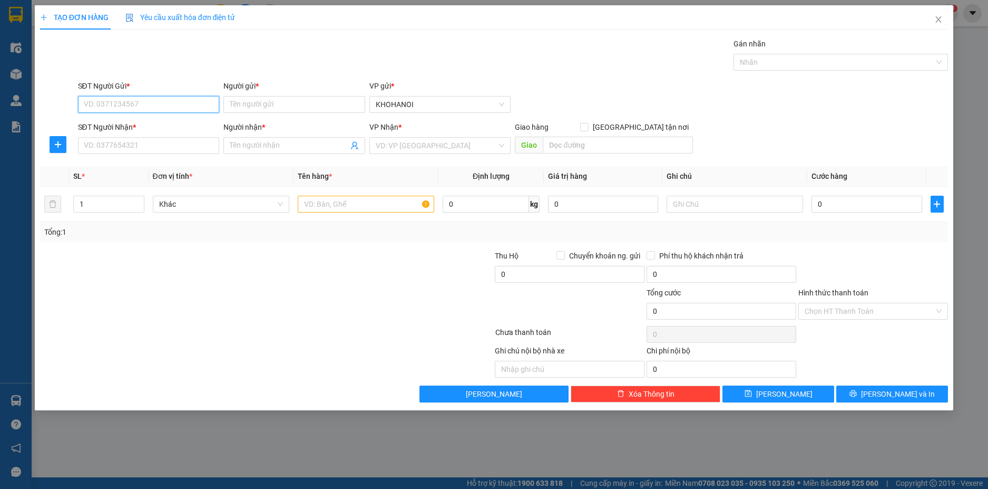
click at [129, 108] on input "SĐT Người Gửi *" at bounding box center [149, 104] width 142 height 17
click at [112, 128] on div "0886688597 - Cty DNT" at bounding box center [148, 126] width 129 height 12
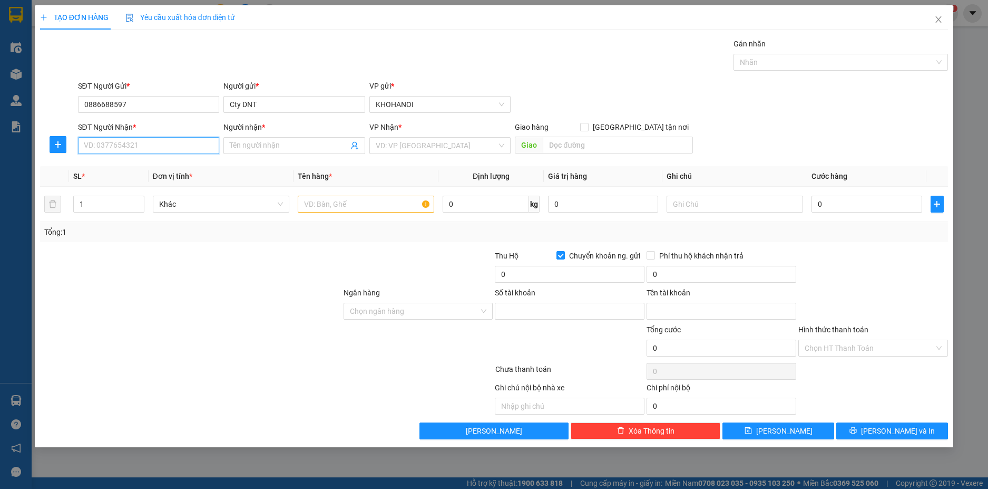
click at [115, 145] on input "SĐT Người Nhận *" at bounding box center [149, 145] width 142 height 17
click at [148, 166] on div "0943239439 - DS Kim Anh" at bounding box center [148, 167] width 129 height 12
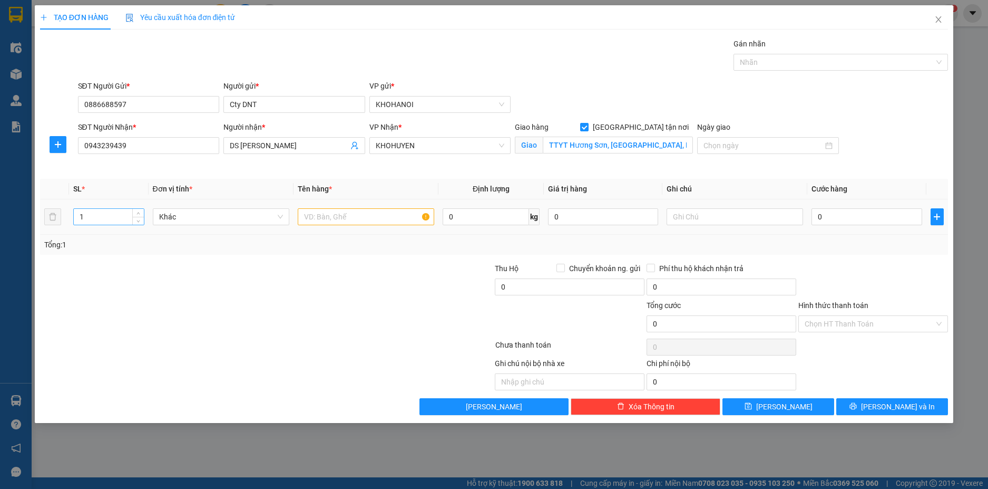
click at [103, 220] on input "1" at bounding box center [109, 217] width 70 height 16
click at [360, 219] on input "text" at bounding box center [366, 216] width 137 height 17
click at [843, 220] on input "0" at bounding box center [867, 216] width 110 height 17
click at [840, 258] on div "Transit Pickup Surcharge Ids Transit Deliver Surcharge Ids Transit Deliver Surc…" at bounding box center [494, 226] width 909 height 377
drag, startPoint x: 825, startPoint y: 324, endPoint x: 825, endPoint y: 332, distance: 7.9
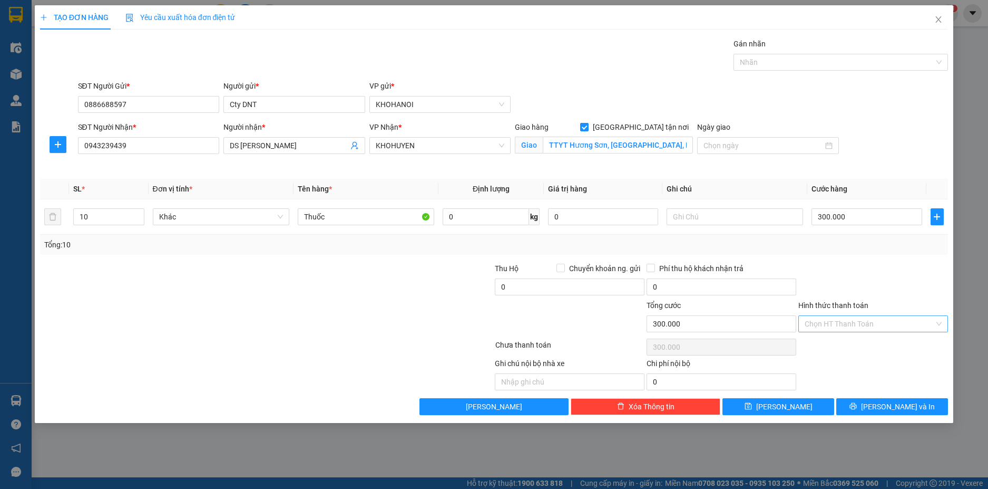
click at [826, 324] on input "Hình thức thanh toán" at bounding box center [870, 324] width 130 height 16
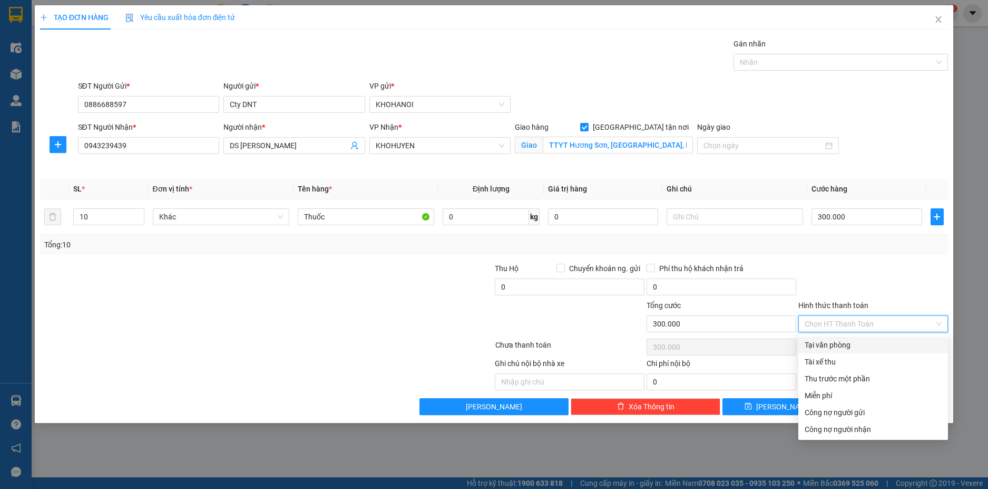
click at [826, 344] on div "Tại văn phòng" at bounding box center [873, 345] width 137 height 12
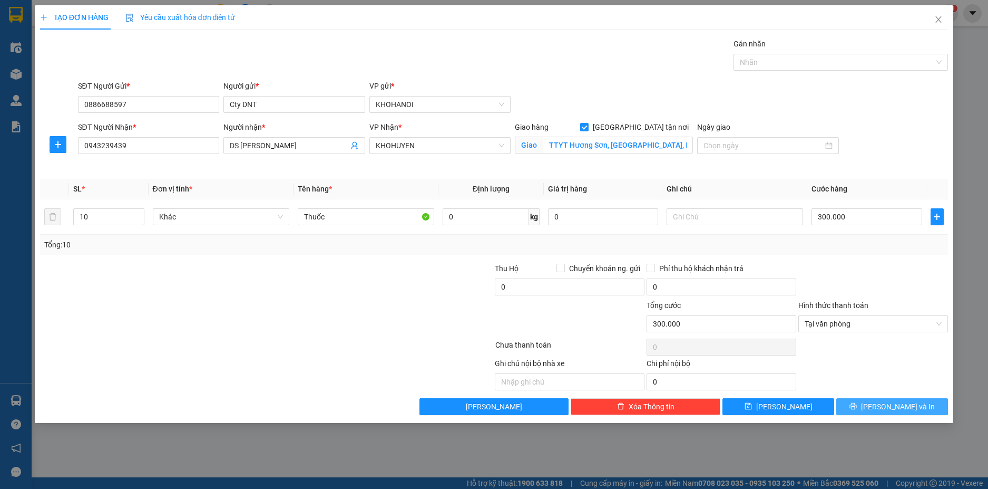
click at [857, 405] on icon "printer" at bounding box center [853, 405] width 7 height 7
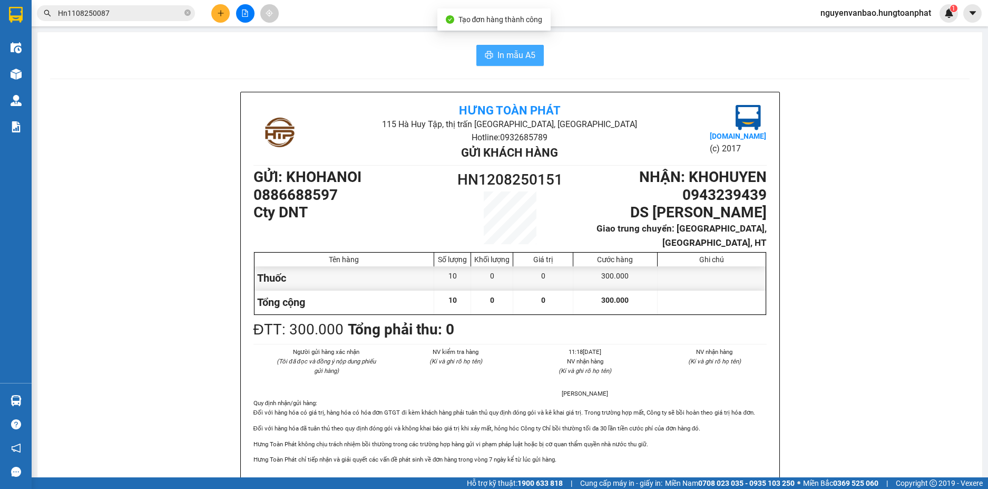
click at [511, 50] on span "In mẫu A5" at bounding box center [517, 54] width 38 height 13
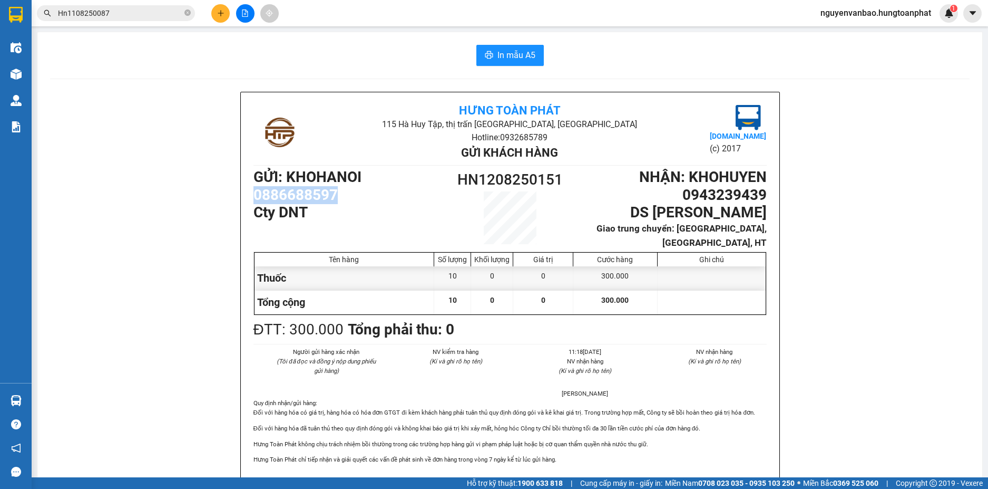
drag, startPoint x: 332, startPoint y: 198, endPoint x: 233, endPoint y: 193, distance: 99.2
copy h1 "0886688597"
click at [208, 15] on div at bounding box center [245, 13] width 79 height 18
click at [216, 15] on button at bounding box center [220, 13] width 18 height 18
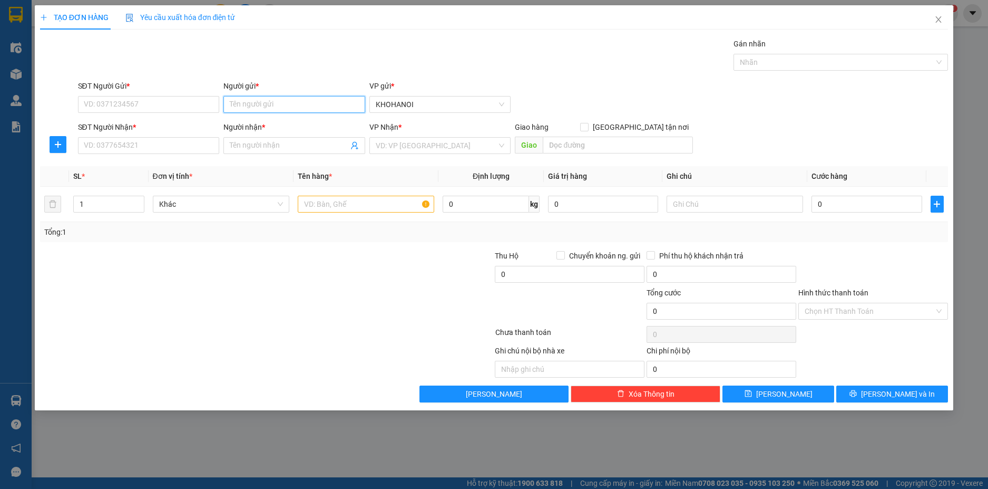
click at [247, 105] on input "Người gửi *" at bounding box center [294, 104] width 142 height 17
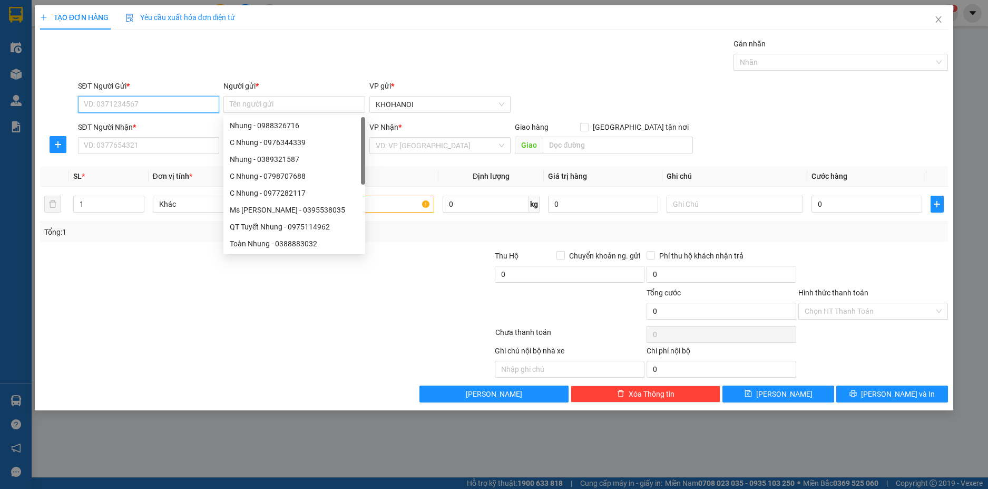
click at [144, 108] on input "SĐT Người Gửi *" at bounding box center [149, 104] width 142 height 17
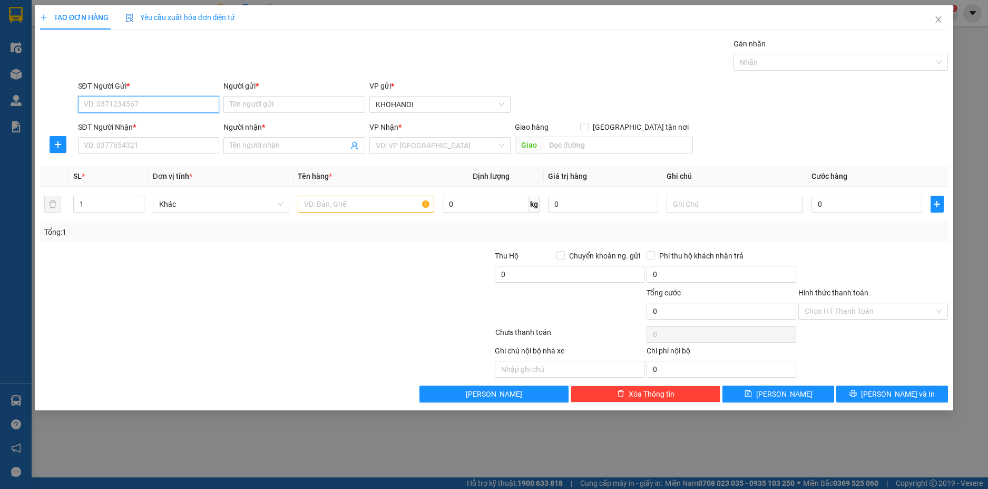
paste input "0886688597"
click at [133, 120] on div "0886688597 - Cty DNT" at bounding box center [148, 126] width 129 height 12
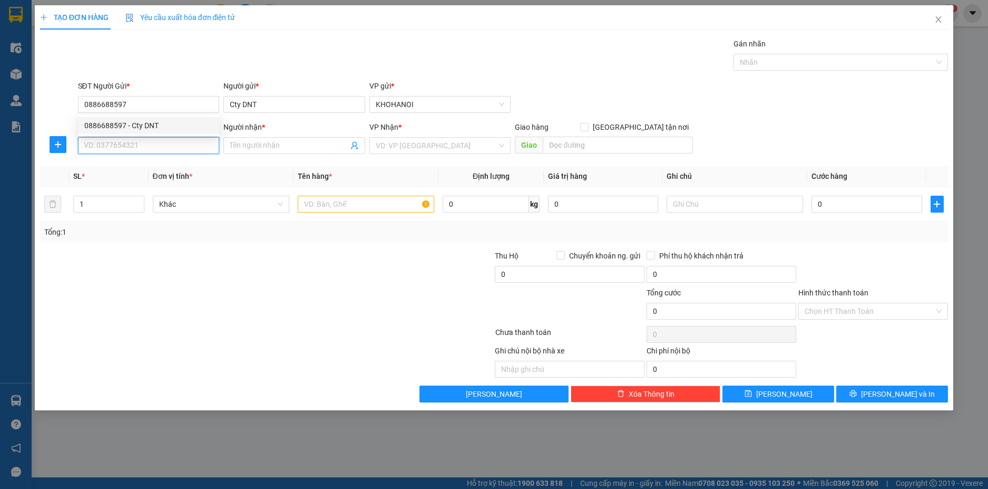
click at [134, 145] on input "SĐT Người Nhận *" at bounding box center [149, 145] width 142 height 17
click at [119, 164] on div "0379096288 - BV TTH HT" at bounding box center [148, 167] width 129 height 12
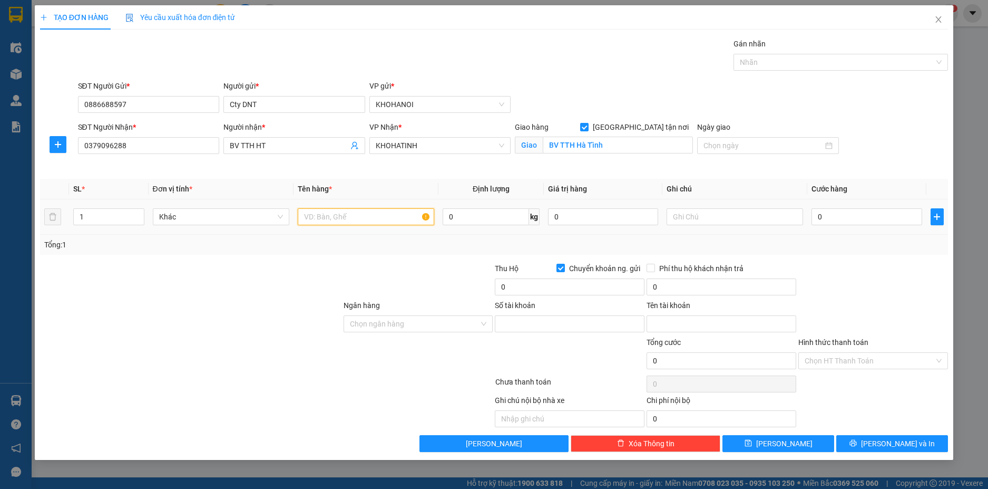
click at [338, 220] on input "text" at bounding box center [366, 216] width 137 height 17
click at [119, 219] on input "1" at bounding box center [109, 217] width 70 height 16
click at [326, 214] on input "text" at bounding box center [366, 216] width 137 height 17
click at [855, 219] on input "0" at bounding box center [867, 216] width 110 height 17
click at [845, 255] on div "Transit Pickup Surcharge Ids Transit Deliver Surcharge Ids Transit Deliver Surc…" at bounding box center [494, 245] width 909 height 414
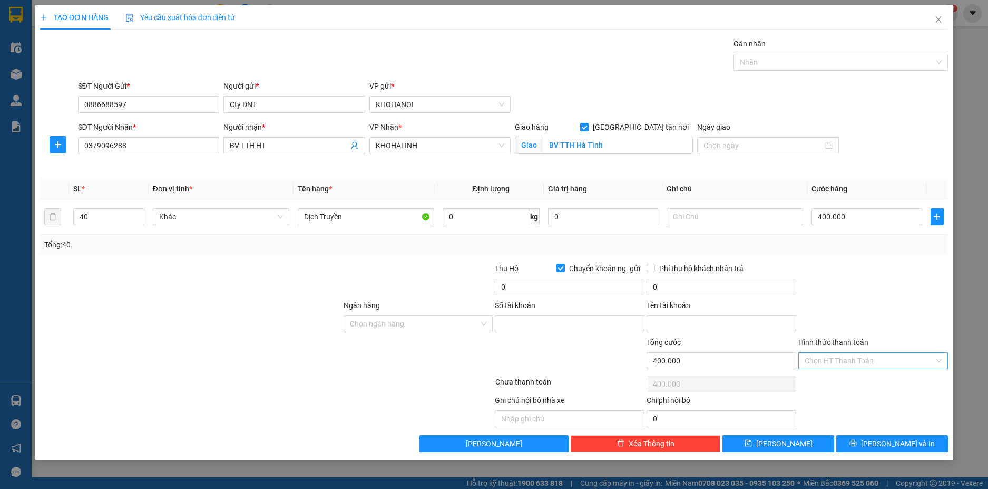
click at [834, 363] on input "Hình thức thanh toán" at bounding box center [870, 361] width 130 height 16
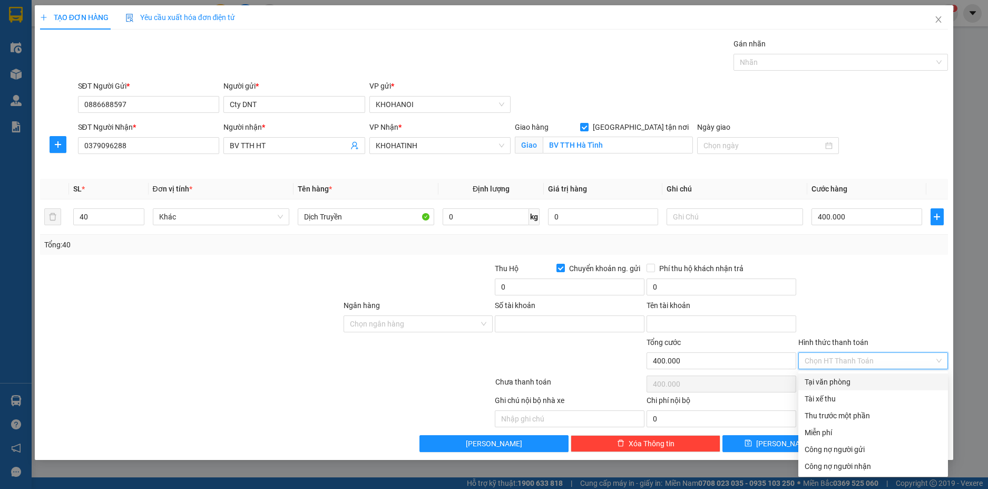
click at [846, 379] on div "Tại văn phòng" at bounding box center [873, 382] width 137 height 12
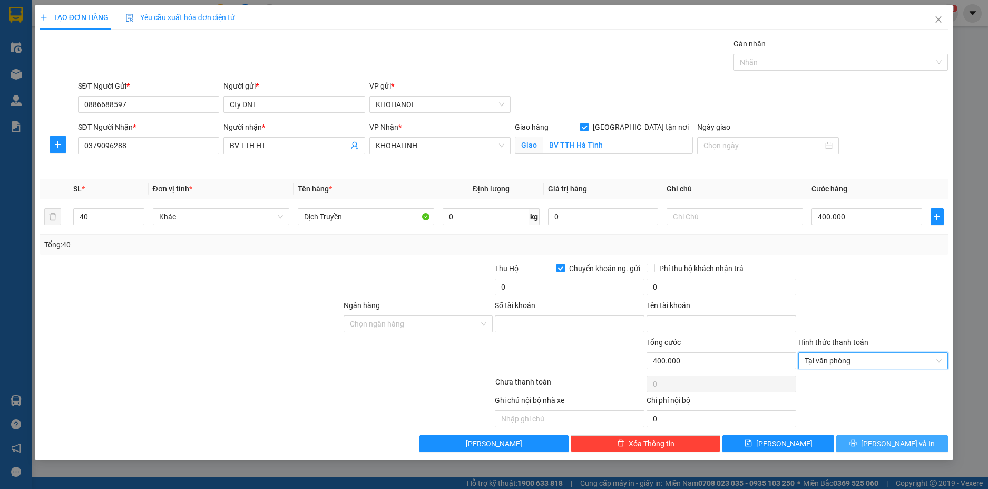
click at [857, 443] on icon "printer" at bounding box center [853, 443] width 7 height 7
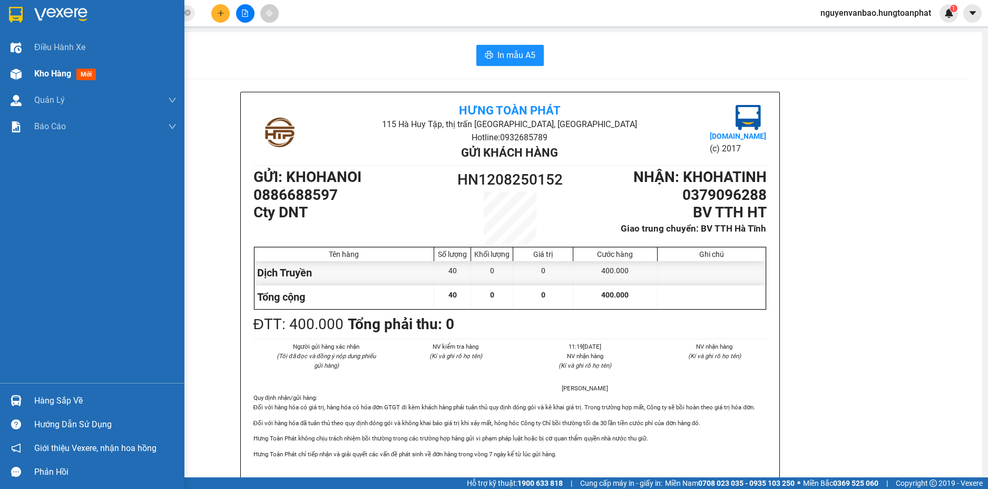
click at [11, 75] on img at bounding box center [16, 74] width 11 height 11
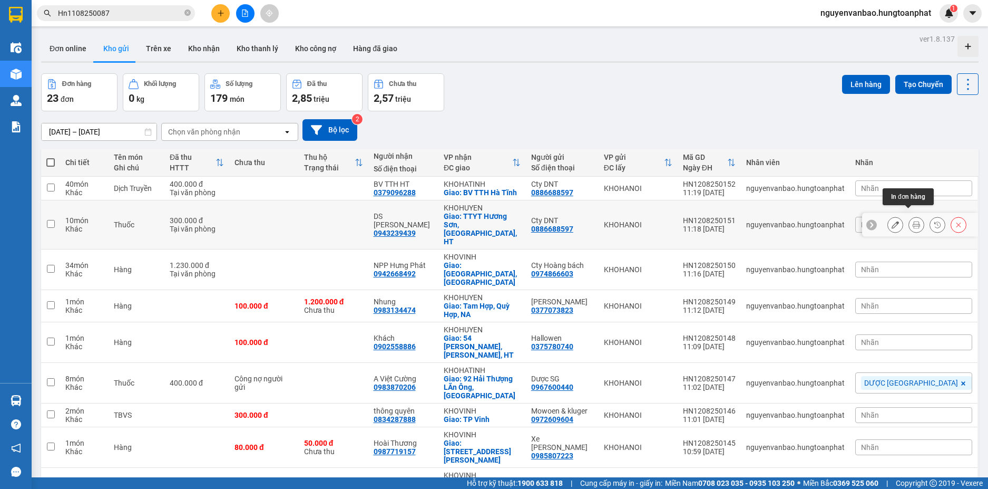
click at [913, 221] on icon at bounding box center [916, 224] width 7 height 7
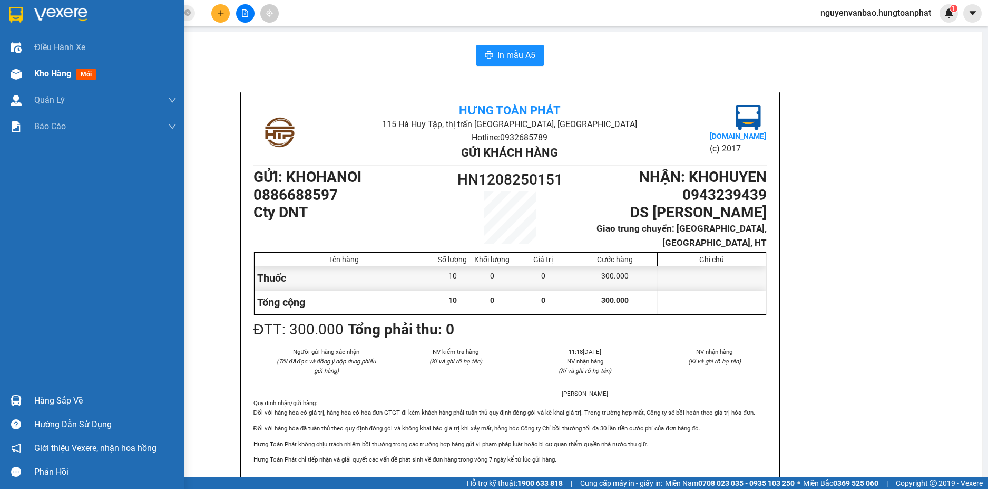
click at [17, 72] on img at bounding box center [16, 74] width 11 height 11
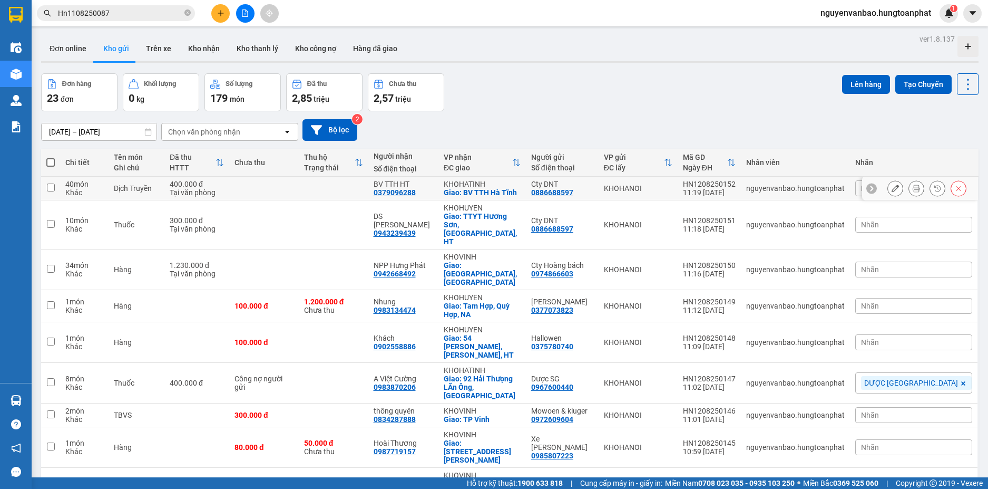
click at [913, 191] on icon at bounding box center [916, 187] width 7 height 7
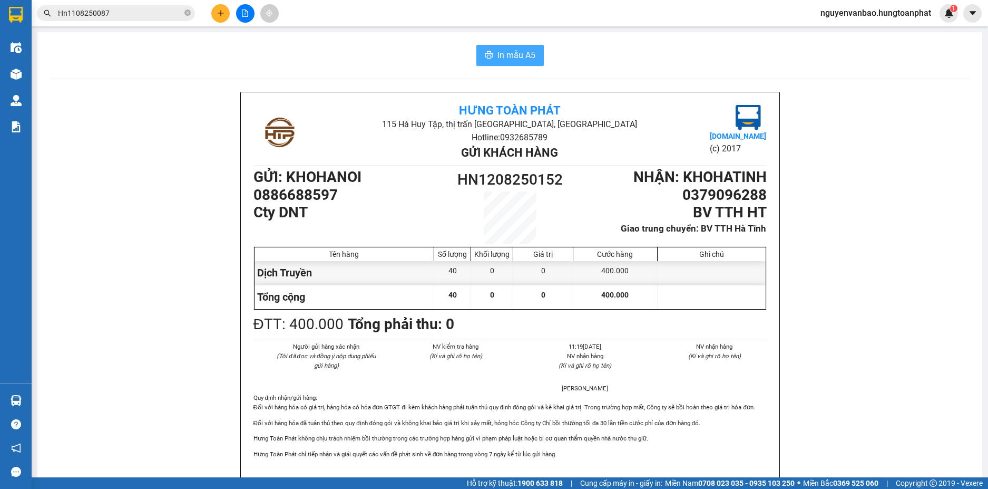
click at [529, 52] on span "In mẫu A5" at bounding box center [517, 54] width 38 height 13
click at [221, 9] on icon "plus" at bounding box center [220, 12] width 7 height 7
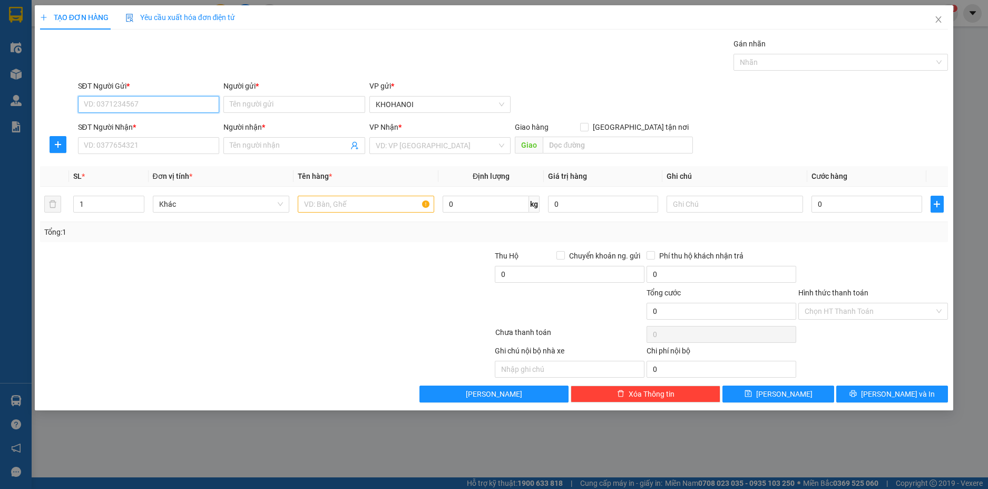
click at [150, 100] on input "SĐT Người Gửi *" at bounding box center [149, 104] width 142 height 17
click at [154, 119] on div "0986490800 - MP Mochi" at bounding box center [149, 125] width 142 height 17
click at [144, 143] on input "SĐT Người Nhận *" at bounding box center [149, 145] width 142 height 17
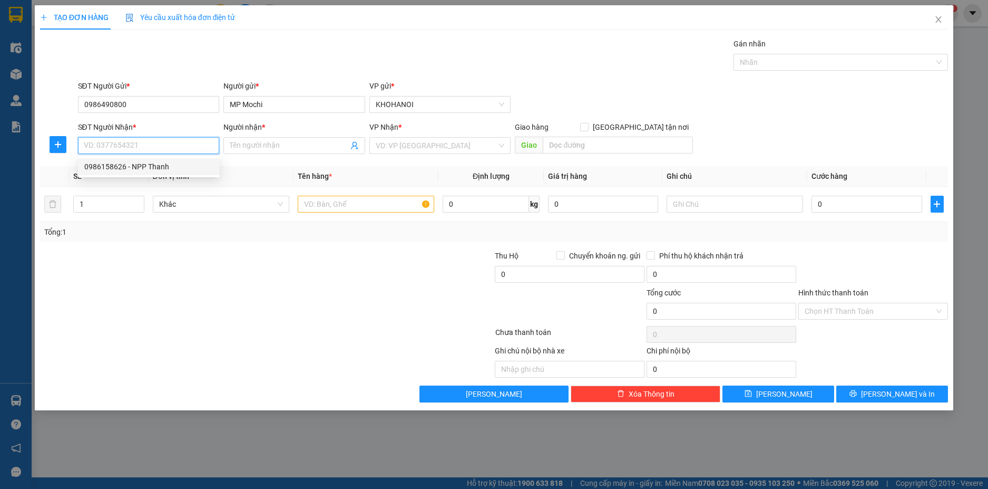
click at [145, 159] on div "0986158626 - NPP Thanh" at bounding box center [149, 166] width 142 height 17
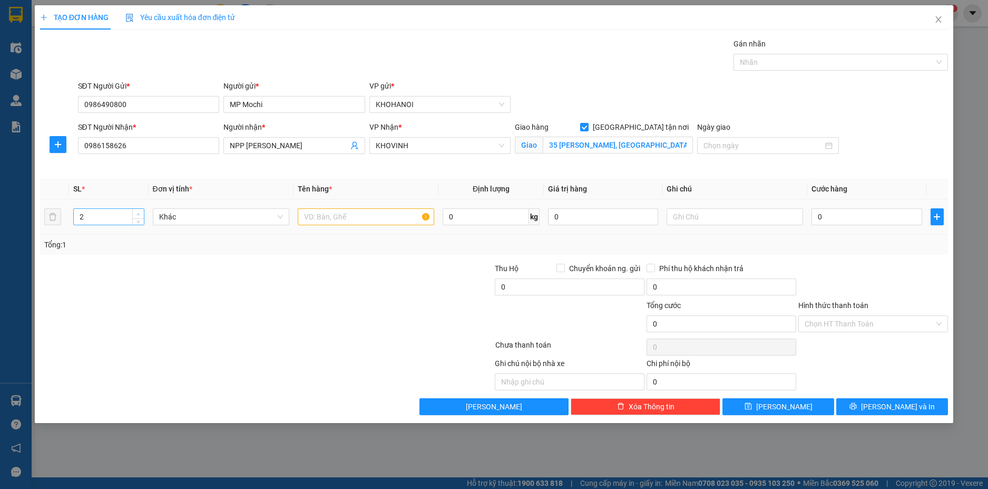
click at [137, 211] on span "up" at bounding box center [138, 214] width 6 height 6
click at [371, 215] on input "text" at bounding box center [366, 216] width 137 height 17
click at [865, 222] on input "0" at bounding box center [867, 216] width 110 height 17
click at [847, 267] on div at bounding box center [873, 280] width 152 height 37
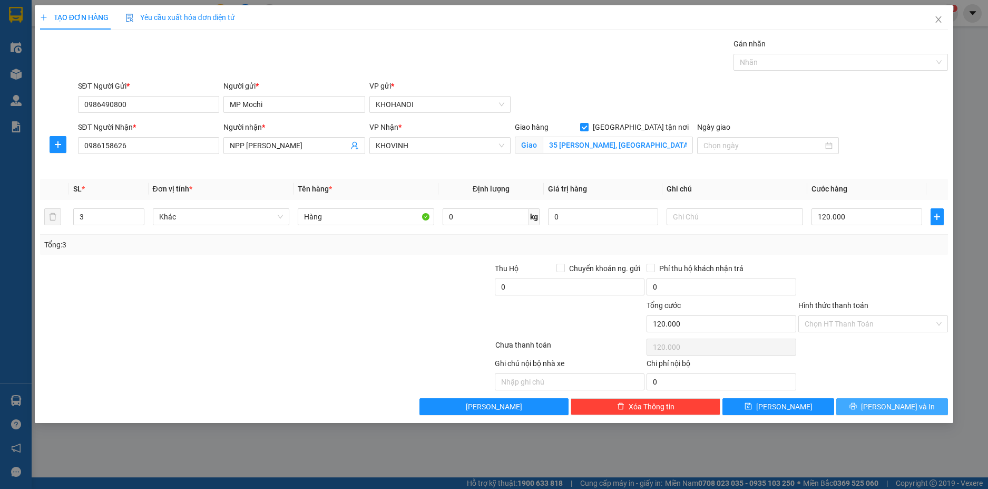
click at [900, 402] on span "[PERSON_NAME] và In" at bounding box center [898, 407] width 74 height 12
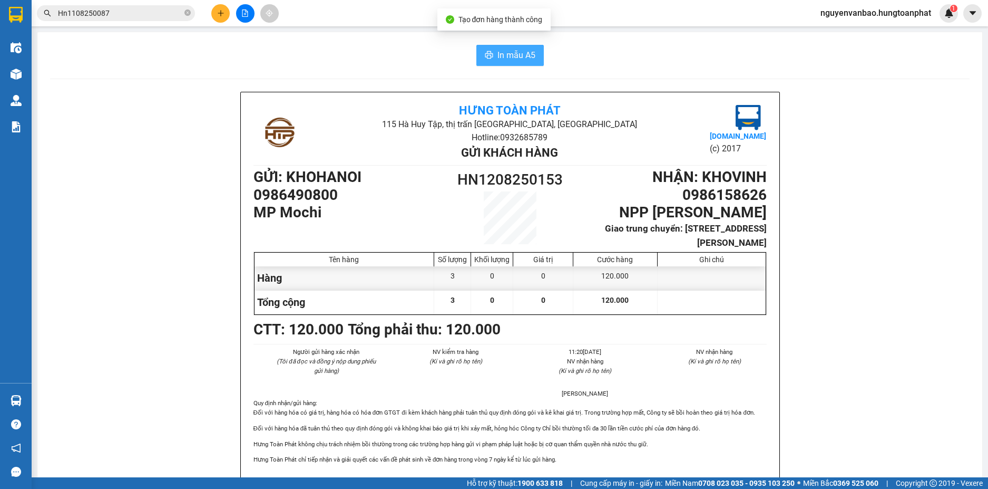
click at [520, 45] on button "In mẫu A5" at bounding box center [509, 55] width 67 height 21
click at [213, 13] on button at bounding box center [220, 13] width 18 height 18
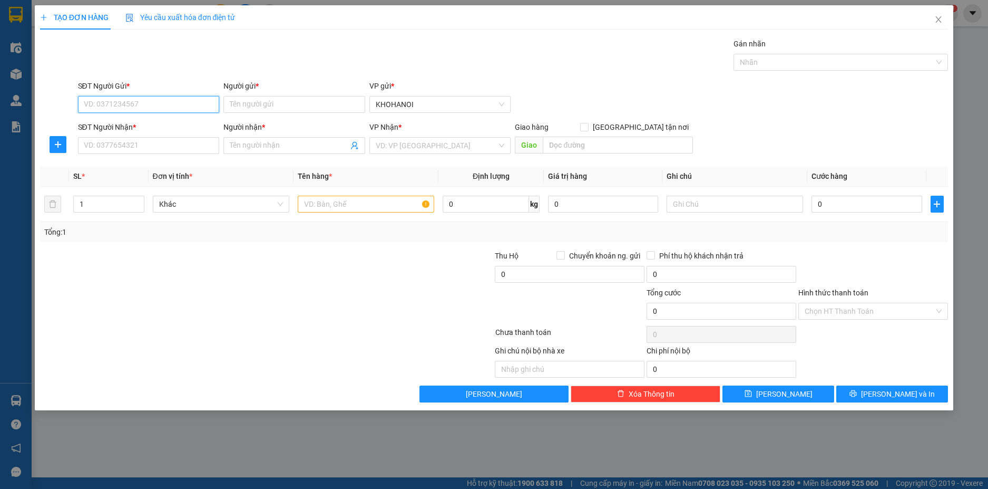
click at [154, 103] on input "SĐT Người Gửi *" at bounding box center [149, 104] width 142 height 17
click at [256, 103] on input "Người gửi *" at bounding box center [294, 104] width 142 height 17
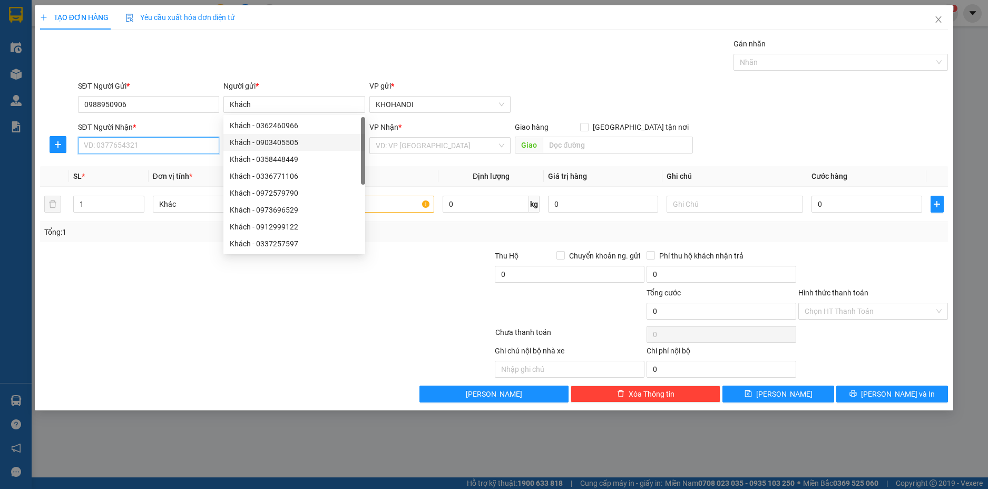
click at [159, 143] on input "SĐT Người Nhận *" at bounding box center [149, 145] width 142 height 17
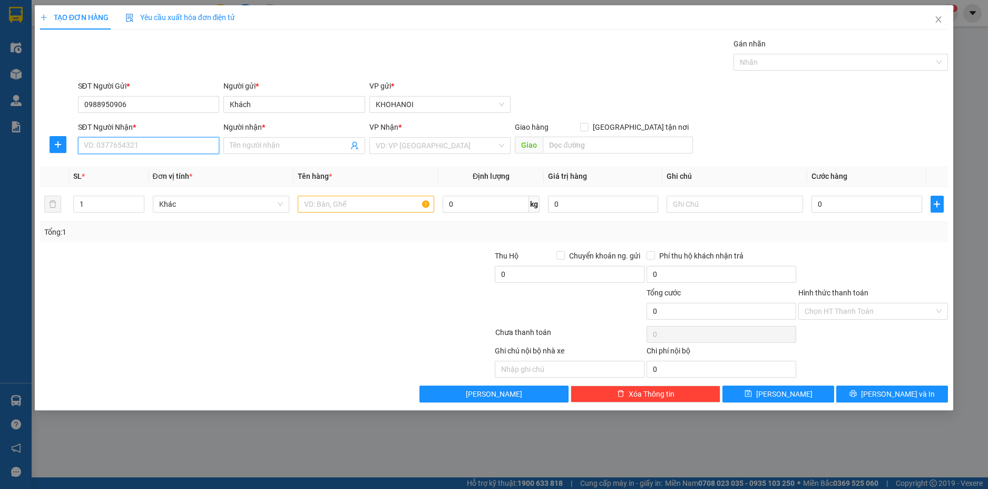
click at [147, 147] on input "SĐT Người Nhận *" at bounding box center [149, 145] width 142 height 17
click at [119, 163] on div "0911057393 - A Quang" at bounding box center [148, 167] width 129 height 12
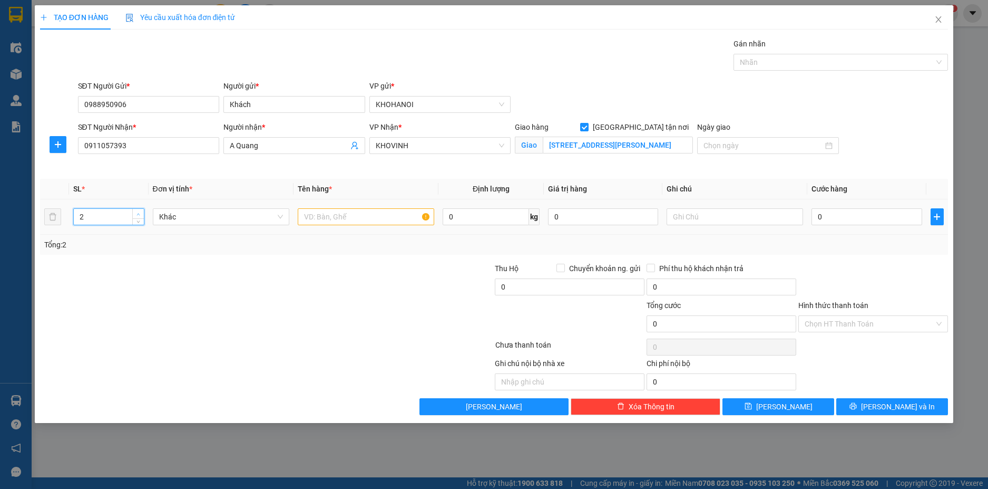
click at [137, 211] on span "up" at bounding box center [138, 214] width 6 height 6
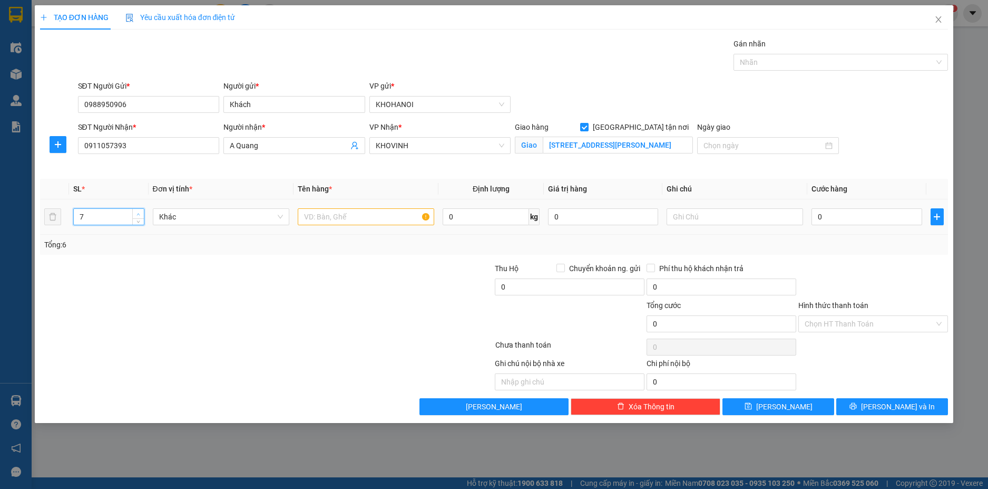
click at [137, 211] on span "up" at bounding box center [138, 214] width 6 height 6
click at [345, 215] on input "text" at bounding box center [366, 216] width 137 height 17
click at [832, 218] on input "0" at bounding box center [867, 216] width 110 height 17
drag, startPoint x: 851, startPoint y: 215, endPoint x: 818, endPoint y: 223, distance: 34.1
click at [818, 223] on input "0.140" at bounding box center [867, 216] width 110 height 17
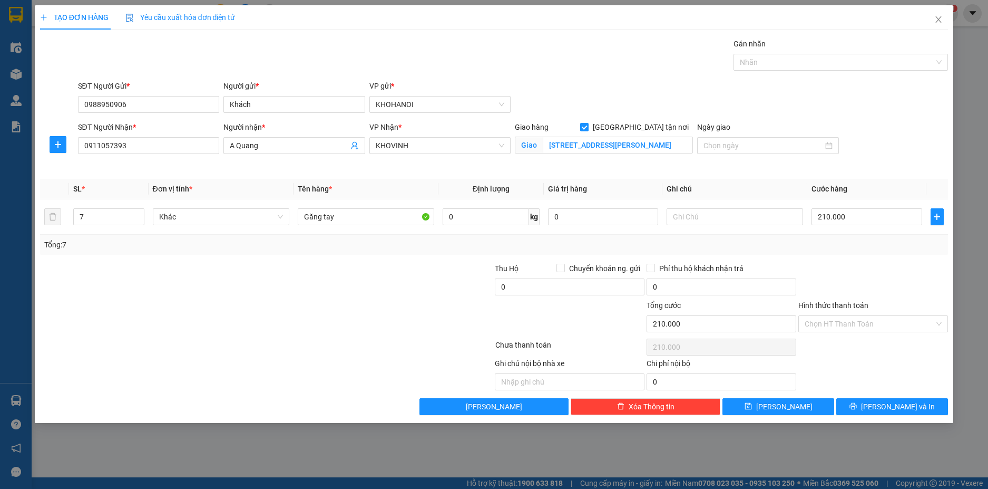
click at [869, 265] on div at bounding box center [873, 280] width 152 height 37
click at [904, 401] on span "[PERSON_NAME] và In" at bounding box center [898, 407] width 74 height 12
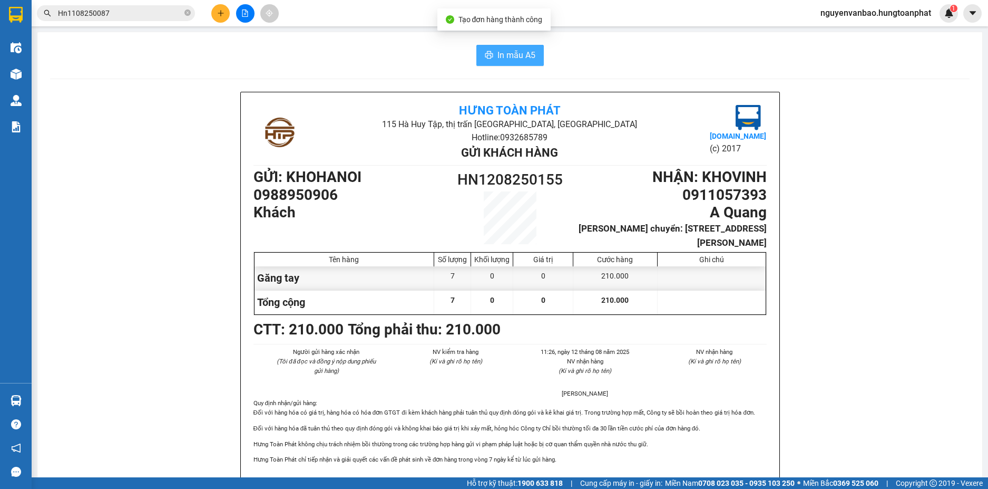
click at [491, 52] on button "In mẫu A5" at bounding box center [509, 55] width 67 height 21
click at [223, 12] on icon "plus" at bounding box center [220, 12] width 7 height 7
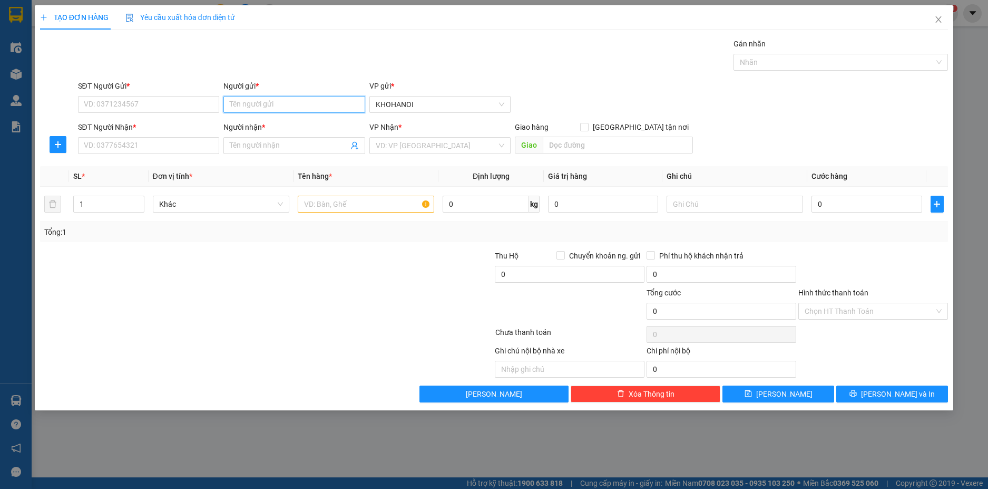
click at [252, 112] on input "Người gửi *" at bounding box center [294, 104] width 142 height 17
click at [279, 124] on div "Mowoen & kluger - 0972609604" at bounding box center [294, 126] width 129 height 12
click at [150, 146] on input "SĐT Người Nhận *" at bounding box center [149, 145] width 142 height 17
click at [145, 104] on input "0972609604" at bounding box center [149, 104] width 142 height 17
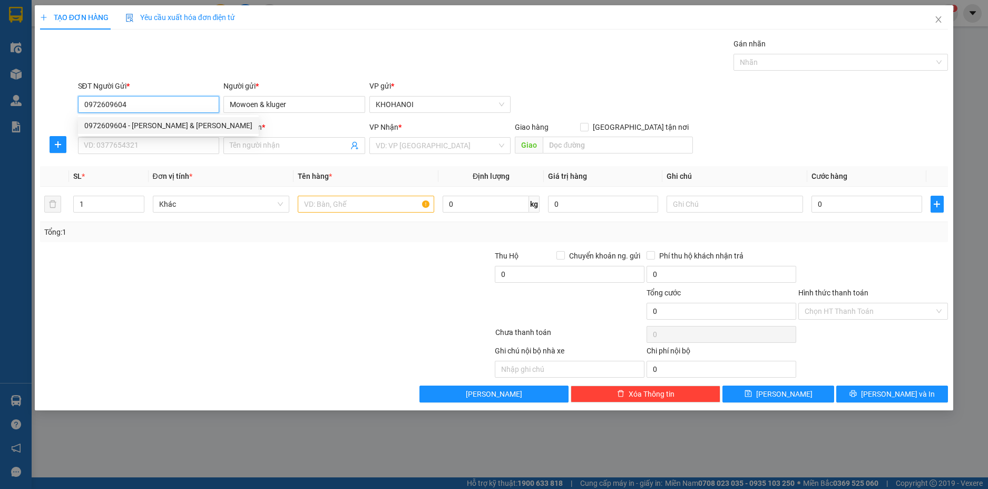
click at [132, 121] on div "0972609604 - Mowoen & kluger" at bounding box center [168, 126] width 168 height 12
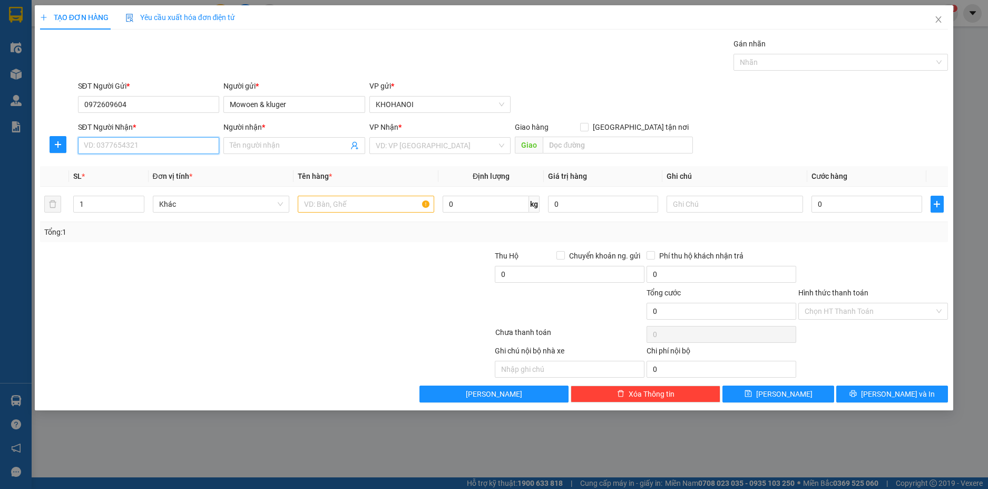
click at [144, 143] on input "SĐT Người Nhận *" at bounding box center [149, 145] width 142 height 17
click at [147, 182] on div "0942264222 - Minh Inax" at bounding box center [148, 184] width 129 height 12
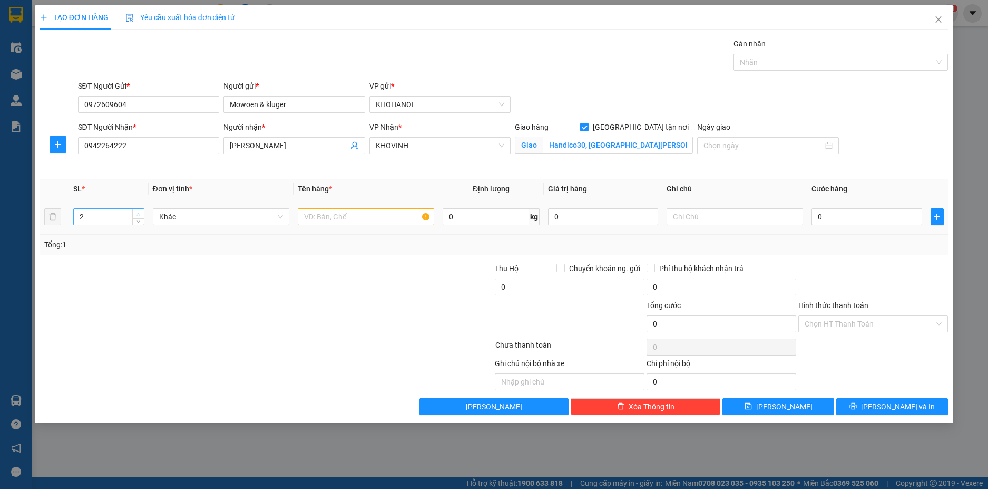
click at [137, 212] on icon "up" at bounding box center [139, 214] width 4 height 4
drag, startPoint x: 322, startPoint y: 215, endPoint x: 319, endPoint y: 209, distance: 5.7
click at [322, 214] on input "text" at bounding box center [366, 216] width 137 height 17
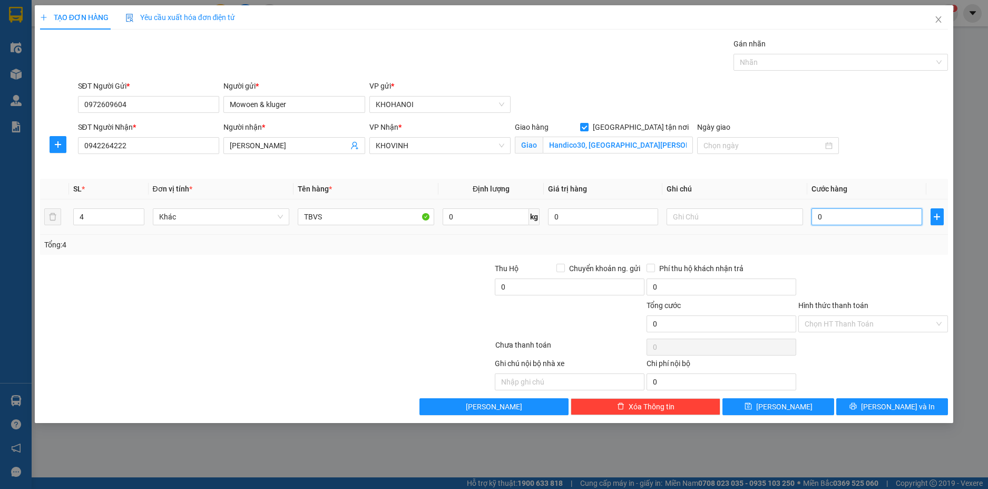
click at [823, 219] on input "0" at bounding box center [867, 216] width 110 height 17
click at [829, 244] on div "Tổng: 4" at bounding box center [494, 245] width 900 height 12
click at [880, 405] on button "[PERSON_NAME] và In" at bounding box center [892, 406] width 112 height 17
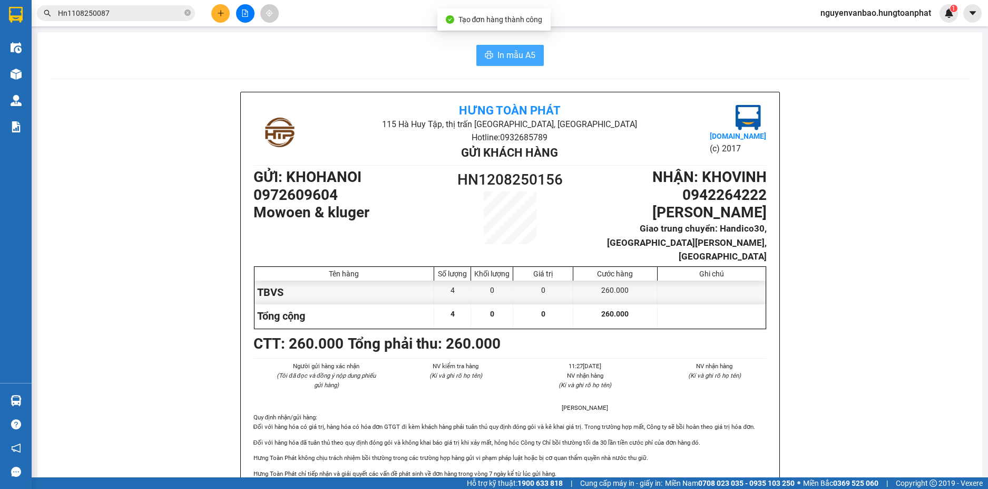
click at [502, 58] on span "In mẫu A5" at bounding box center [517, 54] width 38 height 13
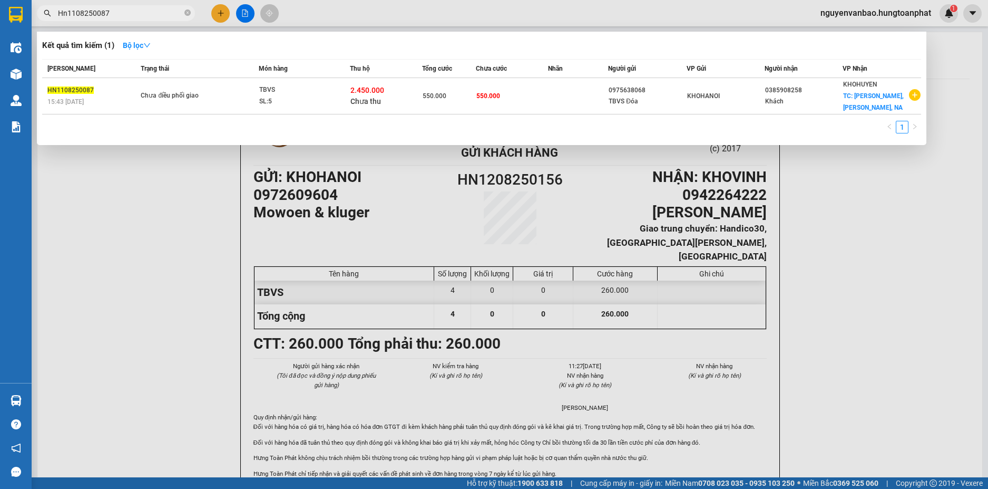
drag, startPoint x: 152, startPoint y: 17, endPoint x: 34, endPoint y: 20, distance: 118.1
click at [34, 20] on div "Hn1108250087" at bounding box center [103, 13] width 206 height 16
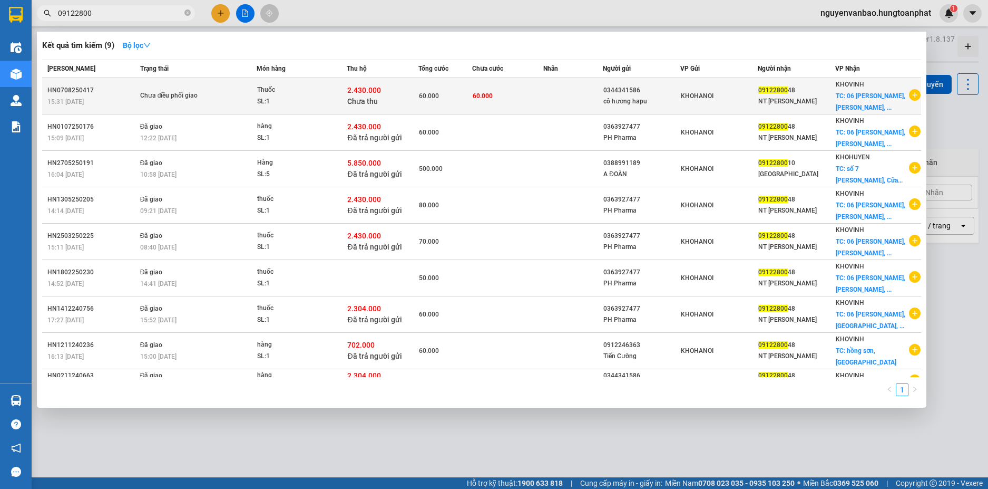
type input "09122800"
click at [316, 94] on div "Thuốc" at bounding box center [296, 90] width 79 height 12
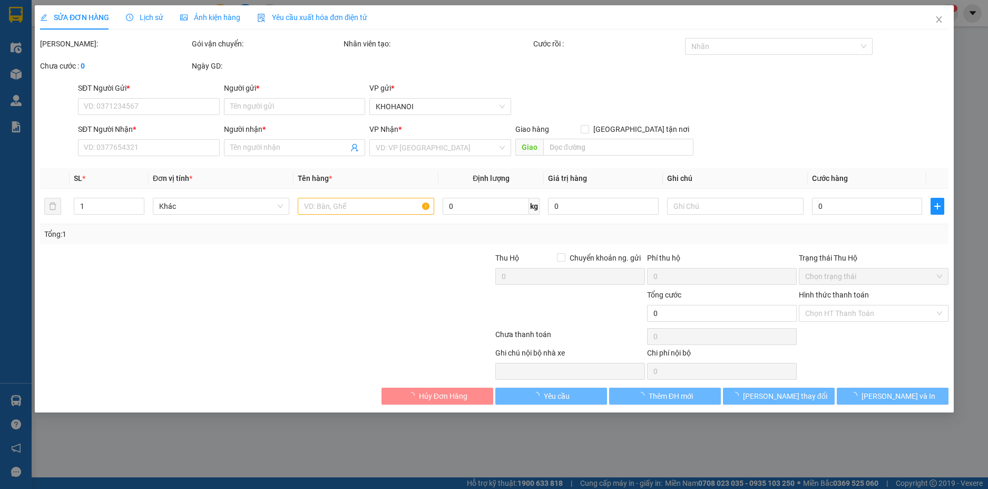
type input "0344341586"
type input "cô hương hapu"
type input "0912280048"
type input "NT Minh đức"
checkbox input "true"
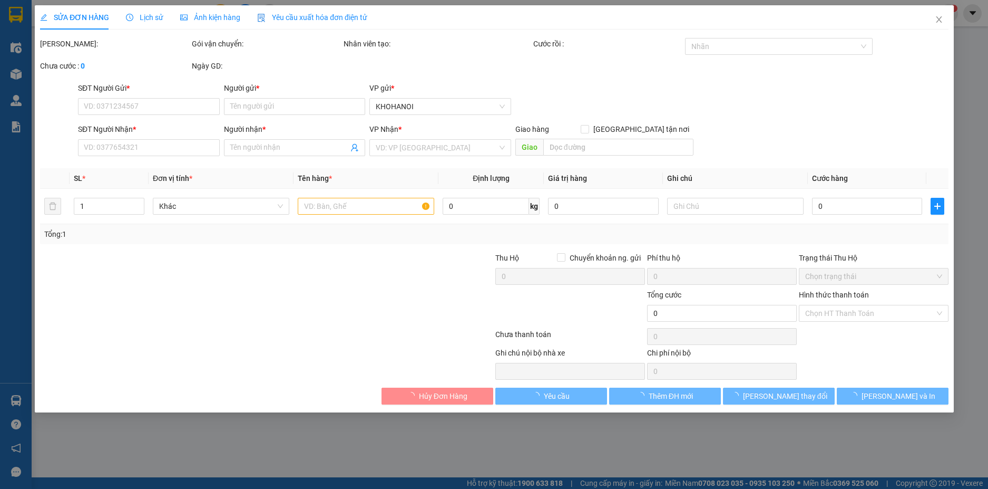
type input "06 Nguyễn Xiển, Hồng Sơn, Vinh"
type input "60.000"
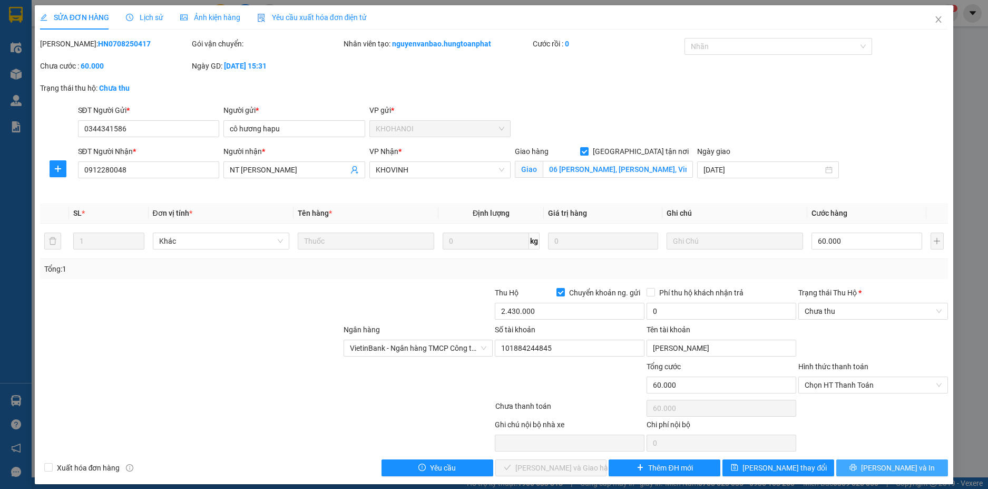
click at [891, 469] on span "[PERSON_NAME] và In" at bounding box center [898, 468] width 74 height 12
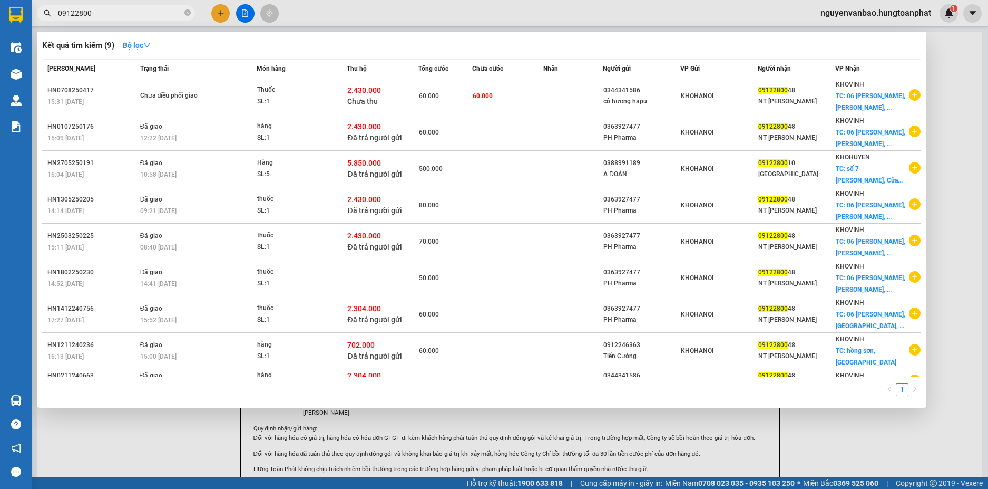
click at [38, 18] on span "09122800" at bounding box center [116, 13] width 158 height 16
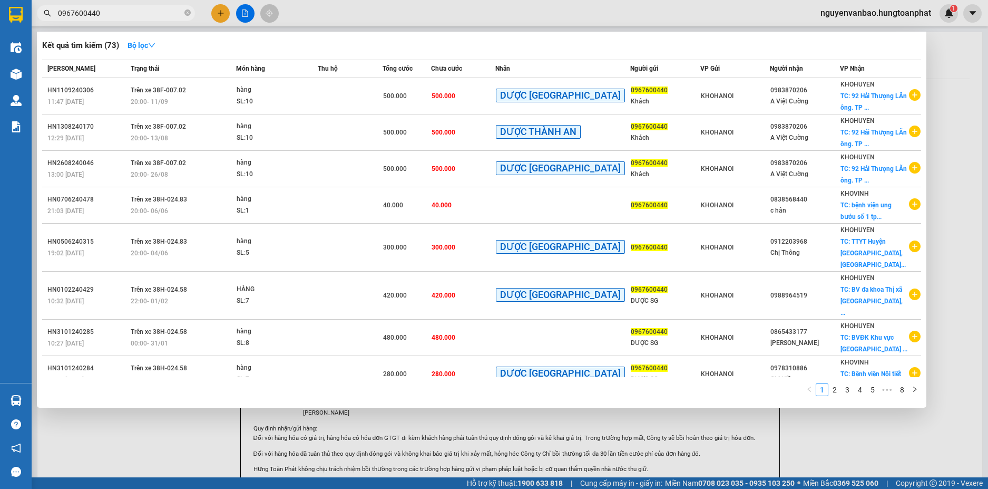
type input "0967600440"
click at [218, 18] on div at bounding box center [494, 244] width 988 height 489
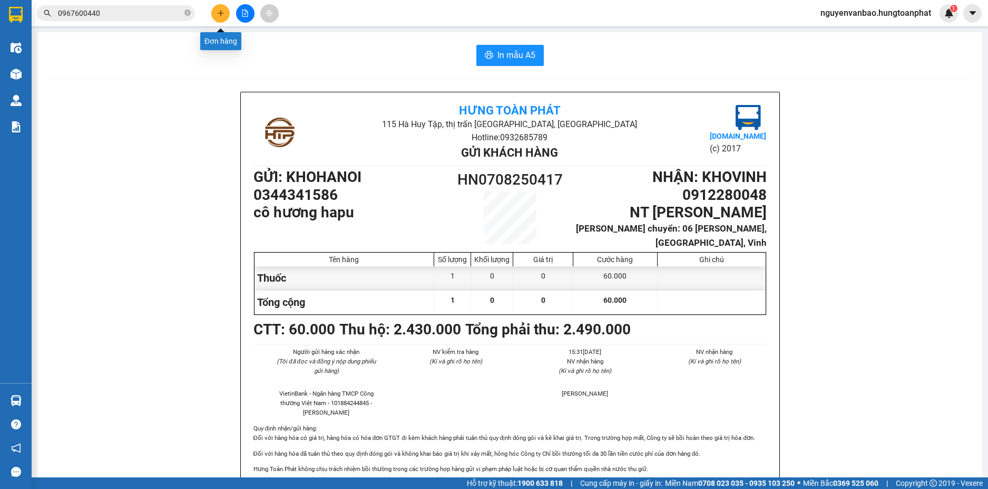
click at [218, 18] on button at bounding box center [220, 13] width 18 height 18
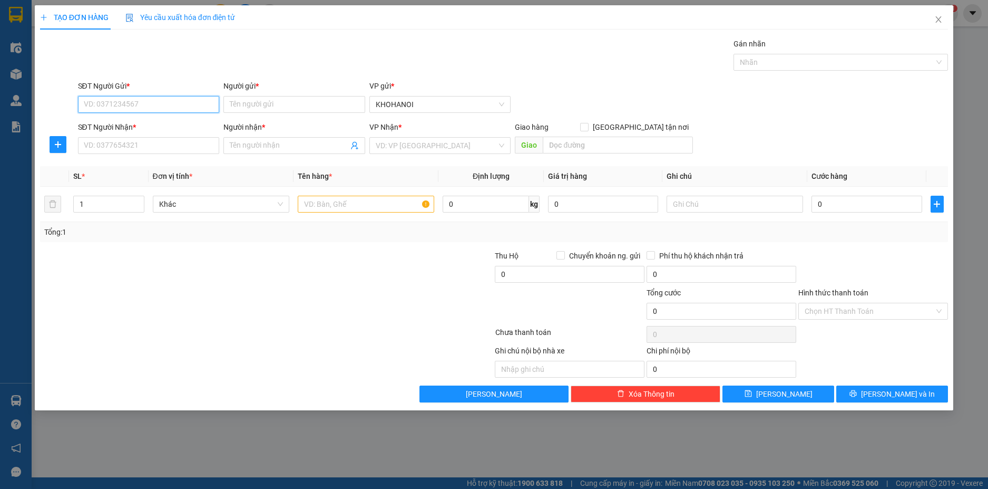
click at [189, 103] on input "SĐT Người Gửi *" at bounding box center [149, 104] width 142 height 17
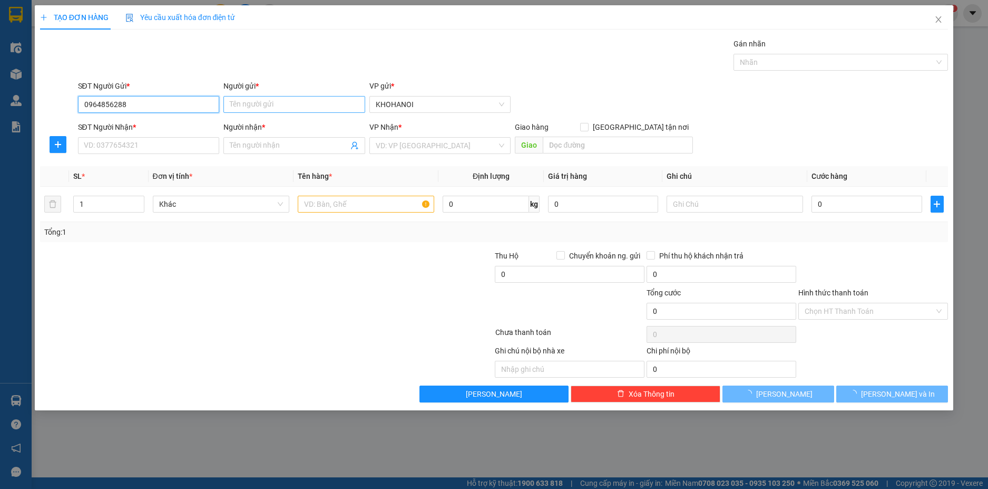
type input "0964856288"
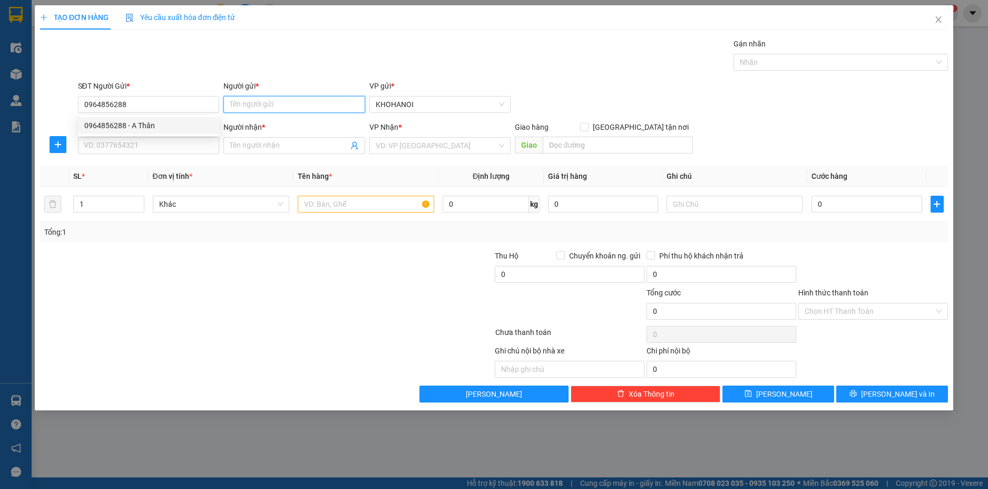
click at [276, 108] on input "Người gửi *" at bounding box center [294, 104] width 142 height 17
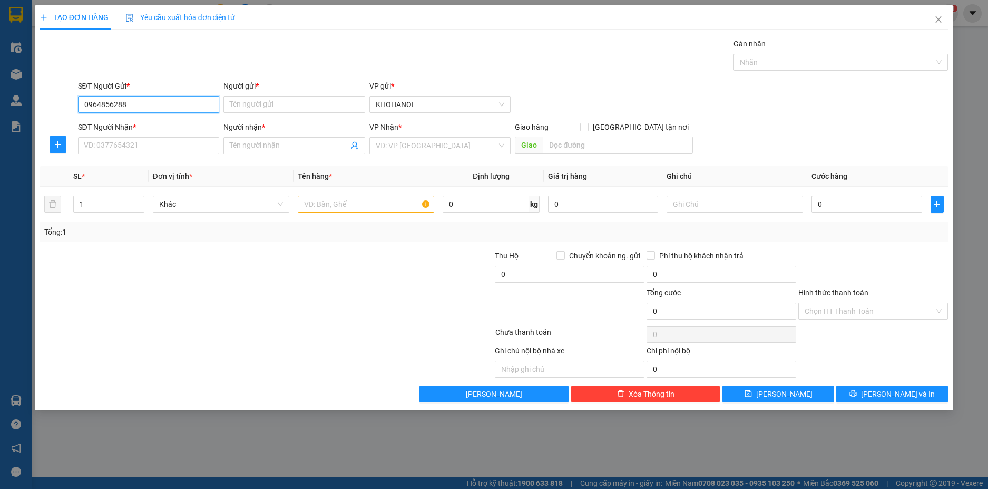
click at [158, 105] on input "0964856288" at bounding box center [149, 104] width 142 height 17
click at [128, 123] on div "0964856288 - A Thân" at bounding box center [148, 126] width 129 height 12
type input "A Thân"
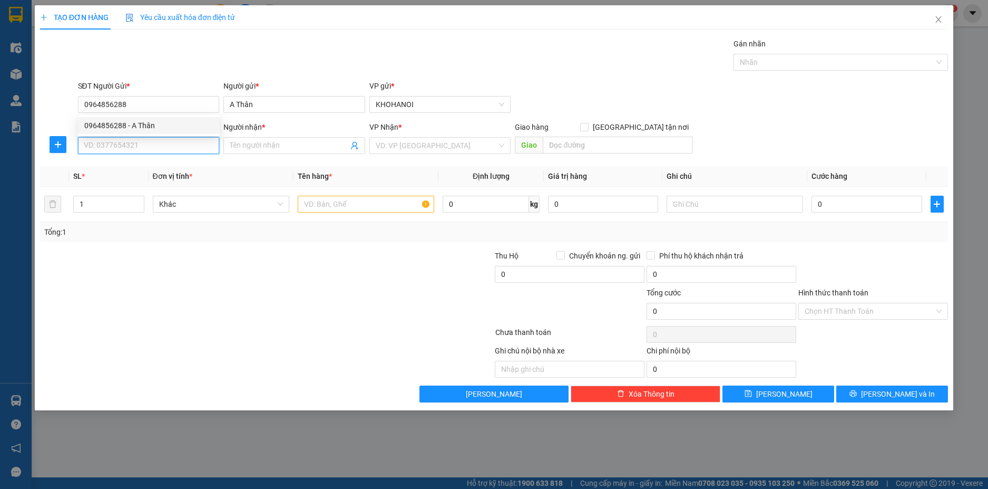
click at [132, 147] on input "SĐT Người Nhận *" at bounding box center [149, 145] width 142 height 17
click at [134, 168] on div "0987327417 - Anh Hoài" at bounding box center [148, 167] width 129 height 12
type input "0987327417"
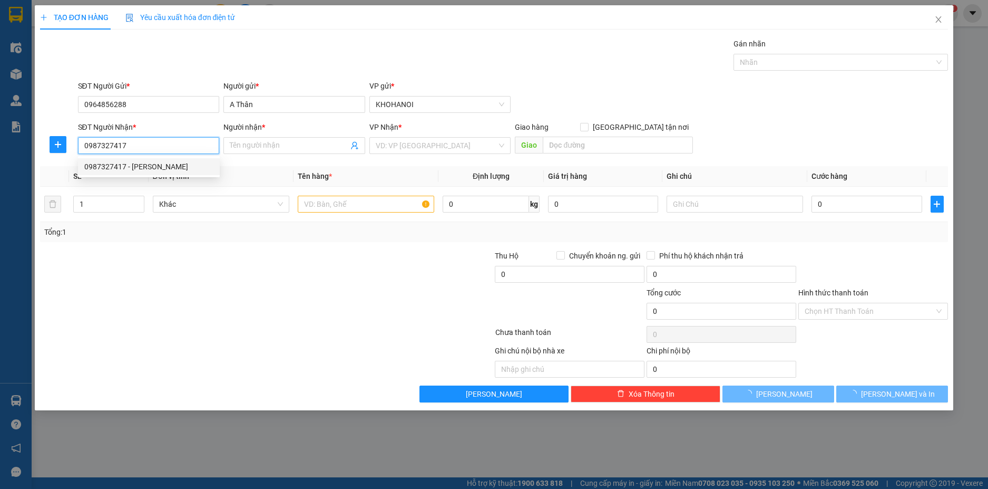
type input "Anh Hoài"
checkbox input "true"
type input "KCN Nam Cấm, Nghi Lộc, Nghệ An"
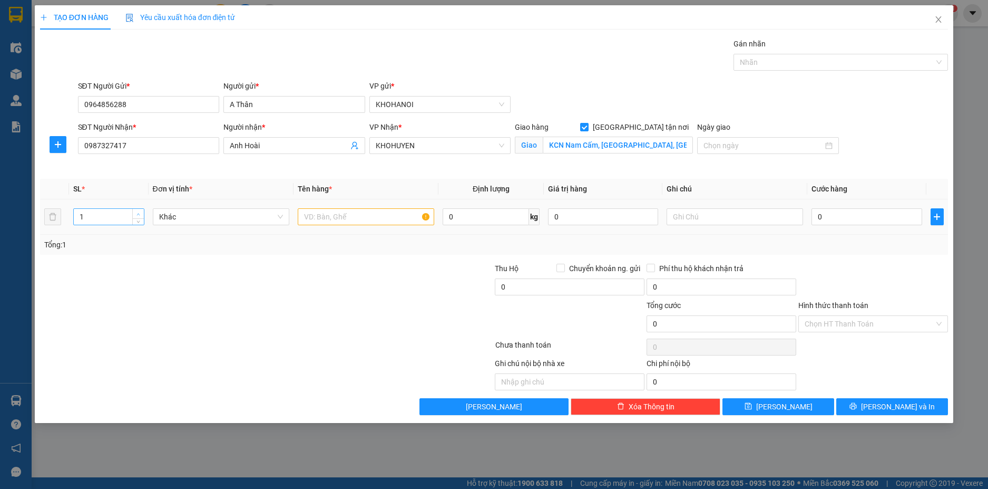
type input "2"
click at [135, 212] on span "up" at bounding box center [138, 214] width 6 height 6
drag, startPoint x: 135, startPoint y: 144, endPoint x: 74, endPoint y: 160, distance: 62.8
click at [74, 160] on div "SĐT Người Nhận * 0987327417 0987327417 Người nhận * Anh Hoài VP Nhận * KHOHUYEN…" at bounding box center [494, 146] width 911 height 50
drag, startPoint x: 357, startPoint y: 221, endPoint x: 358, endPoint y: 215, distance: 6.9
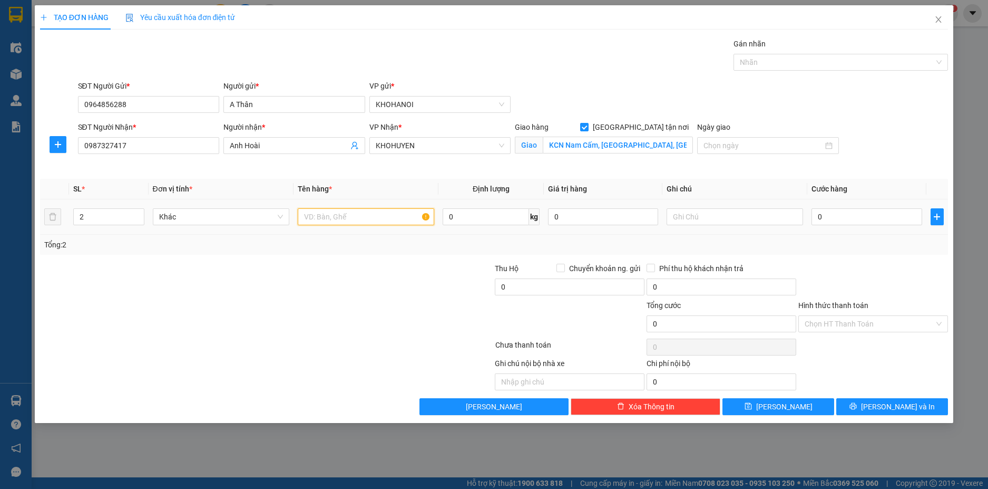
click at [357, 219] on input "text" at bounding box center [366, 216] width 137 height 17
type input "Hàng"
click at [852, 220] on input "0" at bounding box center [867, 216] width 110 height 17
type input "1"
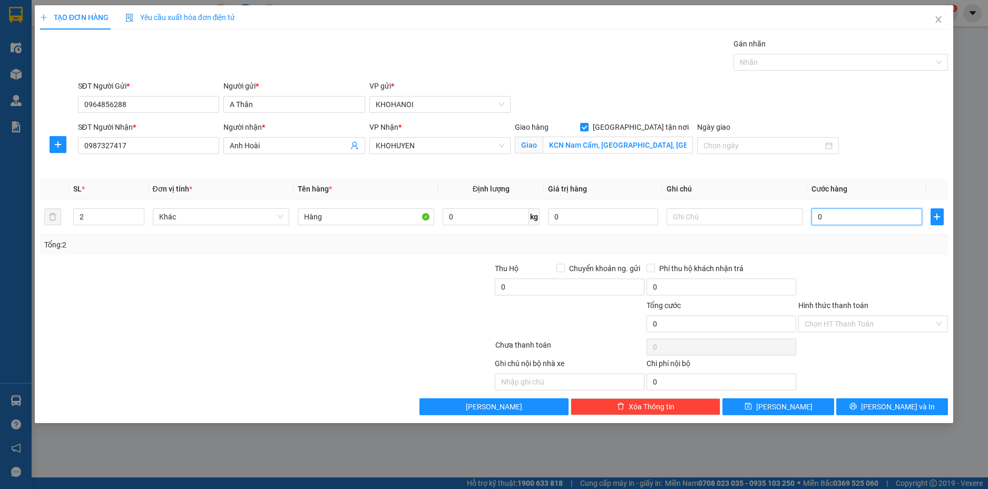
type input "1"
type input "16"
type input "160"
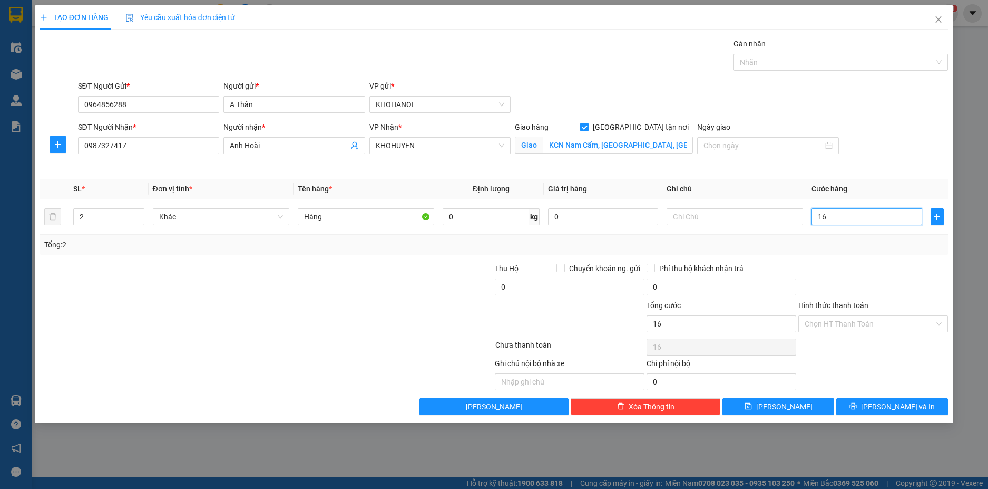
type input "160"
type input "160.000"
click at [866, 261] on div "Transit Pickup Surcharge Ids Transit Deliver Surcharge Ids Transit Deliver Surc…" at bounding box center [494, 226] width 909 height 377
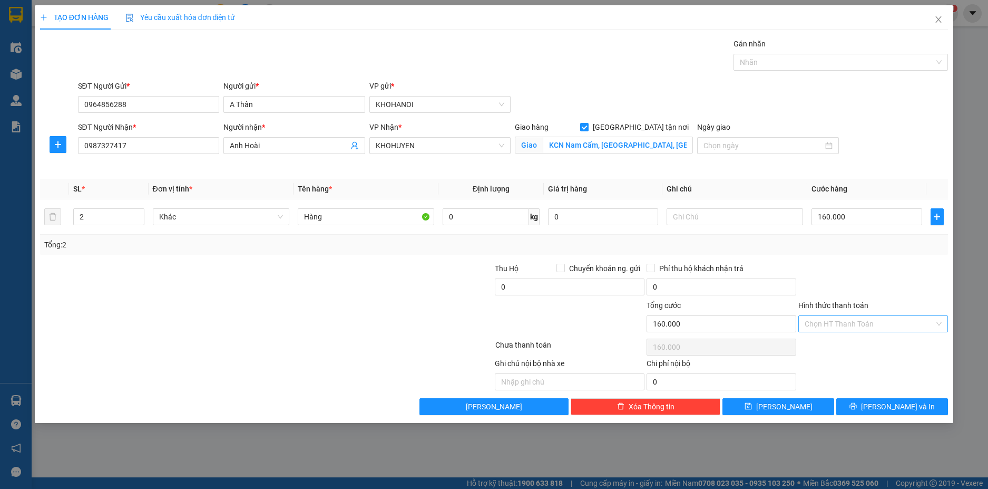
click at [848, 327] on input "Hình thức thanh toán" at bounding box center [870, 324] width 130 height 16
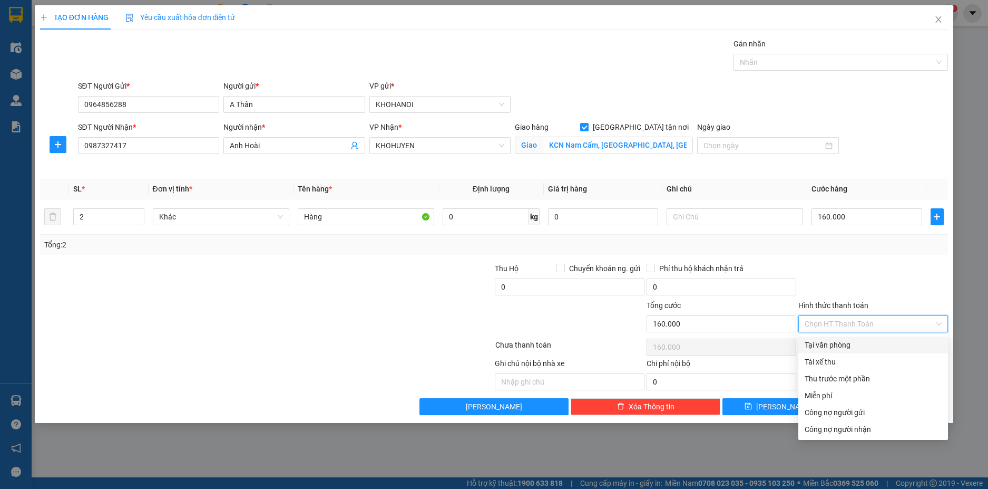
click at [840, 339] on div "Tại văn phòng" at bounding box center [873, 345] width 137 height 12
type input "0"
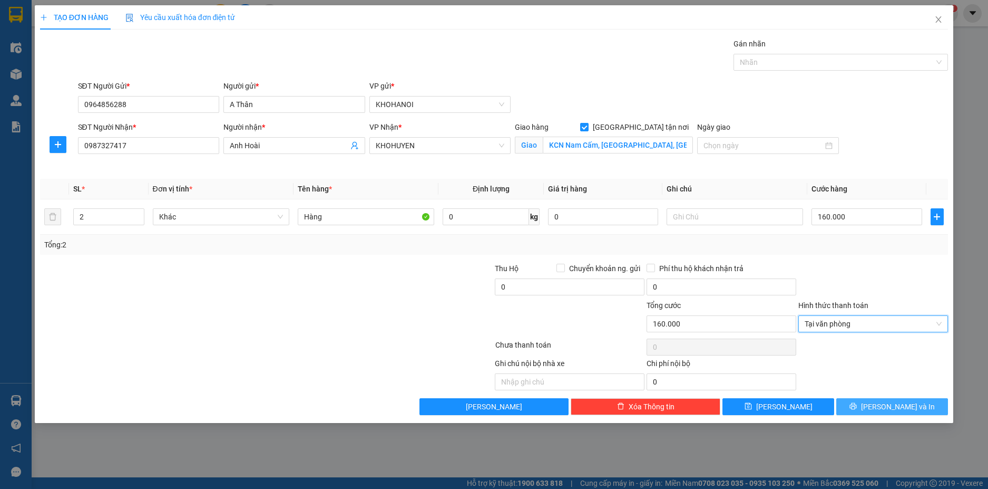
click at [891, 402] on span "[PERSON_NAME] và In" at bounding box center [898, 407] width 74 height 12
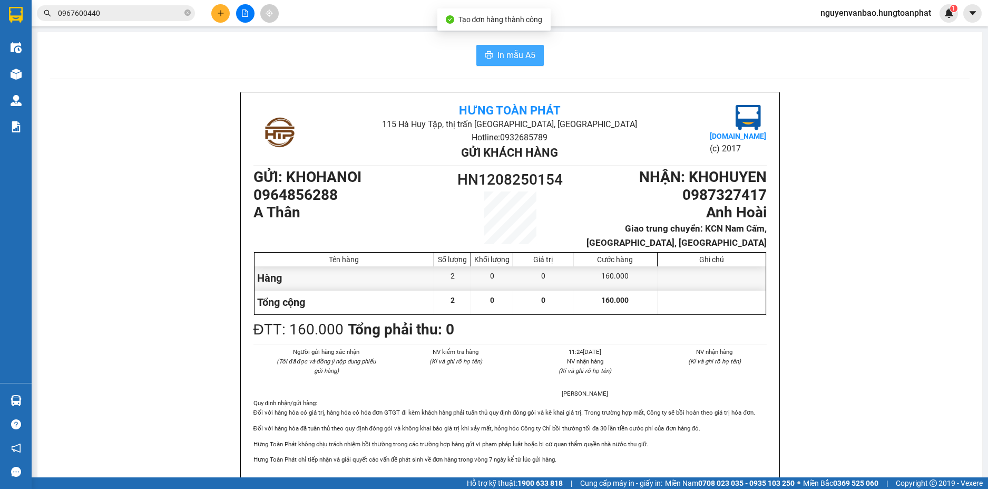
click at [505, 52] on span "In mẫu A5" at bounding box center [517, 54] width 38 height 13
click at [516, 53] on span "In mẫu A5" at bounding box center [517, 54] width 38 height 13
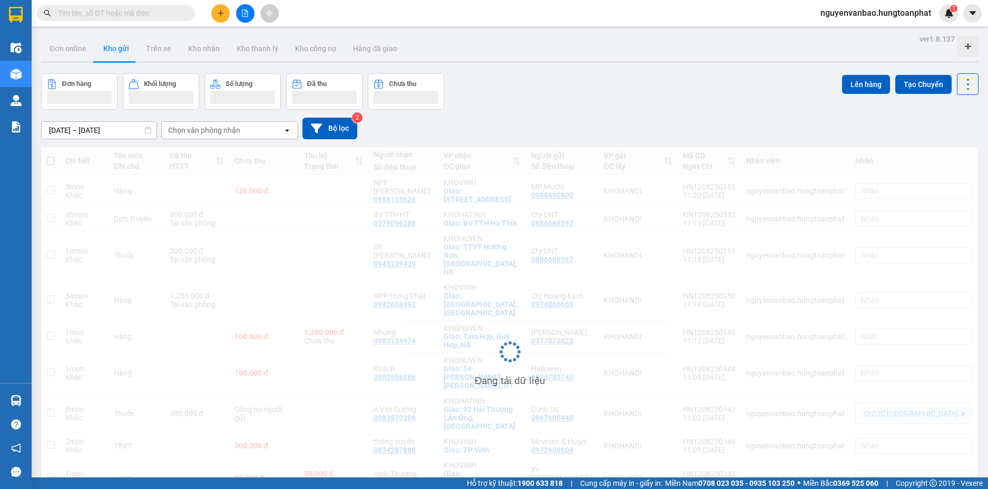
click at [89, 12] on input "text" at bounding box center [120, 13] width 124 height 12
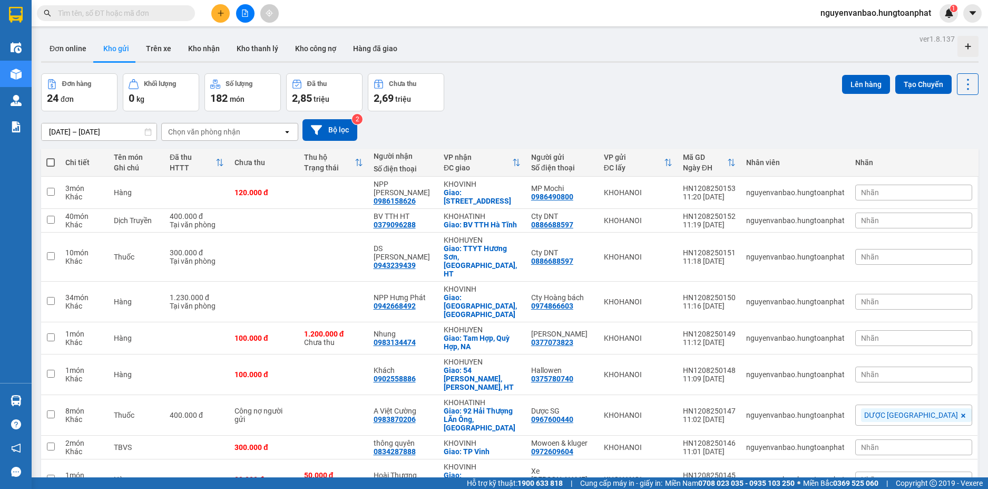
paste input "0987327417"
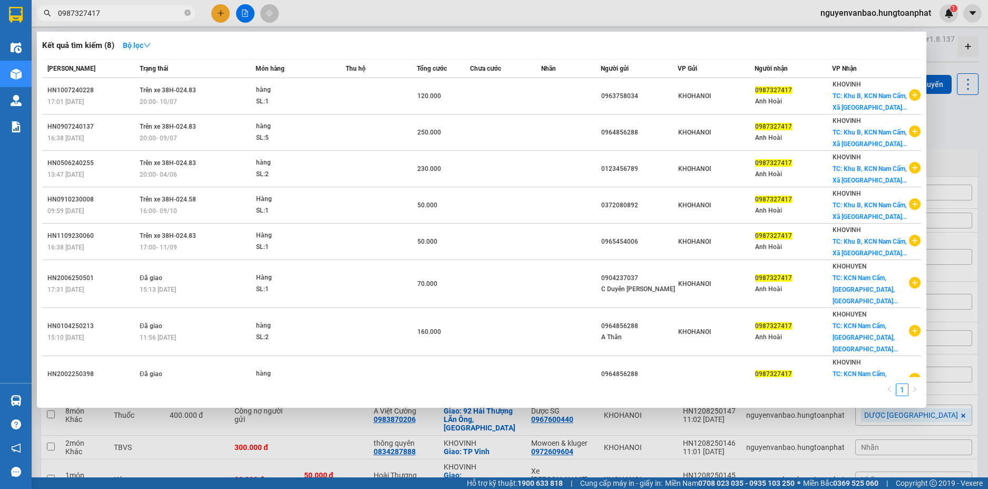
type input "0987327417"
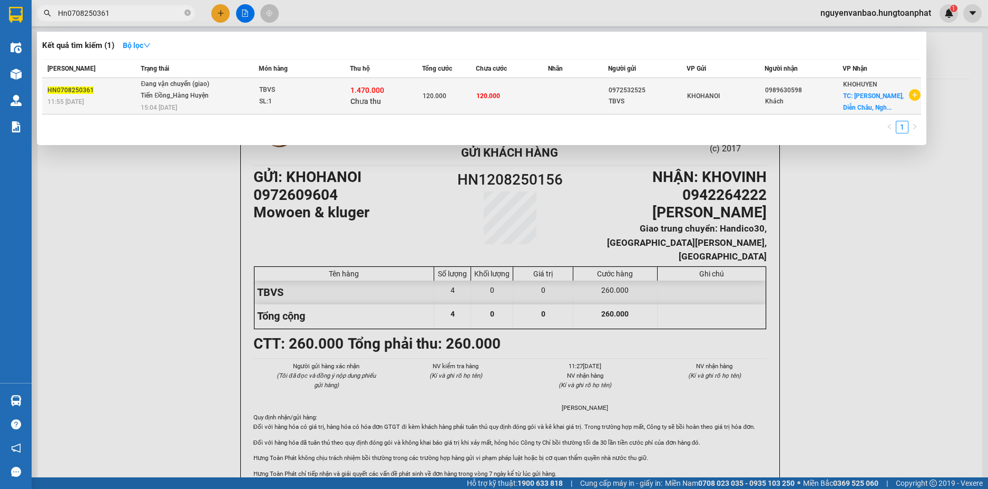
type input "Hn0708250361"
click at [337, 95] on div "TBVS" at bounding box center [298, 90] width 79 height 12
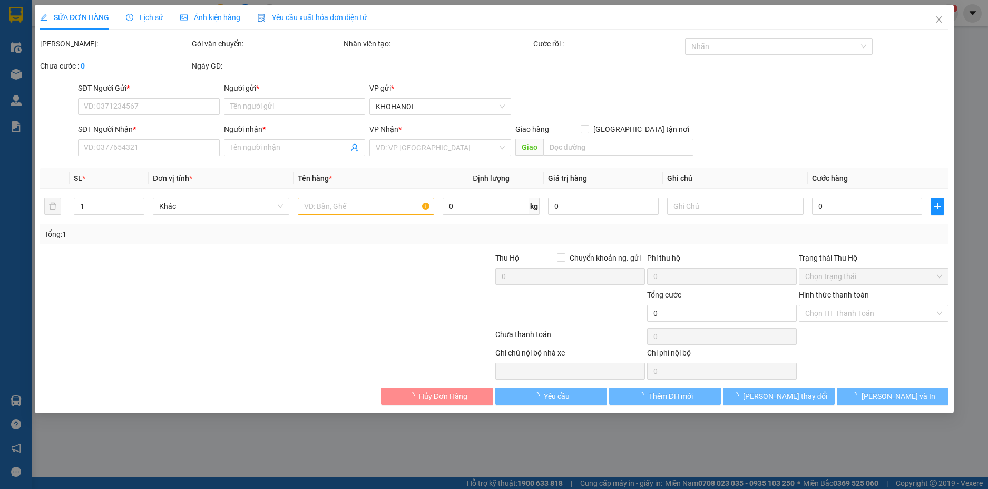
type input "0972532525"
type input "TBVS"
type input "0989630598"
type input "Khách"
checkbox input "true"
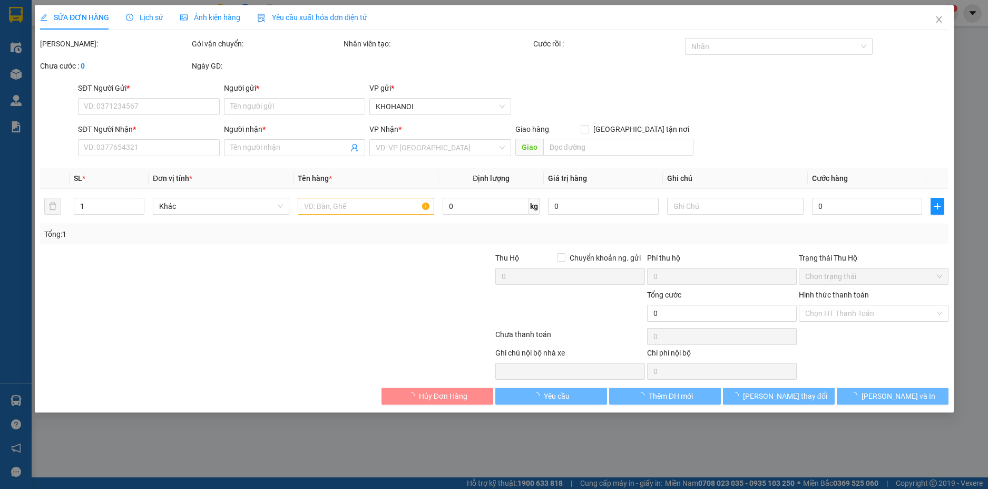
type input "Diễn Thịnh, Diễn Châu, Nghệ An"
type input "120.000"
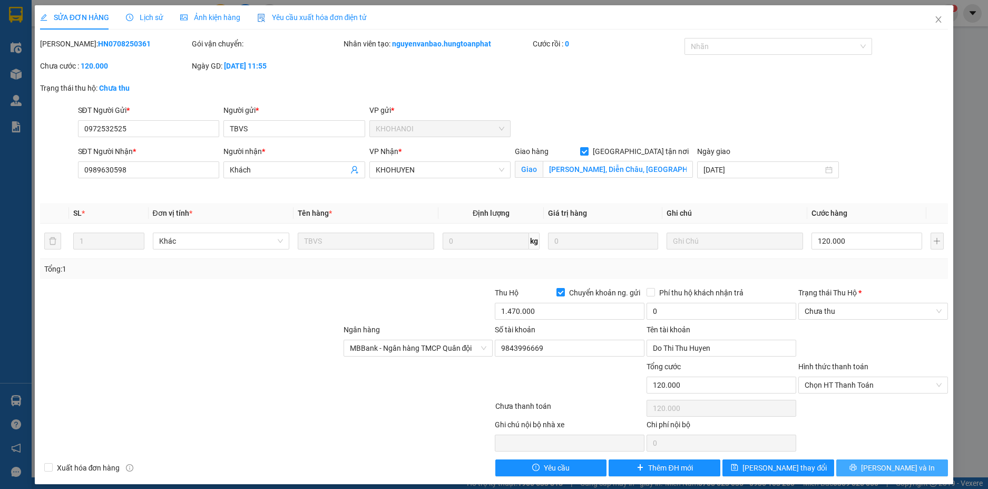
click at [873, 465] on button "[PERSON_NAME] và In" at bounding box center [892, 467] width 112 height 17
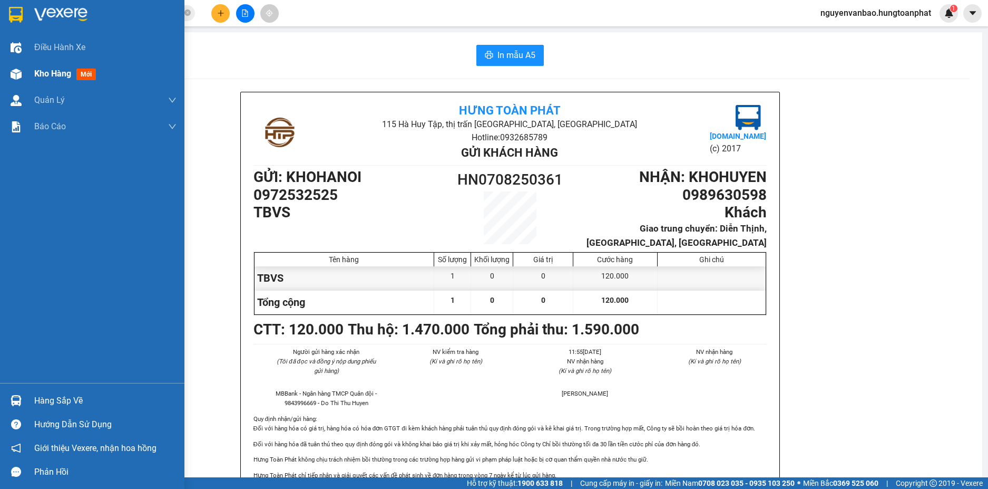
click at [17, 76] on img at bounding box center [16, 74] width 11 height 11
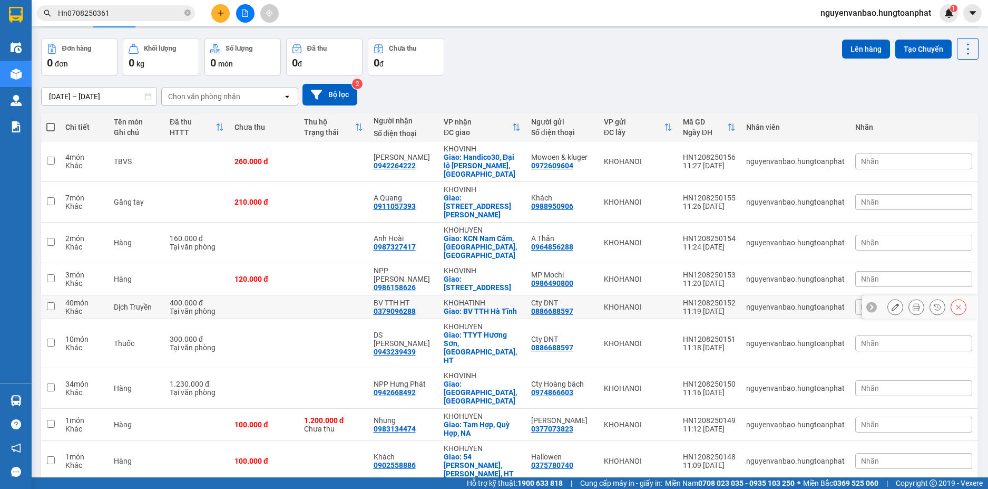
scroll to position [56, 0]
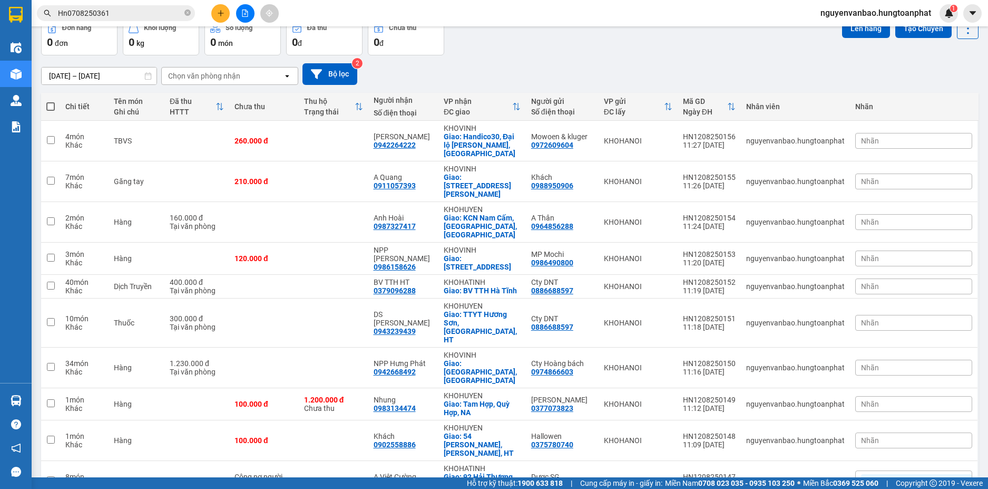
click at [923, 422] on span "100 / trang" at bounding box center [930, 427] width 38 height 11
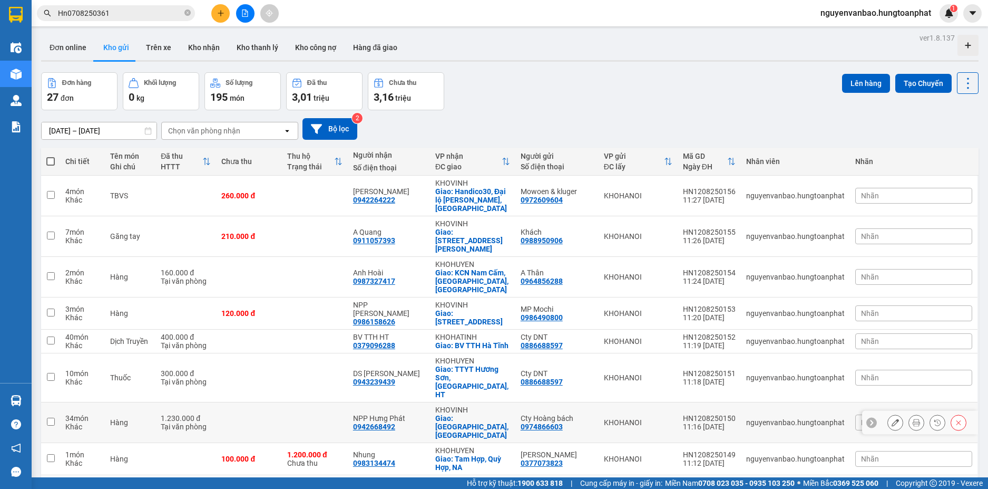
scroll to position [0, 0]
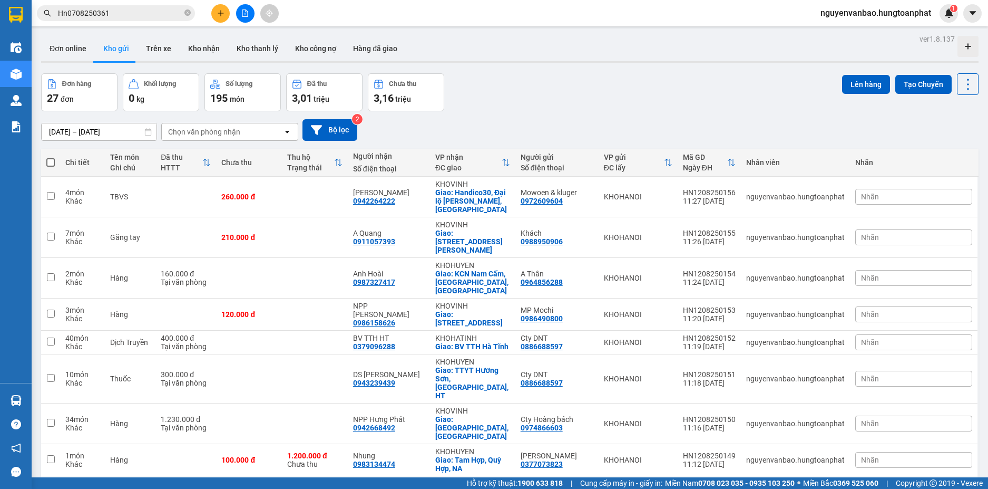
click at [217, 13] on icon "plus" at bounding box center [220, 12] width 7 height 7
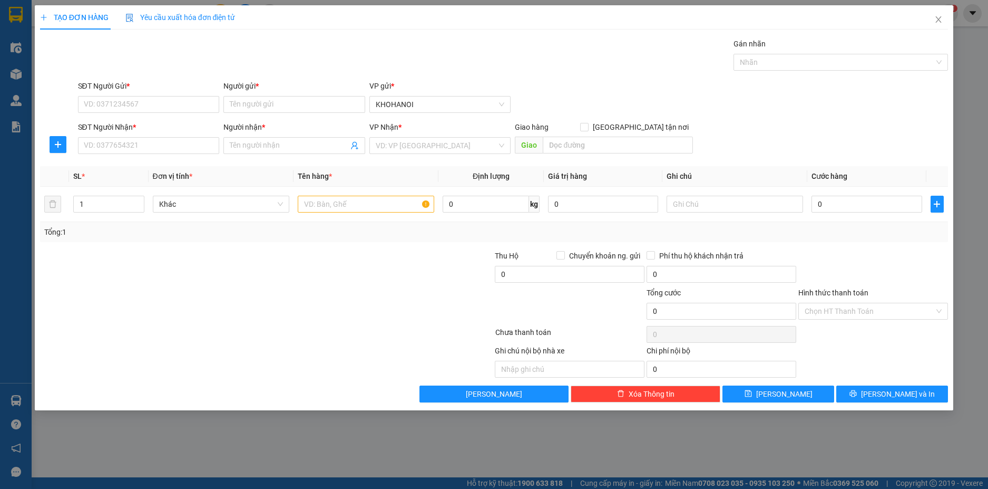
click at [146, 118] on form "SĐT Người Gửi * VD: 0371234567 Người gửi * Tên người gửi VP gửi * KHOHANOI SĐT …" at bounding box center [494, 119] width 909 height 78
click at [152, 106] on input "SĐT Người Gửi *" at bounding box center [149, 104] width 142 height 17
type input "0859450008"
click at [138, 127] on div "0859450008 - Phương Iso" at bounding box center [148, 126] width 129 height 12
type input "[PERSON_NAME]"
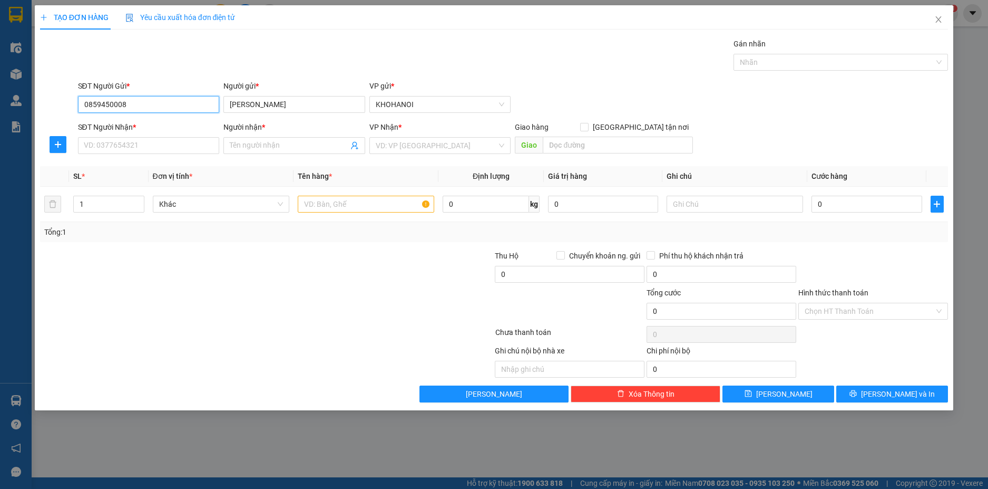
type input "0859450008"
click at [137, 156] on div "SĐT Người Nhận * VD: 0377654321" at bounding box center [149, 139] width 142 height 37
click at [141, 106] on input "0859450008" at bounding box center [149, 104] width 142 height 17
click at [138, 121] on div "0859450008 - Phương Iso" at bounding box center [148, 126] width 129 height 12
click at [135, 143] on input "SĐT Người Nhận *" at bounding box center [149, 145] width 142 height 17
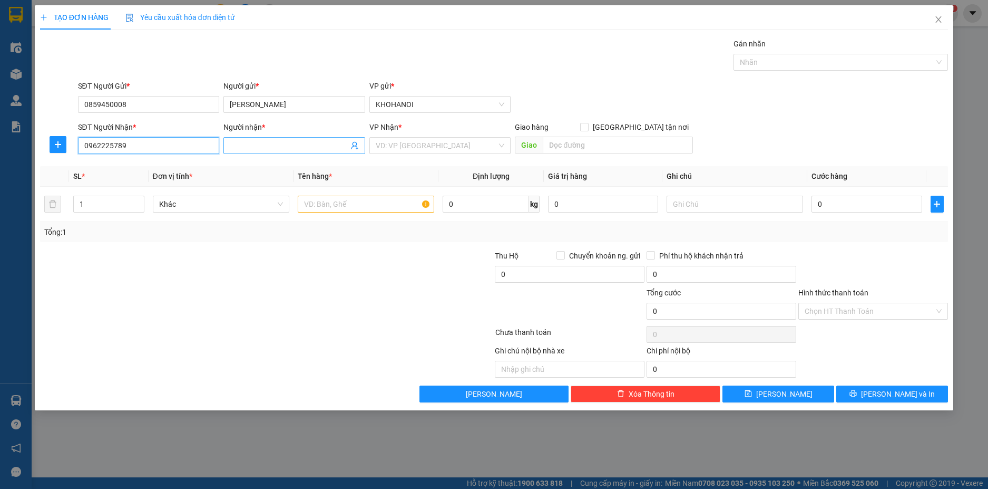
type input "0962225789"
click at [252, 149] on input "Người nhận *" at bounding box center [289, 146] width 119 height 12
type input "[PERSON_NAME]"
click at [413, 134] on div "VP Nhận *" at bounding box center [440, 129] width 142 height 16
drag, startPoint x: 408, startPoint y: 142, endPoint x: 408, endPoint y: 176, distance: 33.2
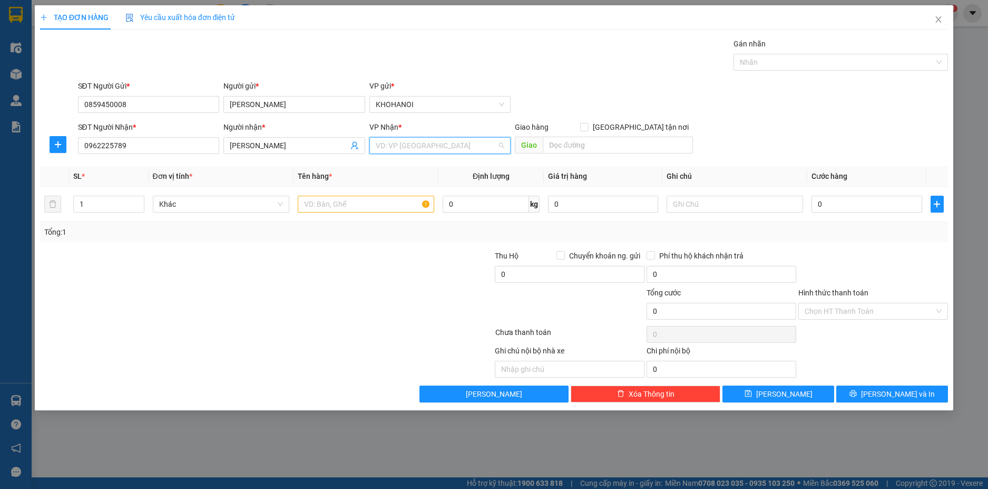
click at [408, 145] on input "search" at bounding box center [437, 146] width 122 height 16
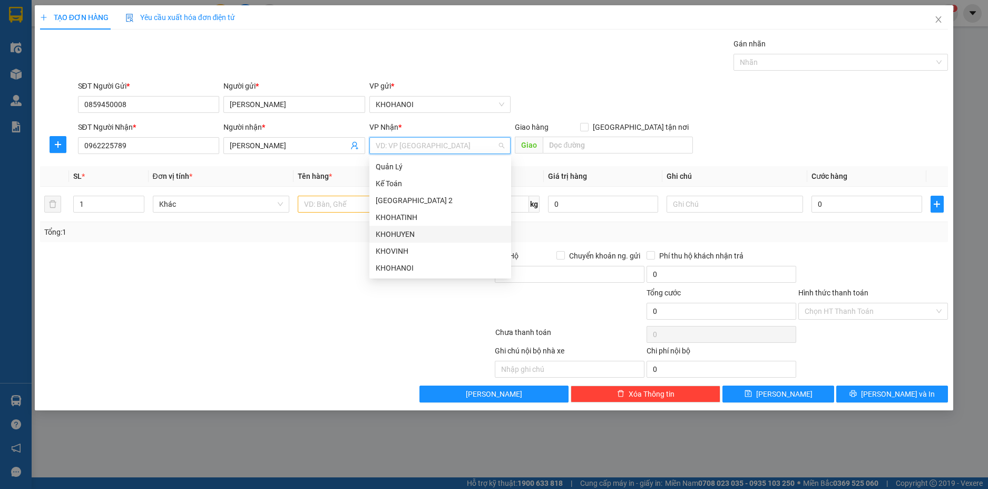
drag, startPoint x: 402, startPoint y: 236, endPoint x: 432, endPoint y: 222, distance: 32.8
click at [404, 235] on div "KHOHUYEN" at bounding box center [440, 234] width 129 height 12
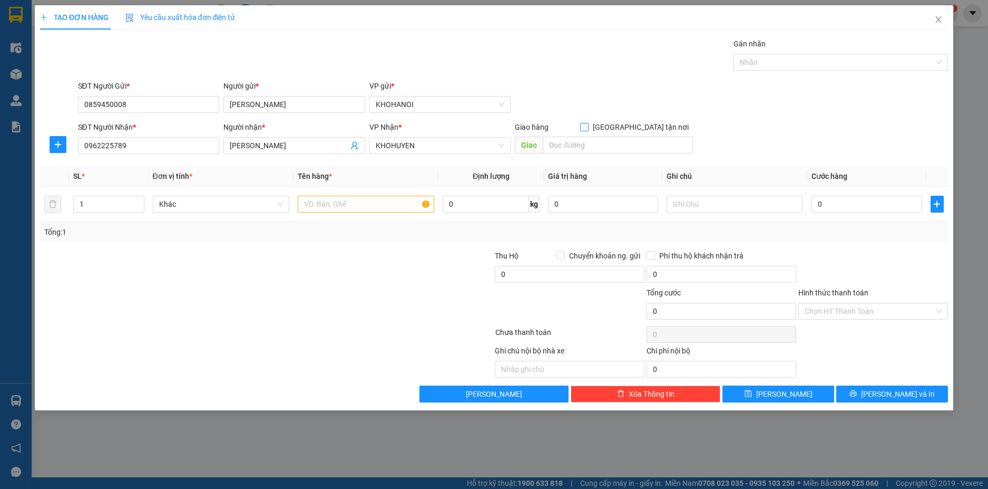
click at [588, 130] on input "[GEOGRAPHIC_DATA] tận nơi" at bounding box center [583, 126] width 7 height 7
checkbox input "true"
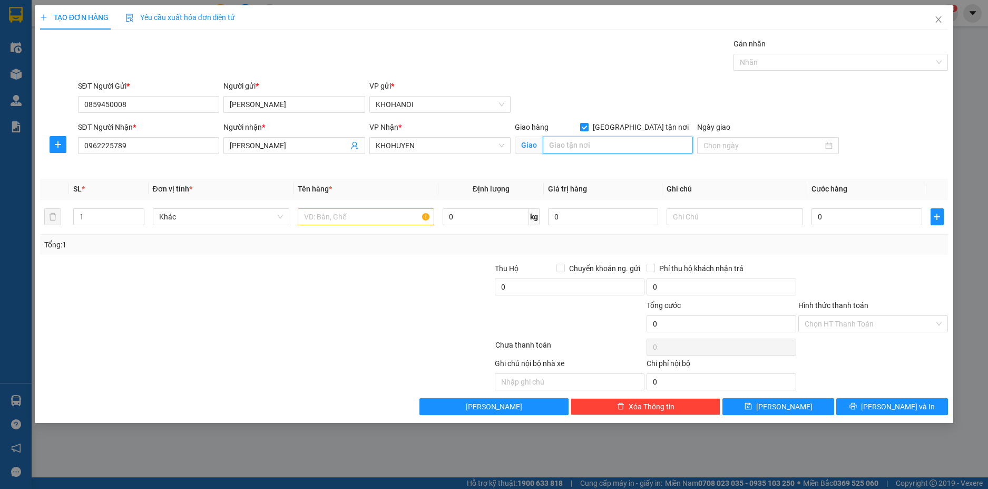
click at [630, 145] on input "text" at bounding box center [618, 145] width 150 height 17
type input "Bảo Thành, Yên Thành, NA"
click at [351, 217] on input "text" at bounding box center [366, 216] width 137 height 17
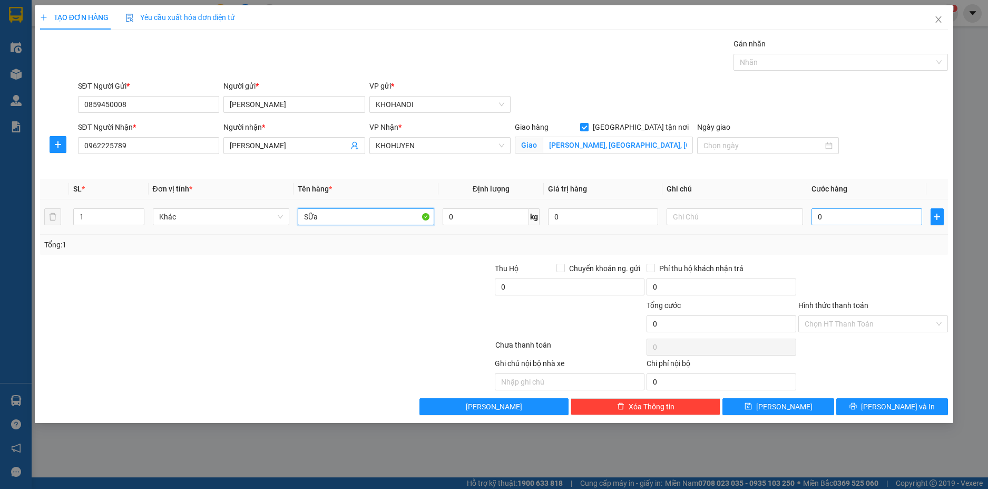
type input "SỮa"
click at [822, 218] on input "0" at bounding box center [867, 216] width 110 height 17
type input "8"
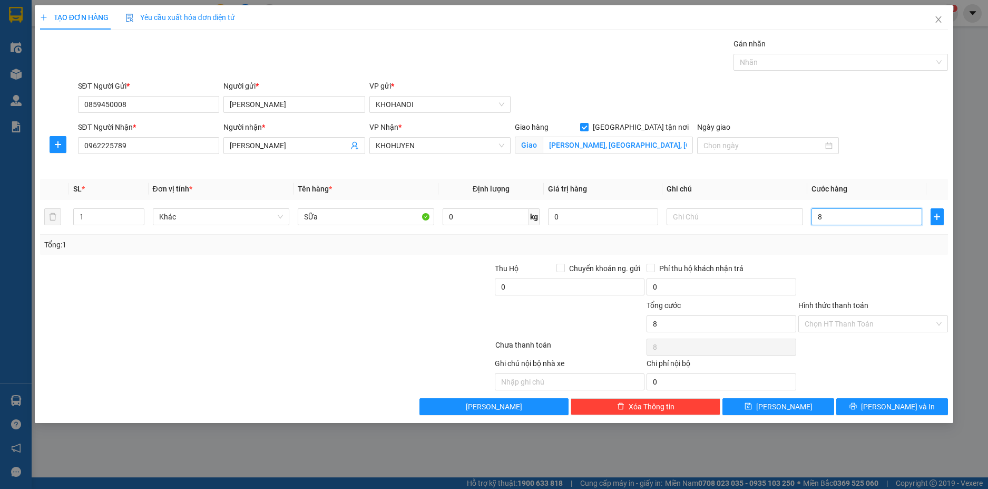
type input "80"
type input "80.000"
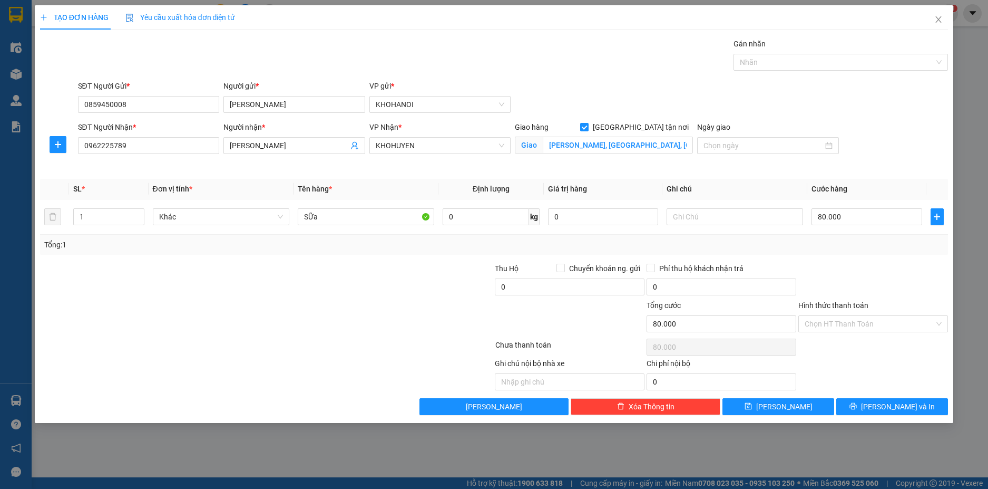
click at [859, 261] on div "Transit Pickup Surcharge Ids Transit Deliver Surcharge Ids Transit Deliver Surc…" at bounding box center [494, 226] width 909 height 377
click at [851, 327] on input "Hình thức thanh toán" at bounding box center [870, 324] width 130 height 16
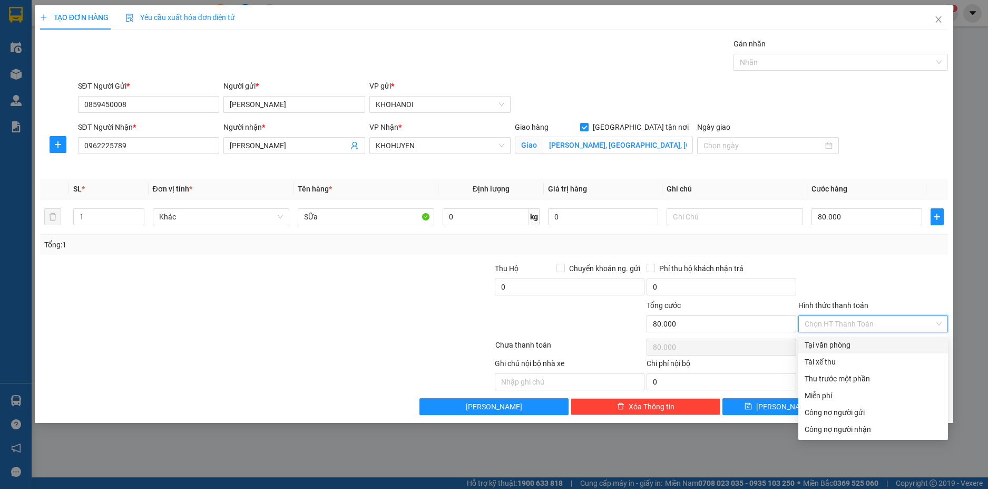
drag, startPoint x: 845, startPoint y: 341, endPoint x: 872, endPoint y: 411, distance: 74.9
click at [845, 342] on div "Tại văn phòng" at bounding box center [873, 345] width 137 height 12
type input "0"
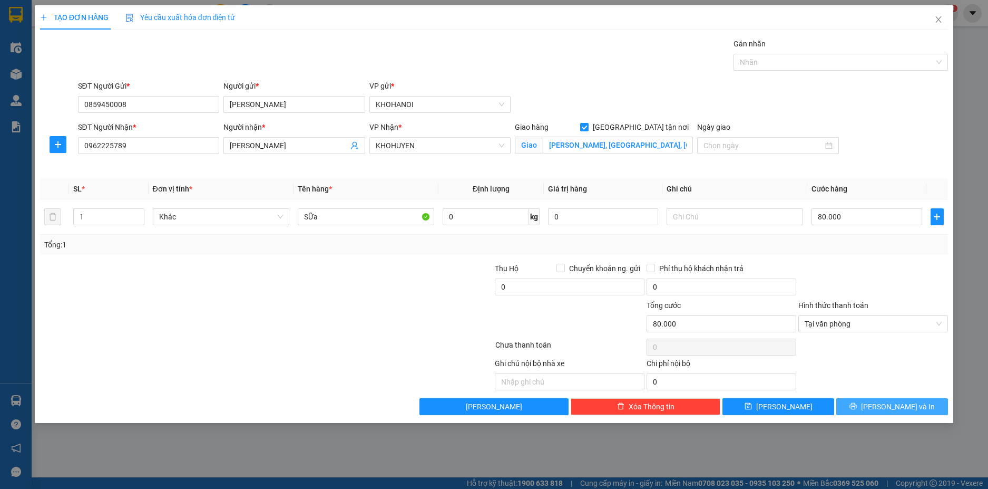
click at [894, 398] on button "[PERSON_NAME] và In" at bounding box center [892, 406] width 112 height 17
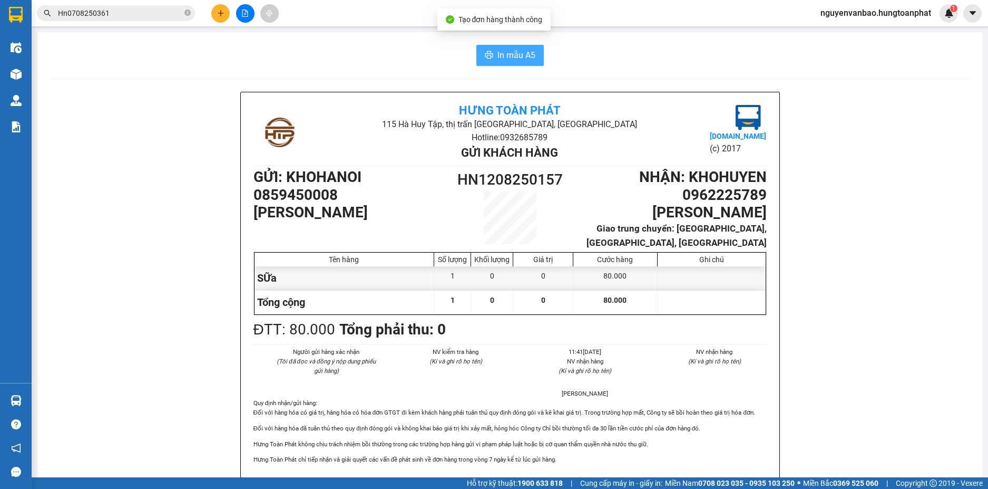
click at [498, 58] on span "In mẫu A5" at bounding box center [517, 54] width 38 height 13
click at [216, 16] on button at bounding box center [220, 13] width 18 height 18
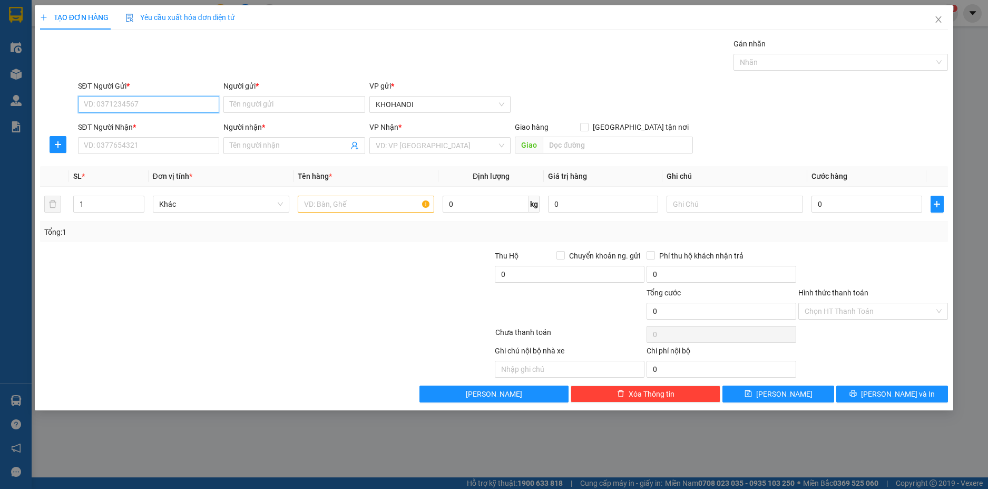
click at [173, 102] on input "SĐT Người Gửi *" at bounding box center [149, 104] width 142 height 17
click at [268, 108] on input "Người gửi *" at bounding box center [294, 104] width 142 height 17
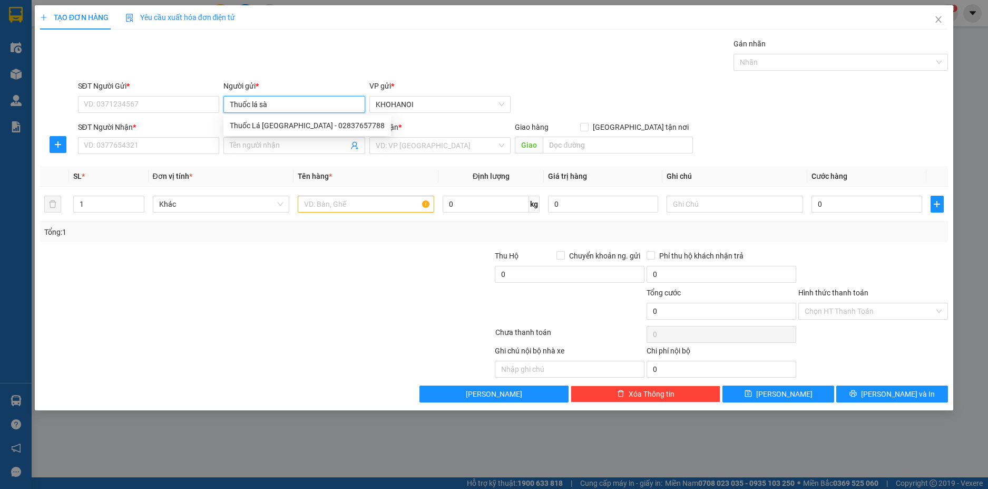
type input "Thuốc lá sài"
click at [275, 128] on div "Thuốc Lá Sài Gòn - 02837657788" at bounding box center [307, 126] width 155 height 12
type input "02837657788"
type input "Thuốc Lá [GEOGRAPHIC_DATA]"
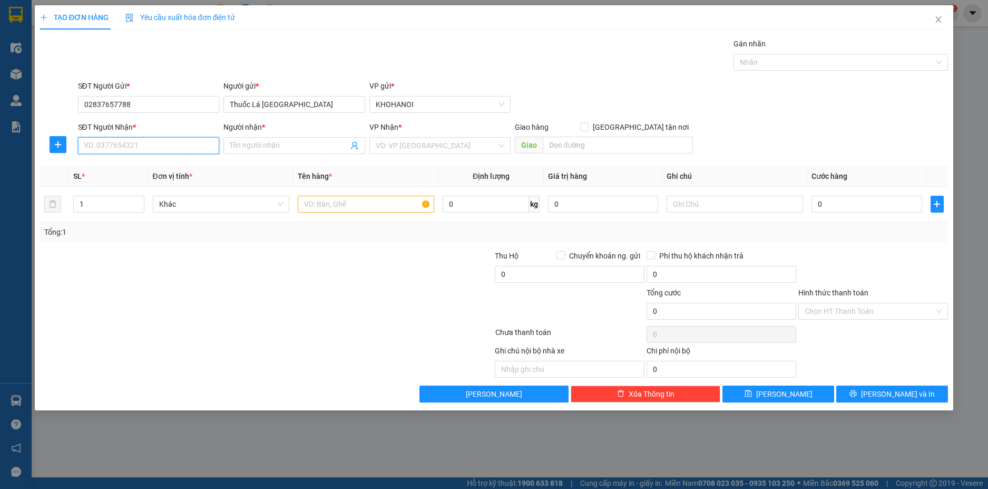
click at [149, 145] on input "SĐT Người Nhận *" at bounding box center [149, 145] width 142 height 17
click at [145, 110] on input "02837657788" at bounding box center [149, 104] width 142 height 17
type input "02837657788"
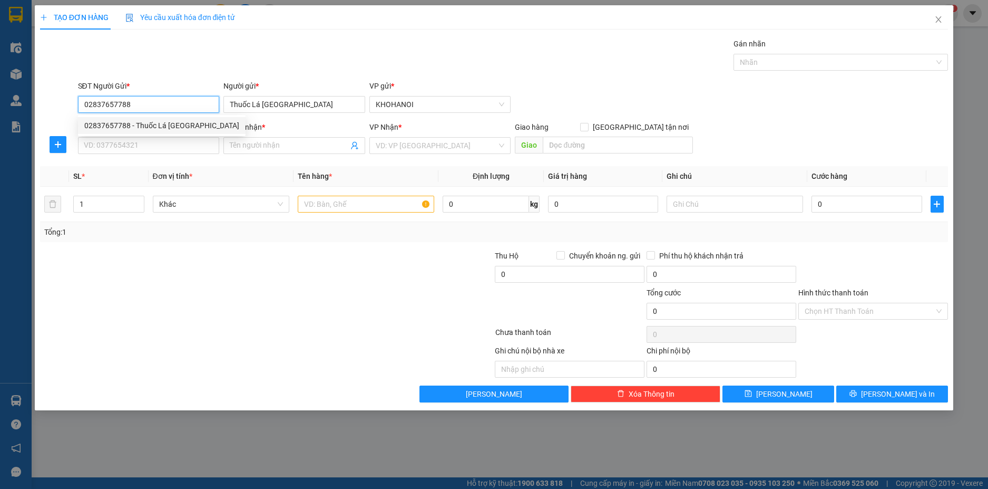
click at [127, 122] on div "02837657788 - Thuốc Lá Sài Gòn" at bounding box center [161, 126] width 155 height 12
click at [127, 146] on input "SĐT Người Nhận *" at bounding box center [149, 145] width 142 height 17
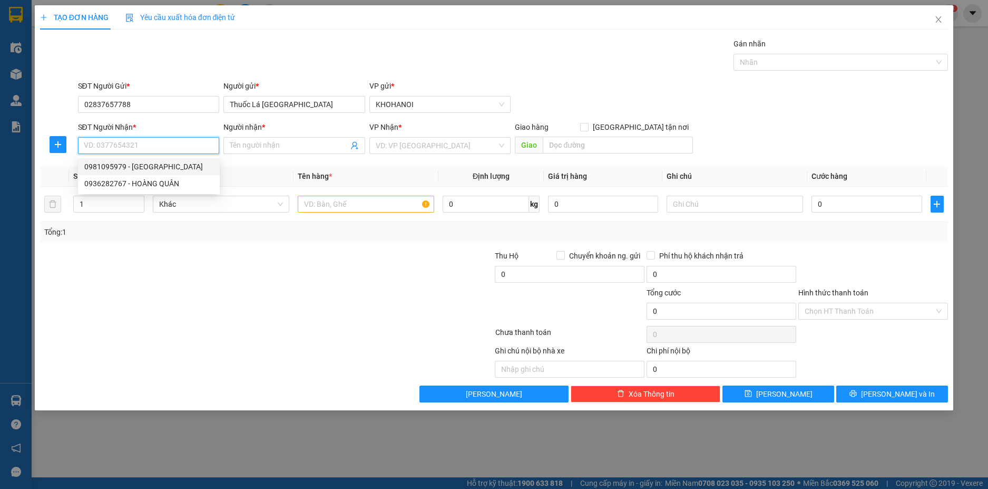
click at [150, 165] on div "0981095979 - HÀ CHÂU TL" at bounding box center [148, 167] width 129 height 12
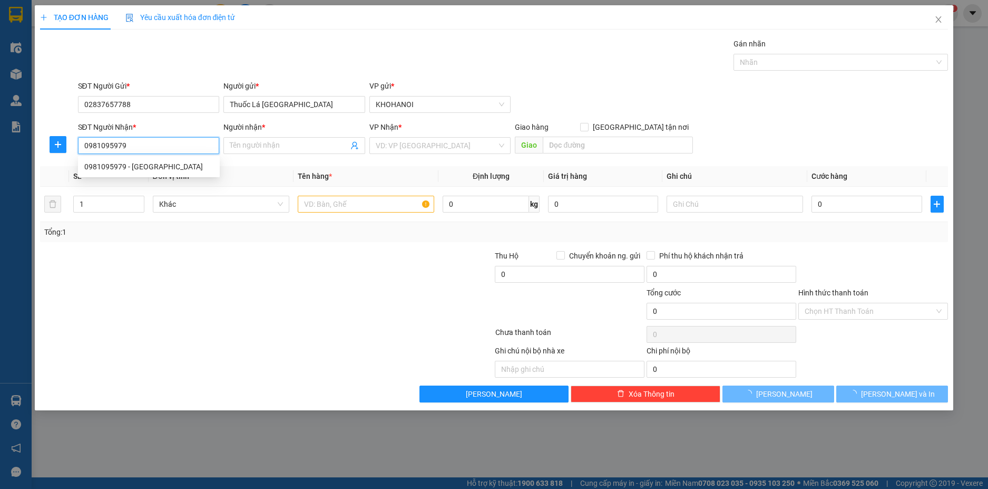
type input "0981095979"
type input "HÀ CHÂU TL"
checkbox input "true"
type input "58 Minh Khai, Thành Phố Hà Tĩnh"
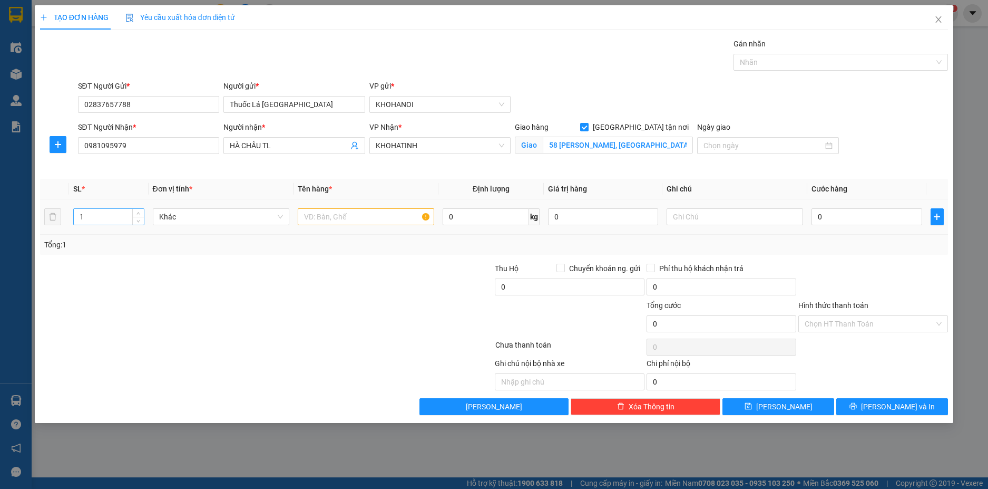
click at [104, 218] on input "1" at bounding box center [109, 217] width 70 height 16
type input "41"
click at [325, 219] on input "text" at bounding box center [366, 216] width 137 height 17
type input "Thuốc lá"
click at [860, 220] on input "0" at bounding box center [867, 216] width 110 height 17
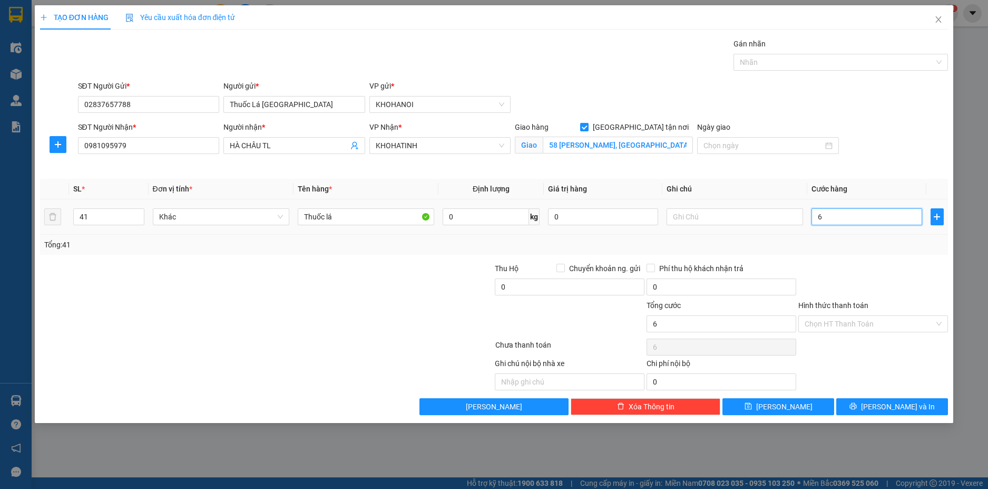
type input "6"
type input "61"
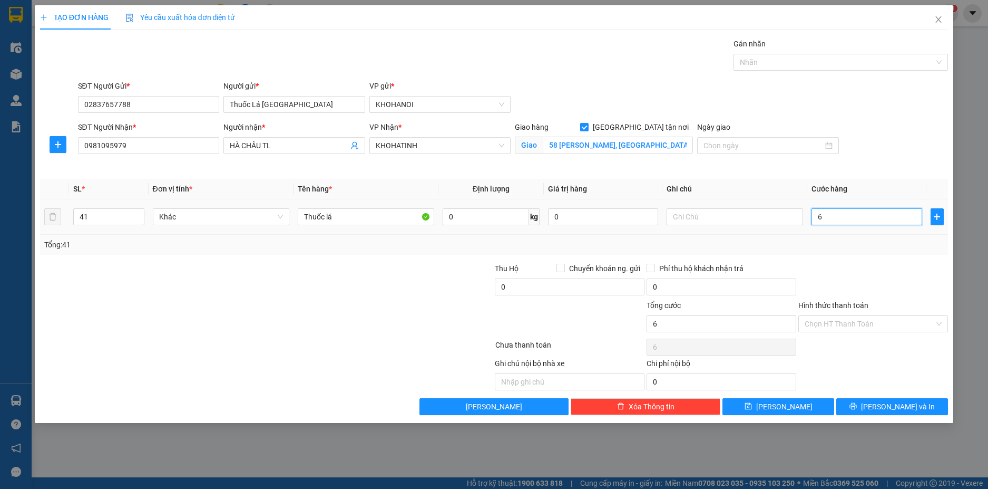
type input "61"
type input "615"
type input "615.000"
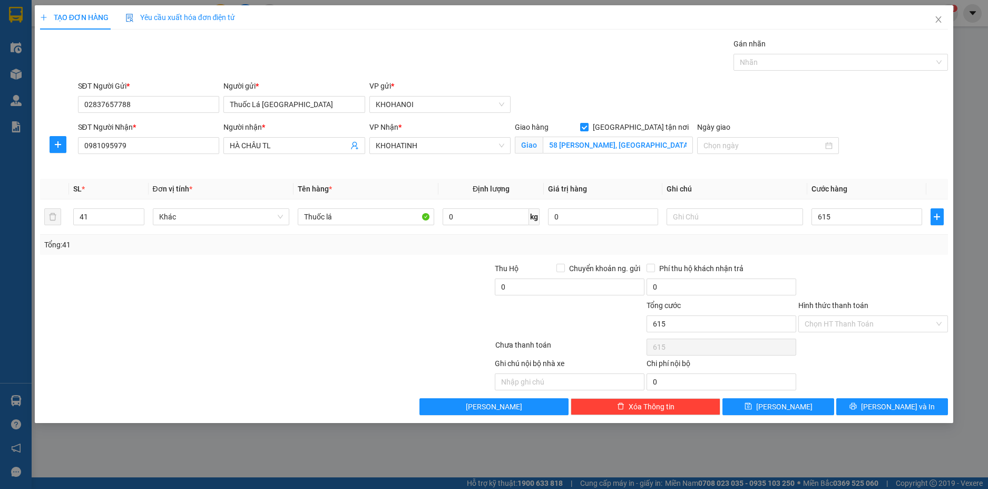
type input "615.000"
click at [854, 236] on div "Tổng: 41" at bounding box center [494, 245] width 909 height 20
click at [842, 323] on input "Hình thức thanh toán" at bounding box center [870, 324] width 130 height 16
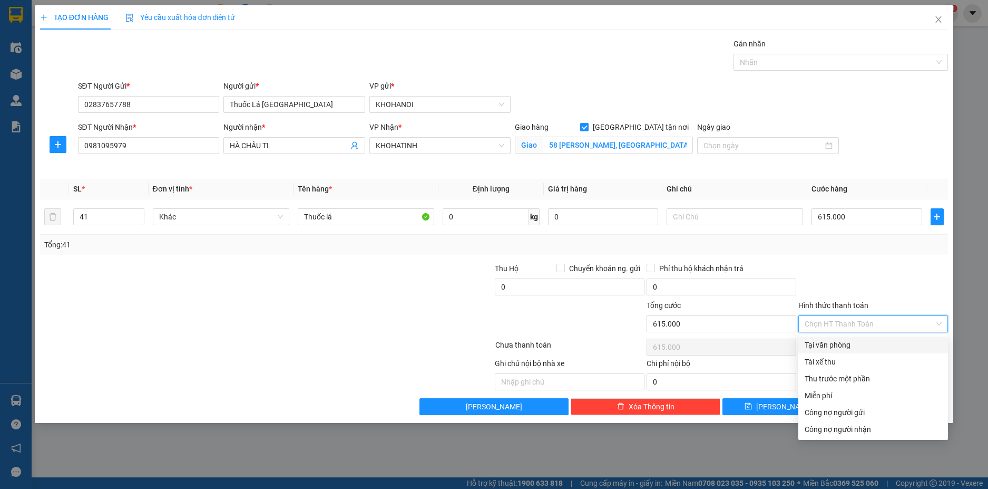
click at [840, 345] on div "Tại văn phòng" at bounding box center [873, 345] width 137 height 12
type input "0"
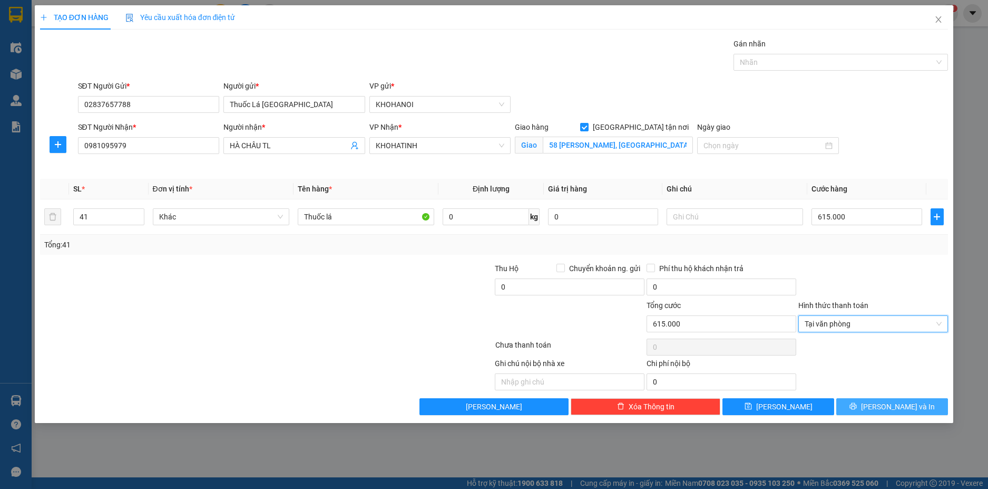
drag, startPoint x: 884, startPoint y: 405, endPoint x: 862, endPoint y: 372, distance: 39.6
click at [883, 405] on button "[PERSON_NAME] và In" at bounding box center [892, 406] width 112 height 17
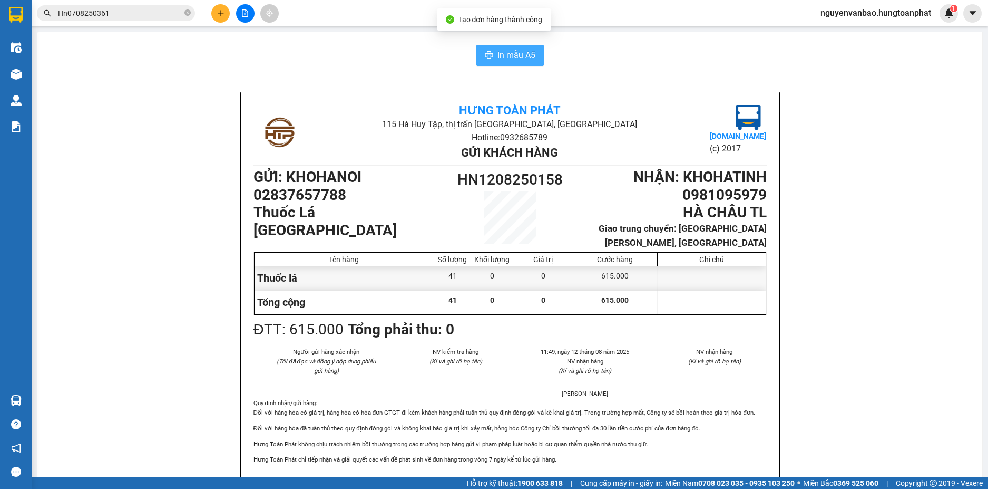
click at [497, 46] on button "In mẫu A5" at bounding box center [509, 55] width 67 height 21
click at [221, 14] on icon "plus" at bounding box center [220, 12] width 7 height 7
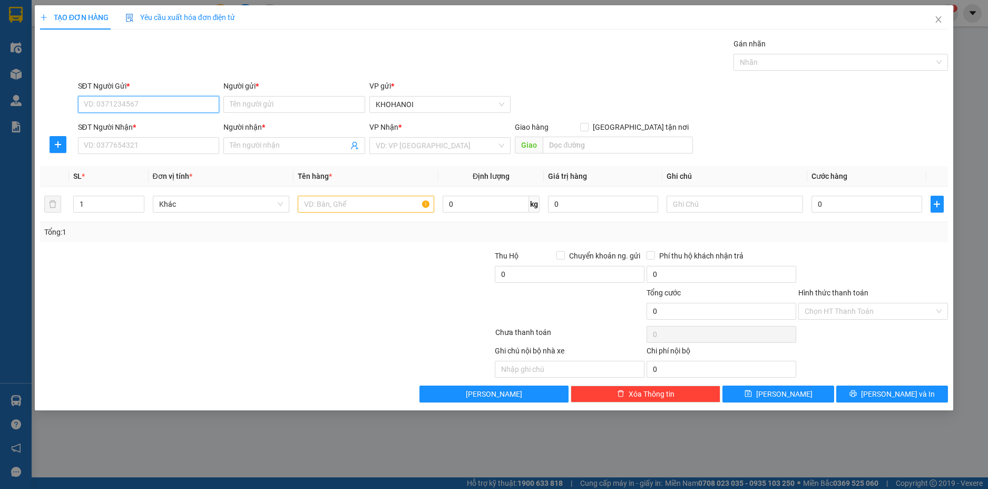
click at [120, 110] on input "SĐT Người Gửi *" at bounding box center [149, 104] width 142 height 17
click at [239, 102] on input "Người gửi *" at bounding box center [294, 104] width 142 height 17
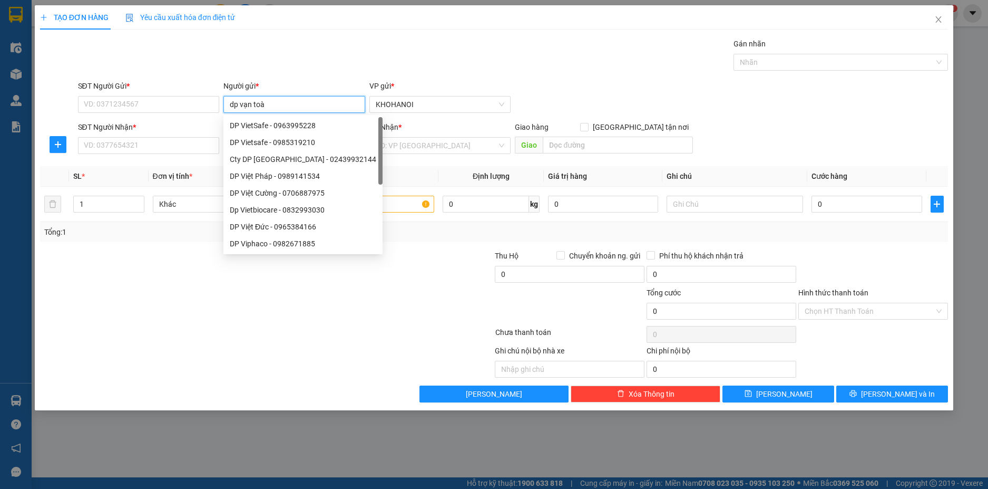
type input "dp vạn toàn"
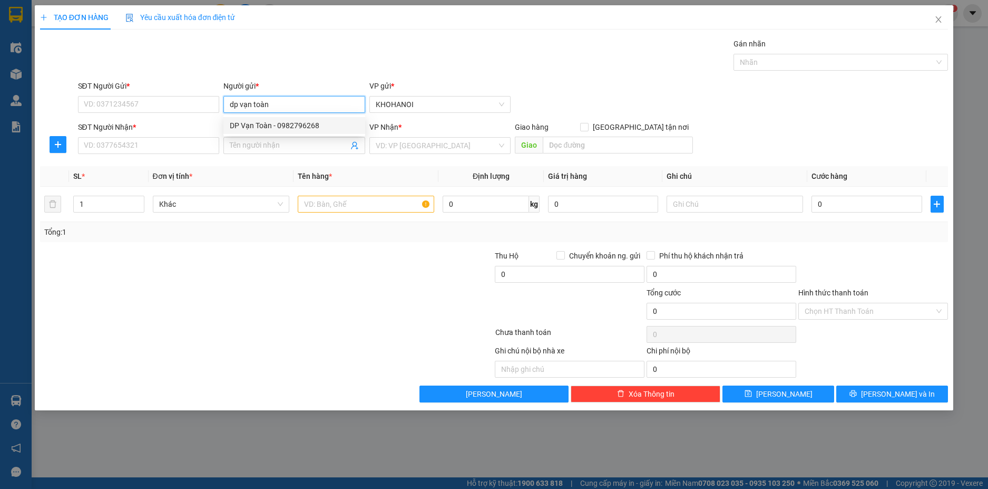
click at [285, 127] on div "DP Vạn Toàn - 0982796268" at bounding box center [294, 126] width 129 height 12
type input "0982796268"
type input "DP Vạn Toàn"
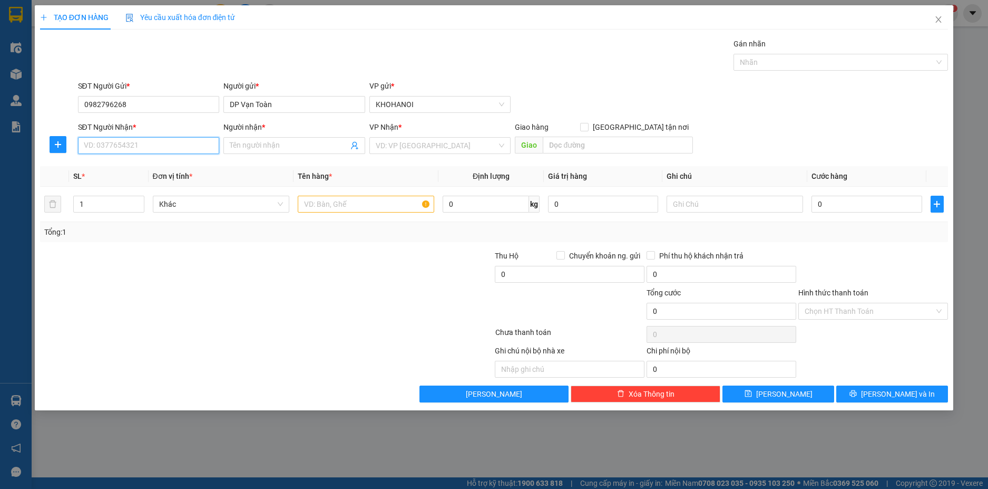
click at [163, 146] on input "SĐT Người Nhận *" at bounding box center [149, 145] width 142 height 17
type input "0918120718"
click at [159, 163] on div "0918120718 - NT Thuỷ Hà" at bounding box center [148, 167] width 129 height 12
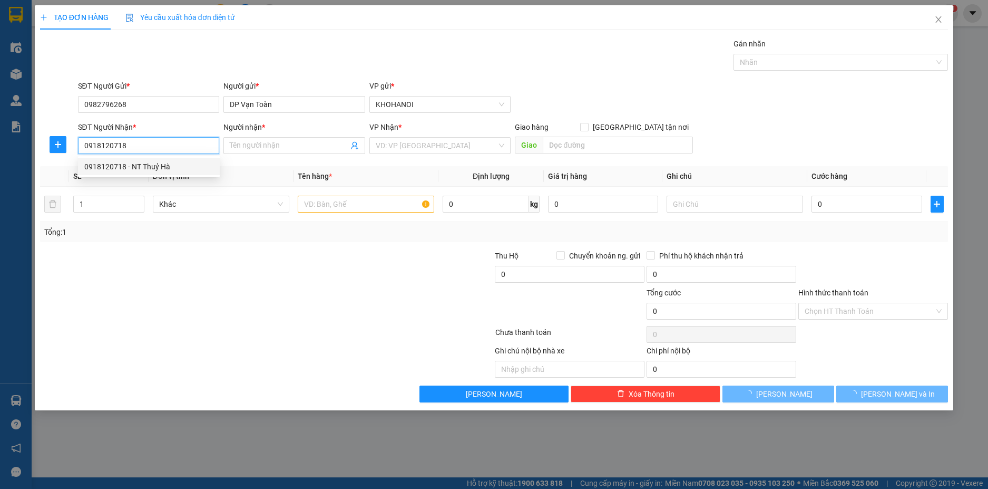
type input "NT Thuỷ Hà"
checkbox input "true"
type input "355 Lý Tự Trọng , Thạch Hà, Hà Tĩnh"
checkbox input "true"
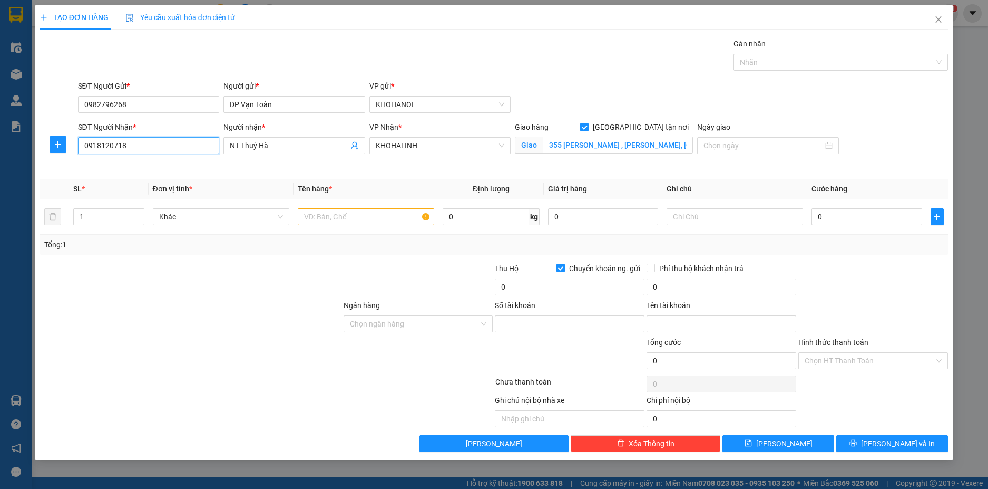
type input "0982796268"
type input "Vũ Thị Vân"
type input "0918120718"
click at [310, 213] on input "text" at bounding box center [366, 216] width 137 height 17
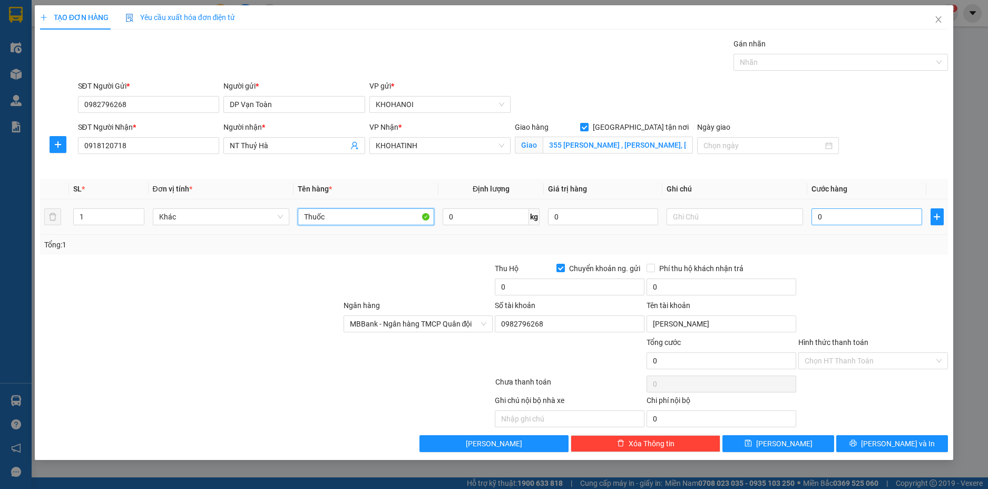
type input "Thuốc"
drag, startPoint x: 822, startPoint y: 220, endPoint x: 816, endPoint y: 209, distance: 12.7
click at [823, 219] on input "0" at bounding box center [867, 216] width 110 height 17
type input "5"
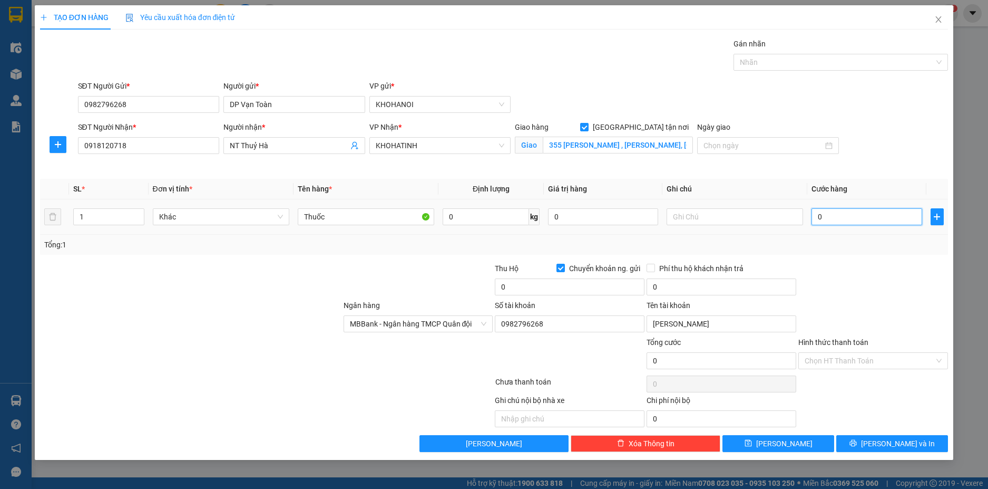
type input "5"
type input "50"
type input "50.000"
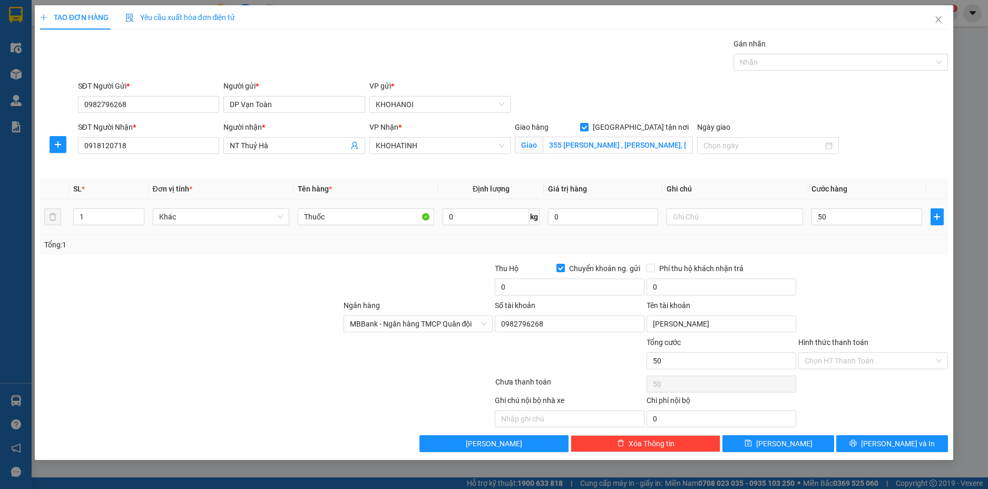
type input "50.000"
click at [806, 275] on div at bounding box center [873, 280] width 152 height 37
click at [838, 351] on div "Hình thức thanh toán" at bounding box center [874, 344] width 150 height 16
click at [837, 364] on input "Hình thức thanh toán" at bounding box center [870, 361] width 130 height 16
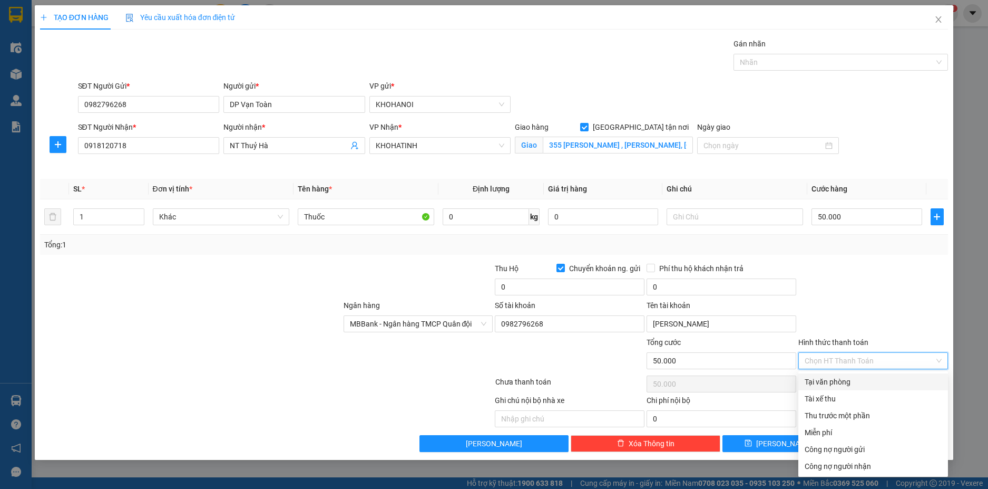
click at [837, 375] on div "Tại văn phòng" at bounding box center [874, 381] width 150 height 17
type input "0"
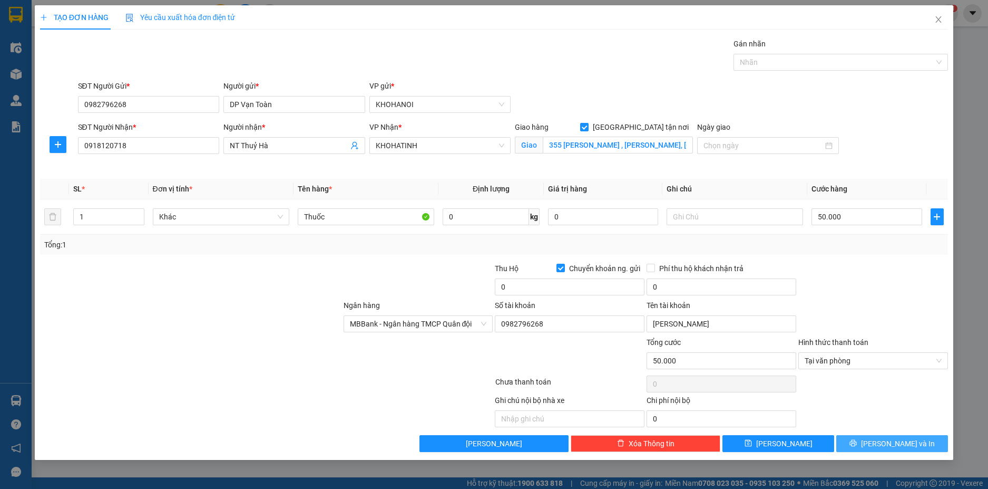
drag, startPoint x: 874, startPoint y: 442, endPoint x: 765, endPoint y: 252, distance: 219.1
click at [857, 441] on icon "printer" at bounding box center [853, 442] width 7 height 7
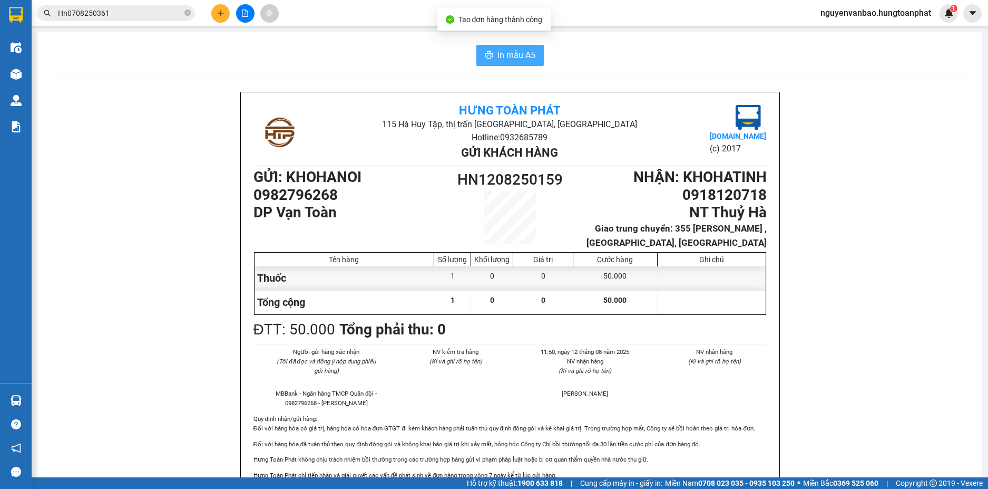
click at [515, 55] on span "In mẫu A5" at bounding box center [517, 54] width 38 height 13
click at [216, 8] on button at bounding box center [220, 13] width 18 height 18
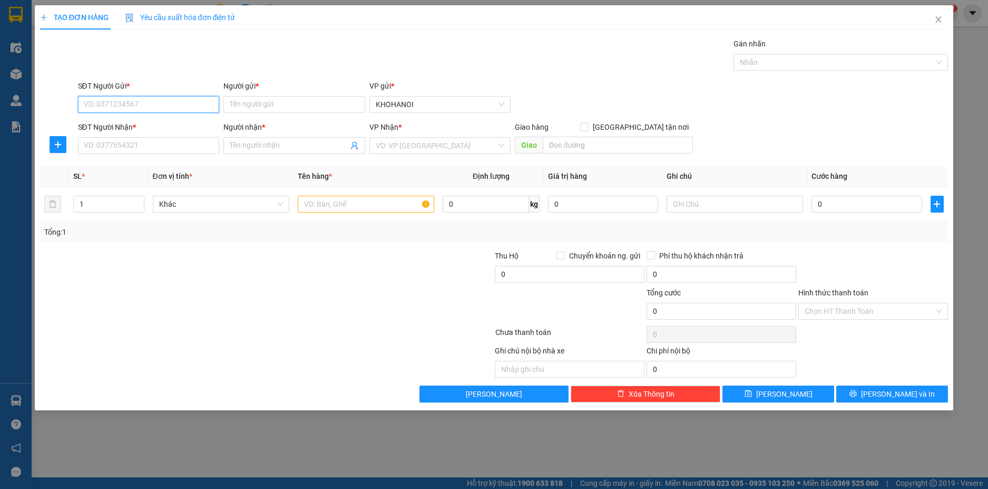
click at [174, 106] on input "SĐT Người Gửi *" at bounding box center [149, 104] width 142 height 17
drag, startPoint x: 143, startPoint y: 108, endPoint x: 151, endPoint y: 109, distance: 8.0
click at [143, 107] on input "SĐT Người Gửi *" at bounding box center [149, 104] width 142 height 17
click at [130, 126] on div "0345711797 - Khách" at bounding box center [148, 126] width 129 height 12
type input "0345711797"
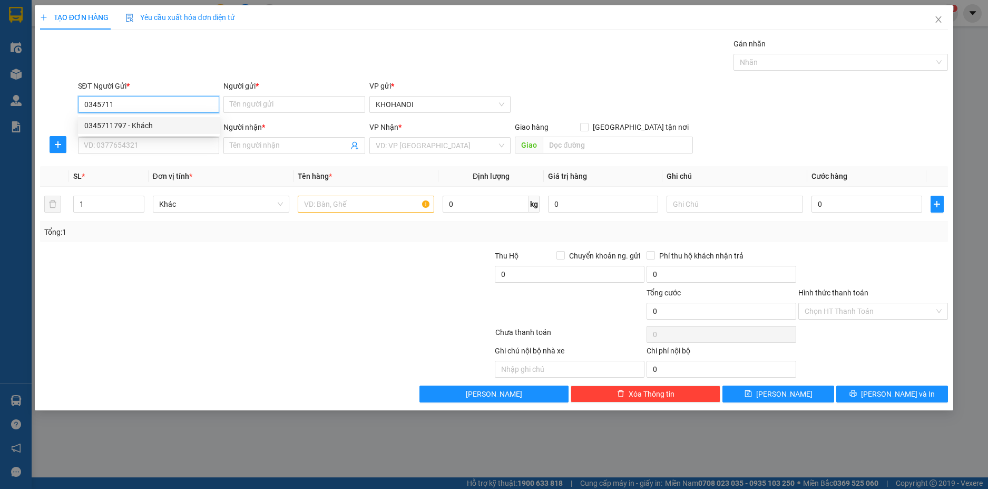
type input "Khách"
checkbox input "true"
type input "0345711797"
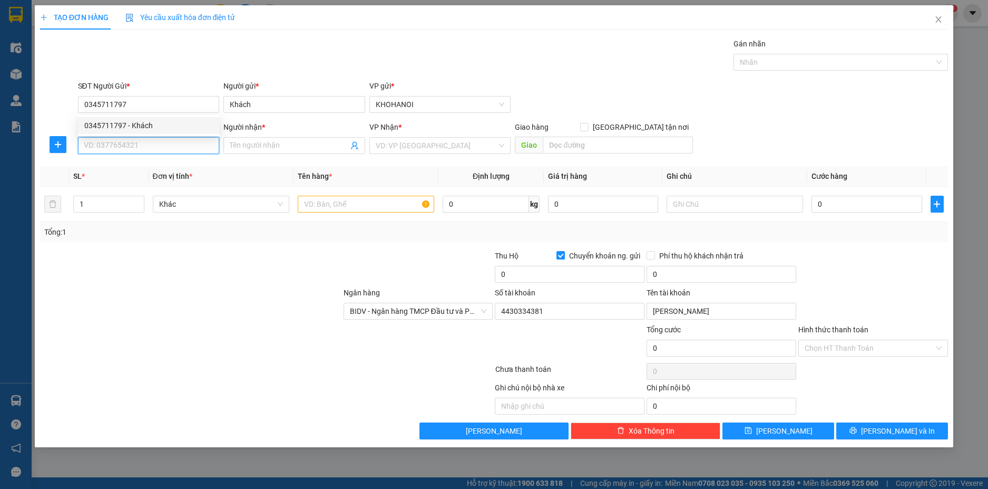
click at [132, 141] on input "SĐT Người Nhận *" at bounding box center [149, 145] width 142 height 17
click at [143, 167] on div "0969998282 - A Việt TP Vinh" at bounding box center [148, 167] width 129 height 12
type input "0969998282"
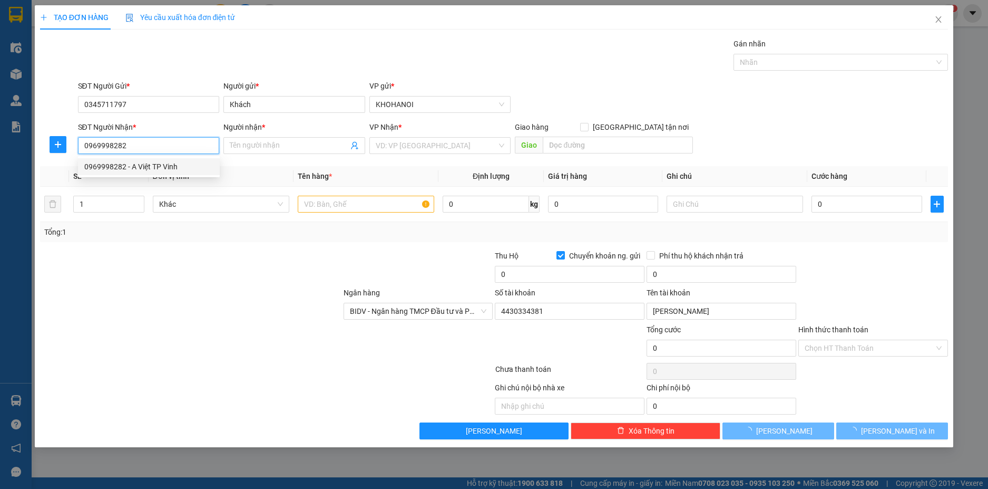
type input "A Việt TP Vinh"
checkbox input "true"
type input "Quán Bàu , Vinh"
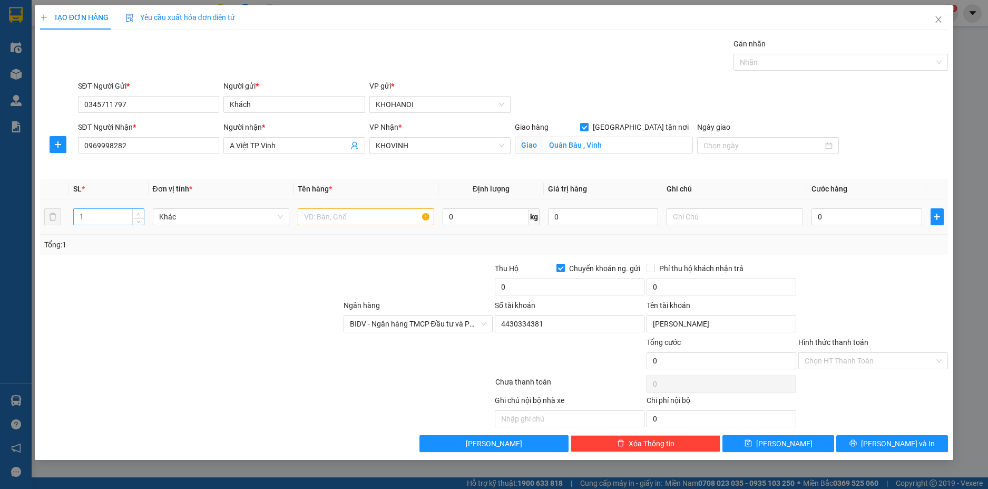
type input "2"
click at [137, 211] on span "up" at bounding box center [138, 214] width 6 height 6
click at [353, 211] on input "text" at bounding box center [366, 216] width 137 height 17
click at [317, 216] on input "text" at bounding box center [366, 216] width 137 height 17
type input "Thuốc"
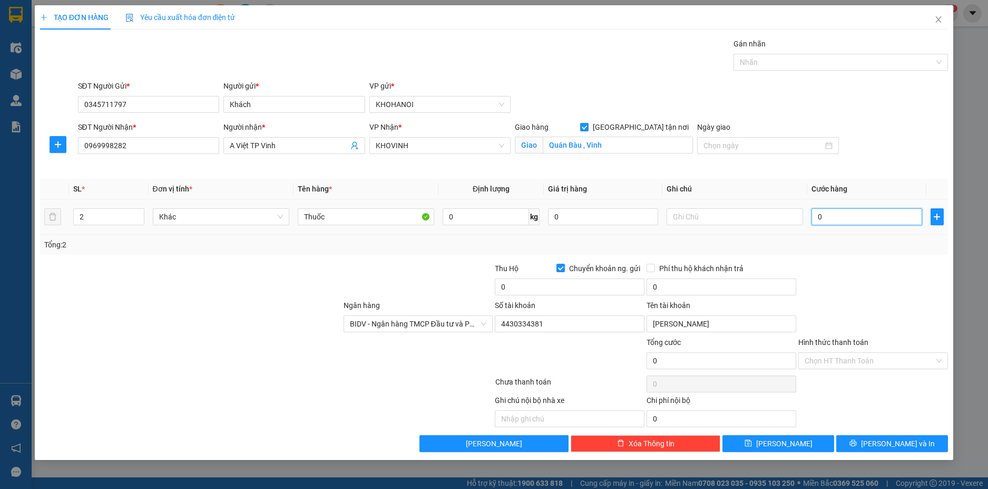
click at [851, 218] on input "0" at bounding box center [867, 216] width 110 height 17
type input "1"
type input "10"
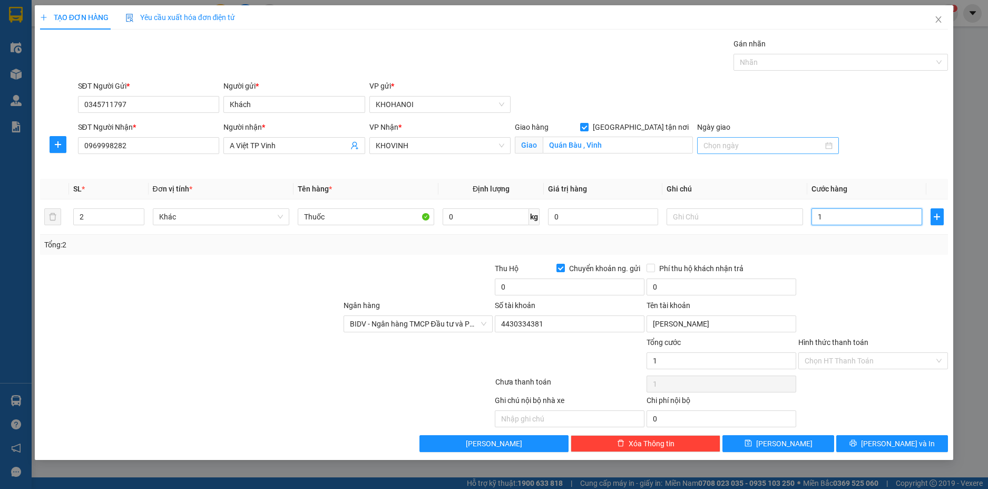
type input "10"
type input "100"
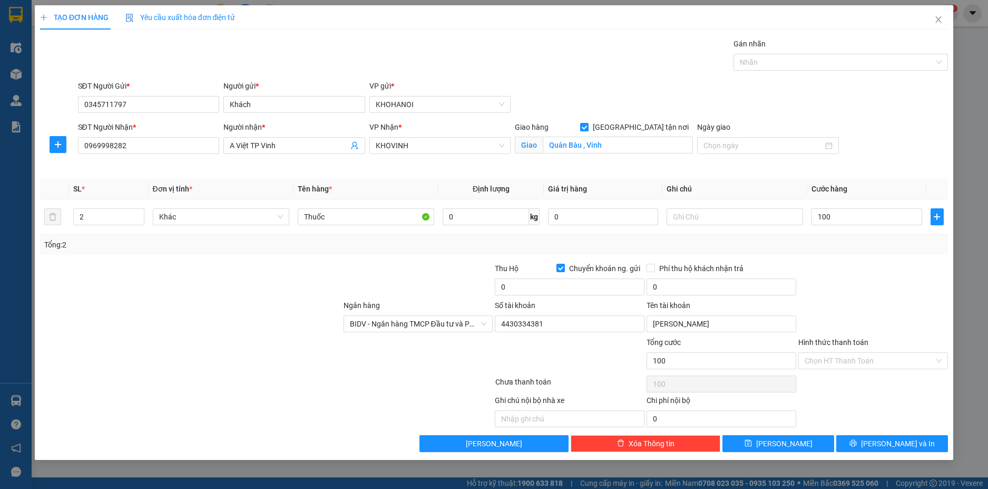
type input "100.000"
drag, startPoint x: 846, startPoint y: 314, endPoint x: 847, endPoint y: 307, distance: 6.3
click at [847, 311] on div "Ngân hàng BIDV - Ngân hàng TMCP Đầu tư và Phát triển Việt Nam Số tài khoản 4430…" at bounding box center [494, 317] width 911 height 37
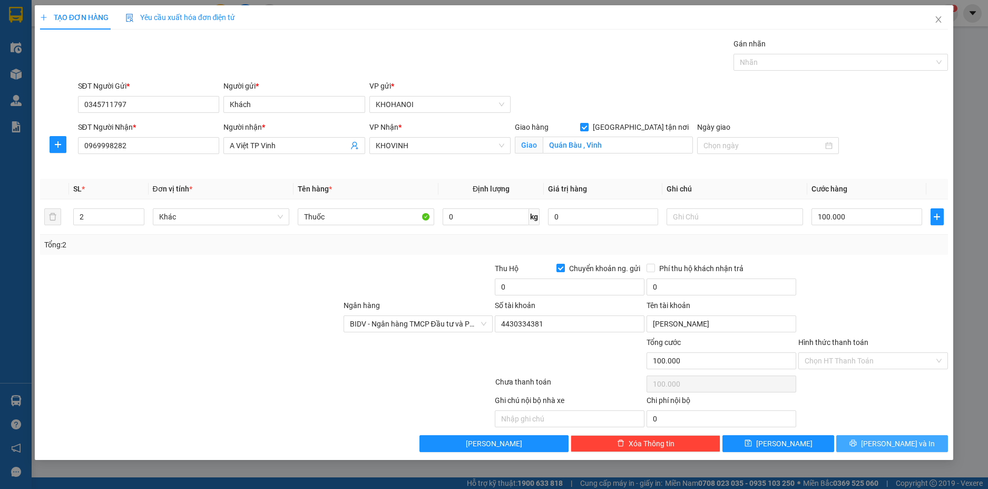
click at [907, 445] on span "[PERSON_NAME] và In" at bounding box center [898, 443] width 74 height 12
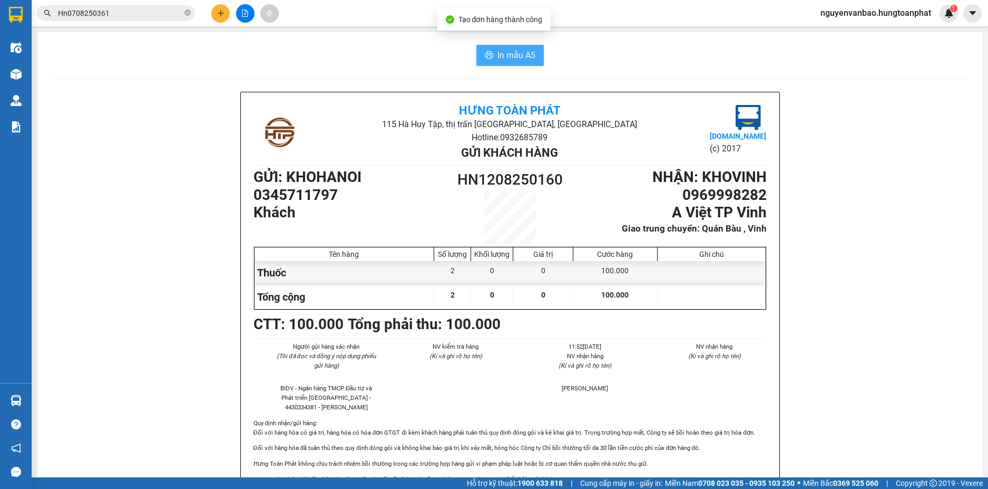
click at [531, 58] on span "In mẫu A5" at bounding box center [517, 54] width 38 height 13
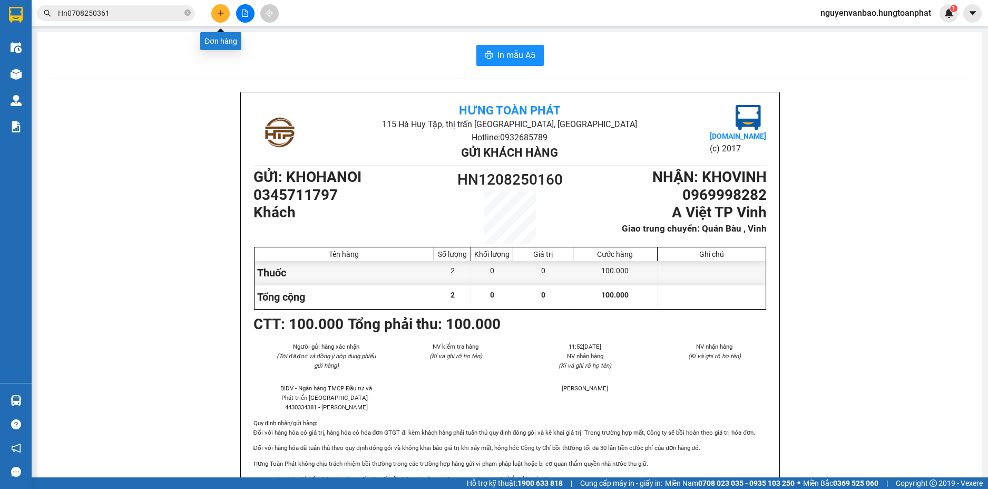
click at [220, 14] on icon "plus" at bounding box center [220, 12] width 7 height 7
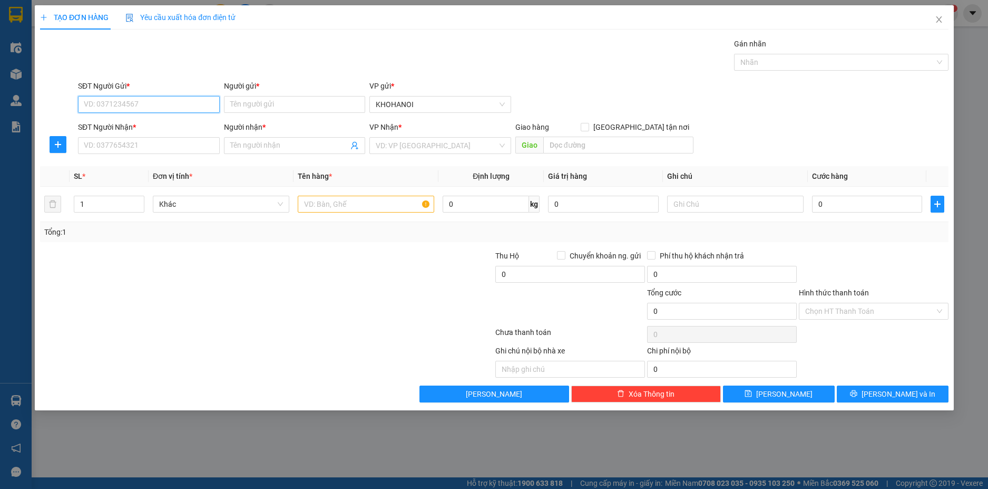
click at [148, 104] on input "SĐT Người Gửi *" at bounding box center [149, 104] width 142 height 17
click at [117, 102] on input "SĐT Người Gửi *" at bounding box center [149, 104] width 142 height 17
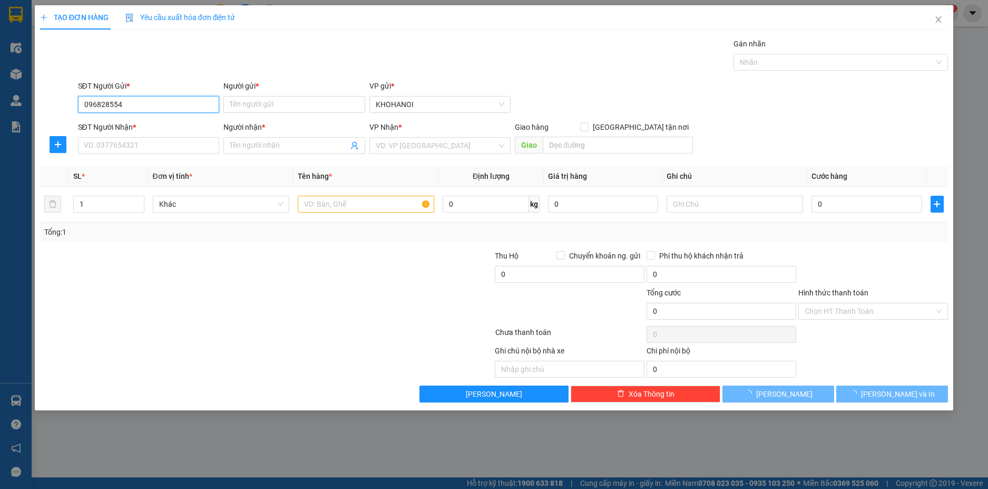
type input "0968285548"
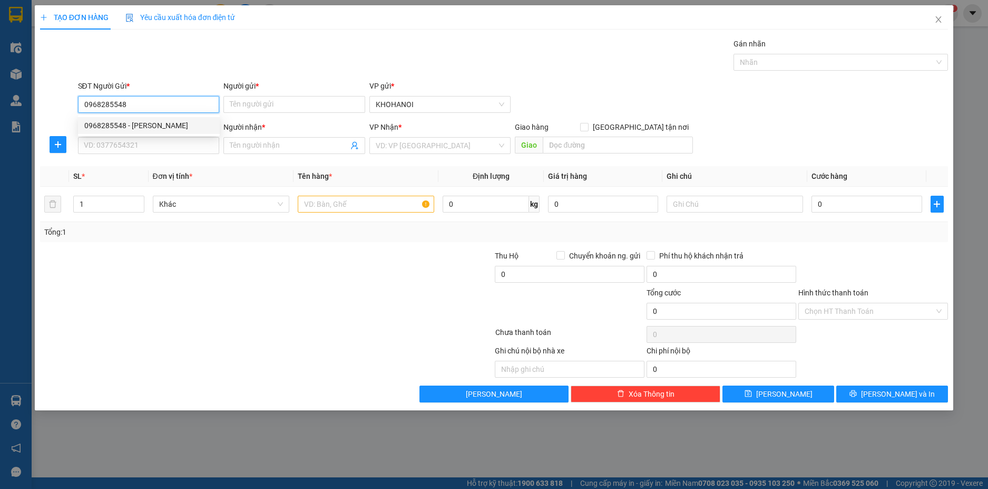
click at [132, 123] on div "0968285548 - Phương An" at bounding box center [148, 126] width 129 height 12
type input "Phương An"
checkbox input "true"
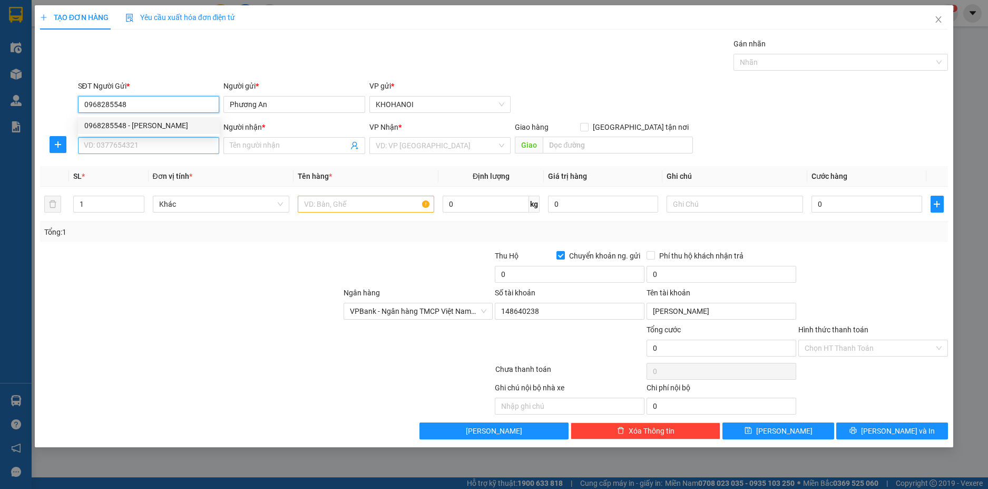
type input "0968285548"
click at [133, 147] on input "SĐT Người Nhận *" at bounding box center [149, 145] width 142 height 17
type input "0398631395"
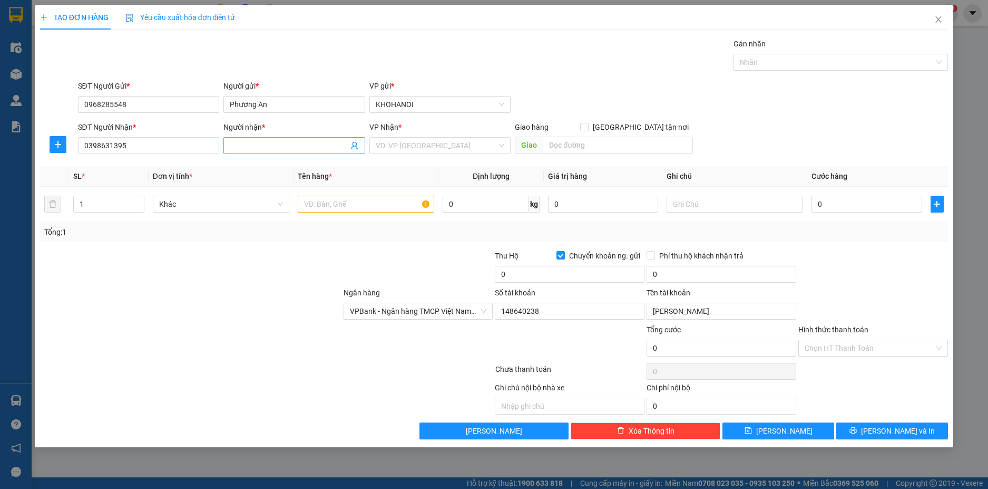
click at [255, 144] on input "Người nhận *" at bounding box center [289, 146] width 119 height 12
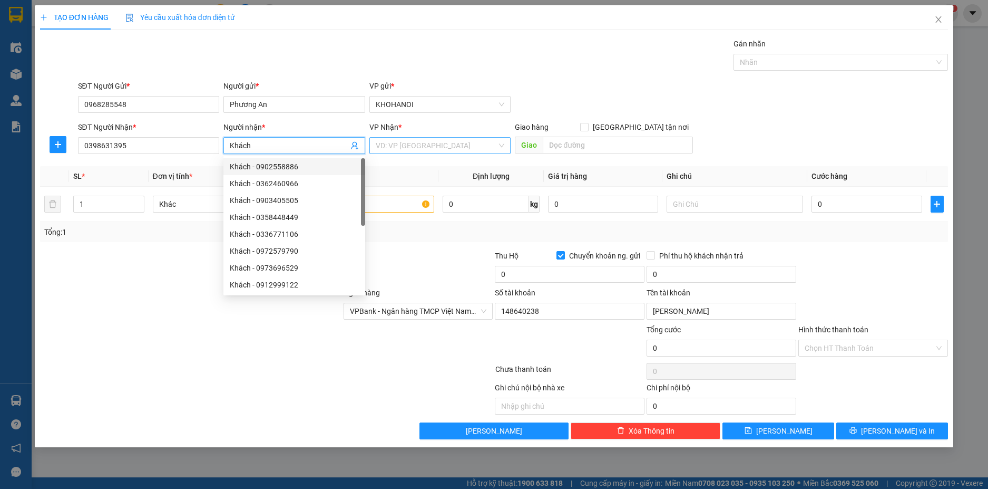
type input "Khách"
click at [381, 143] on input "search" at bounding box center [437, 146] width 122 height 16
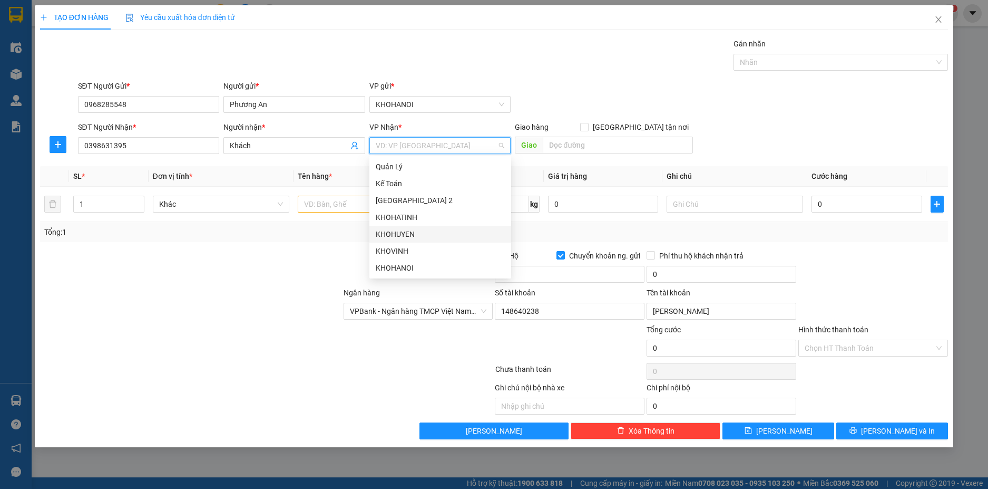
click at [408, 231] on div "KHOHUYEN" at bounding box center [440, 234] width 129 height 12
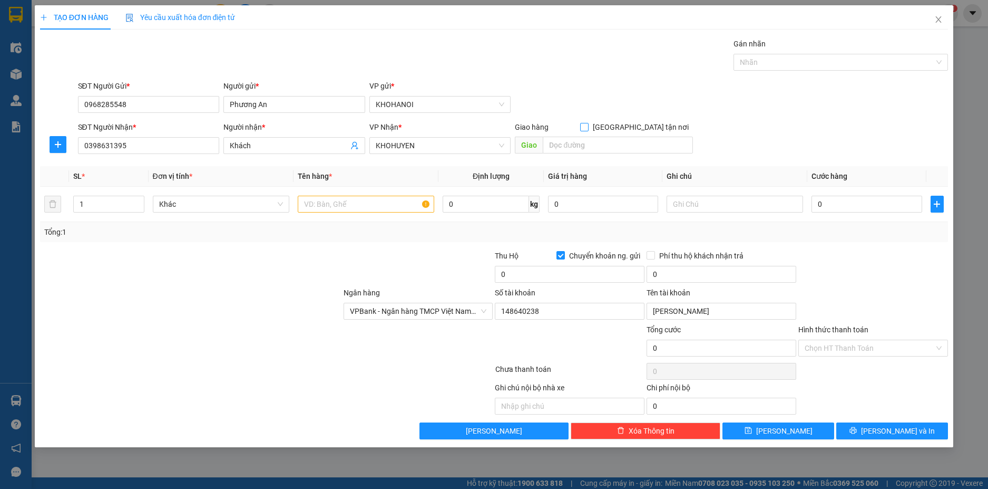
drag, startPoint x: 641, startPoint y: 125, endPoint x: 610, endPoint y: 153, distance: 41.8
click at [588, 125] on input "[GEOGRAPHIC_DATA] tận nơi" at bounding box center [583, 126] width 7 height 7
checkbox input "true"
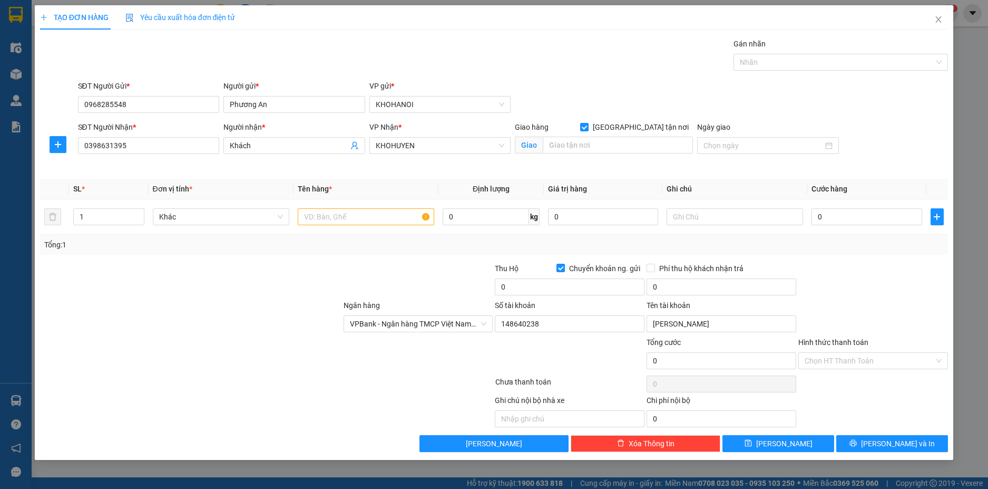
click at [609, 153] on div "Giao" at bounding box center [604, 145] width 178 height 17
click at [605, 147] on input "text" at bounding box center [618, 145] width 150 height 17
type input "BVĐK Thanh Chương, NA"
click at [332, 213] on input "text" at bounding box center [366, 216] width 137 height 17
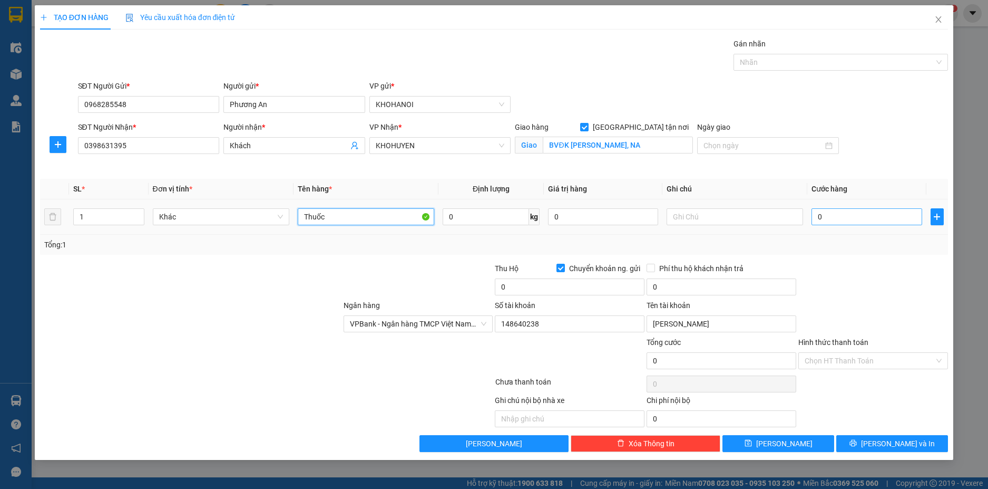
type input "Thuốc"
click at [871, 212] on input "0" at bounding box center [867, 216] width 110 height 17
type input "6"
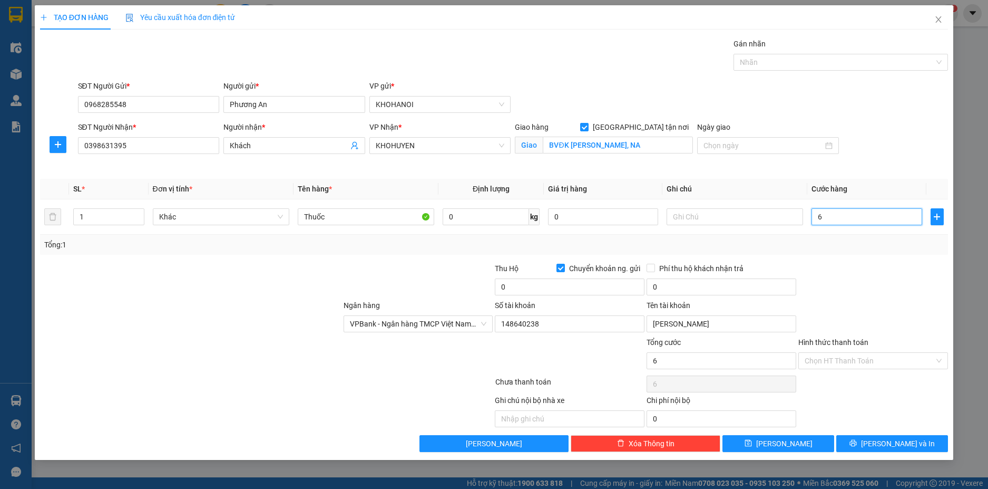
type input "60"
type input "60.000"
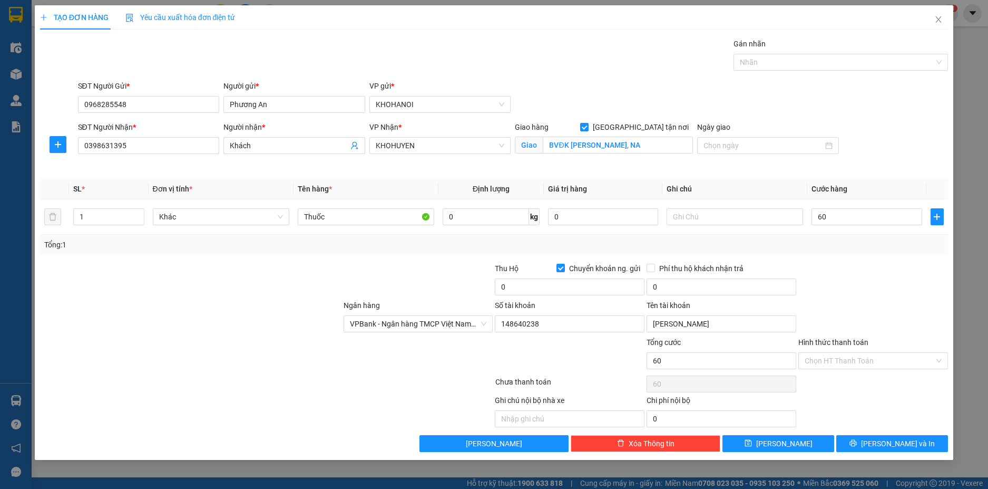
type input "60.000"
click at [901, 283] on div at bounding box center [873, 280] width 152 height 37
click at [880, 444] on button "[PERSON_NAME] và In" at bounding box center [892, 443] width 112 height 17
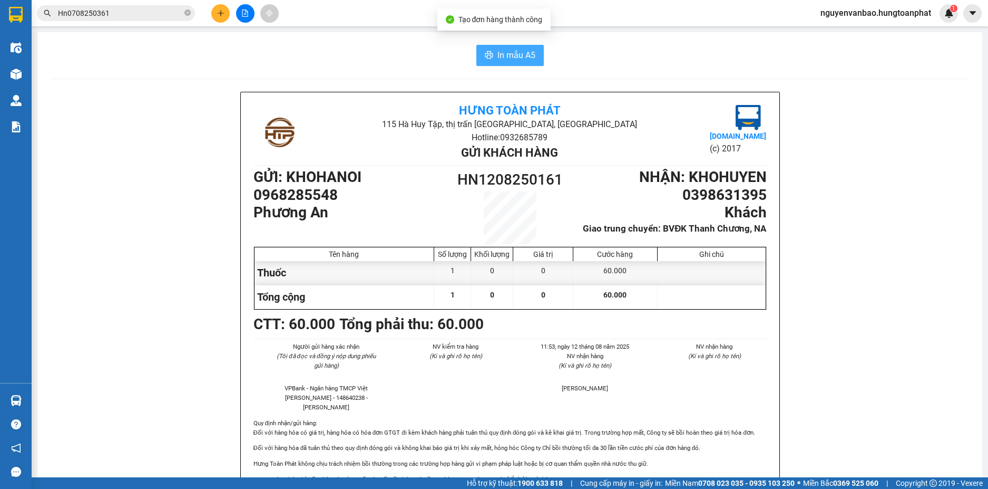
click at [500, 55] on span "In mẫu A5" at bounding box center [517, 54] width 38 height 13
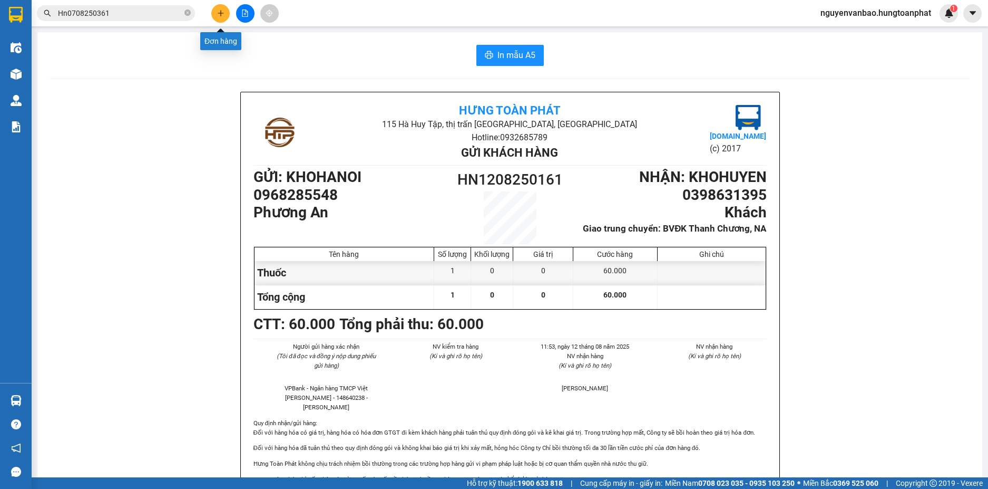
click at [220, 13] on icon "plus" at bounding box center [221, 13] width 6 height 1
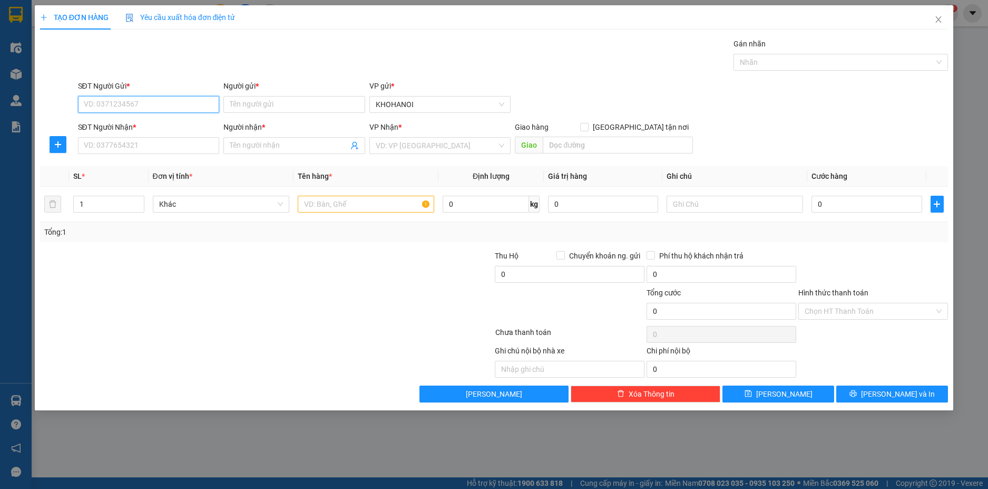
click at [157, 106] on input "SĐT Người Gửi *" at bounding box center [149, 104] width 142 height 17
click at [236, 104] on input "Người gửi *" at bounding box center [294, 104] width 142 height 17
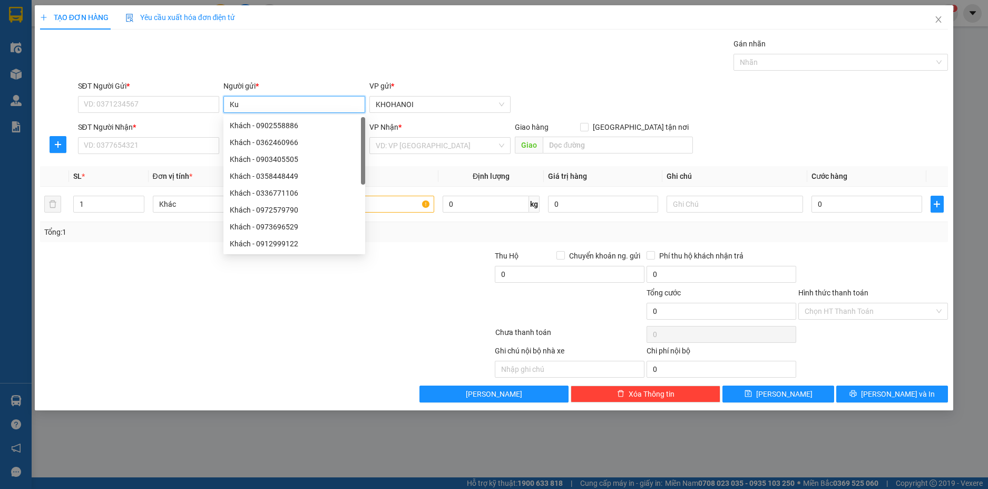
type input "K"
type input "Lưu Thủy"
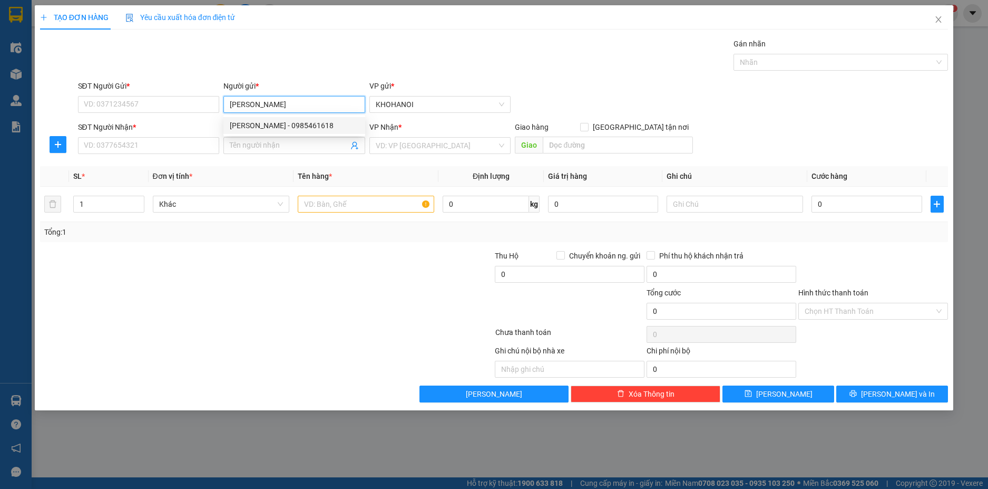
click at [280, 123] on div "Lưu thủy - 0985461618" at bounding box center [294, 126] width 129 height 12
type input "0985461618"
type input "[PERSON_NAME]"
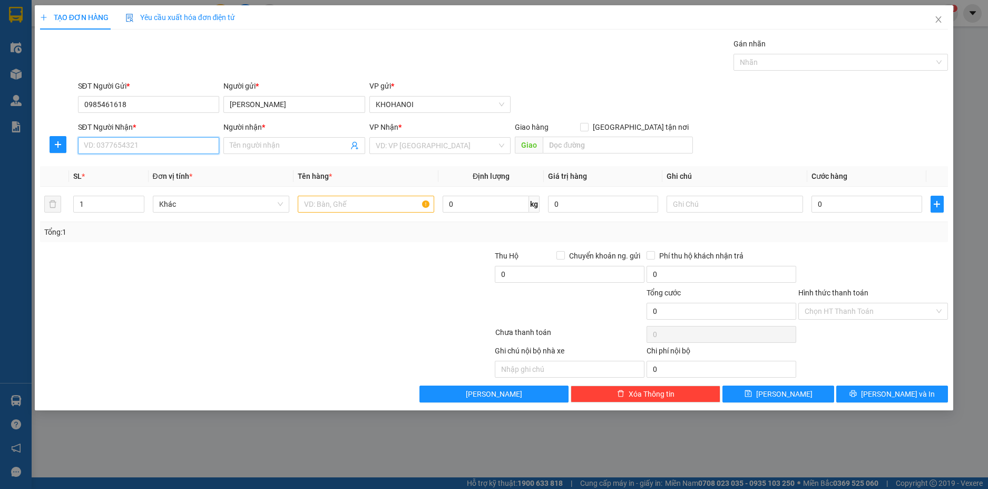
click at [158, 147] on input "SĐT Người Nhận *" at bounding box center [149, 145] width 142 height 17
type input "0866452286"
click at [104, 164] on div "0866452286 - C Hoa" at bounding box center [148, 167] width 129 height 12
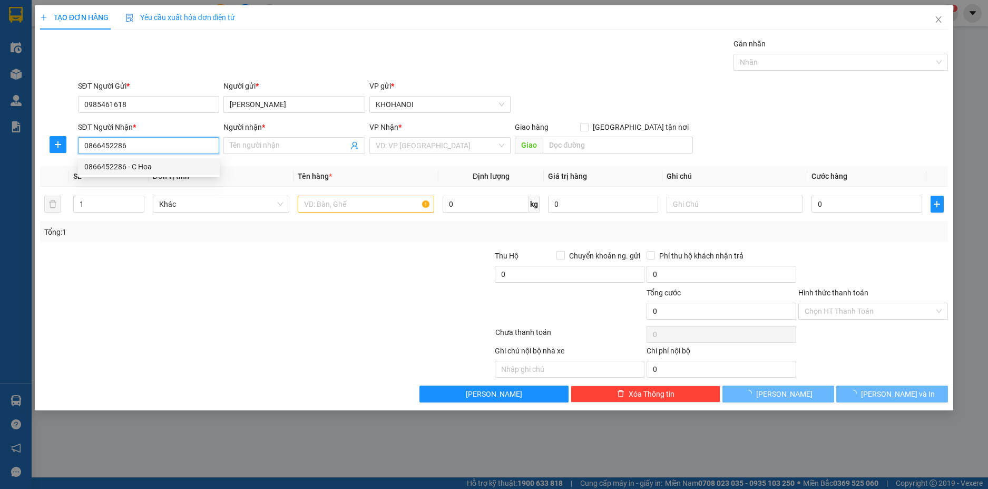
type input "C Hoa"
checkbox input "true"
type input "11 Hàm Nghi, Vinhome, Thành Phố Hà Tĩnh"
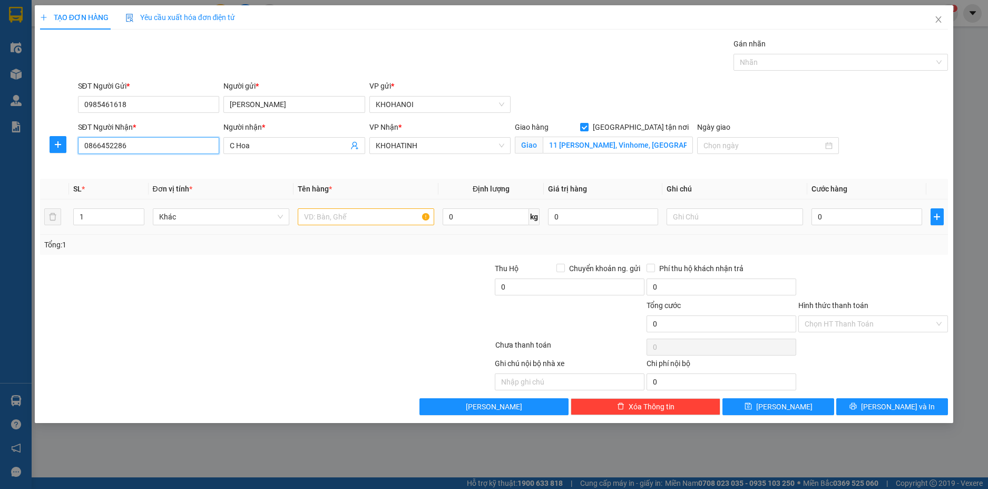
type input "0866452286"
click at [324, 218] on input "text" at bounding box center [366, 216] width 137 height 17
type input "Hàng"
click at [826, 224] on input "0" at bounding box center [867, 216] width 110 height 17
type input "6"
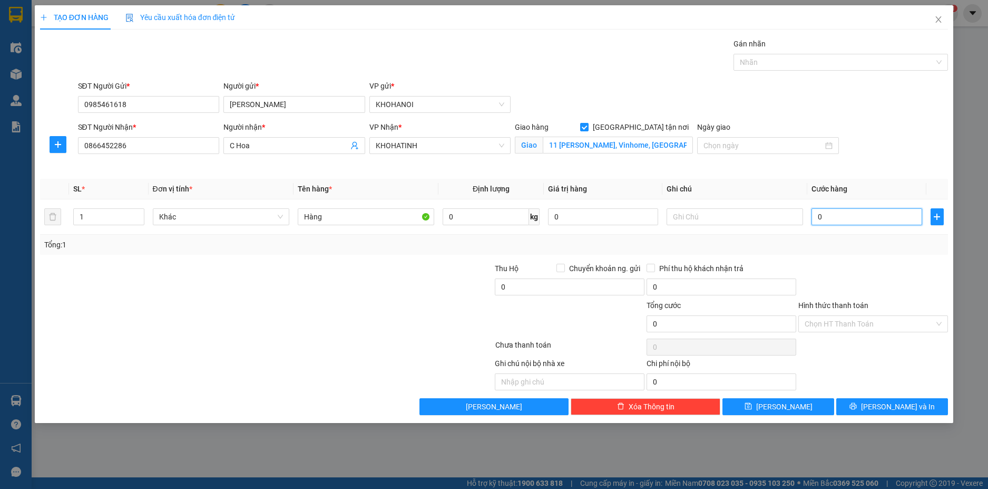
type input "6"
type input "60"
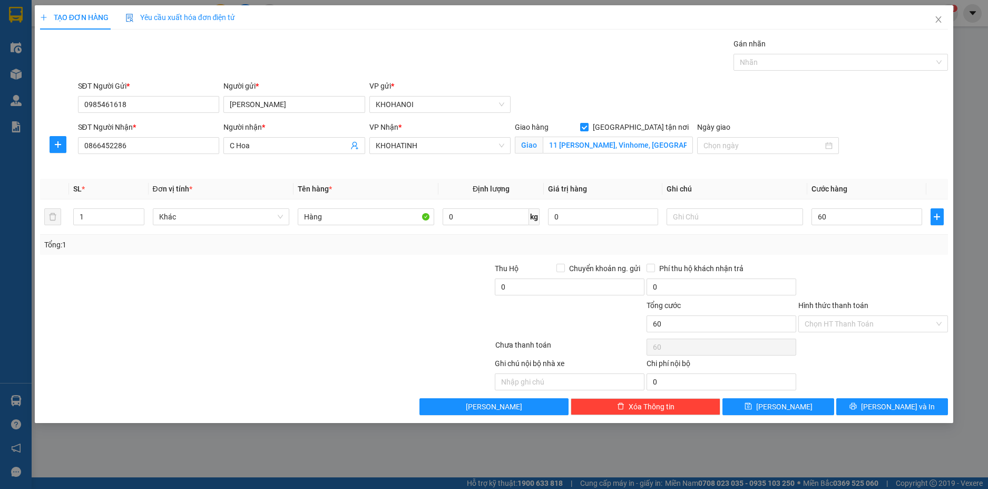
type input "60.000"
drag, startPoint x: 865, startPoint y: 253, endPoint x: 690, endPoint y: 188, distance: 187.1
click at [864, 251] on div "Tổng: 1" at bounding box center [494, 245] width 909 height 20
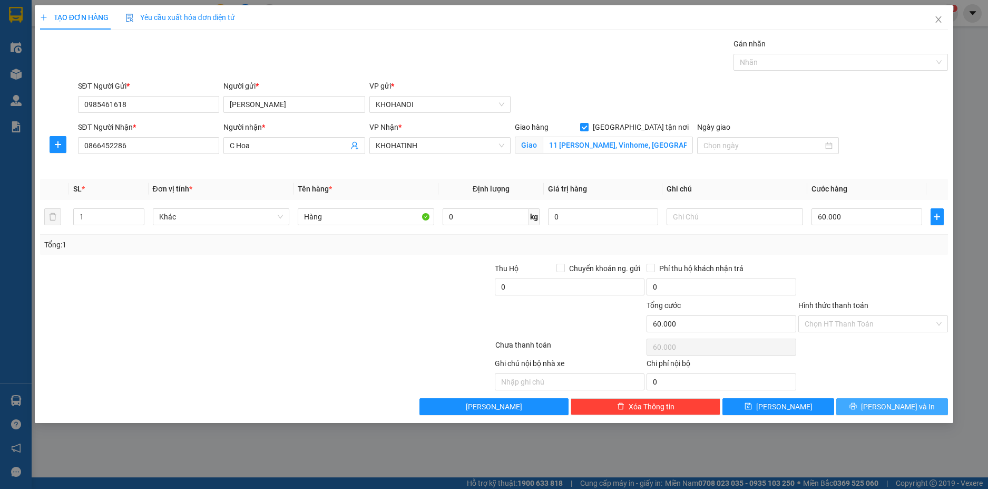
click at [857, 403] on icon "printer" at bounding box center [853, 406] width 7 height 7
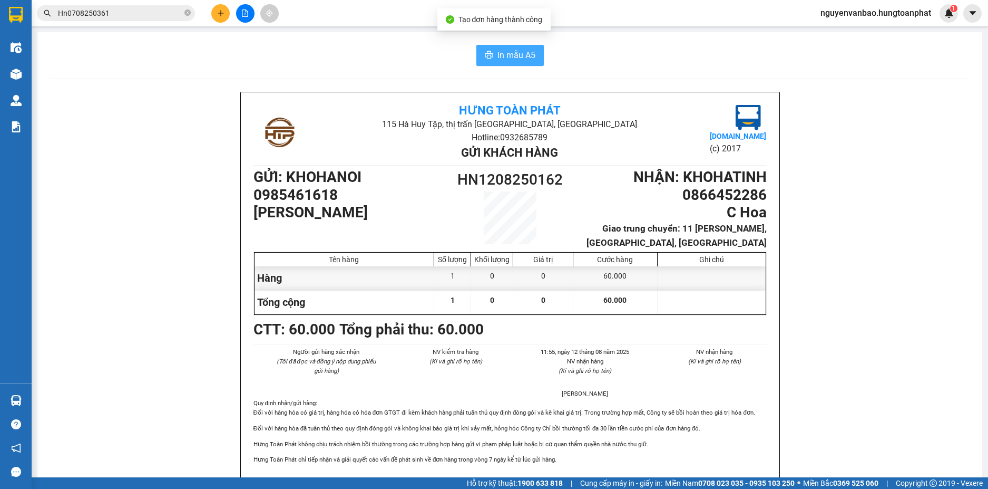
click at [499, 52] on span "In mẫu A5" at bounding box center [517, 54] width 38 height 13
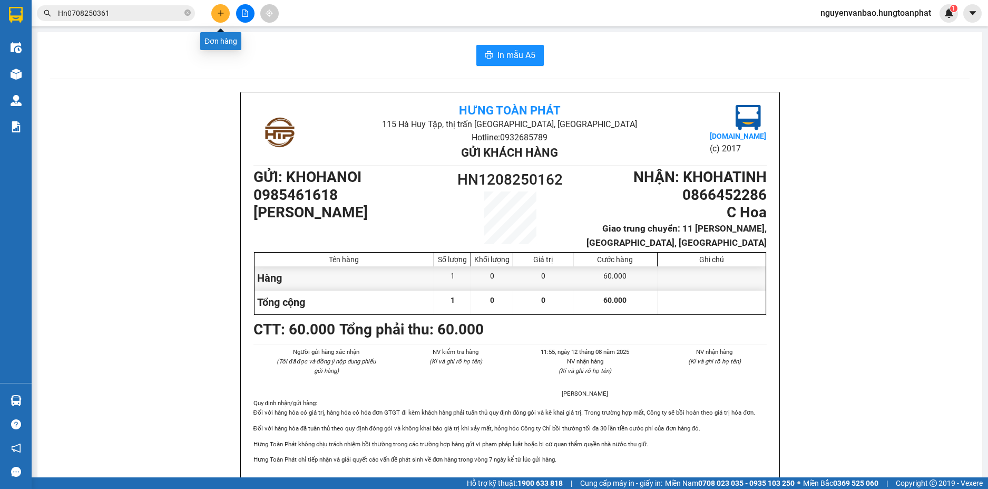
click at [221, 8] on button at bounding box center [220, 13] width 18 height 18
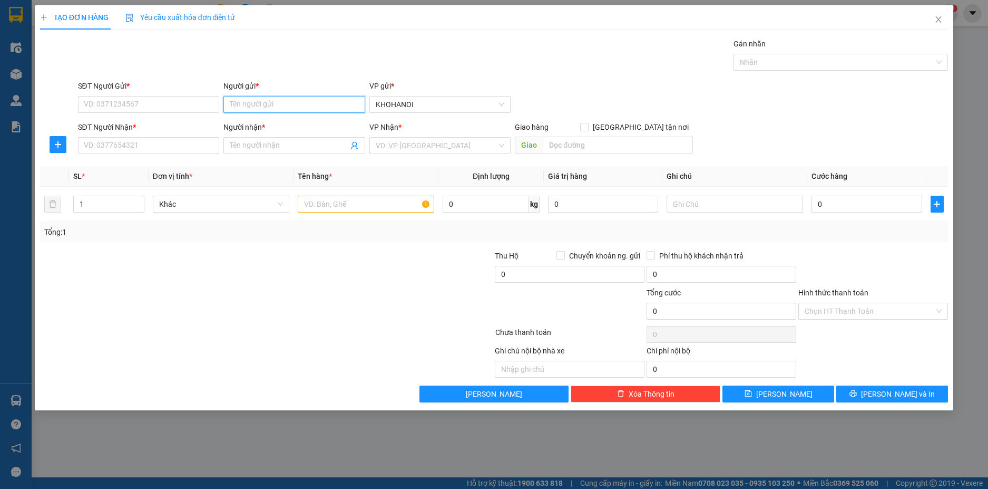
click at [274, 103] on input "Người gửi *" at bounding box center [294, 104] width 142 height 17
type input "Lưu Thủy"
click at [267, 129] on div "Lưu thủy - 0985461618" at bounding box center [294, 126] width 129 height 12
type input "0985461618"
type input "[PERSON_NAME]"
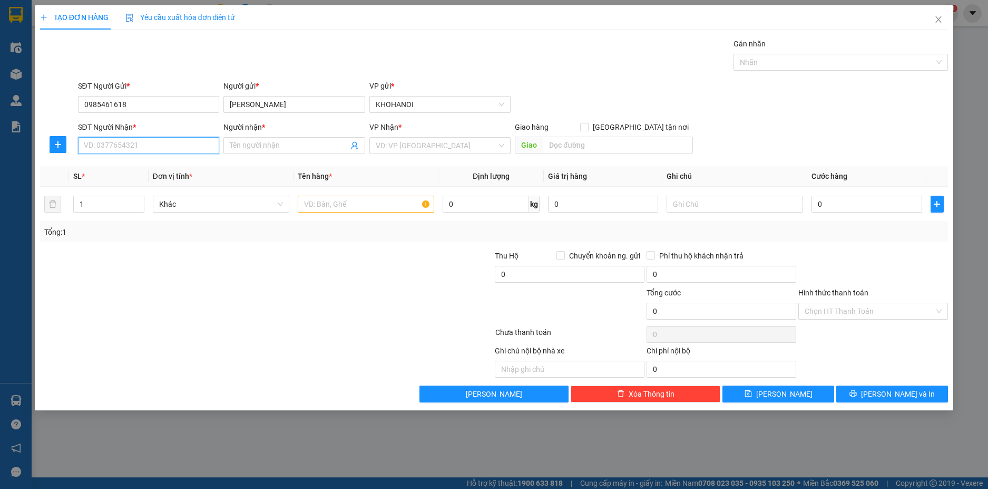
click at [180, 149] on input "SĐT Người Nhận *" at bounding box center [149, 145] width 142 height 17
click at [149, 147] on input "SĐT Người Nhận *" at bounding box center [149, 145] width 142 height 17
type input "0398772887"
click at [160, 162] on div "0398772887 - Khánh Ly HT" at bounding box center [148, 167] width 129 height 12
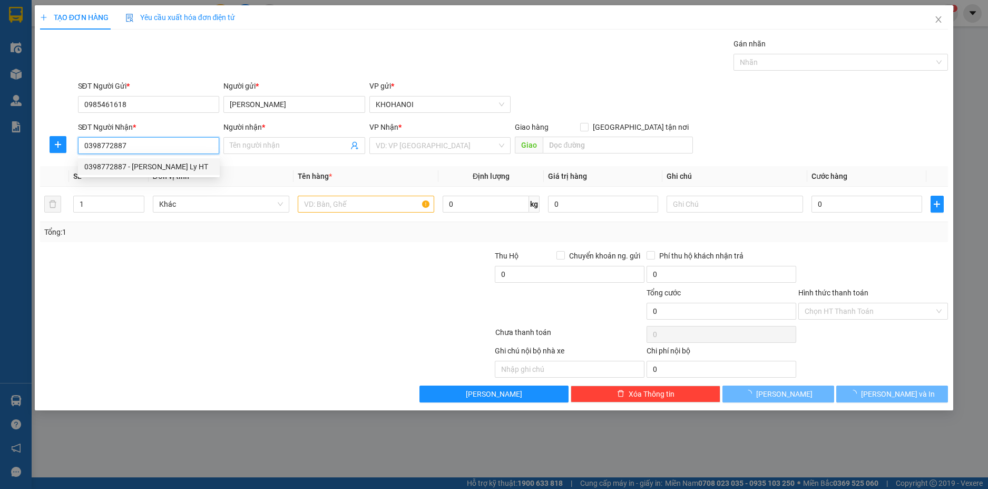
type input "Khánh Ly HT"
checkbox input "true"
type input "59 Hàm Nghi, Hà Tĩnh"
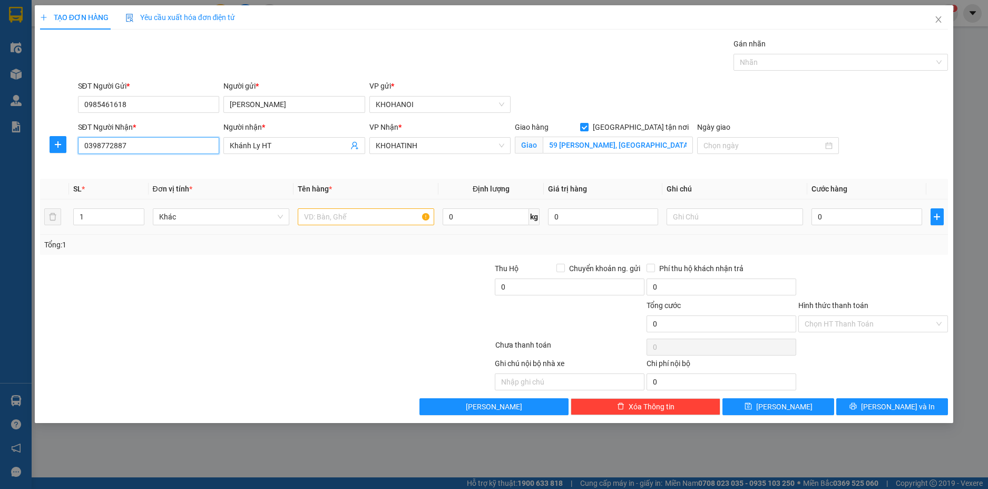
type input "0398772887"
click at [329, 218] on input "text" at bounding box center [366, 216] width 137 height 17
type input "Hàng"
click at [851, 220] on input "0" at bounding box center [867, 216] width 110 height 17
type input "6"
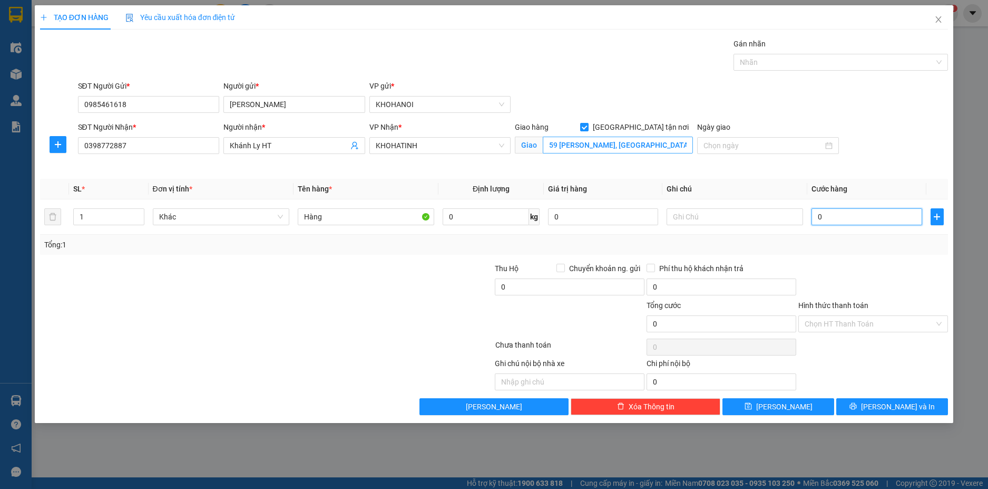
type input "6"
type input "60"
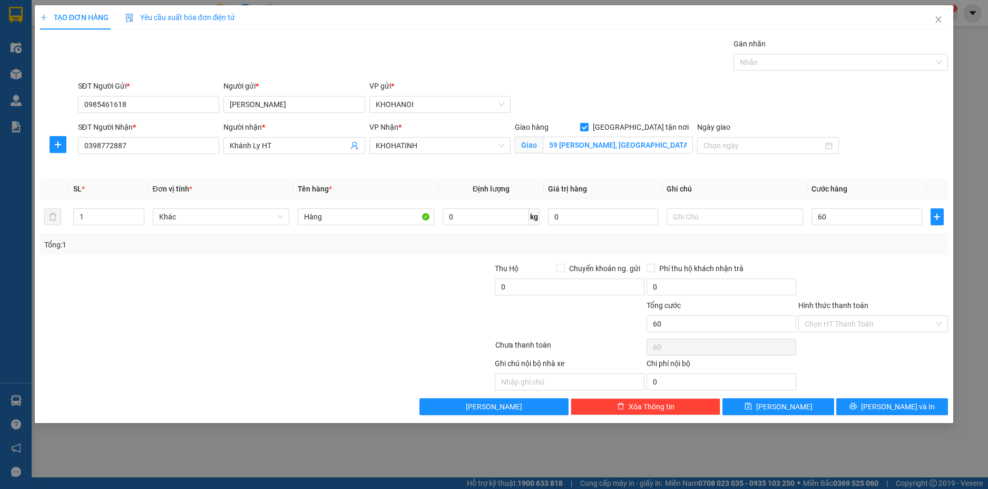
type input "60.000"
click at [845, 261] on div "Transit Pickup Surcharge Ids Transit Deliver Surcharge Ids Transit Deliver Surc…" at bounding box center [494, 226] width 909 height 377
click at [887, 405] on span "[PERSON_NAME] và In" at bounding box center [898, 407] width 74 height 12
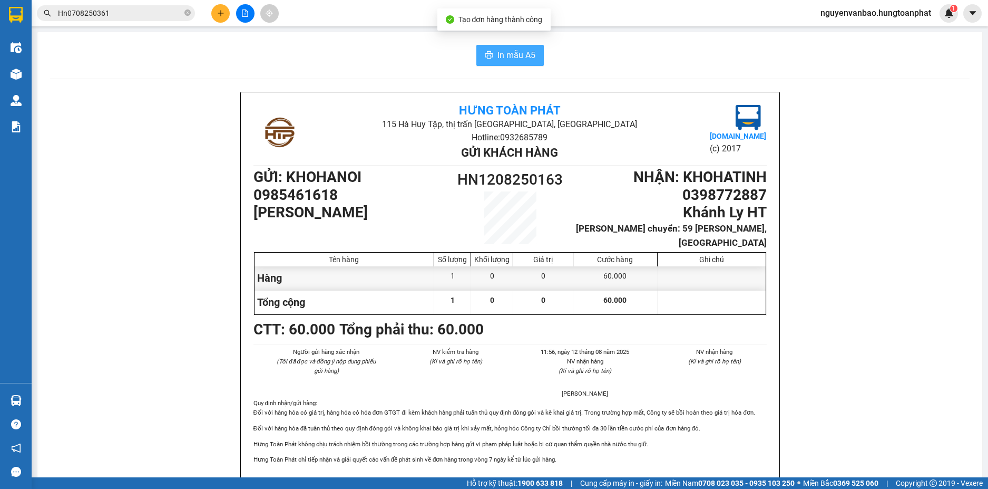
click at [523, 55] on span "In mẫu A5" at bounding box center [517, 54] width 38 height 13
click at [220, 17] on button at bounding box center [220, 13] width 18 height 18
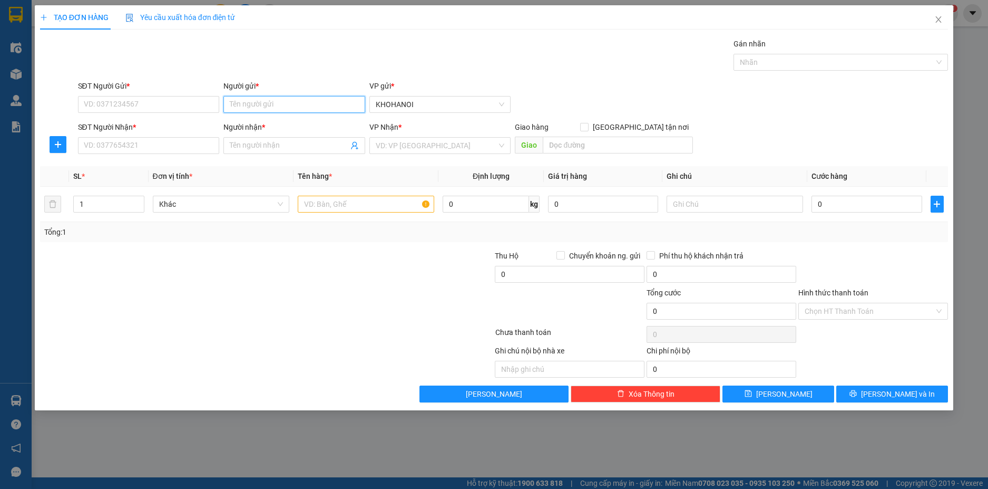
click at [254, 111] on input "Người gửi *" at bounding box center [294, 104] width 142 height 17
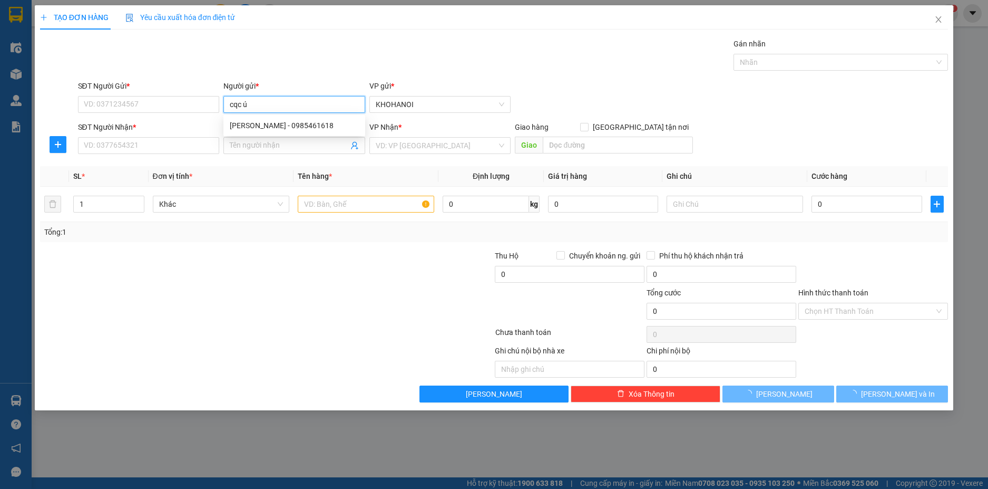
type input "cqc úc"
click at [264, 125] on div "CQC Úc - 0918814455" at bounding box center [294, 126] width 129 height 12
type input "0918814455"
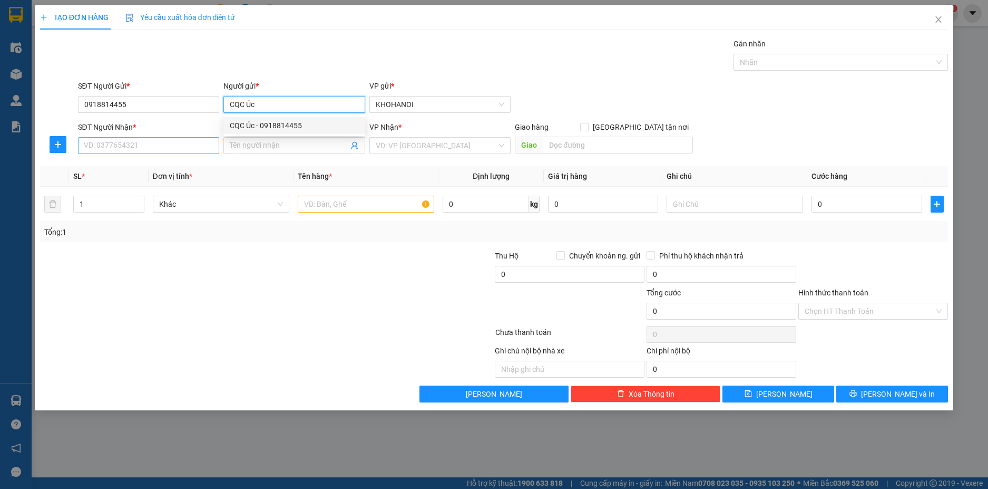
type input "CQC Úc"
click at [175, 151] on input "SĐT Người Nhận *" at bounding box center [149, 145] width 142 height 17
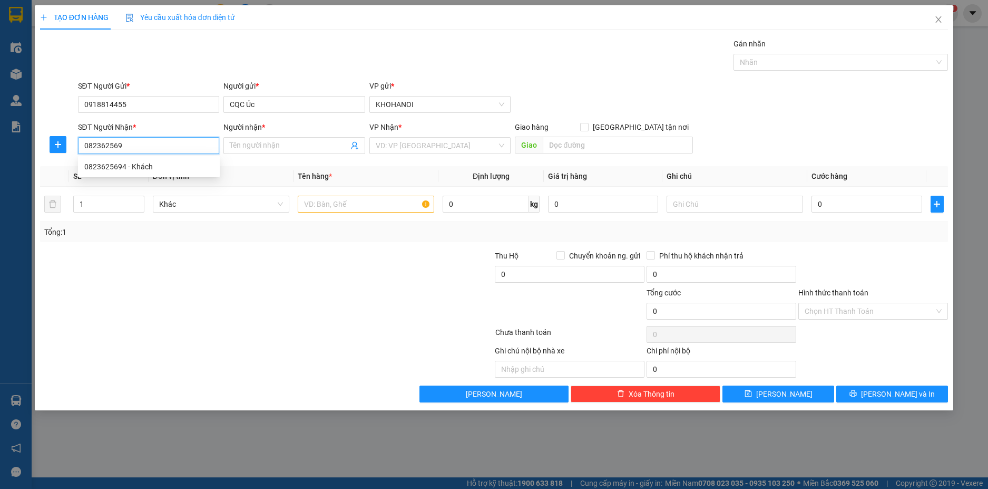
type input "0823625694"
click at [127, 162] on div "0823625694 - Khách" at bounding box center [148, 167] width 129 height 12
type input "Khách"
checkbox input "true"
type input "TT Tân Kỳ, Nghê An"
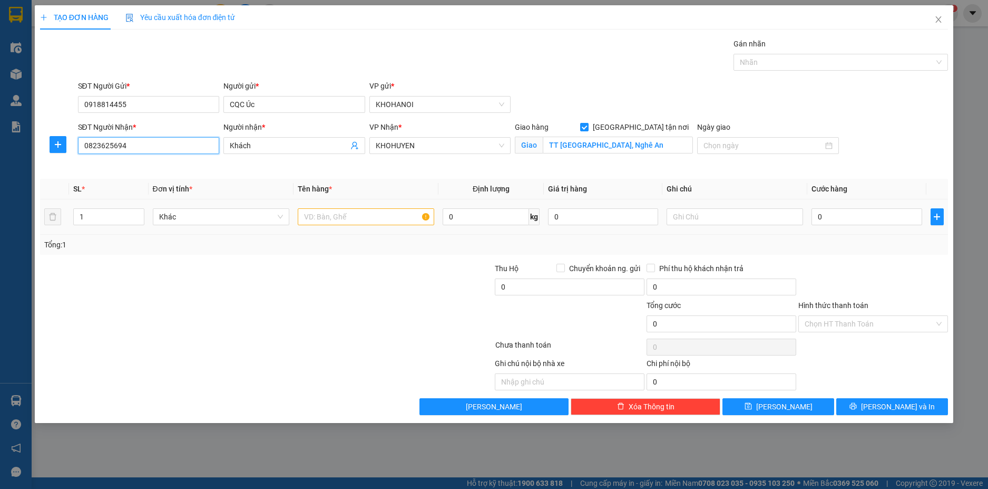
type input "0823625694"
click at [347, 219] on input "text" at bounding box center [366, 216] width 137 height 17
type input "Thuốc"
click at [845, 220] on input "0" at bounding box center [867, 216] width 110 height 17
type input "6"
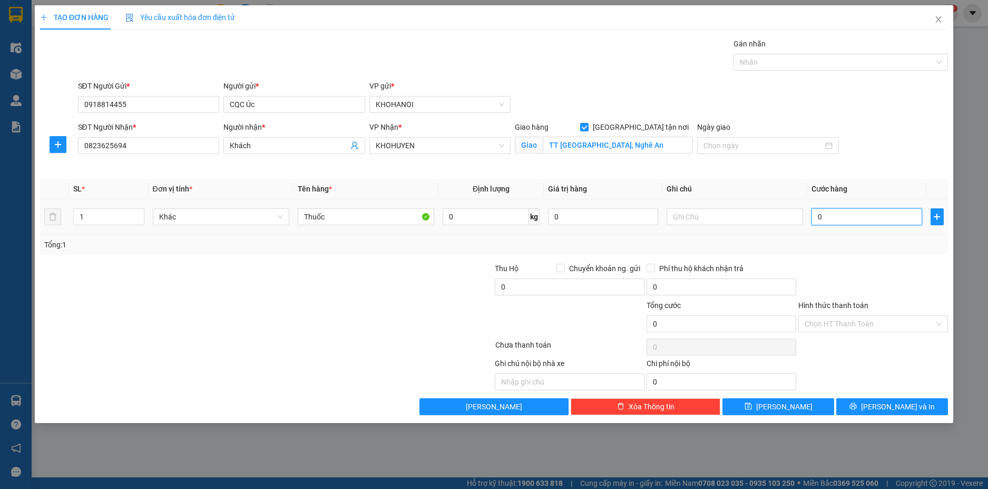
type input "6"
type input "60"
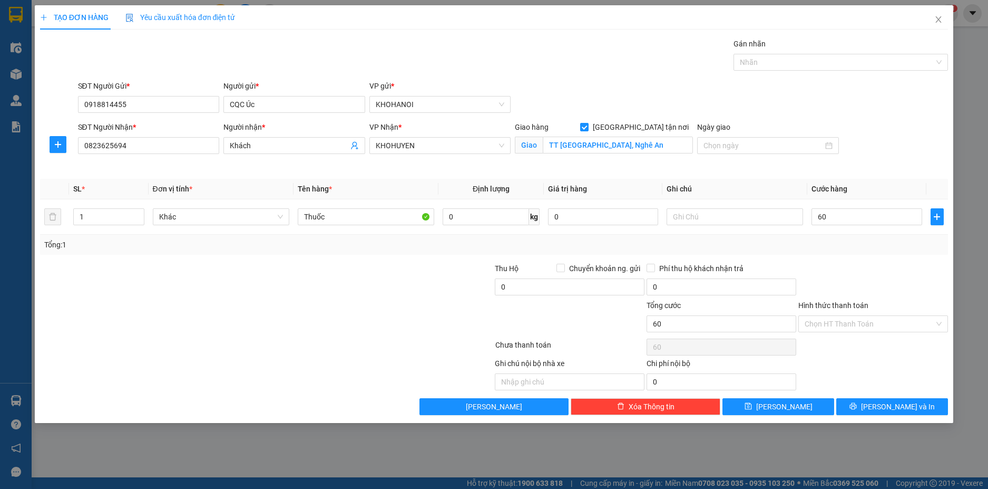
type input "60.000"
click at [855, 274] on div at bounding box center [873, 280] width 152 height 37
click at [850, 325] on input "Hình thức thanh toán" at bounding box center [870, 324] width 130 height 16
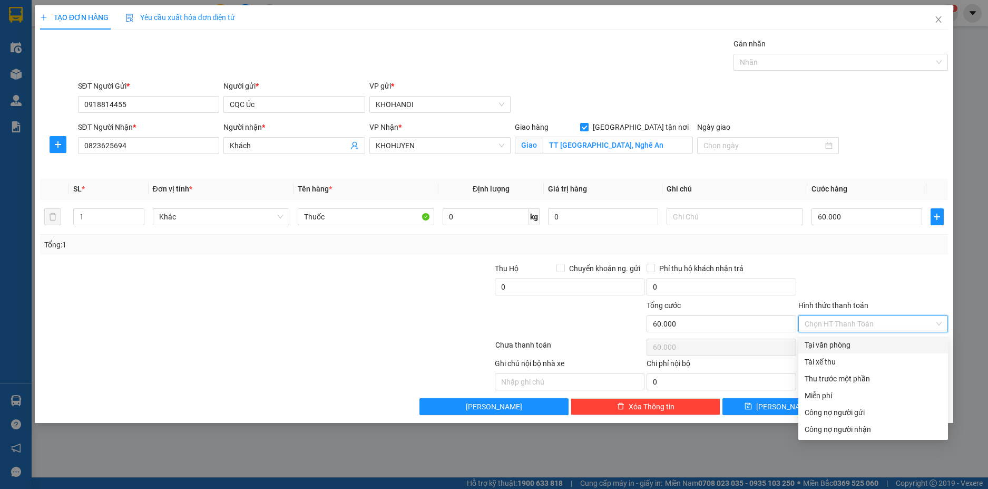
click at [847, 342] on div "Tại văn phòng" at bounding box center [873, 345] width 137 height 12
type input "0"
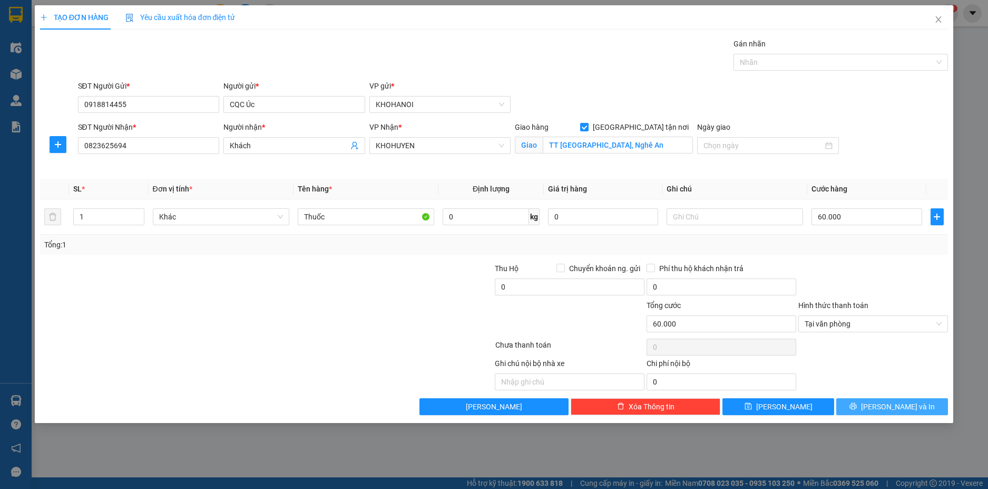
click at [874, 401] on button "[PERSON_NAME] và In" at bounding box center [892, 406] width 112 height 17
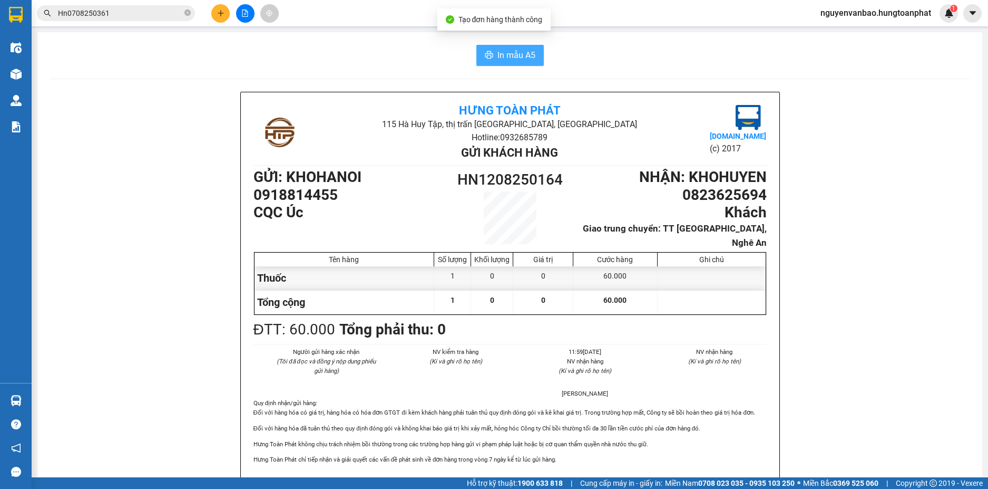
click at [508, 61] on span "In mẫu A5" at bounding box center [517, 54] width 38 height 13
click at [220, 16] on icon "plus" at bounding box center [220, 12] width 7 height 7
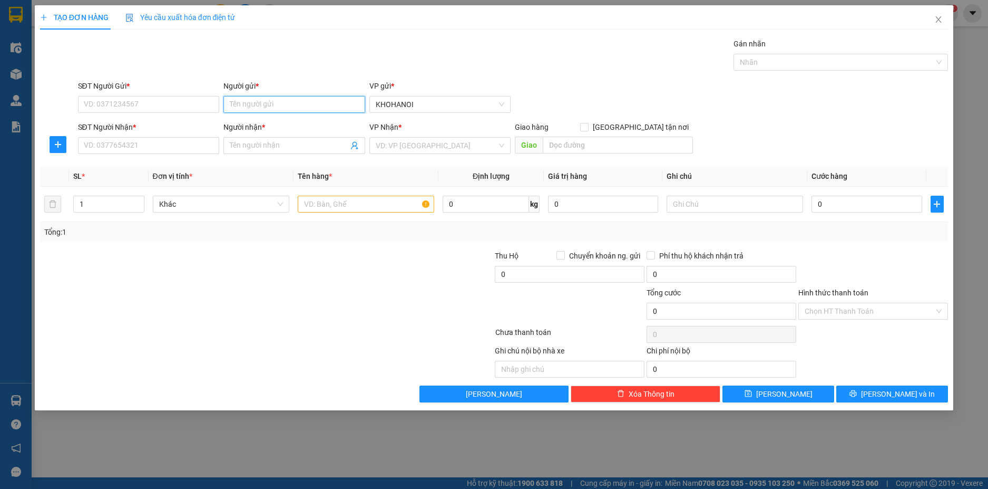
click at [261, 108] on input "Người gửi *" at bounding box center [294, 104] width 142 height 17
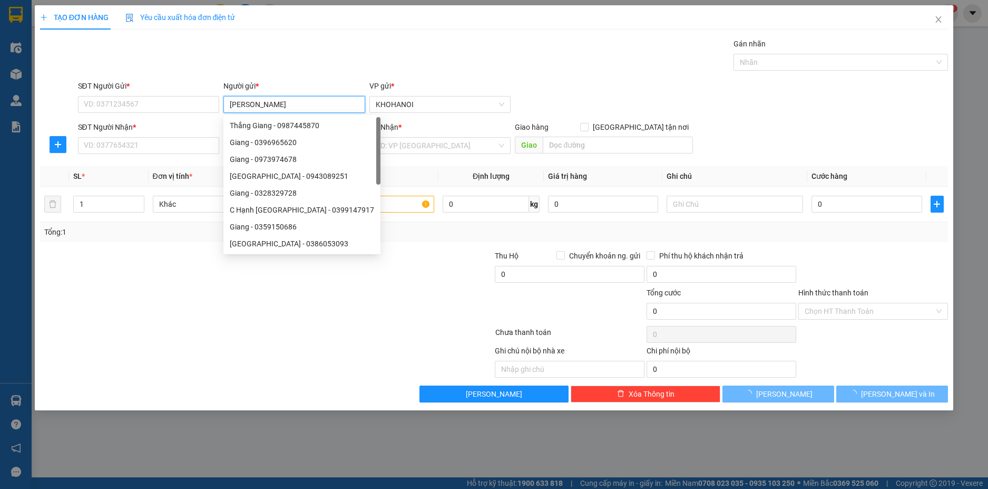
type input "giang md"
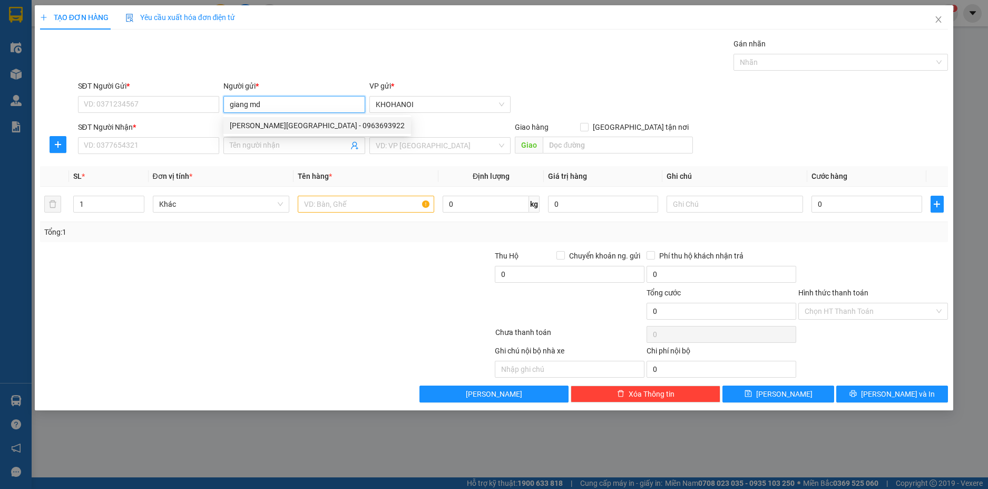
click at [289, 121] on div "Giang MD - 0963693922" at bounding box center [317, 126] width 175 height 12
type input "0963693922"
type input "[GEOGRAPHIC_DATA]"
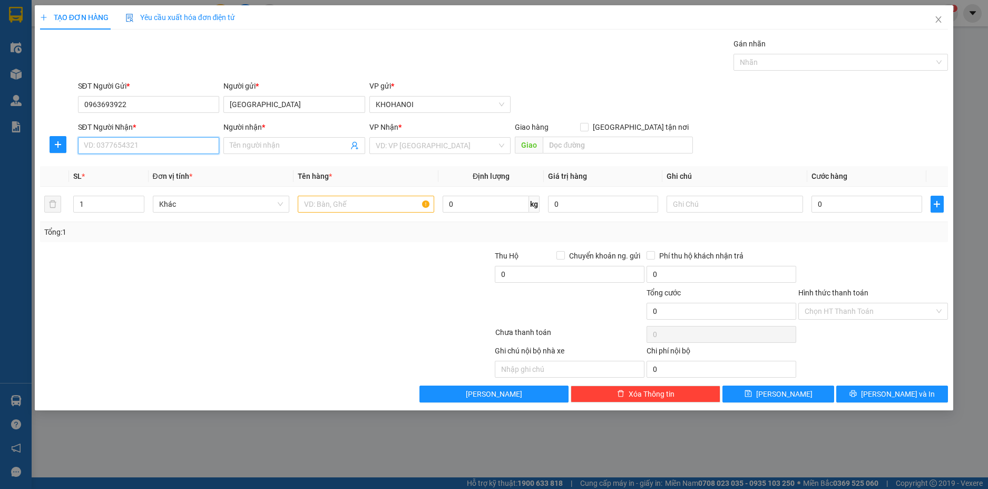
click at [181, 147] on input "SĐT Người Nhận *" at bounding box center [149, 145] width 142 height 17
click at [149, 106] on input "0963693922" at bounding box center [149, 104] width 142 height 17
type input "0963693922"
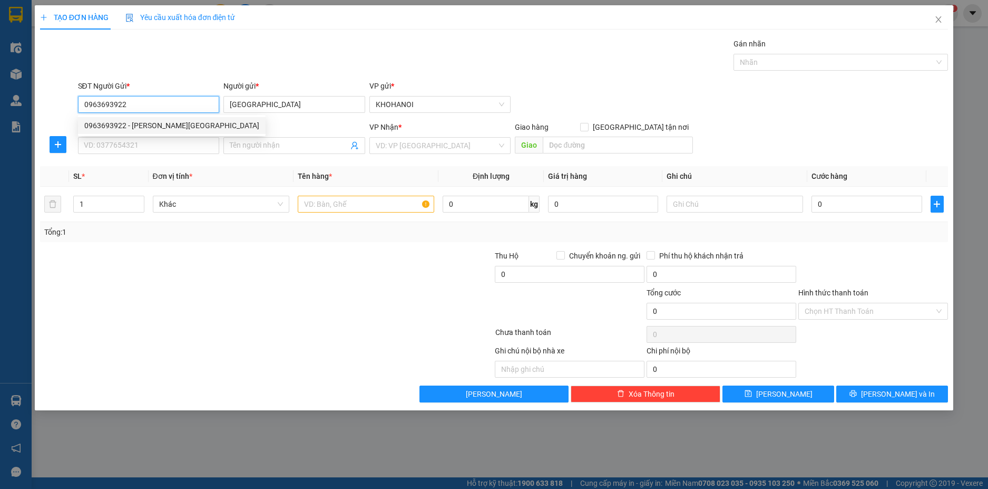
click at [123, 125] on div "0963693922 - Giang MD" at bounding box center [171, 126] width 175 height 12
checkbox input "true"
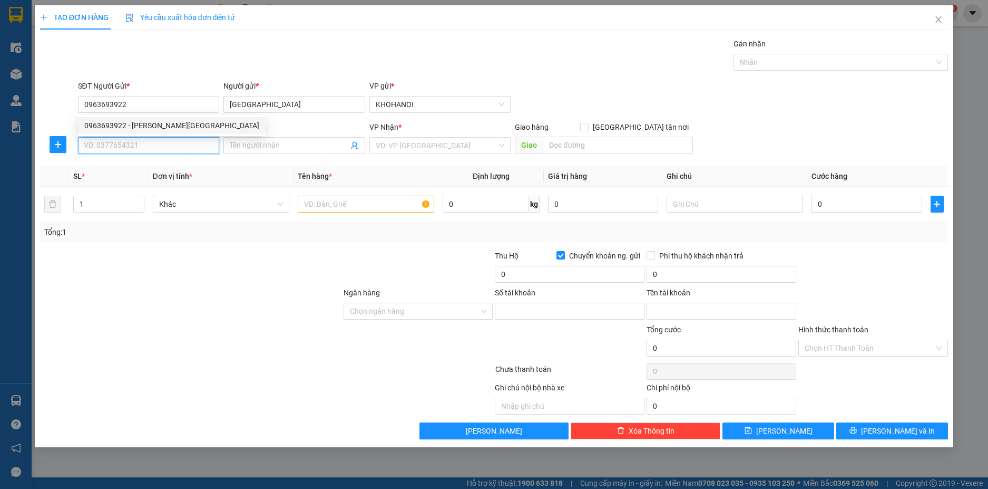
type input "02628000301"
type input "Ma Dinh Giang"
click at [123, 141] on input "SĐT Người Nhận *" at bounding box center [149, 145] width 142 height 17
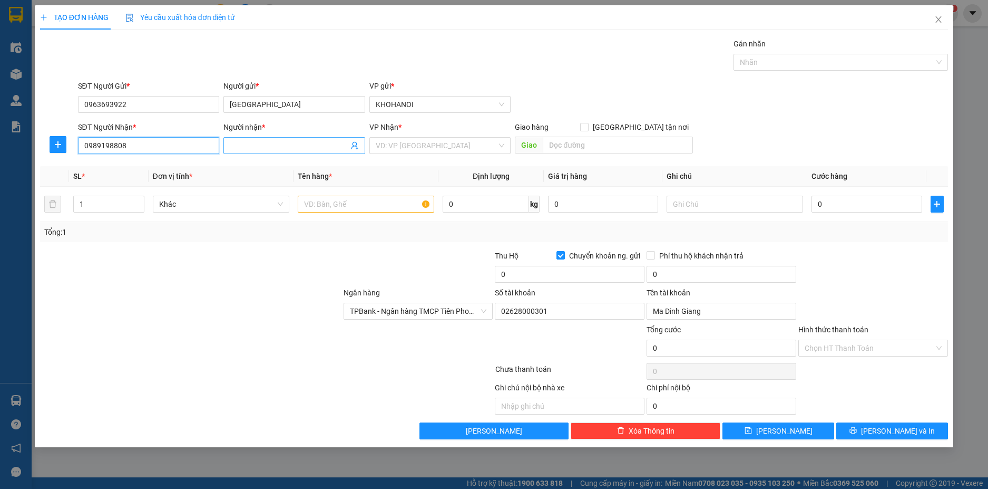
type input "0989198808"
click at [248, 148] on input "Người nhận *" at bounding box center [289, 146] width 119 height 12
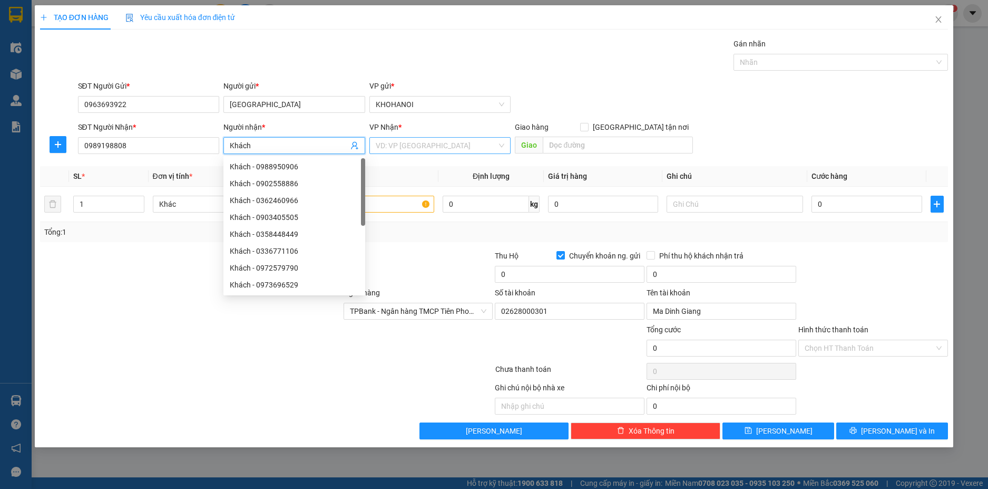
type input "Khách"
click at [425, 147] on input "search" at bounding box center [437, 146] width 122 height 16
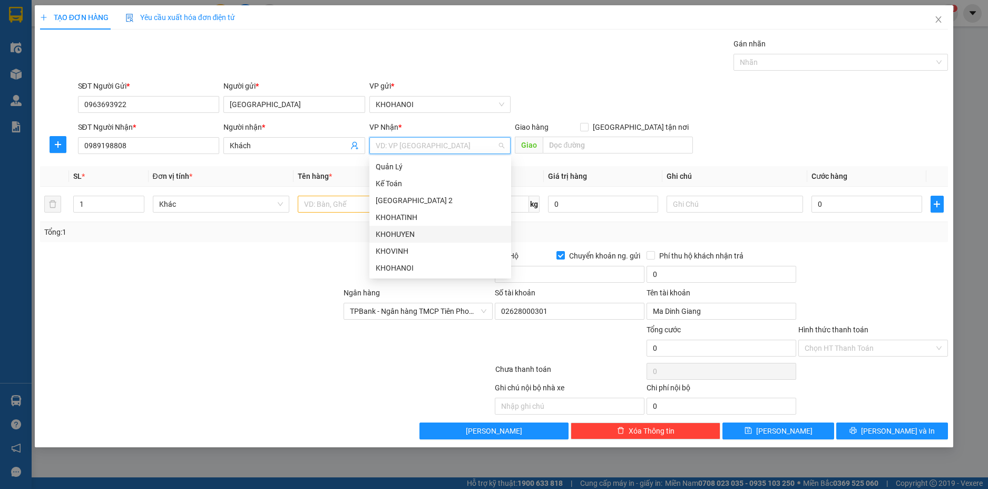
click at [405, 232] on div "KHOHUYEN" at bounding box center [440, 234] width 129 height 12
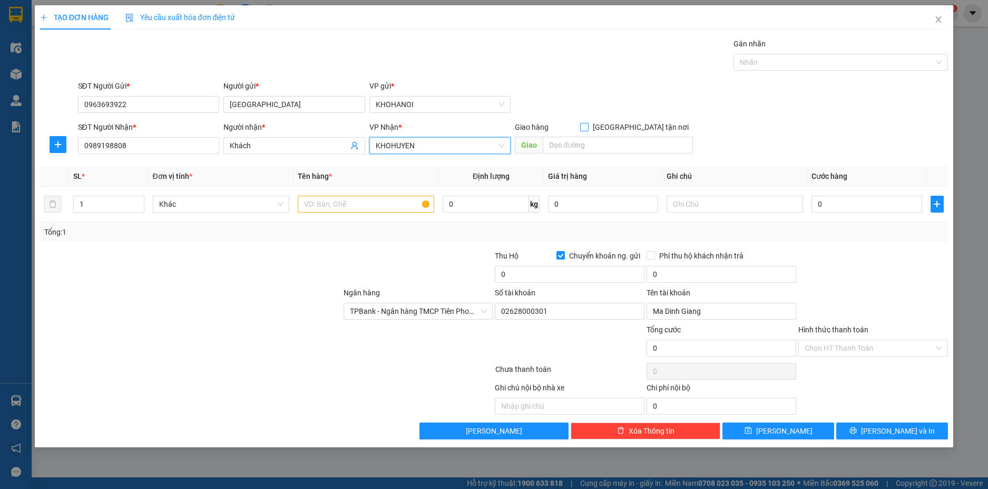
click at [588, 127] on input "[GEOGRAPHIC_DATA] tận nơi" at bounding box center [583, 126] width 7 height 7
checkbox input "true"
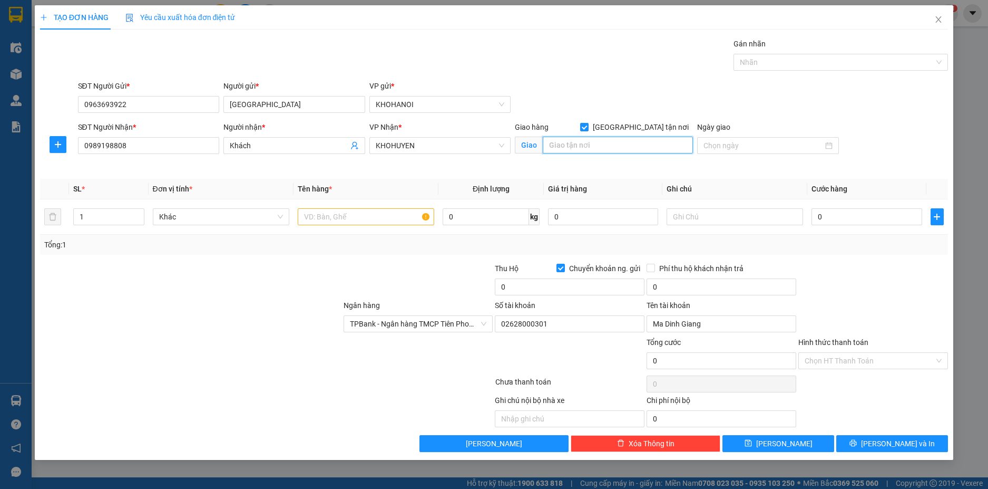
click at [614, 147] on input "text" at bounding box center [618, 145] width 150 height 17
type input "D"
type input "Đại Đồng, Nam Đàn, NA"
click at [352, 214] on input "text" at bounding box center [366, 216] width 137 height 17
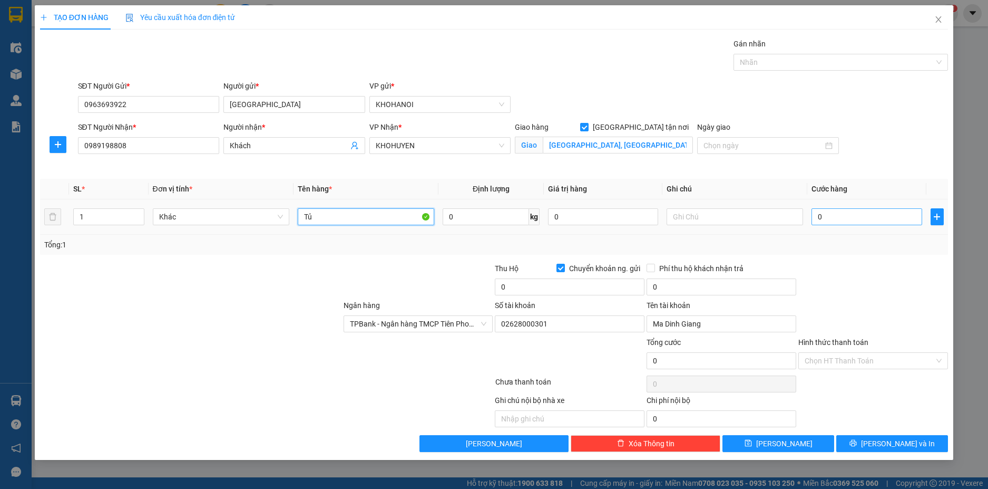
type input "Tủ"
click at [845, 220] on input "0" at bounding box center [867, 216] width 110 height 17
type input "3"
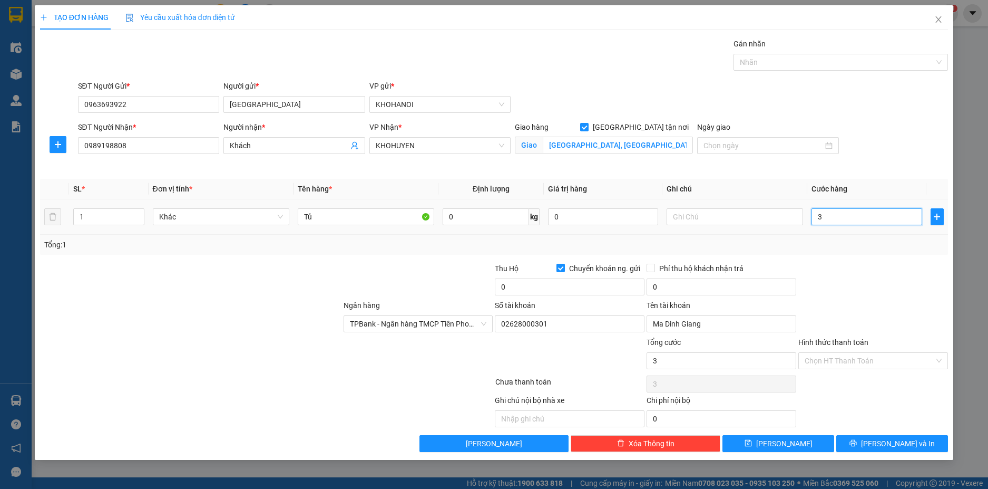
type input "30"
type input "300"
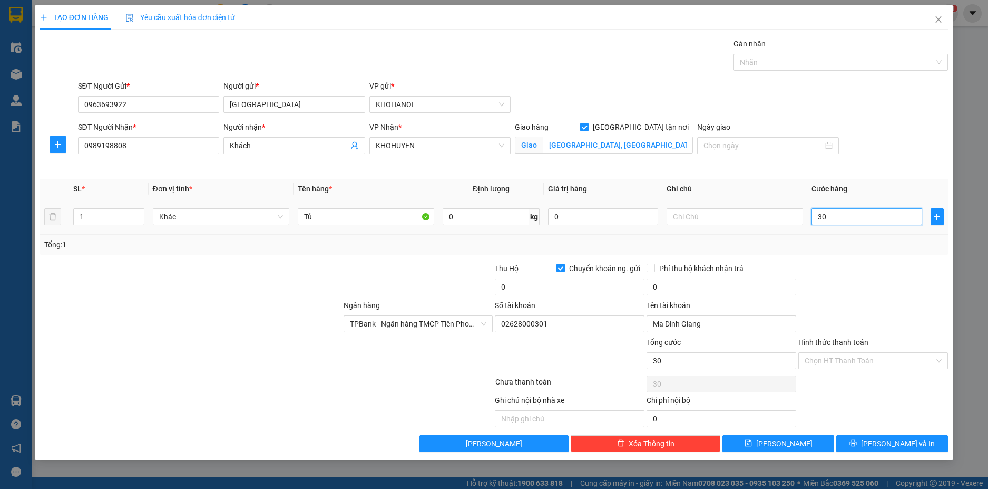
type input "300"
type input "300.000"
drag, startPoint x: 842, startPoint y: 287, endPoint x: 826, endPoint y: 286, distance: 15.4
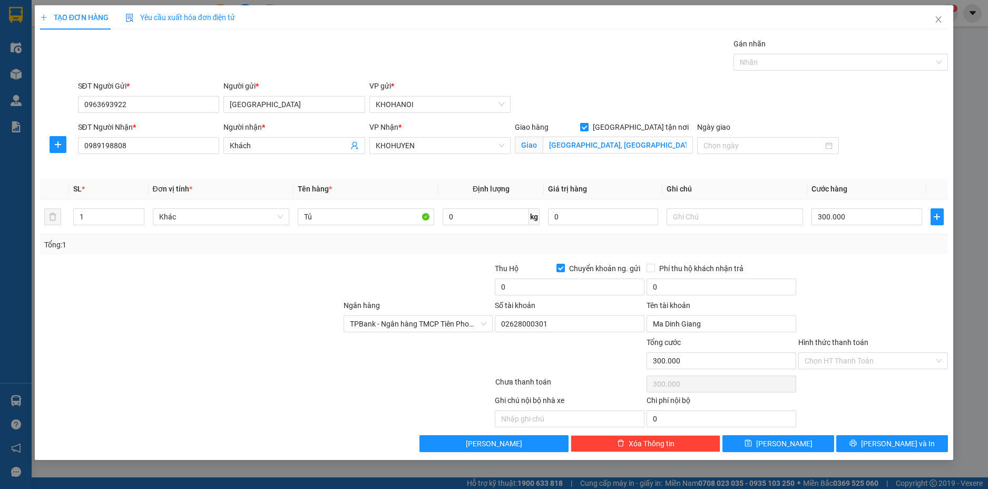
click at [838, 287] on div at bounding box center [873, 280] width 152 height 37
click at [519, 287] on input "0" at bounding box center [570, 286] width 150 height 17
type input "1.200.000"
click at [884, 441] on span "[PERSON_NAME] và In" at bounding box center [898, 443] width 74 height 12
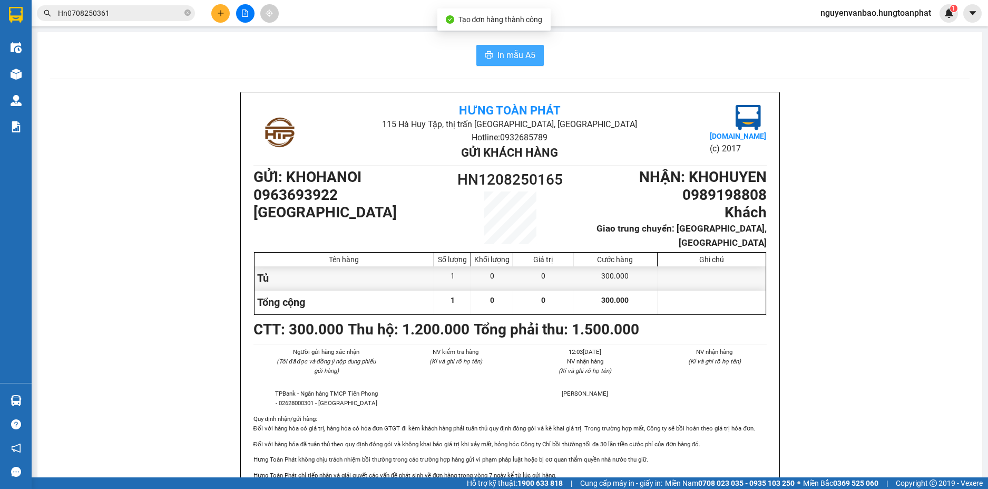
click at [509, 54] on span "In mẫu A5" at bounding box center [517, 54] width 38 height 13
click at [221, 9] on button at bounding box center [220, 13] width 18 height 18
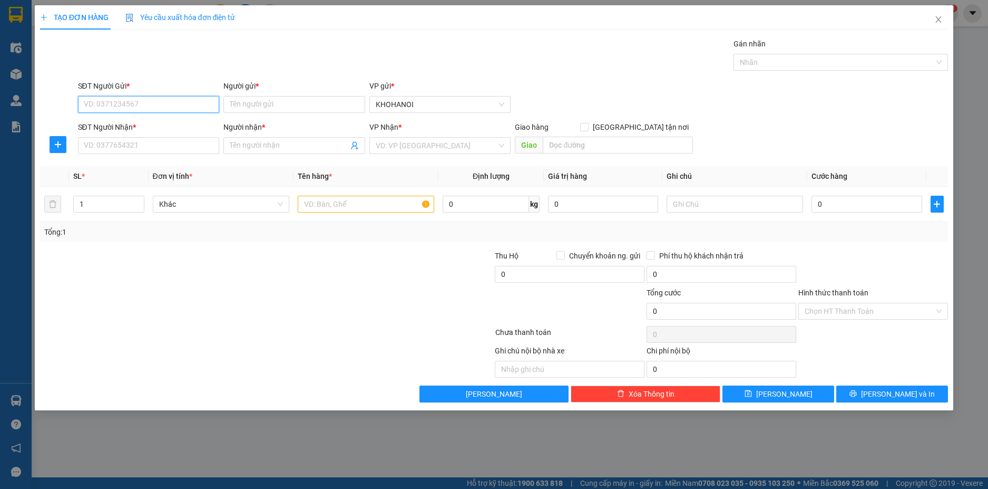
click at [123, 112] on input "SĐT Người Gửi *" at bounding box center [149, 104] width 142 height 17
type input "0976500962"
click at [151, 124] on div "0976500962 - Minsu Food" at bounding box center [148, 126] width 129 height 12
type input "Minsu Food"
type input "0976500962"
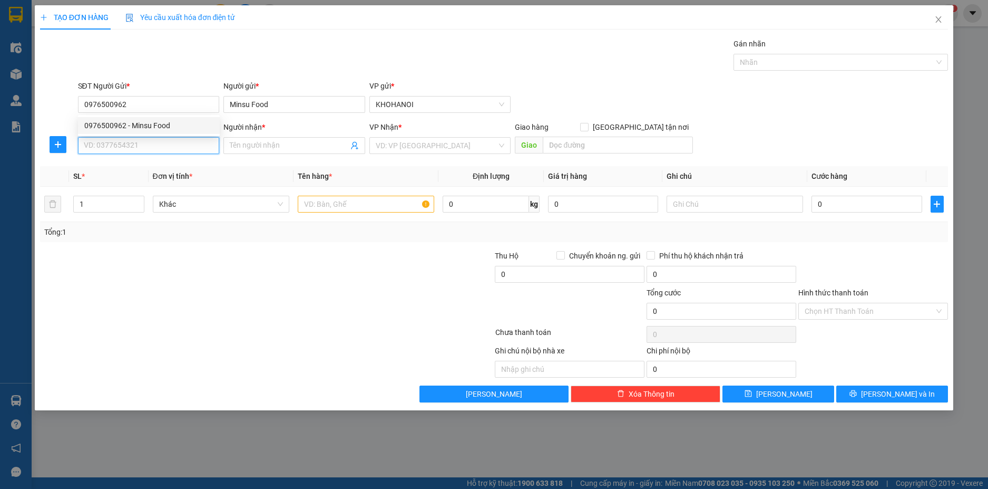
click at [139, 147] on input "SĐT Người Nhận *" at bounding box center [149, 145] width 142 height 17
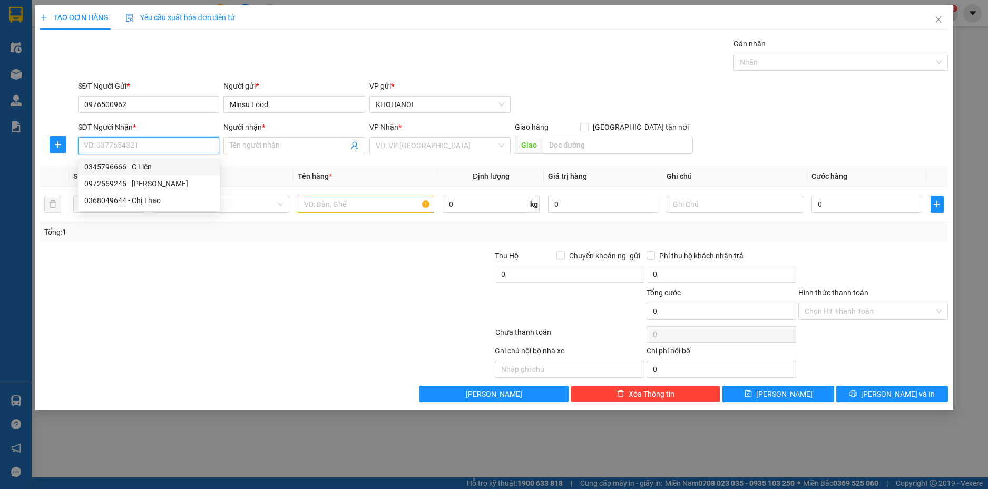
click at [128, 166] on div "0345796666 - C Liên" at bounding box center [148, 167] width 129 height 12
type input "0345796666"
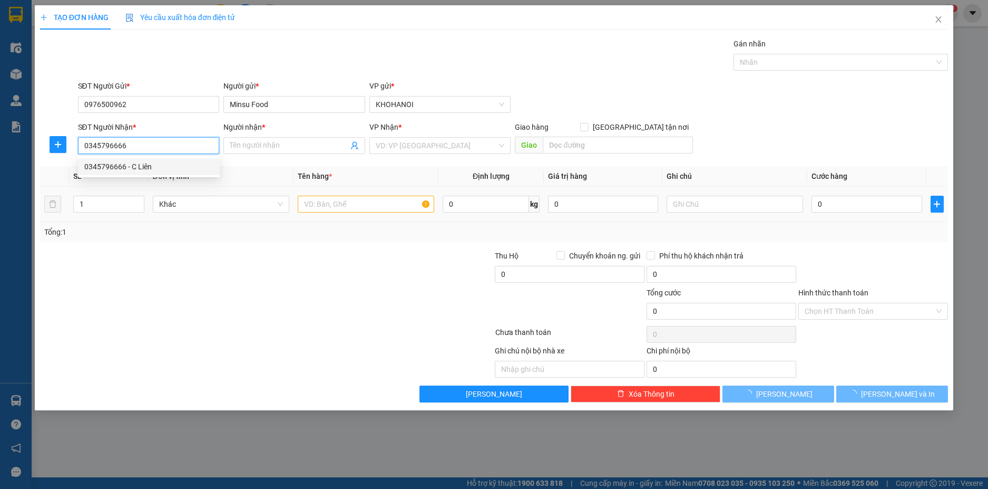
type input "C Liên"
checkbox input "true"
type input "181 Hải Thượng, Thành Phố Hà Tĩnh"
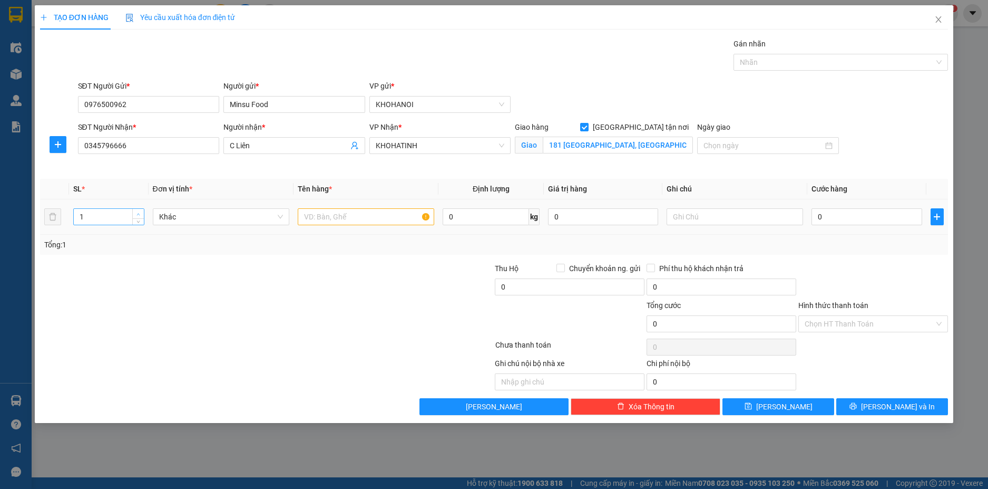
type input "2"
click at [140, 210] on span "Increase Value" at bounding box center [138, 213] width 12 height 9
click at [329, 221] on input "text" at bounding box center [366, 216] width 137 height 17
type input "Hàng"
click at [841, 217] on input "0" at bounding box center [867, 216] width 110 height 17
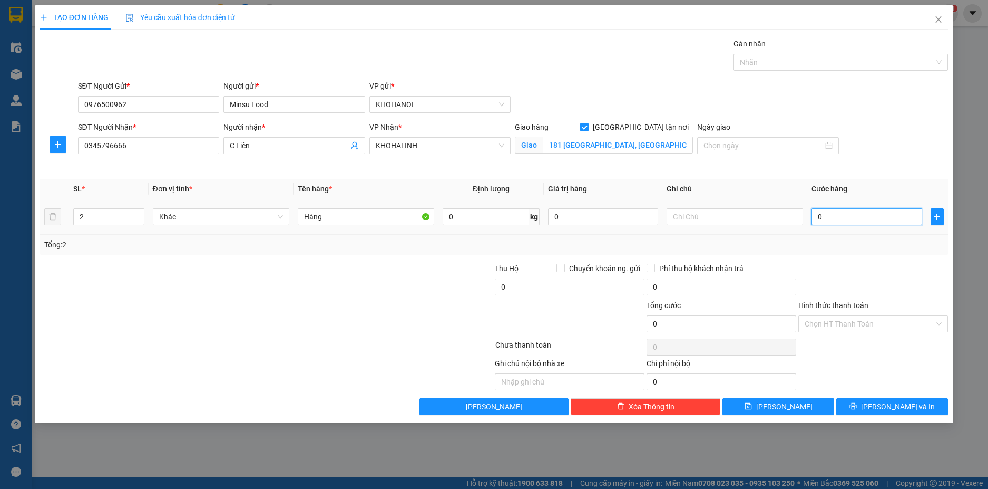
type input "1"
click at [849, 257] on div "Transit Pickup Surcharge Ids Transit Deliver Surcharge Ids Transit Deliver Surc…" at bounding box center [494, 226] width 909 height 377
click at [887, 403] on span "[PERSON_NAME] và In" at bounding box center [898, 407] width 74 height 12
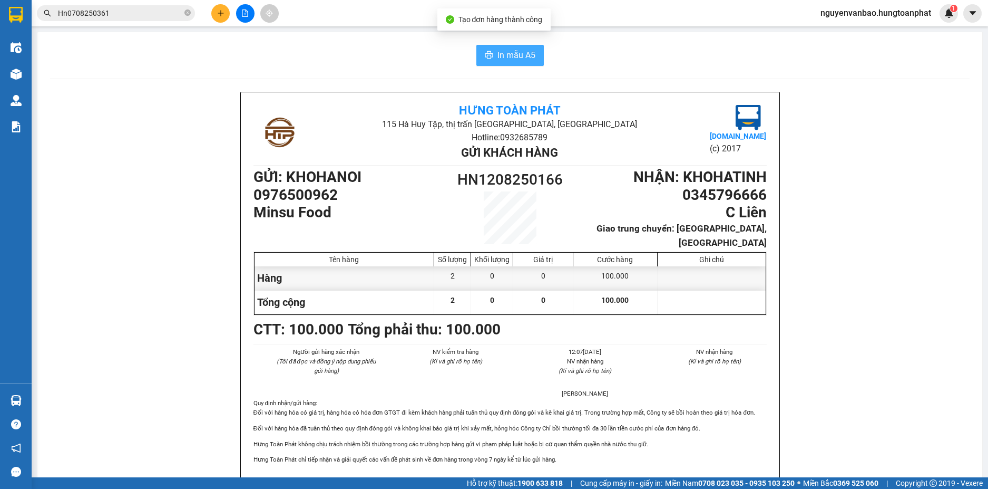
click at [512, 59] on span "In mẫu A5" at bounding box center [517, 54] width 38 height 13
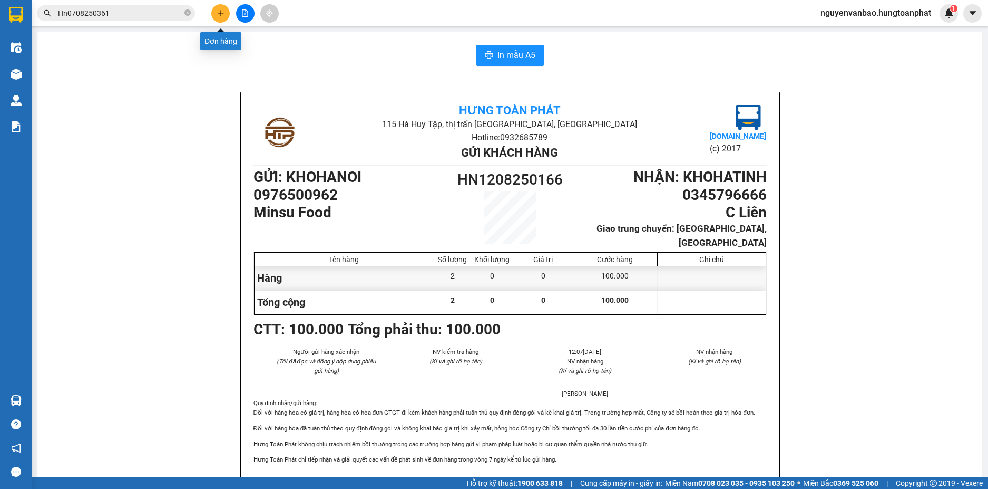
click at [220, 12] on icon "plus" at bounding box center [220, 12] width 7 height 7
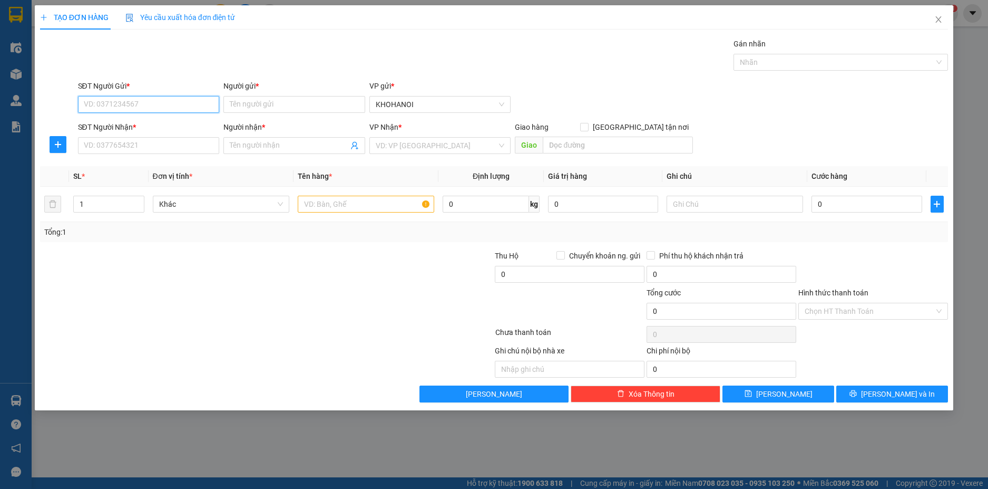
click at [163, 106] on input "SĐT Người Gửi *" at bounding box center [149, 104] width 142 height 17
click at [184, 104] on input "SĐT Người Gửi *" at bounding box center [149, 104] width 142 height 17
click at [140, 106] on input "SĐT Người Gửi *" at bounding box center [149, 104] width 142 height 17
click at [116, 101] on input "SĐT Người Gửi *" at bounding box center [149, 104] width 142 height 17
click at [154, 122] on div "0976022730 - Bình Dược HN" at bounding box center [148, 126] width 129 height 12
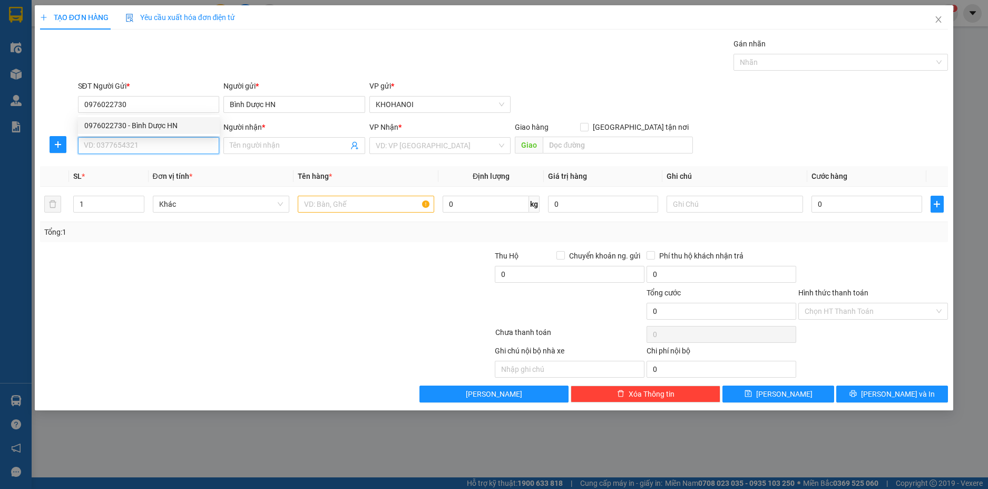
click at [146, 149] on input "SĐT Người Nhận *" at bounding box center [149, 145] width 142 height 17
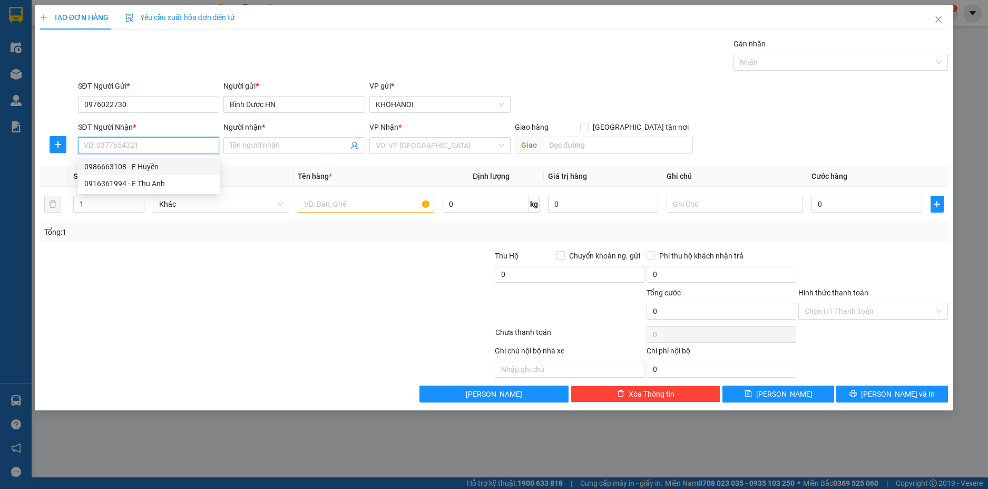
click at [133, 164] on div "0986663108 - E Huyền" at bounding box center [148, 167] width 129 height 12
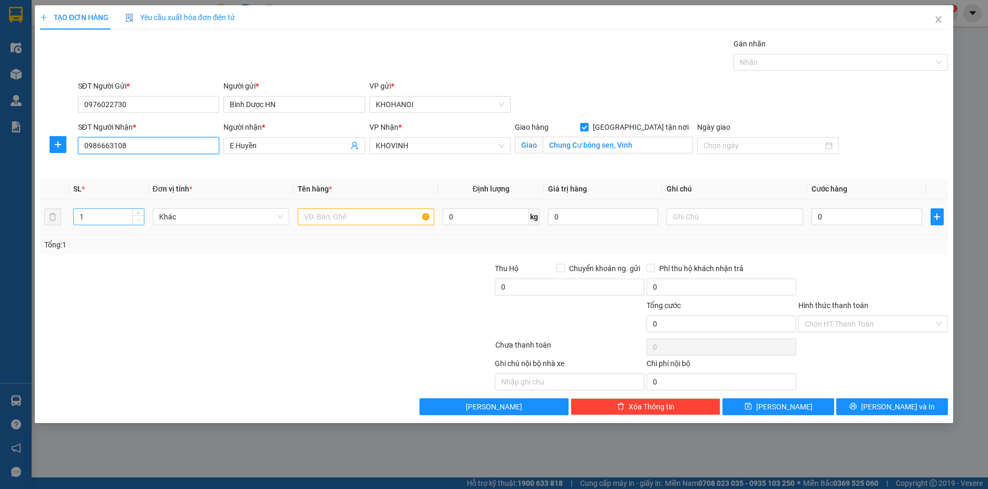
click at [138, 215] on span "Decrease Value" at bounding box center [138, 219] width 12 height 9
click at [140, 211] on span "up" at bounding box center [138, 214] width 6 height 6
click at [322, 212] on input "text" at bounding box center [366, 216] width 137 height 17
drag, startPoint x: 843, startPoint y: 213, endPoint x: 801, endPoint y: 192, distance: 47.9
click at [843, 213] on input "0" at bounding box center [867, 216] width 110 height 17
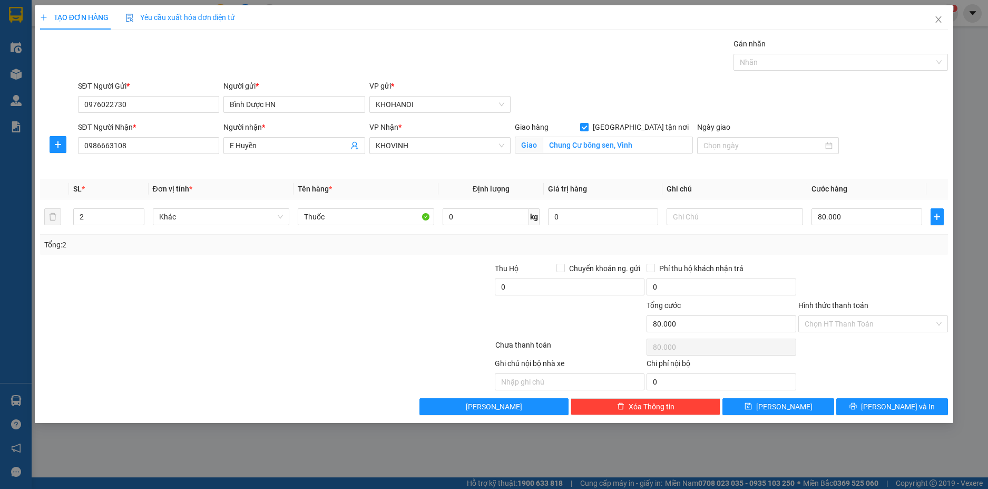
drag, startPoint x: 893, startPoint y: 258, endPoint x: 887, endPoint y: 269, distance: 12.3
click at [892, 259] on div "Transit Pickup Surcharge Ids Transit Deliver Surcharge Ids Transit Deliver Surc…" at bounding box center [494, 226] width 909 height 377
click at [859, 328] on input "Hình thức thanh toán" at bounding box center [870, 324] width 130 height 16
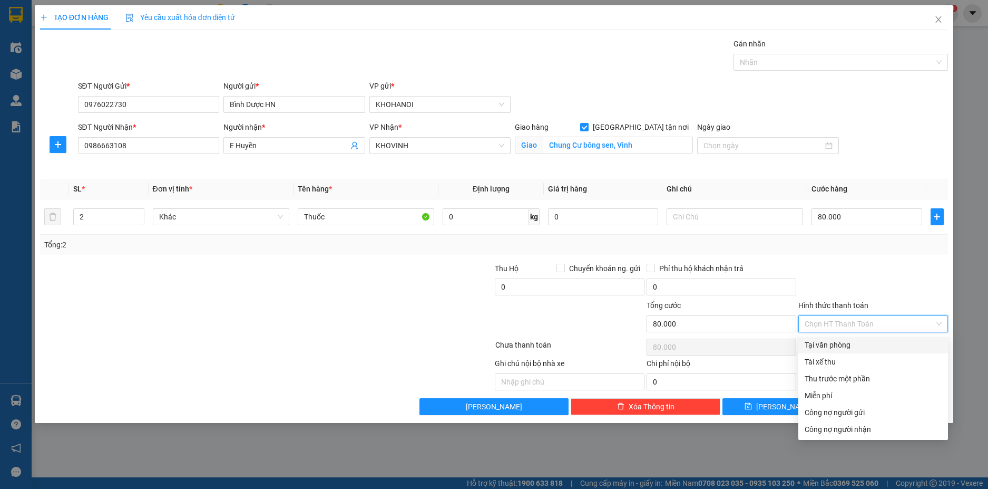
click at [851, 341] on div "Tại văn phòng" at bounding box center [873, 345] width 137 height 12
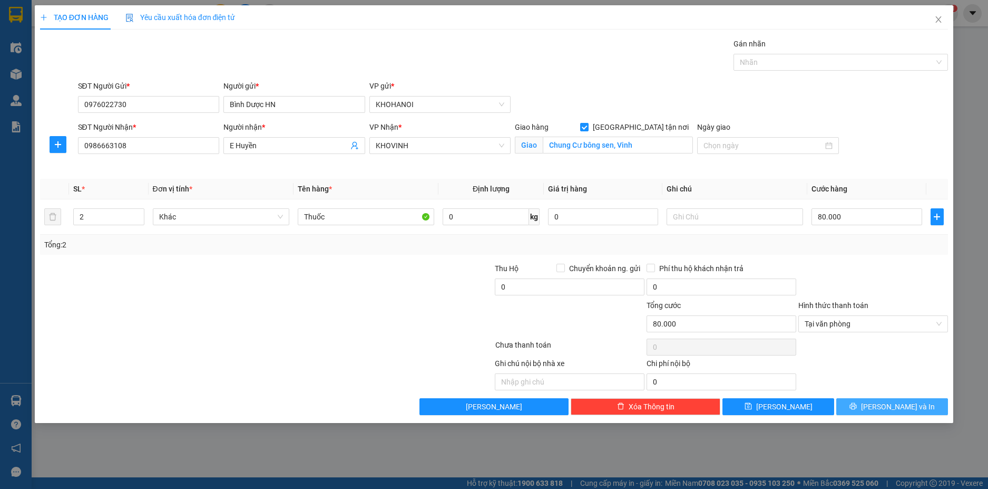
click at [890, 404] on span "[PERSON_NAME] và In" at bounding box center [898, 407] width 74 height 12
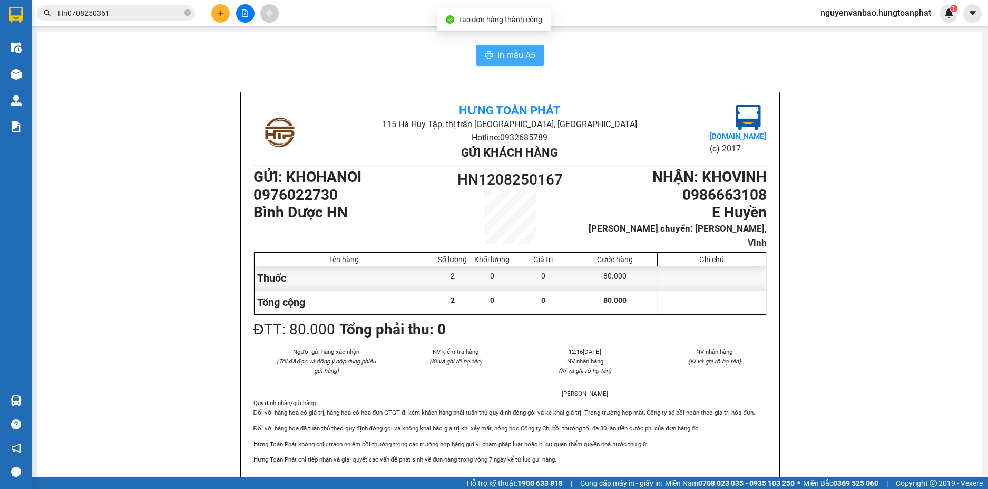
click at [514, 55] on span "In mẫu A5" at bounding box center [517, 54] width 38 height 13
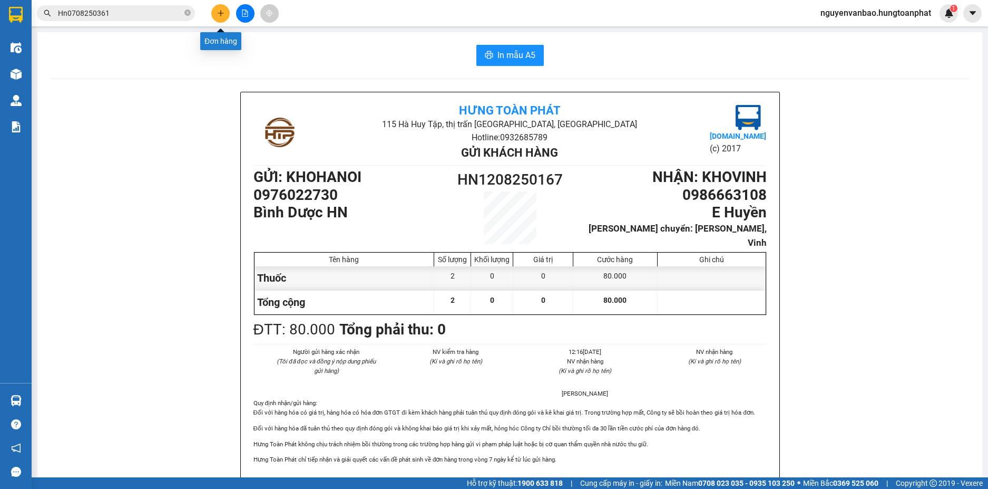
click at [225, 14] on button at bounding box center [220, 13] width 18 height 18
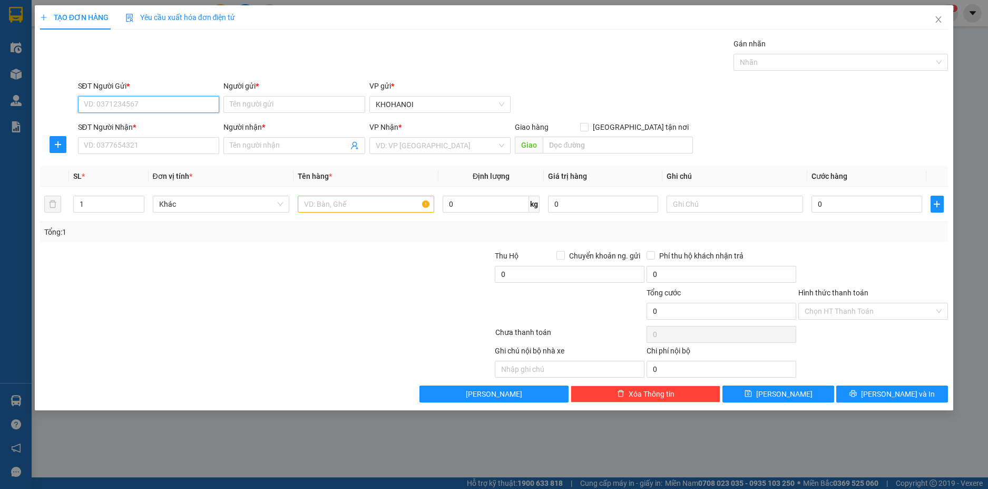
click at [198, 103] on input "SĐT Người Gửi *" at bounding box center [149, 104] width 142 height 17
click at [259, 104] on input "Người gửi *" at bounding box center [294, 104] width 142 height 17
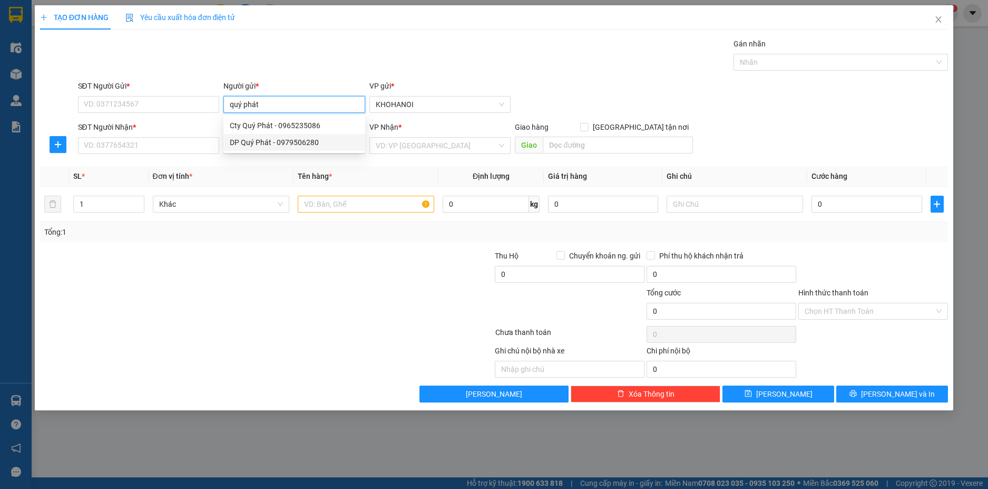
click at [275, 143] on div "DP Quý Phát - 0979506280" at bounding box center [294, 143] width 129 height 12
click at [173, 147] on input "SĐT Người Nhận *" at bounding box center [149, 145] width 142 height 17
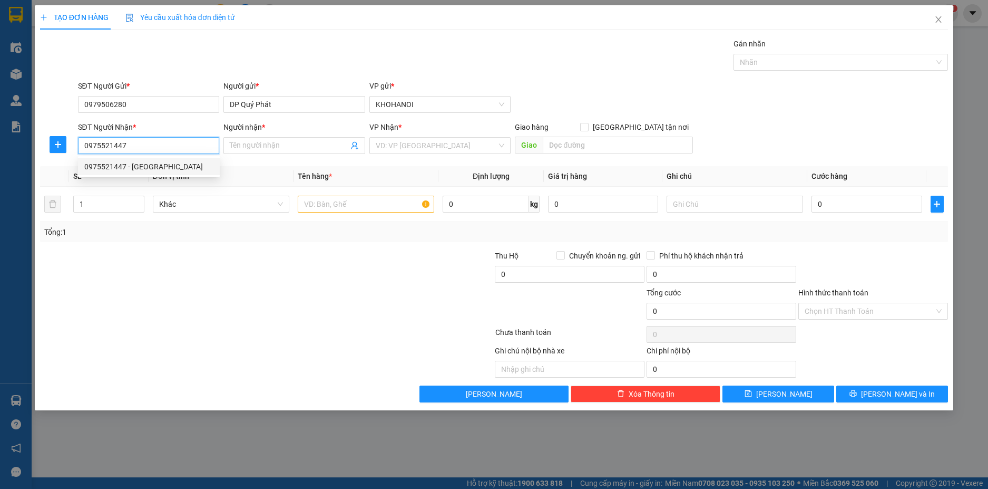
click at [161, 161] on div "0975521447 - C Giang TP Vinh" at bounding box center [148, 167] width 129 height 12
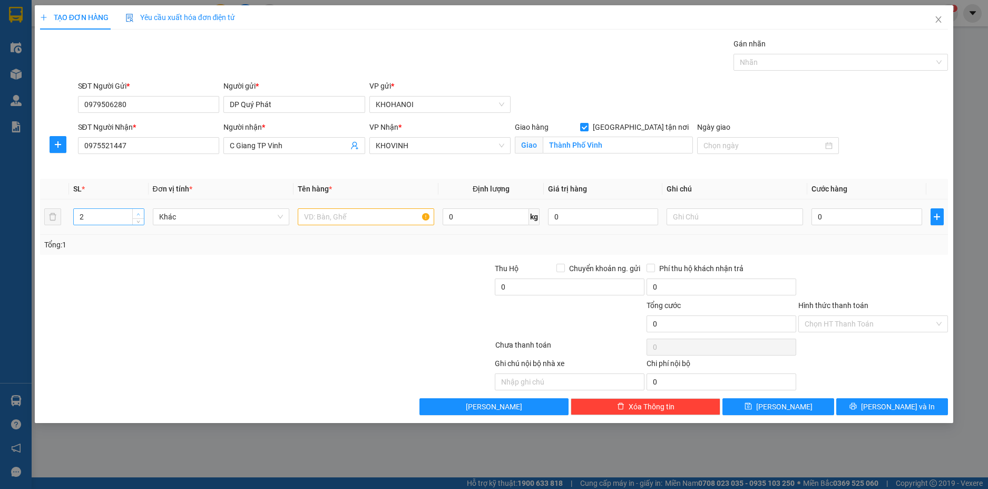
click at [138, 213] on icon "up" at bounding box center [138, 214] width 3 height 2
click at [340, 215] on input "text" at bounding box center [366, 216] width 137 height 17
click at [852, 218] on input "0" at bounding box center [867, 216] width 110 height 17
click at [865, 280] on div at bounding box center [873, 280] width 152 height 37
click at [857, 323] on input "Hình thức thanh toán" at bounding box center [870, 324] width 130 height 16
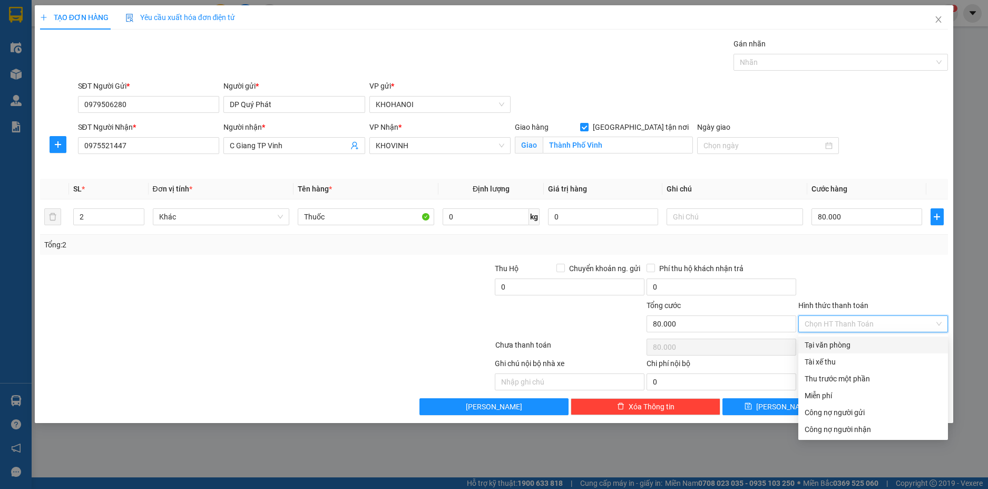
click at [849, 343] on div "Tại văn phòng" at bounding box center [873, 345] width 137 height 12
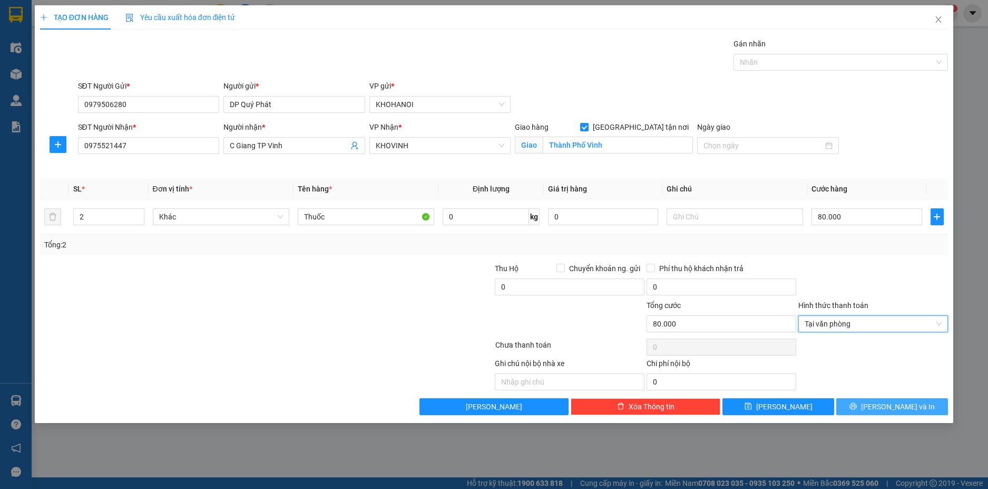
drag, startPoint x: 896, startPoint y: 409, endPoint x: 874, endPoint y: 379, distance: 36.7
click at [895, 407] on span "[PERSON_NAME] và In" at bounding box center [898, 407] width 74 height 12
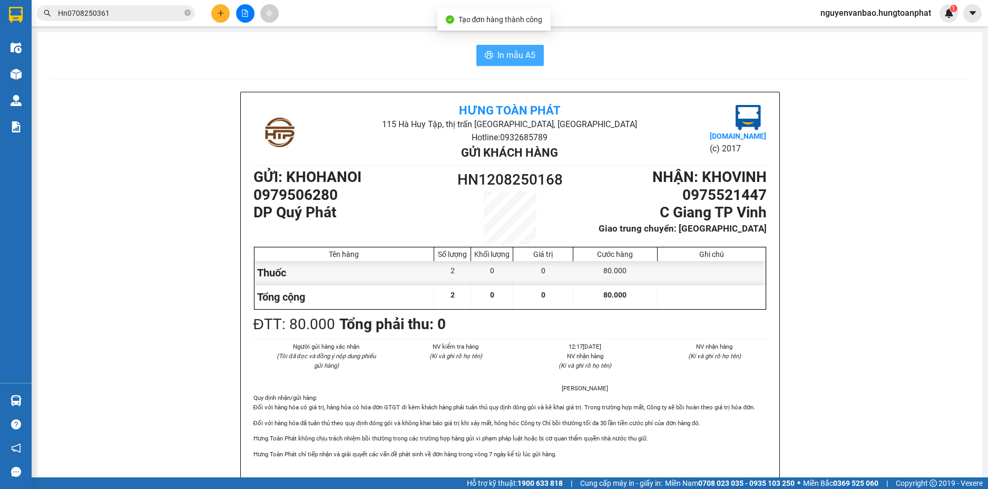
click at [499, 52] on span "In mẫu A5" at bounding box center [517, 54] width 38 height 13
click at [218, 8] on button at bounding box center [220, 13] width 18 height 18
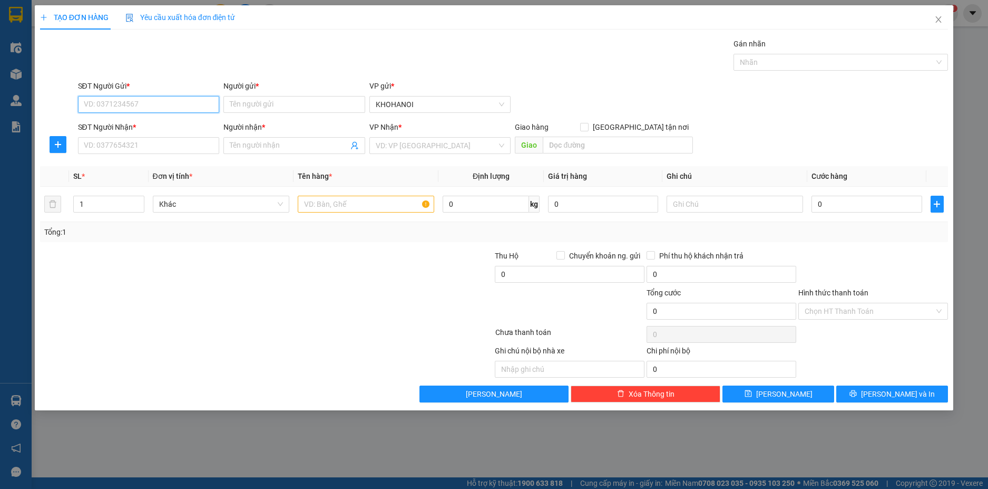
click at [166, 100] on input "SĐT Người Gửi *" at bounding box center [149, 104] width 142 height 17
click at [110, 149] on input "SĐT Người Nhận *" at bounding box center [149, 145] width 142 height 17
click at [252, 149] on span at bounding box center [294, 145] width 142 height 17
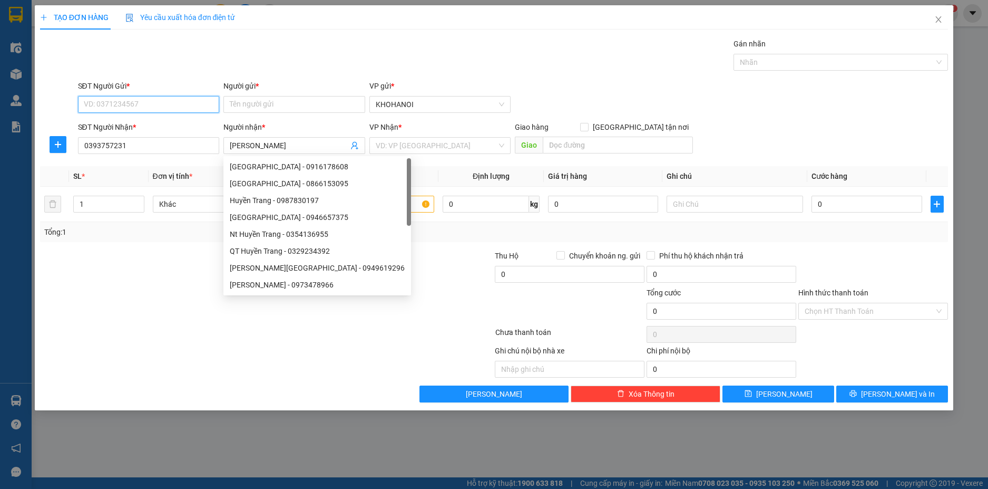
click at [98, 107] on input "SĐT Người Gửi *" at bounding box center [149, 104] width 142 height 17
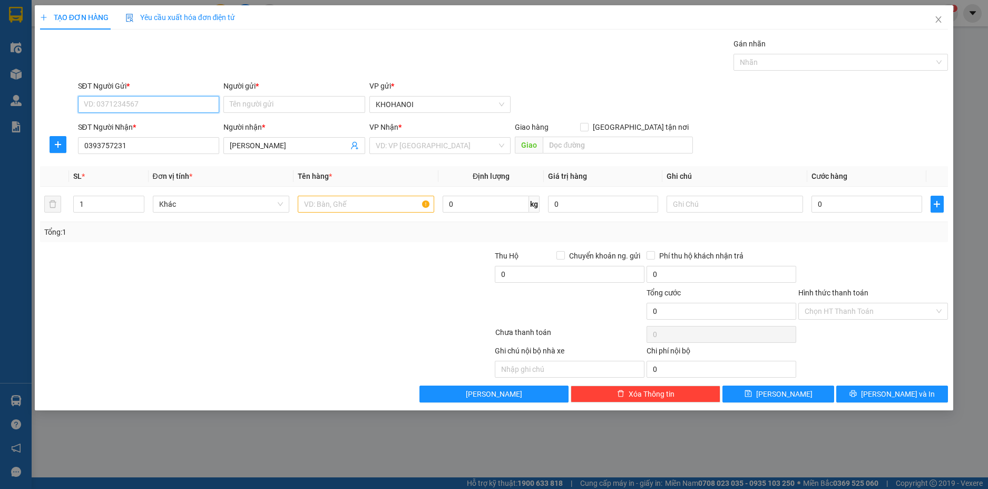
click at [118, 102] on input "SĐT Người Gửi *" at bounding box center [149, 104] width 142 height 17
click at [128, 130] on div "0358509866 - A Kiên" at bounding box center [148, 126] width 129 height 12
click at [131, 106] on input "0358509866" at bounding box center [149, 104] width 142 height 17
click at [120, 125] on div "0358509866 - A Kiên" at bounding box center [148, 126] width 129 height 12
click at [96, 207] on input "1" at bounding box center [109, 204] width 70 height 16
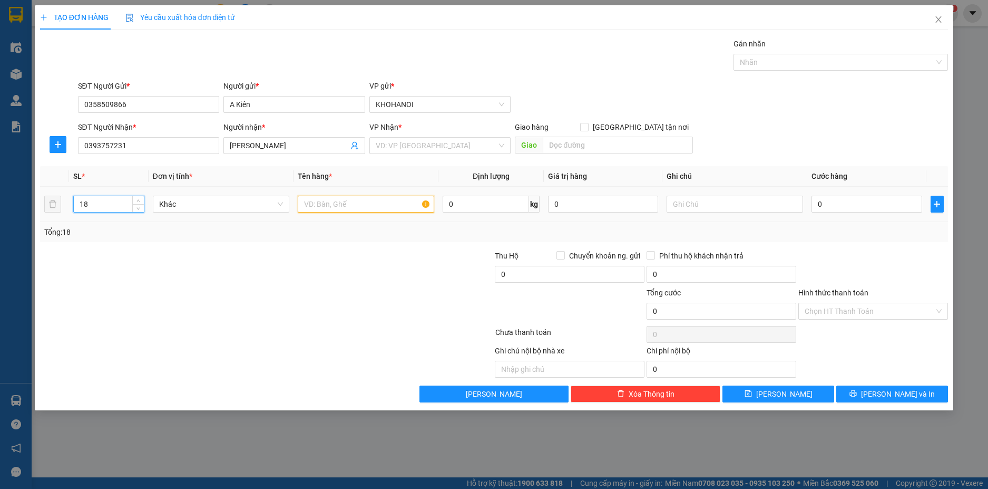
click at [326, 206] on input "text" at bounding box center [366, 204] width 137 height 17
click at [446, 143] on input "search" at bounding box center [437, 146] width 122 height 16
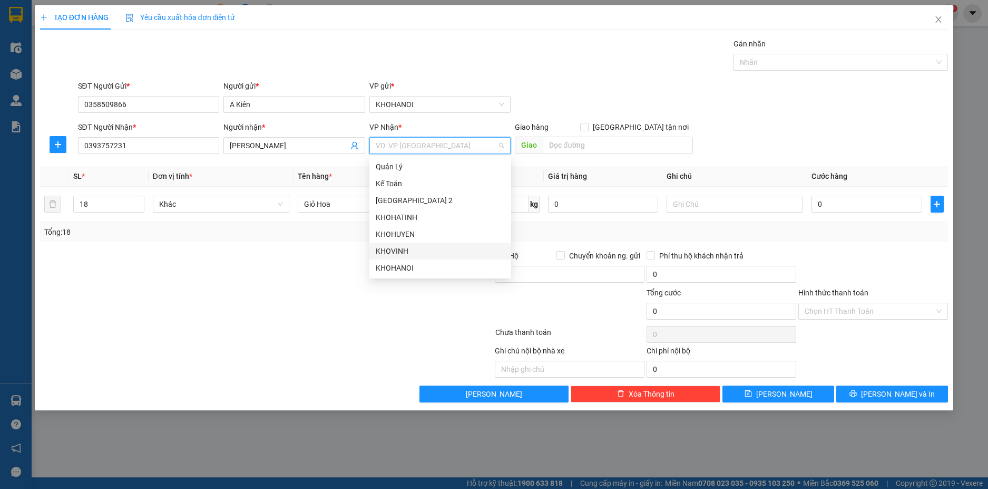
drag, startPoint x: 401, startPoint y: 242, endPoint x: 411, endPoint y: 238, distance: 11.1
click at [401, 244] on div "KHOVINH" at bounding box center [440, 250] width 142 height 17
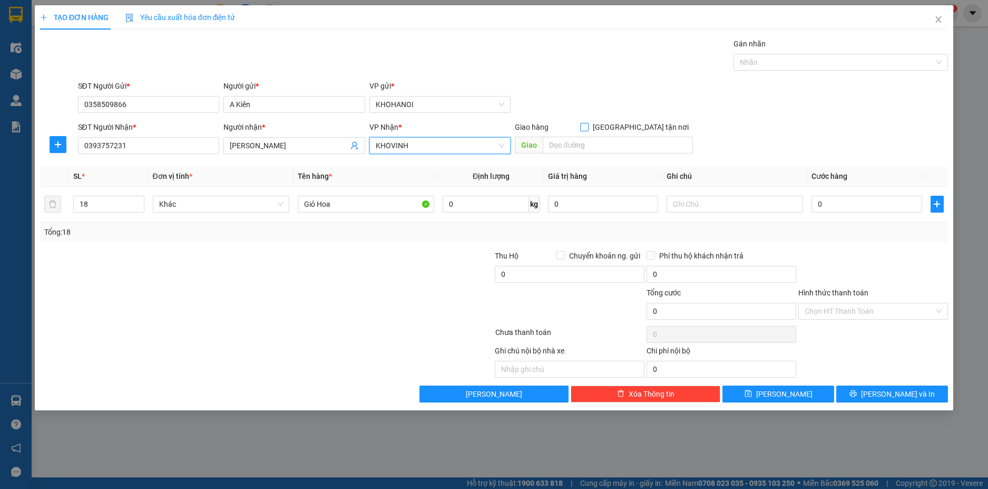
drag, startPoint x: 640, startPoint y: 128, endPoint x: 625, endPoint y: 135, distance: 17.2
click at [588, 128] on input "[GEOGRAPHIC_DATA] tận nơi" at bounding box center [583, 126] width 7 height 7
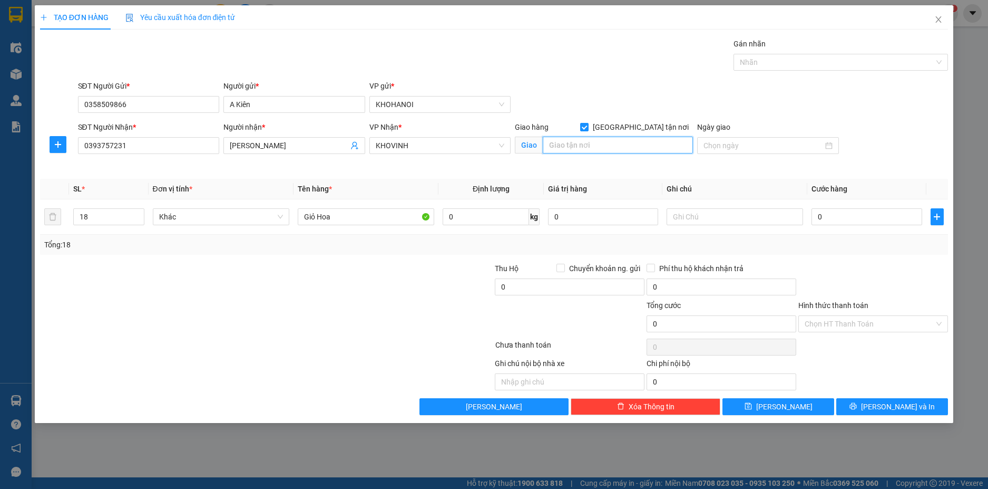
click at [620, 140] on input "text" at bounding box center [618, 145] width 150 height 17
click at [857, 217] on input "0" at bounding box center [867, 216] width 110 height 17
click at [863, 279] on div at bounding box center [873, 280] width 152 height 37
click at [863, 400] on button "[PERSON_NAME] và In" at bounding box center [892, 406] width 112 height 17
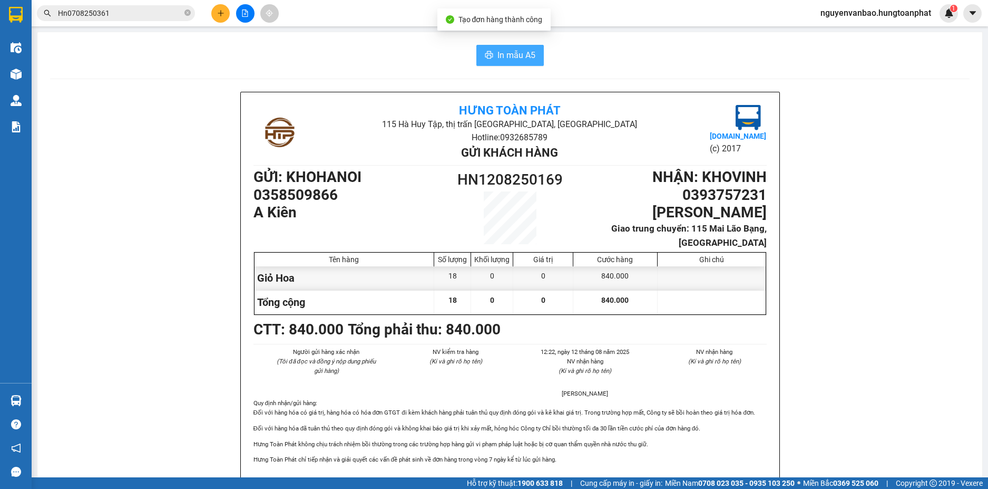
click at [524, 54] on span "In mẫu A5" at bounding box center [517, 54] width 38 height 13
click at [218, 11] on icon "plus" at bounding box center [220, 12] width 7 height 7
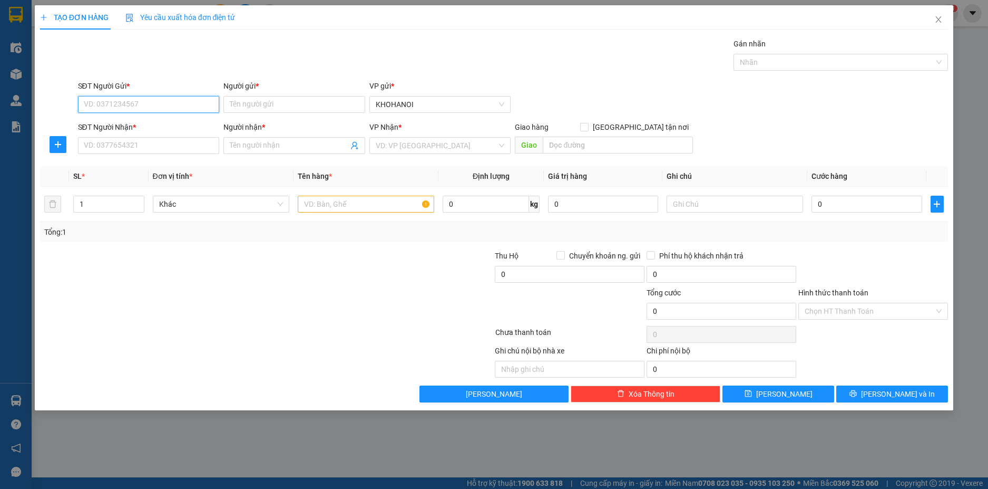
click at [190, 101] on input "SĐT Người Gửi *" at bounding box center [149, 104] width 142 height 17
click at [125, 123] on div "02466565555 - Khách" at bounding box center [148, 126] width 129 height 12
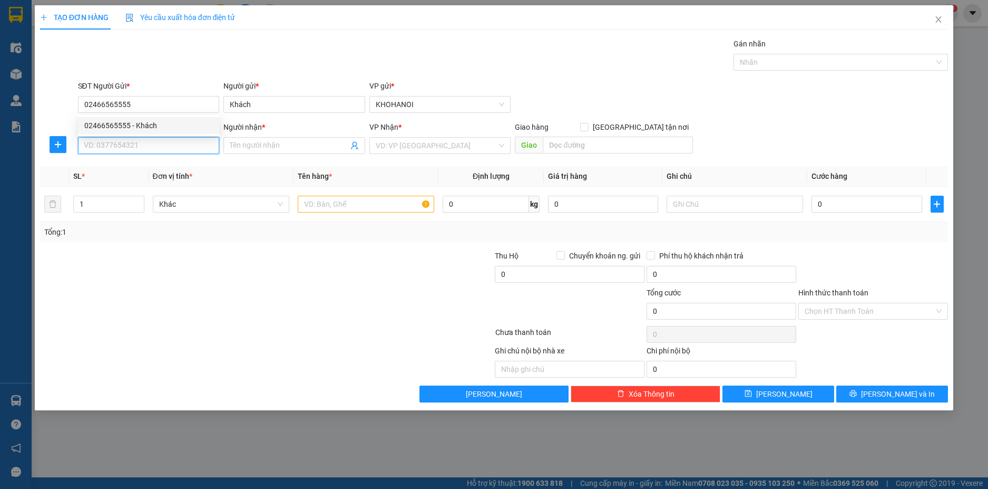
click at [125, 150] on input "SĐT Người Nhận *" at bounding box center [149, 145] width 142 height 17
click at [71, 149] on div "SĐT Người Nhận * 0822388866 0822388866 Người nhận * Tên người nhận VP Nhận * VD…" at bounding box center [494, 139] width 911 height 37
click at [128, 144] on input "SĐT Người Nhận *" at bounding box center [149, 145] width 142 height 17
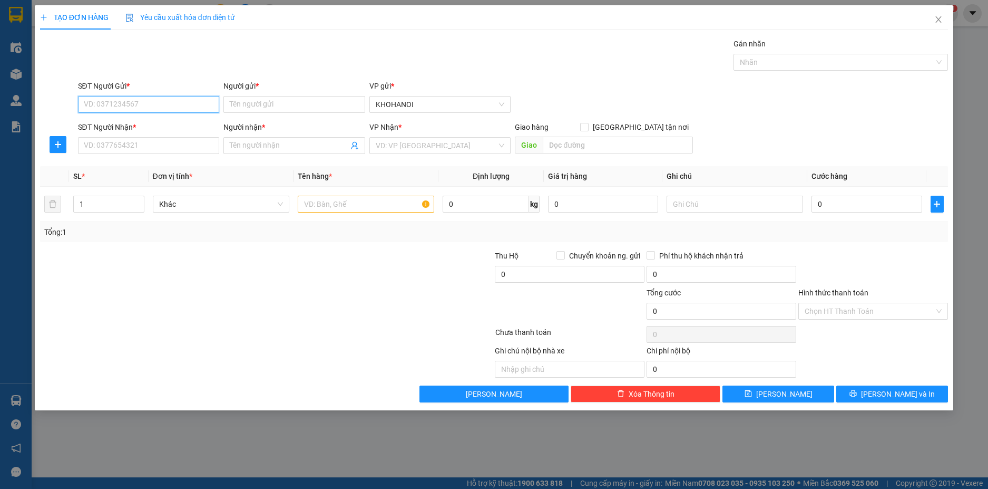
drag, startPoint x: 144, startPoint y: 98, endPoint x: 151, endPoint y: 100, distance: 7.2
click at [144, 99] on input "SĐT Người Gửi *" at bounding box center [149, 104] width 142 height 17
type input "0888229992"
drag, startPoint x: 121, startPoint y: 149, endPoint x: 136, endPoint y: 147, distance: 15.4
click at [121, 148] on input "SĐT Người Nhận *" at bounding box center [149, 145] width 142 height 17
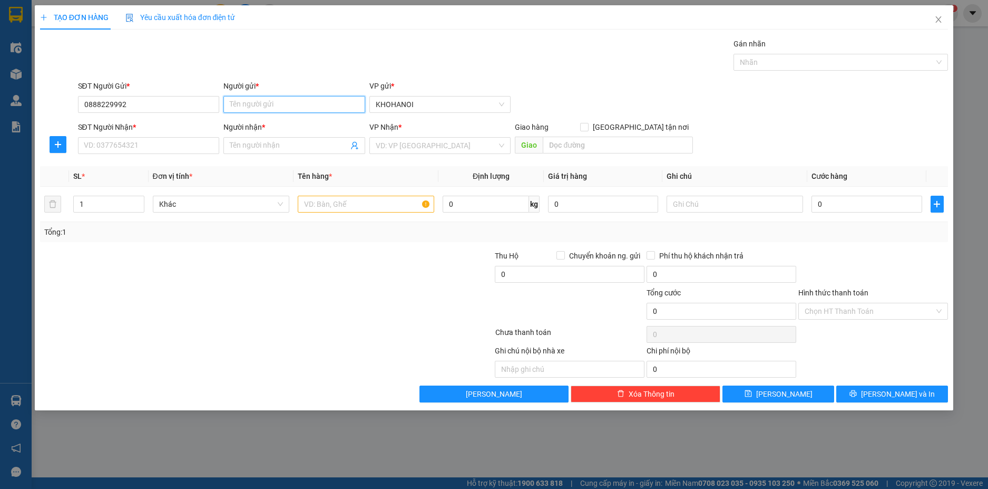
click at [279, 105] on input "Người gửi *" at bounding box center [294, 104] width 142 height 17
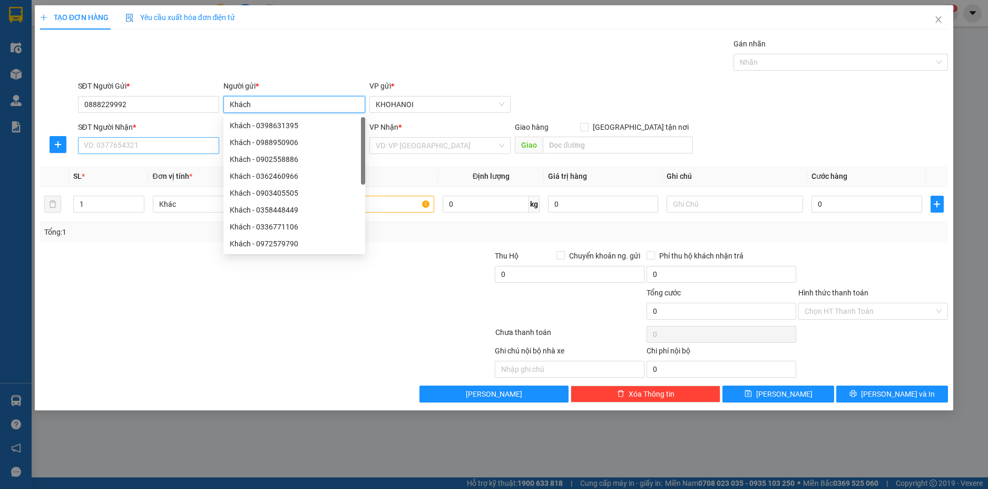
type input "Khách"
click at [154, 147] on input "SĐT Người Nhận *" at bounding box center [149, 145] width 142 height 17
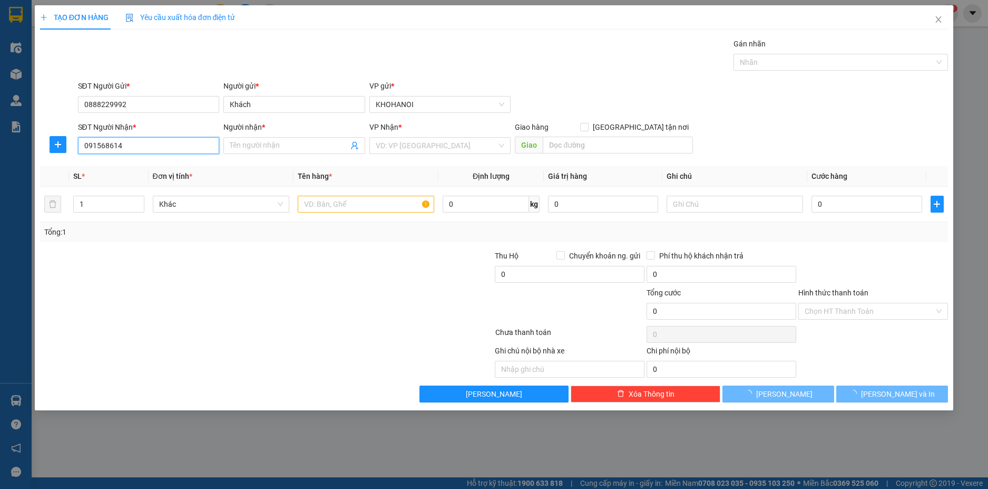
type input "0915686141"
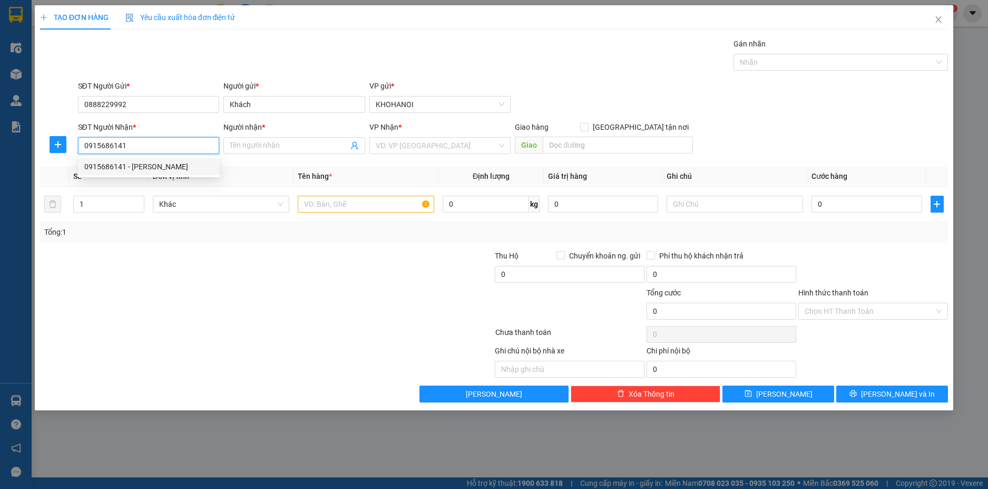
click at [142, 167] on div "0915686141 - [PERSON_NAME]" at bounding box center [148, 167] width 129 height 12
type input "[PERSON_NAME]"
checkbox input "true"
type input "142 [PERSON_NAME], Vinh"
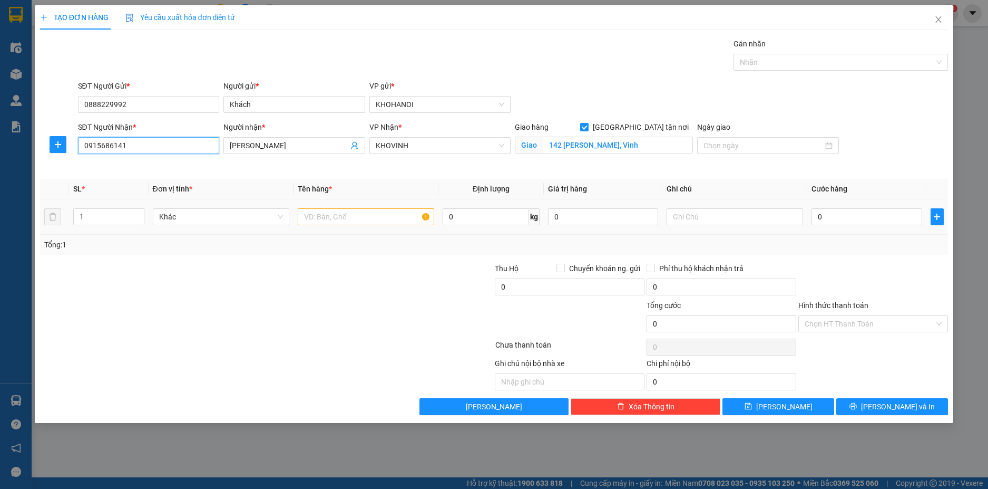
type input "0915686141"
click at [322, 215] on input "text" at bounding box center [366, 216] width 137 height 17
type input "Hàng"
drag, startPoint x: 848, startPoint y: 214, endPoint x: 842, endPoint y: 202, distance: 13.0
click at [849, 213] on input "0" at bounding box center [867, 216] width 110 height 17
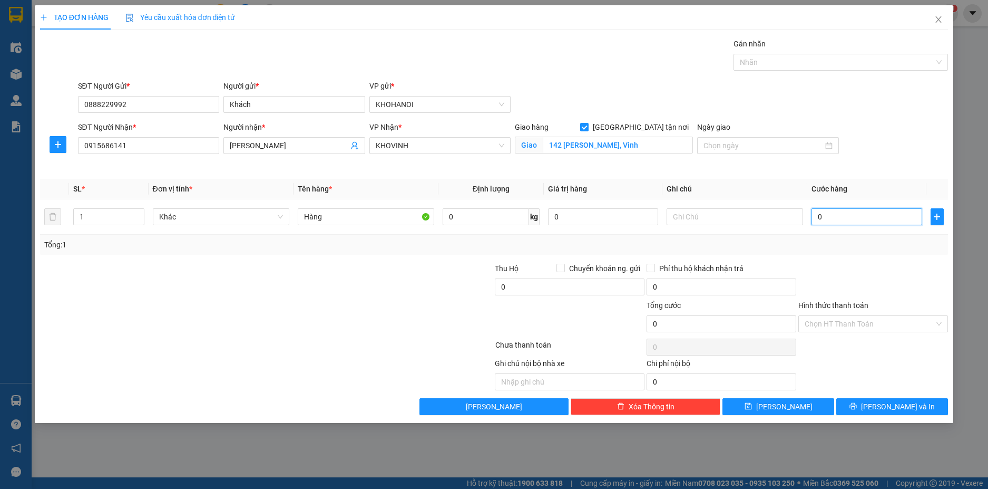
type input "4"
type input "40"
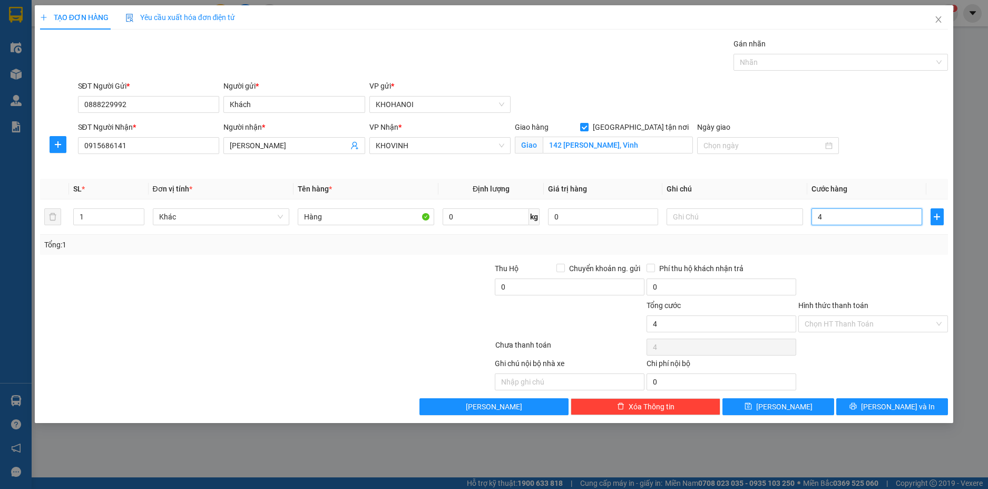
type input "40"
type input "40.000"
click at [802, 261] on div "Transit Pickup Surcharge Ids Transit Deliver Surcharge Ids Transit Deliver Surc…" at bounding box center [494, 226] width 909 height 377
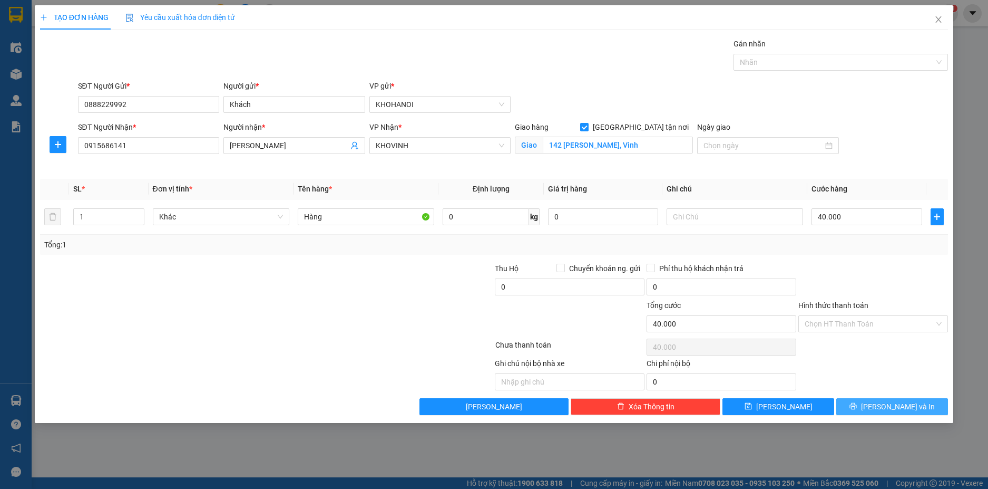
click at [900, 401] on span "[PERSON_NAME] và In" at bounding box center [898, 407] width 74 height 12
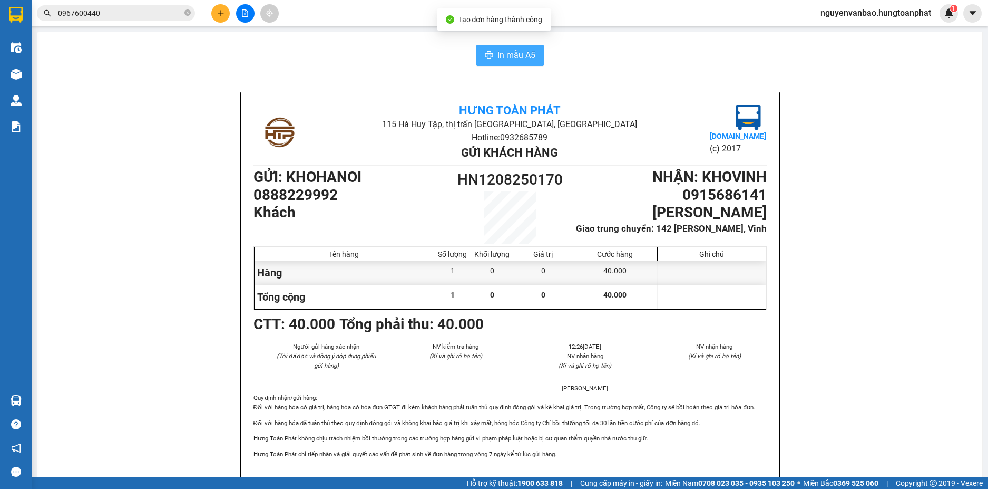
click at [522, 53] on span "In mẫu A5" at bounding box center [517, 54] width 38 height 13
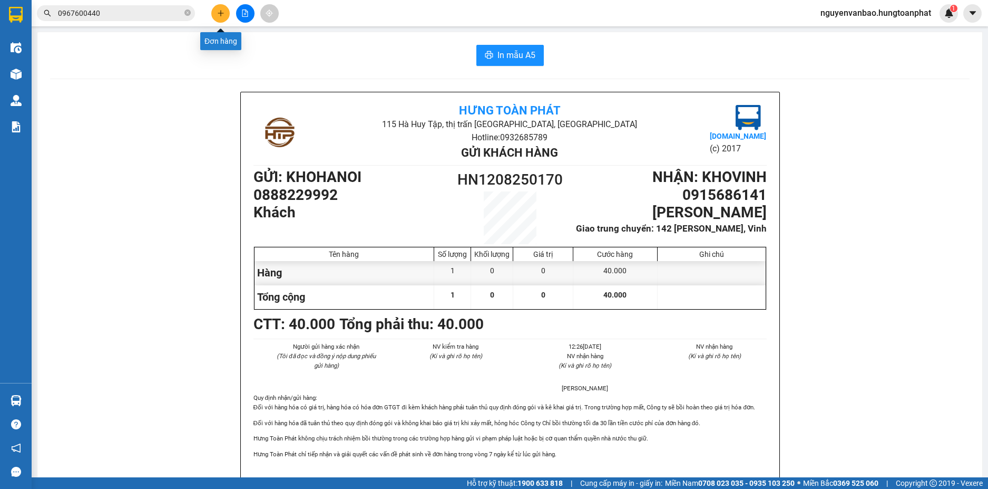
click at [223, 13] on icon "plus" at bounding box center [221, 13] width 6 height 1
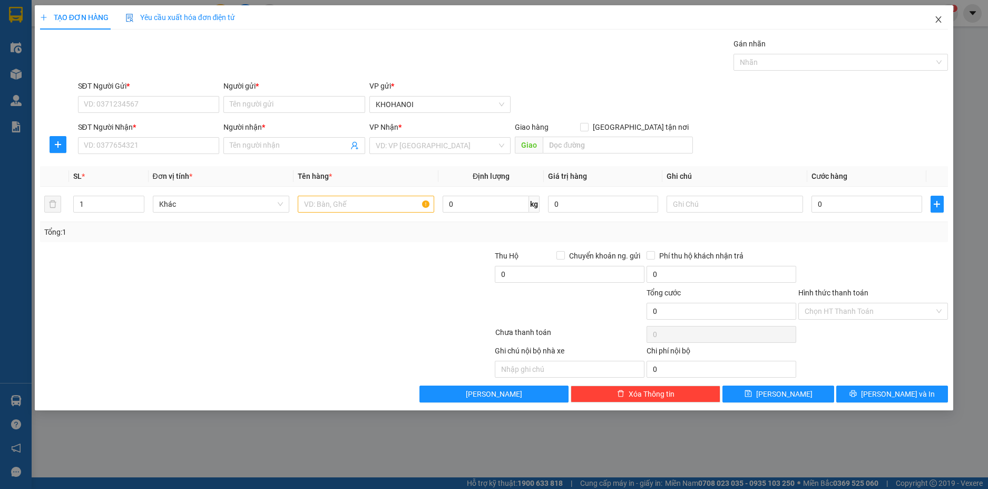
click at [940, 19] on icon "close" at bounding box center [939, 19] width 6 height 6
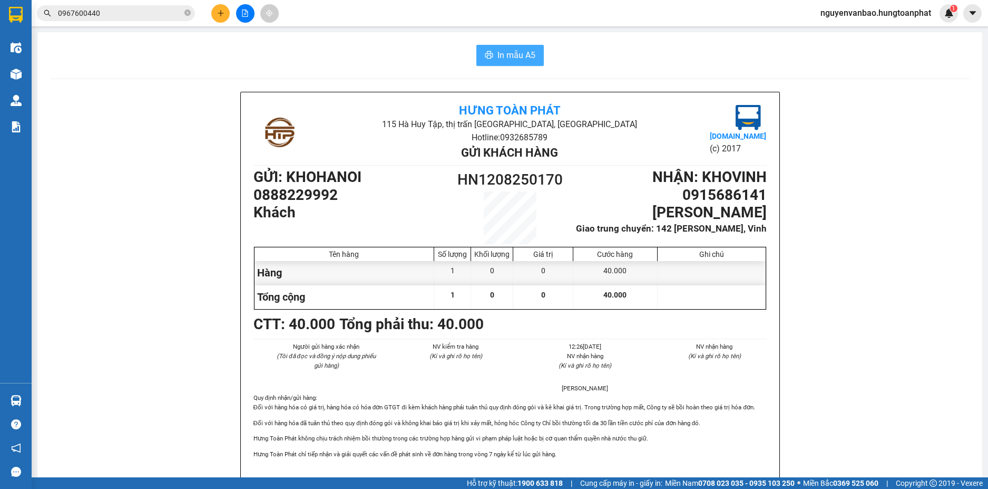
click at [522, 53] on span "In mẫu A5" at bounding box center [517, 54] width 38 height 13
click at [221, 12] on icon "plus" at bounding box center [220, 12] width 7 height 7
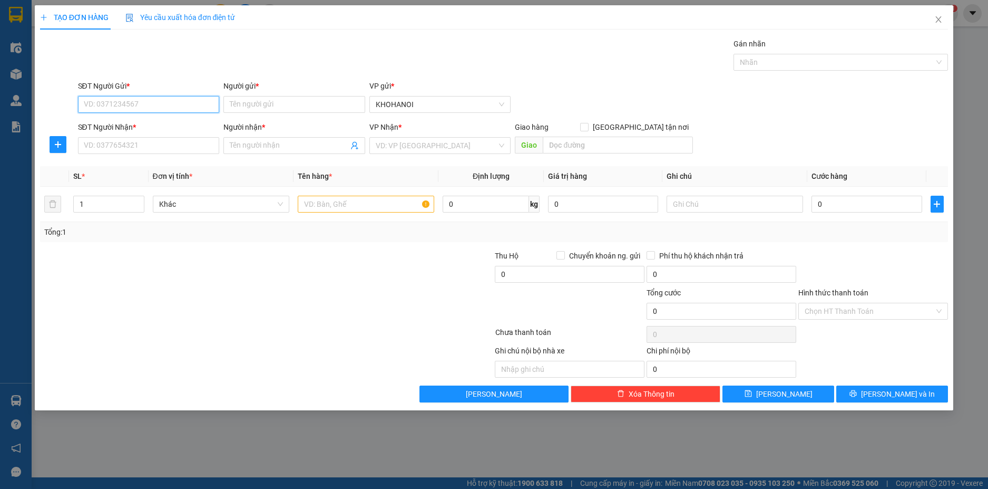
click at [141, 108] on input "SĐT Người Gửi *" at bounding box center [149, 104] width 142 height 17
type input "0921558383"
click at [130, 124] on div "0921558383 - A Trường" at bounding box center [148, 126] width 129 height 12
type input "A Trường"
type input "0921558383"
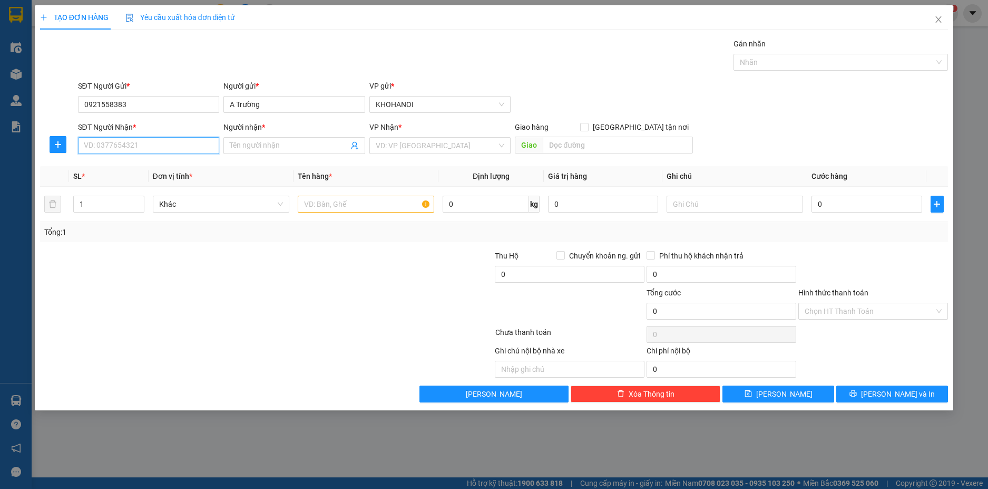
click at [139, 147] on input "SĐT Người Nhận *" at bounding box center [149, 145] width 142 height 17
type input "0822388866"
click at [259, 147] on input "Người nhận *" at bounding box center [289, 146] width 119 height 12
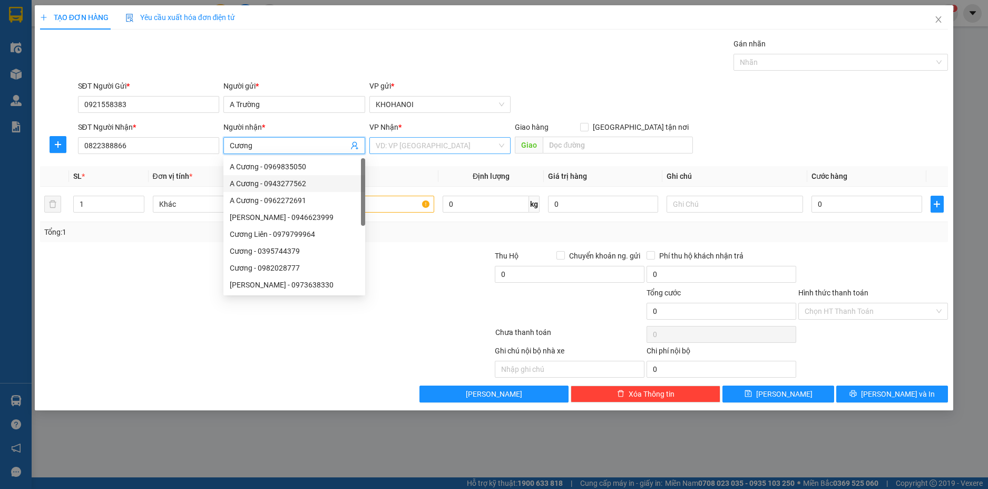
type input "Cương"
click at [414, 147] on input "search" at bounding box center [437, 146] width 122 height 16
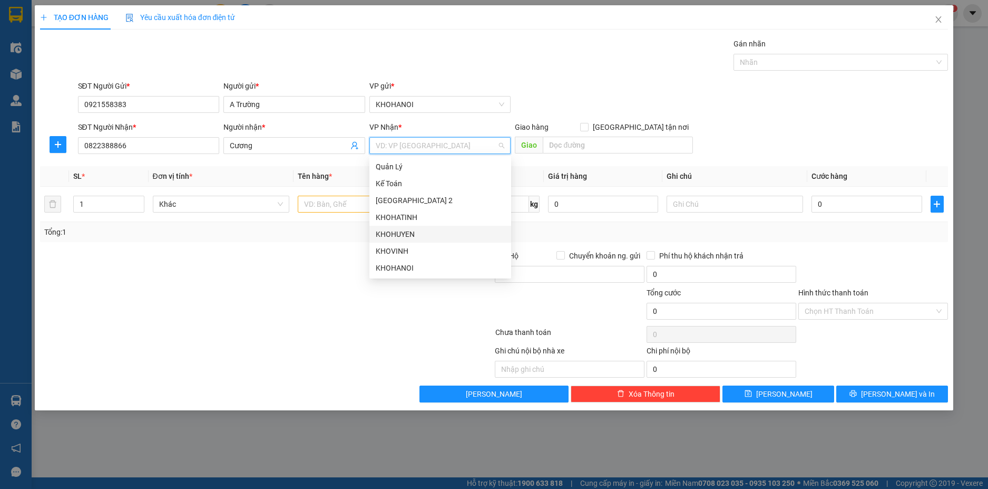
click at [405, 231] on div "KHOHUYEN" at bounding box center [440, 234] width 129 height 12
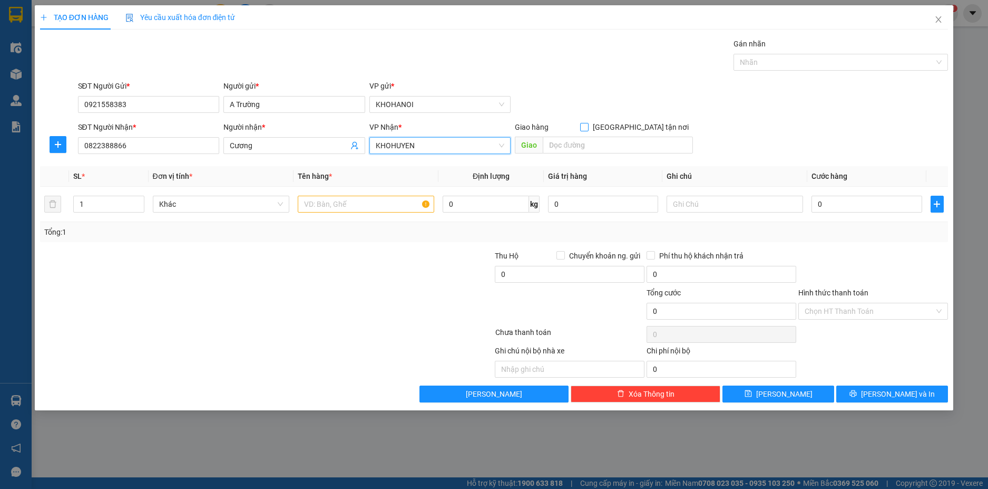
click at [588, 125] on input "[GEOGRAPHIC_DATA] tận nơi" at bounding box center [583, 126] width 7 height 7
checkbox input "true"
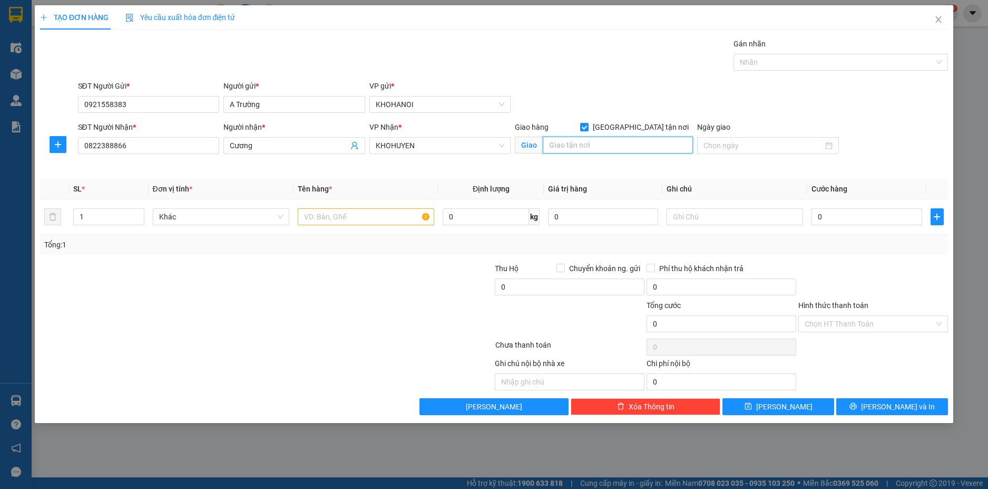
click at [622, 147] on input "text" at bounding box center [618, 145] width 150 height 17
type input "u"
type input "[PERSON_NAME], [PERSON_NAME], NA"
click at [316, 217] on input "text" at bounding box center [366, 216] width 137 height 17
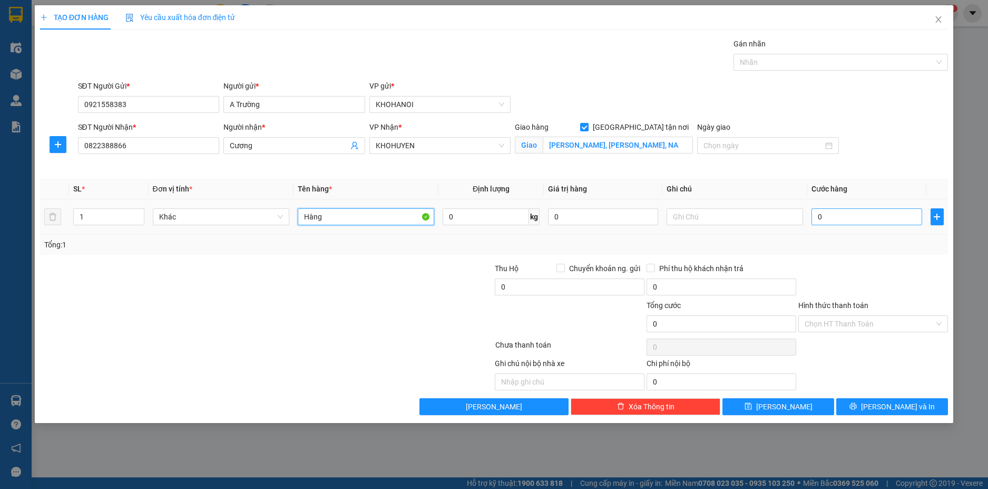
type input "Hàng"
click at [844, 216] on input "0" at bounding box center [867, 216] width 110 height 17
type input "6"
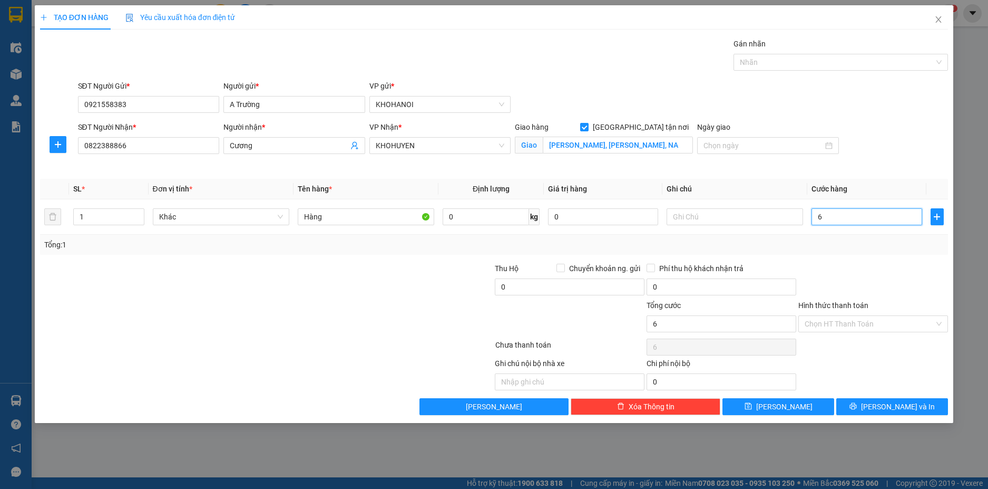
type input "60"
type input "60.000"
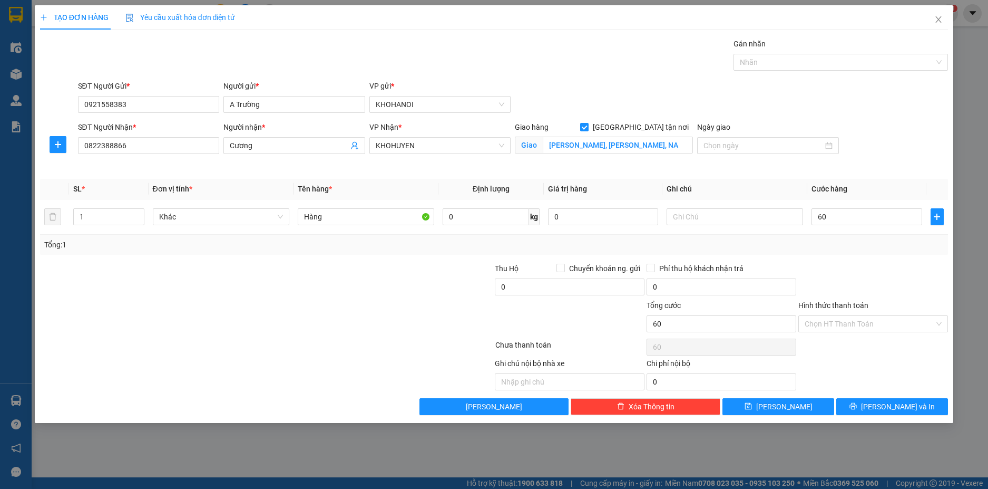
type input "60.000"
click at [842, 266] on div at bounding box center [873, 280] width 152 height 37
click at [891, 403] on span "[PERSON_NAME] và In" at bounding box center [898, 407] width 74 height 12
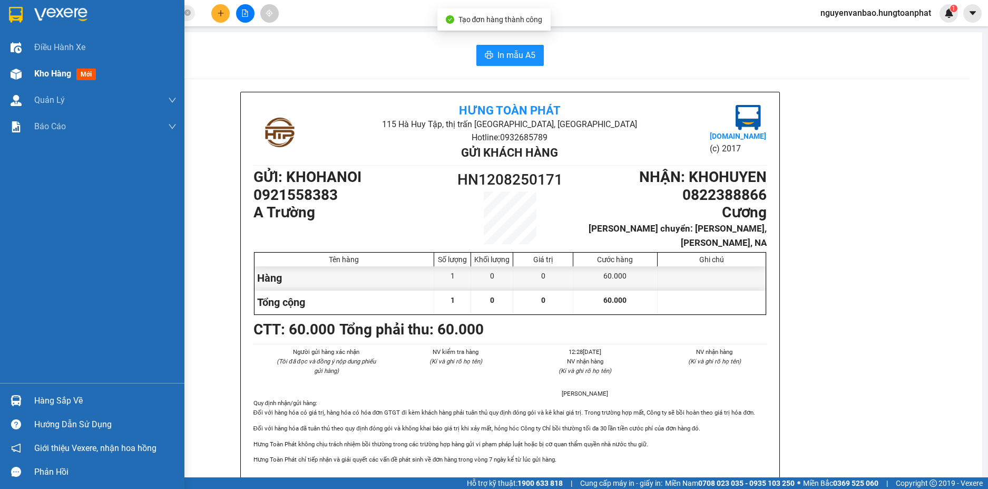
click at [18, 75] on img at bounding box center [16, 74] width 11 height 11
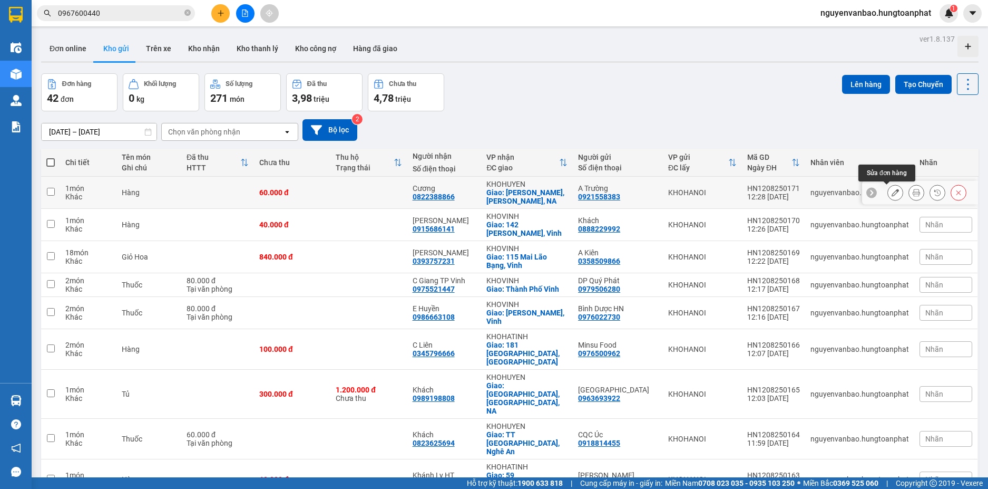
click at [892, 193] on icon at bounding box center [895, 192] width 7 height 7
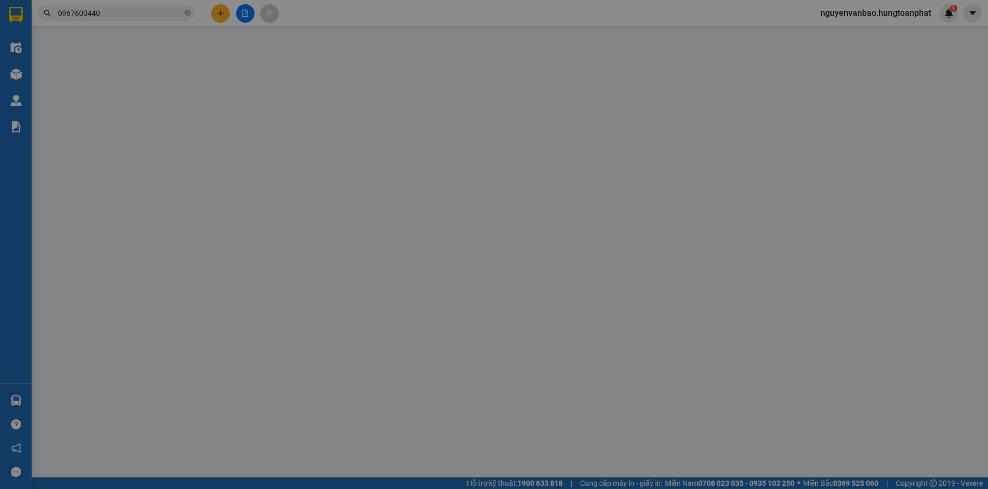
type input "0921558383"
type input "A Trường"
type input "0822388866"
type input "Cương"
checkbox input "true"
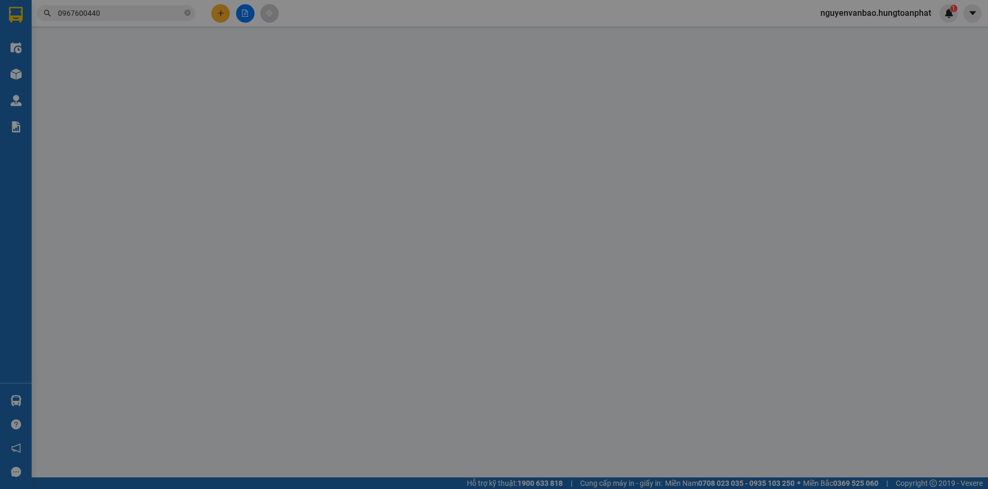
type input "[PERSON_NAME], [PERSON_NAME], NA"
type input "60.000"
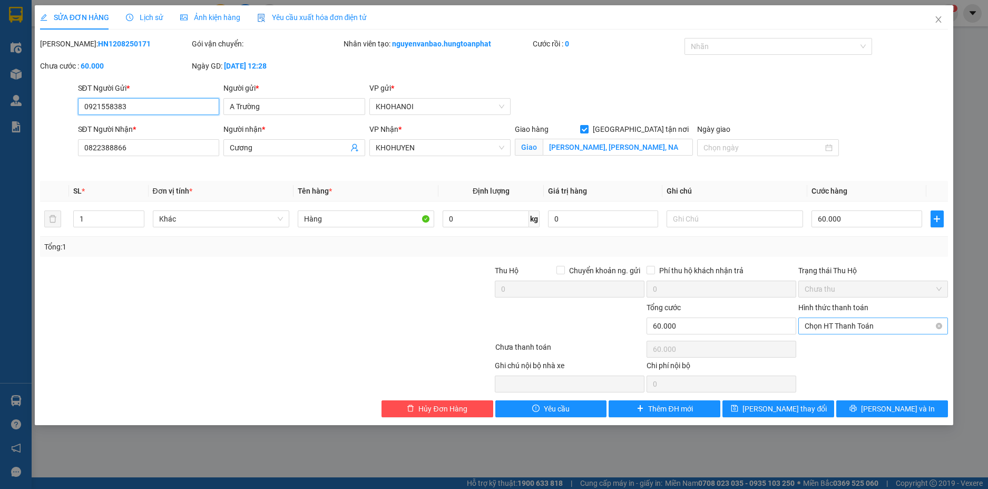
click at [848, 327] on span "Chọn HT Thanh Toán" at bounding box center [873, 326] width 137 height 16
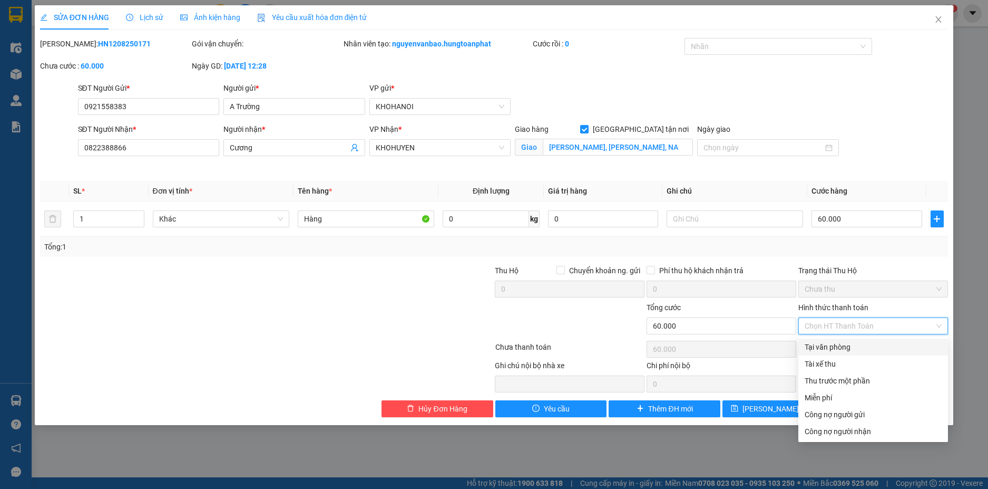
click at [849, 345] on div "Tại văn phòng" at bounding box center [873, 347] width 137 height 12
type input "0"
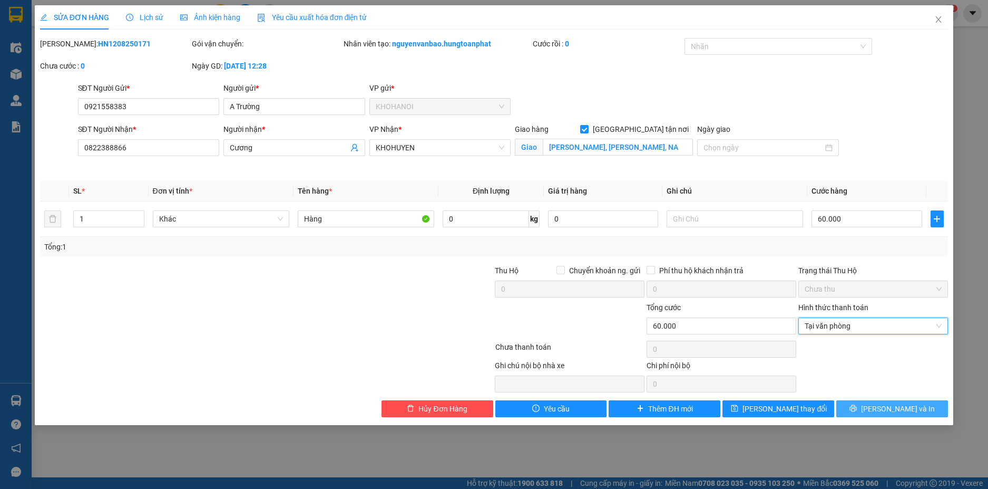
drag, startPoint x: 900, startPoint y: 414, endPoint x: 897, endPoint y: 400, distance: 15.1
click at [900, 414] on button "[PERSON_NAME] và In" at bounding box center [892, 408] width 112 height 17
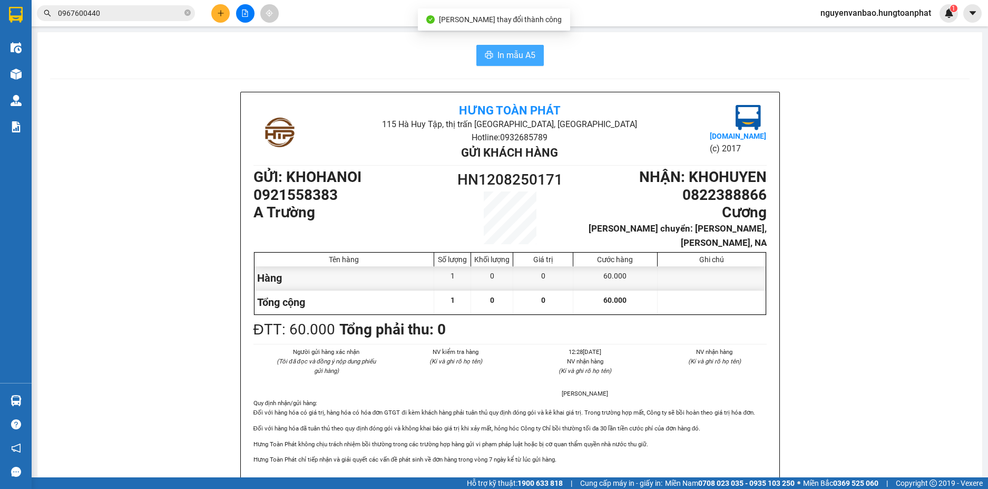
click at [491, 57] on button "In mẫu A5" at bounding box center [509, 55] width 67 height 21
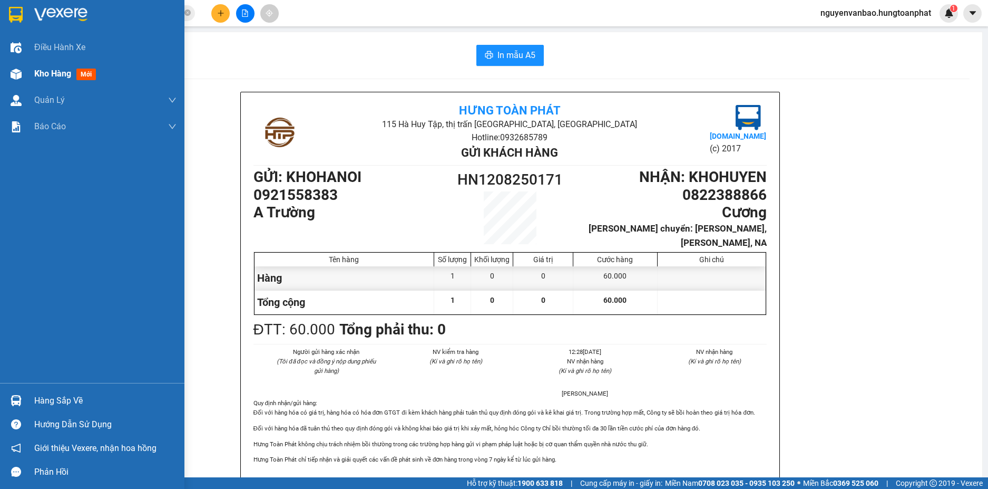
click at [16, 69] on img at bounding box center [16, 74] width 11 height 11
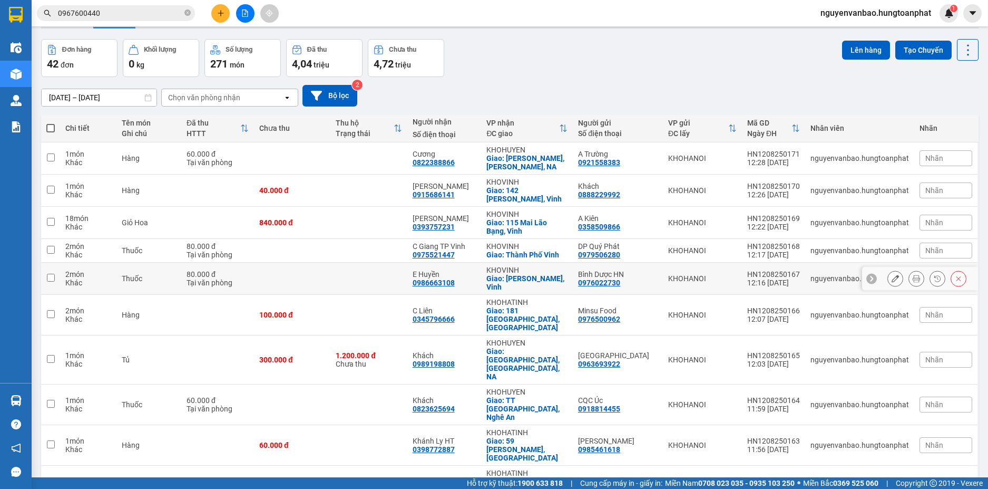
scroll to position [56, 0]
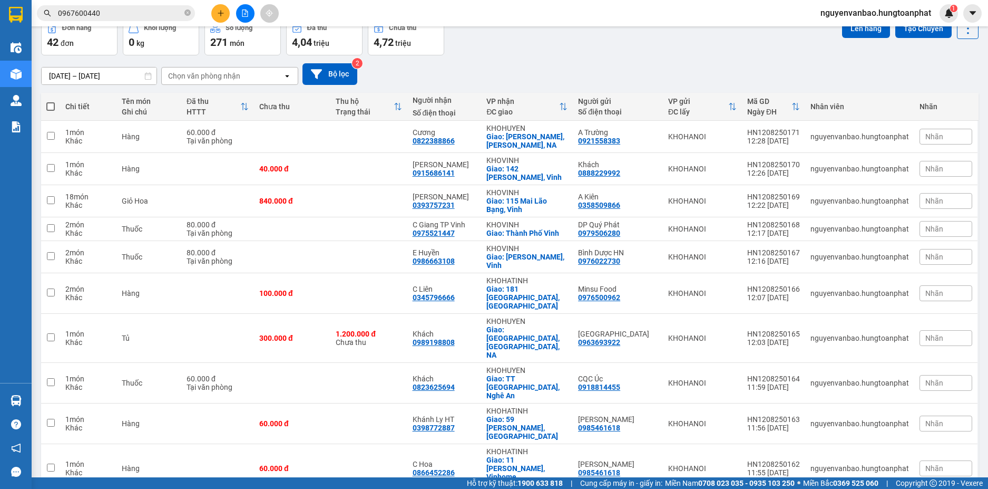
click at [923, 432] on span "100 / trang" at bounding box center [930, 427] width 38 height 11
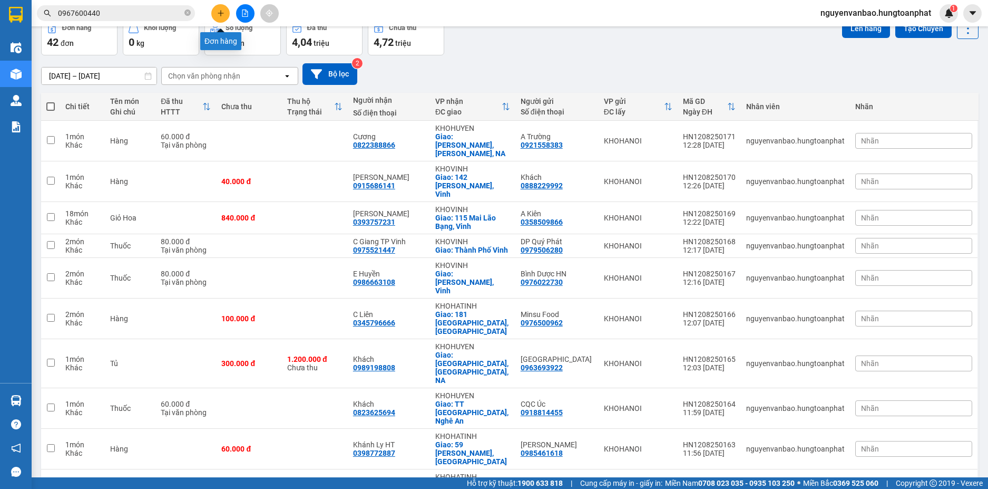
click at [222, 17] on button at bounding box center [220, 13] width 18 height 18
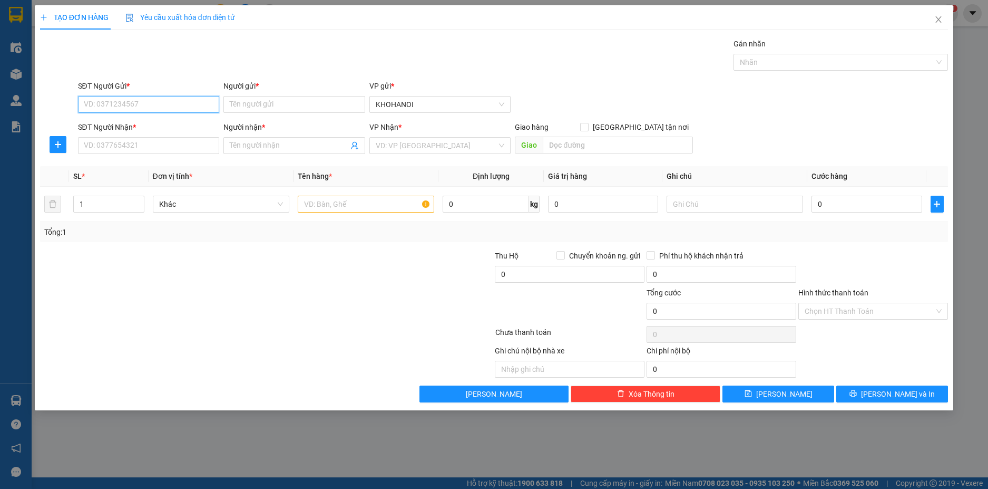
click at [166, 111] on input "SĐT Người Gửi *" at bounding box center [149, 104] width 142 height 17
click at [158, 103] on input "SĐT Người Gửi *" at bounding box center [149, 104] width 142 height 17
click at [144, 110] on input "0977731" at bounding box center [149, 104] width 142 height 17
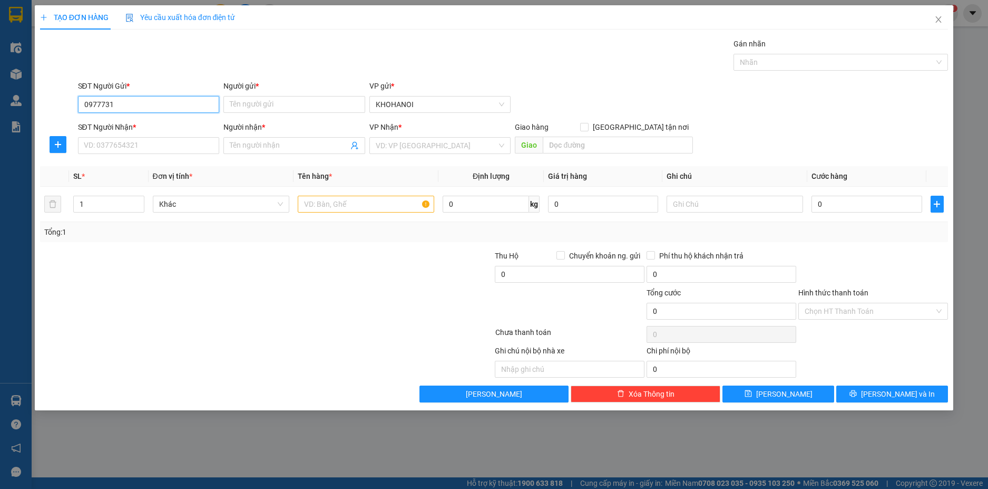
click at [145, 109] on input "0977731" at bounding box center [149, 104] width 142 height 17
click at [149, 107] on input "0982714" at bounding box center [149, 104] width 142 height 17
click at [145, 118] on div "0982714075 - Khách" at bounding box center [149, 125] width 142 height 17
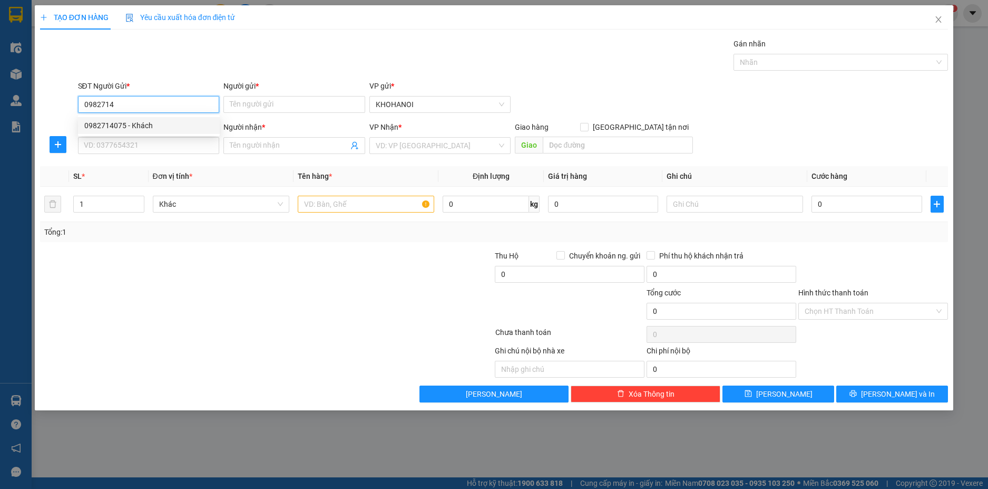
type input "0982714075"
type input "Khách"
type input "0982714075"
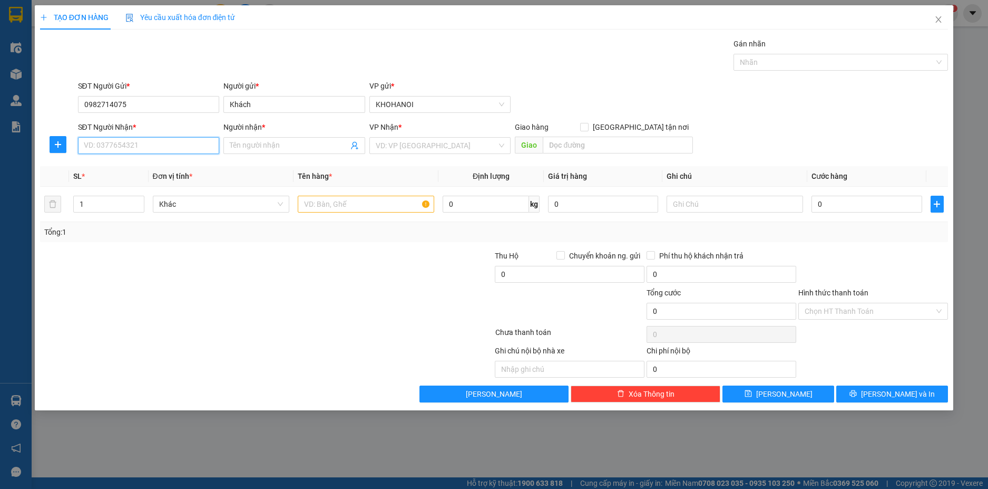
click at [147, 138] on input "SĐT Người Nhận *" at bounding box center [149, 145] width 142 height 17
click at [106, 178] on div "0977731288 - Tâm A" at bounding box center [148, 184] width 129 height 12
type input "0977731288"
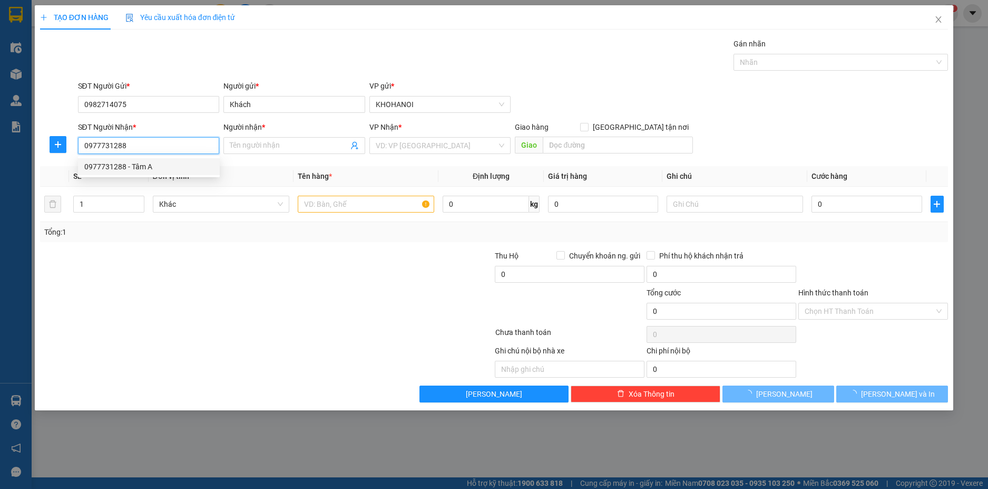
type input "Tâm A"
checkbox input "true"
type input "46 [PERSON_NAME], [PERSON_NAME], [GEOGRAPHIC_DATA]"
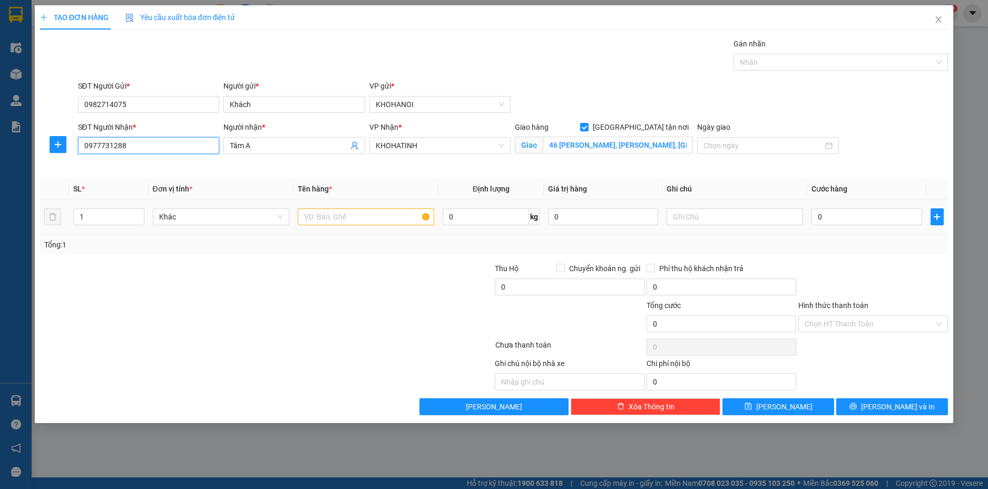
type input "0977731288"
click at [358, 226] on div at bounding box center [366, 216] width 137 height 21
click at [360, 221] on input "text" at bounding box center [366, 216] width 137 height 17
type input "hàng"
click at [842, 211] on input "0" at bounding box center [867, 216] width 110 height 17
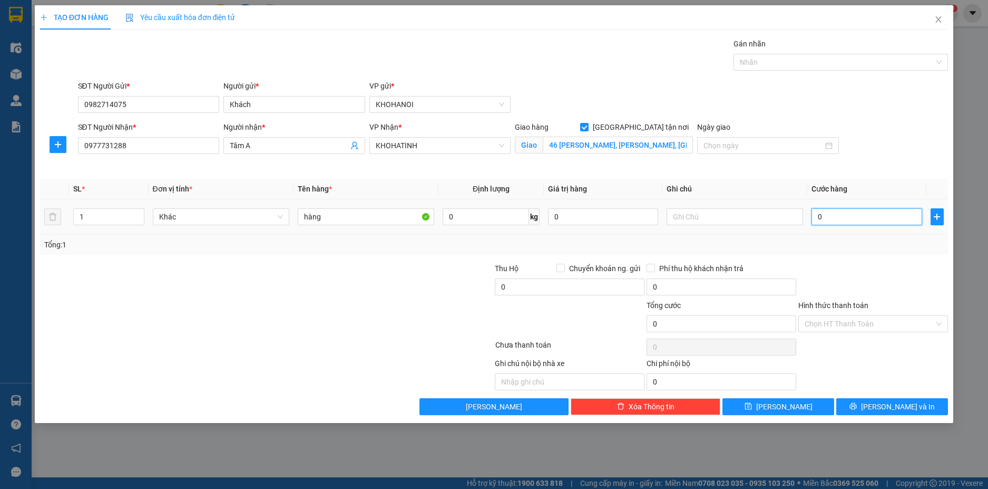
type input "6"
type input "60"
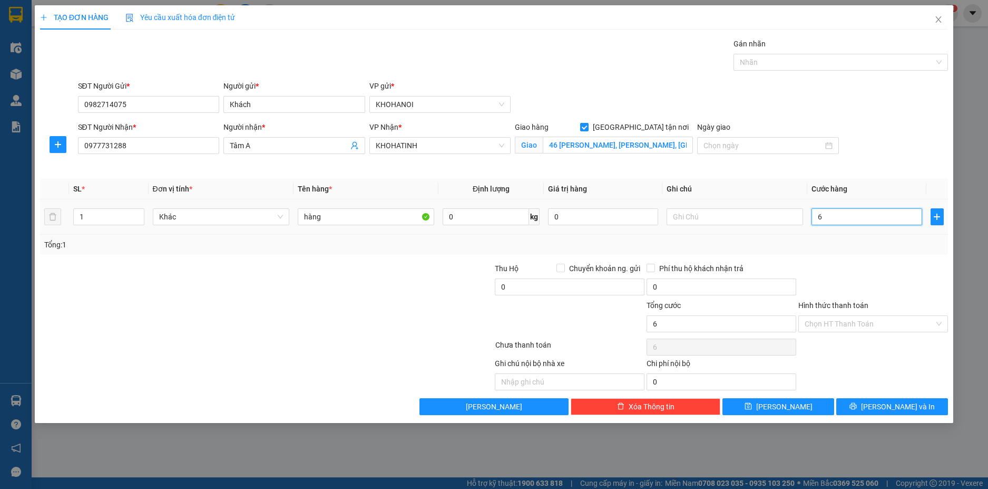
type input "60"
type input "60.000"
click at [843, 239] on div "Tổng: 1" at bounding box center [494, 245] width 900 height 12
click at [844, 321] on input "Hình thức thanh toán" at bounding box center [870, 324] width 130 height 16
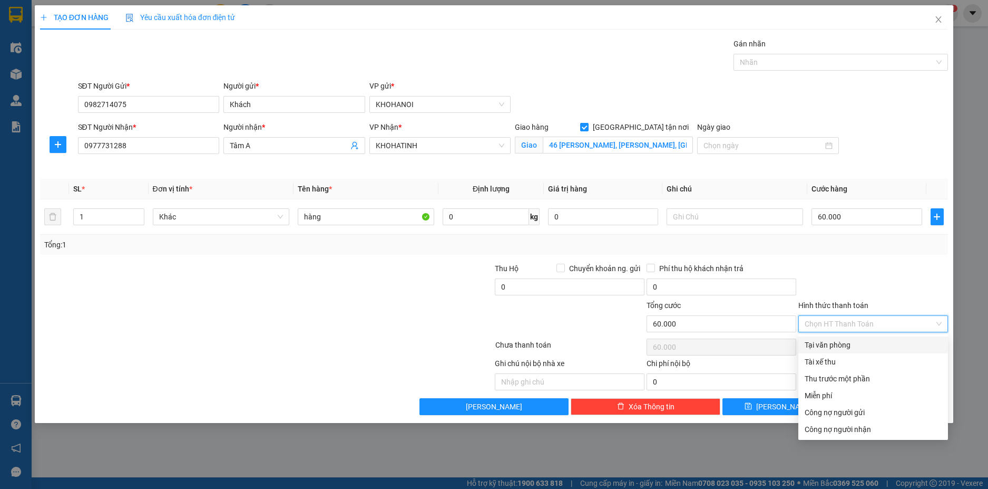
drag, startPoint x: 828, startPoint y: 334, endPoint x: 825, endPoint y: 342, distance: 7.8
click at [827, 336] on div "Transit Pickup Surcharge Ids Transit Deliver Surcharge Ids Transit Deliver Surc…" at bounding box center [494, 226] width 909 height 377
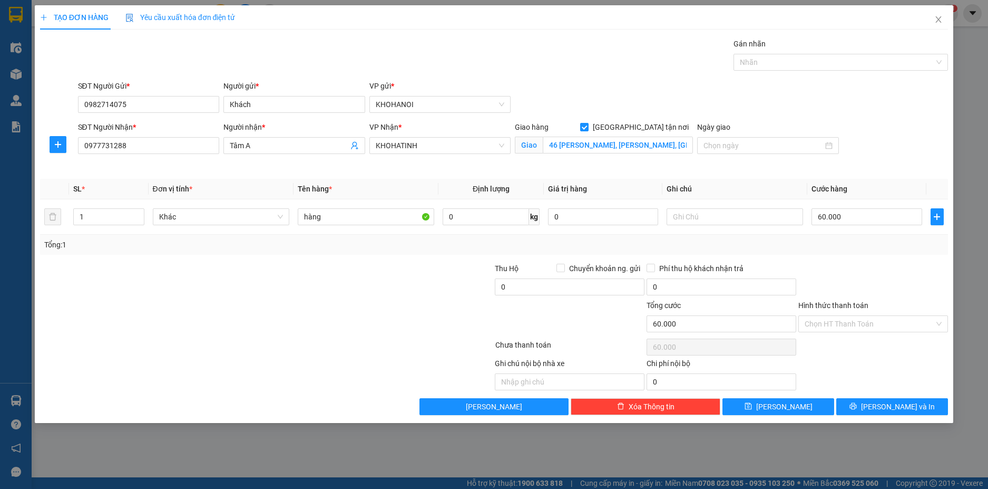
click at [852, 305] on label "Hình thức thanh toán" at bounding box center [834, 305] width 70 height 8
click at [852, 316] on input "Hình thức thanh toán" at bounding box center [870, 324] width 130 height 16
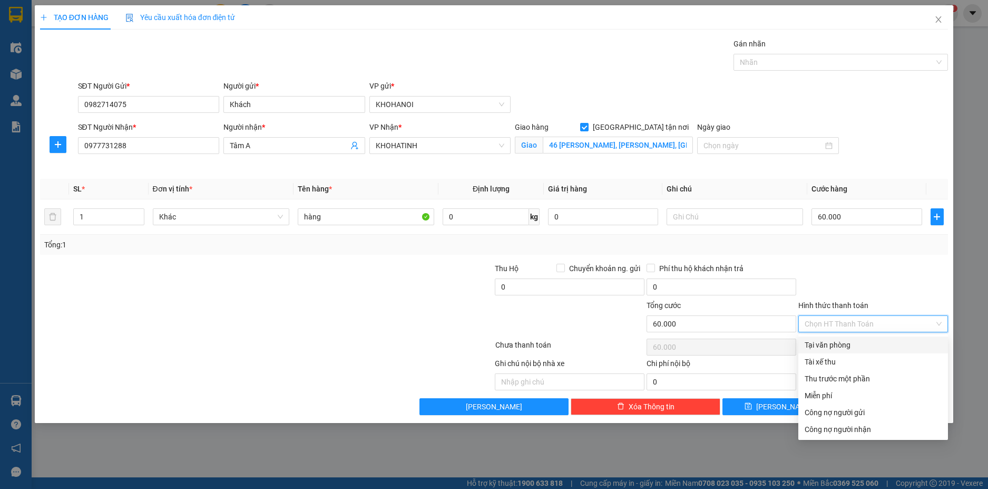
drag, startPoint x: 850, startPoint y: 323, endPoint x: 825, endPoint y: 347, distance: 34.3
click at [850, 324] on input "Hình thức thanh toán" at bounding box center [870, 324] width 130 height 16
click at [824, 347] on div "Tại văn phòng" at bounding box center [873, 345] width 137 height 12
type input "0"
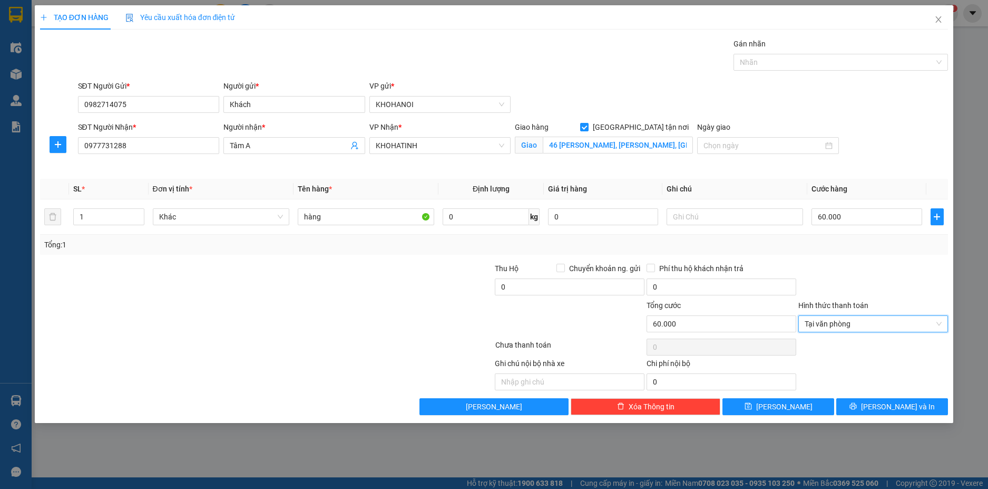
drag, startPoint x: 856, startPoint y: 290, endPoint x: 861, endPoint y: 283, distance: 8.8
click at [856, 290] on div at bounding box center [873, 280] width 152 height 37
click at [857, 404] on icon "printer" at bounding box center [853, 405] width 7 height 7
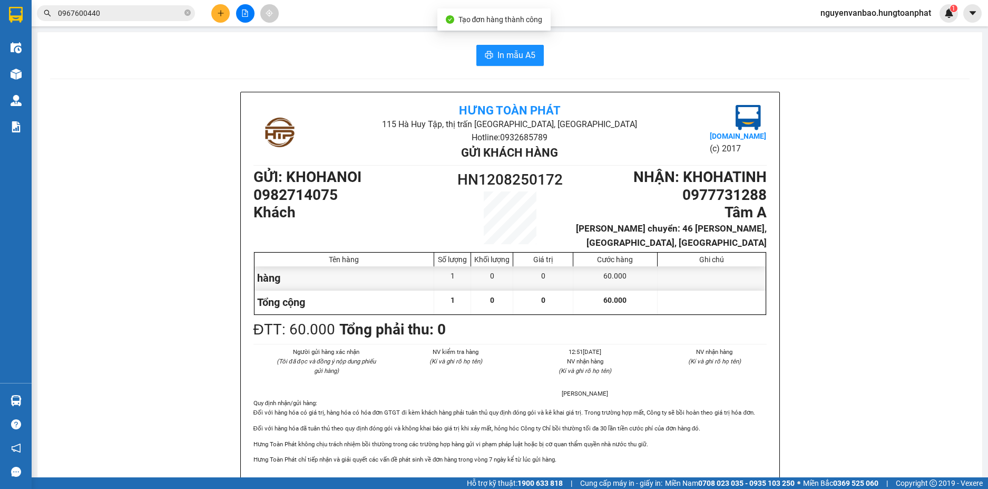
click at [507, 68] on div "In mẫu A5 Hưng Toàn Phát 115 Hà Huy Tập, thị trấn [GEOGRAPHIC_DATA], [GEOGRAPHI…" at bounding box center [509, 485] width 945 height 907
click at [507, 57] on span "In mẫu A5" at bounding box center [517, 54] width 38 height 13
click at [188, 11] on icon "close-circle" at bounding box center [187, 12] width 6 height 6
click at [222, 12] on icon "plus" at bounding box center [220, 12] width 7 height 7
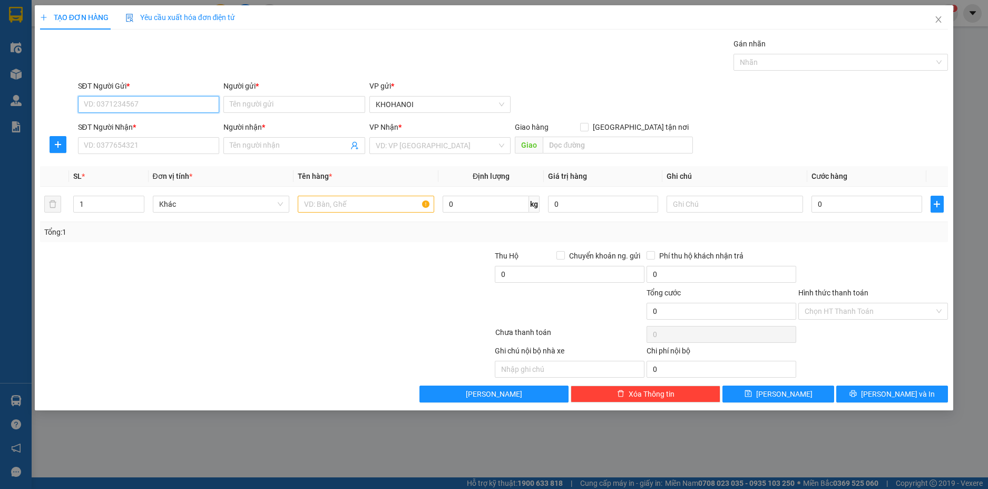
click at [189, 103] on input "SĐT Người Gửi *" at bounding box center [149, 104] width 142 height 17
type input "098938724"
click at [174, 71] on div "Gán nhãn Nhãn" at bounding box center [513, 56] width 875 height 37
click at [131, 105] on input "098938724" at bounding box center [149, 104] width 142 height 17
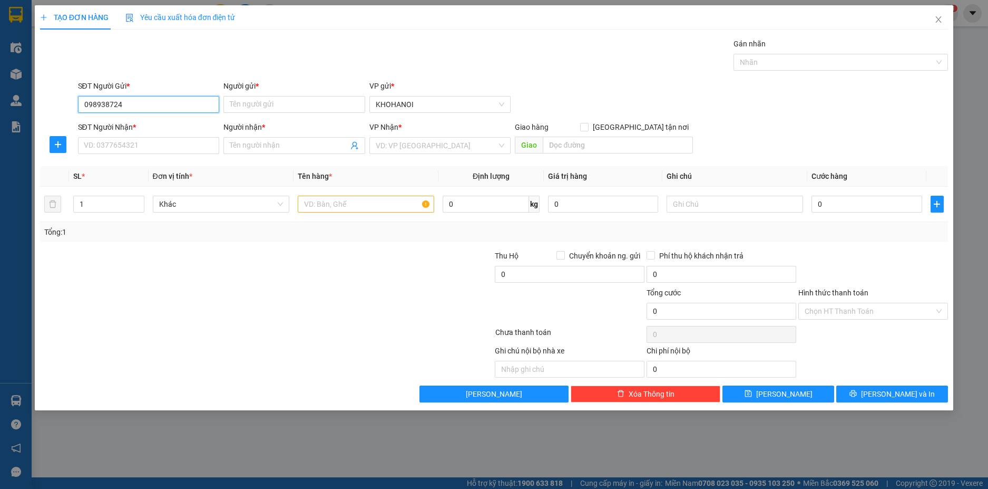
click at [131, 105] on input "098938724" at bounding box center [149, 104] width 142 height 17
click at [223, 264] on div at bounding box center [191, 268] width 304 height 37
click at [220, 280] on div at bounding box center [191, 268] width 304 height 37
